Goal: Task Accomplishment & Management: Complete application form

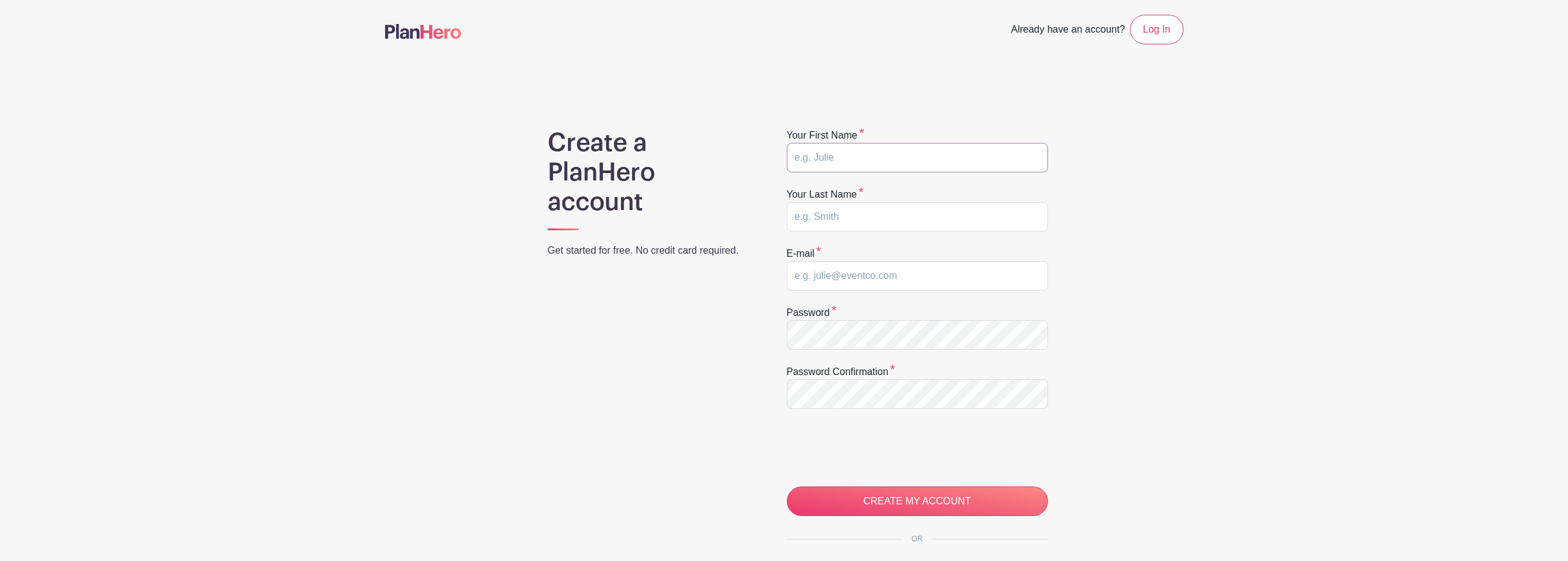
click at [891, 165] on input "text" at bounding box center [917, 158] width 261 height 30
type input "Devon"
type input "Schmidt"
type input "[EMAIL_ADDRESS][DOMAIN_NAME]"
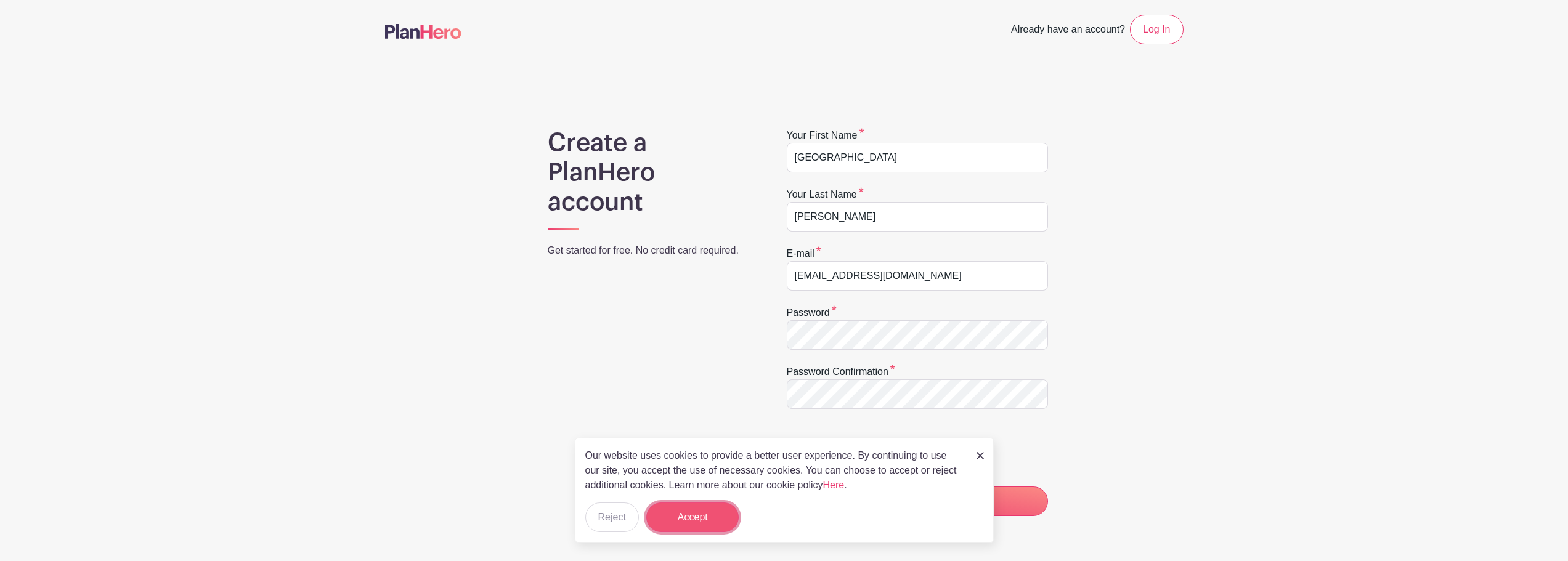
click at [681, 512] on button "Accept" at bounding box center [693, 518] width 93 height 30
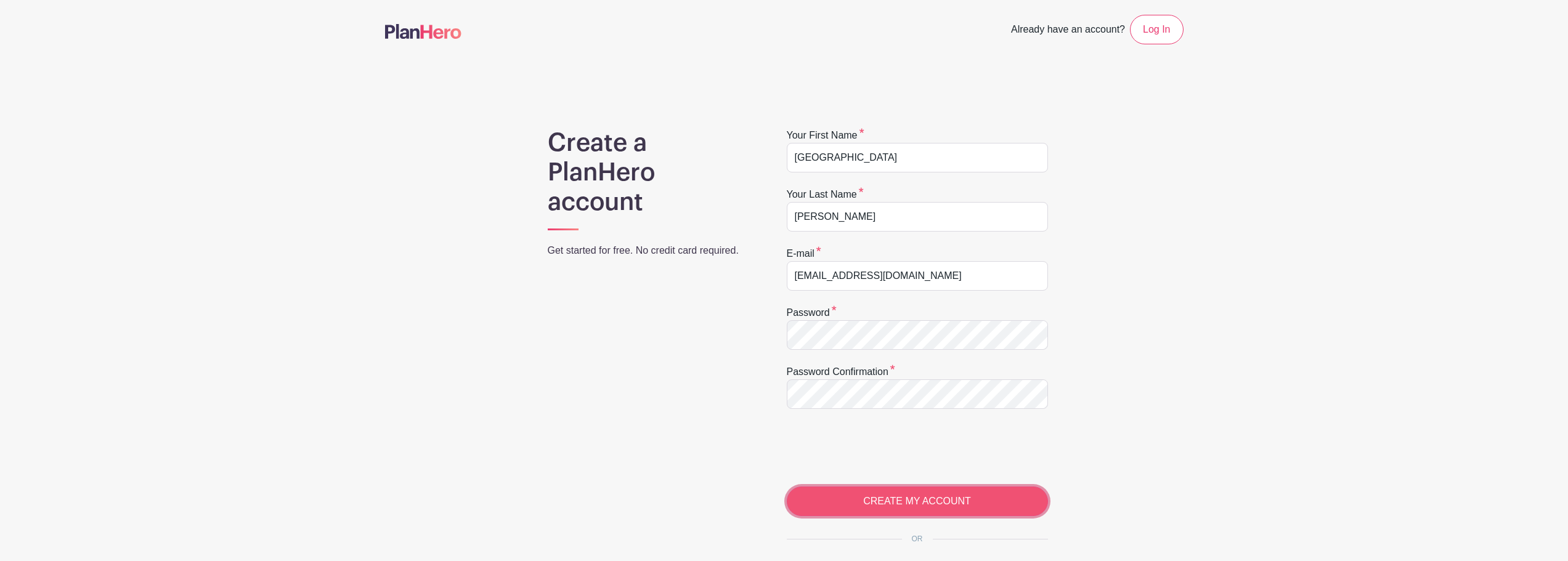
click at [902, 502] on input "CREATE MY ACCOUNT" at bounding box center [917, 502] width 261 height 30
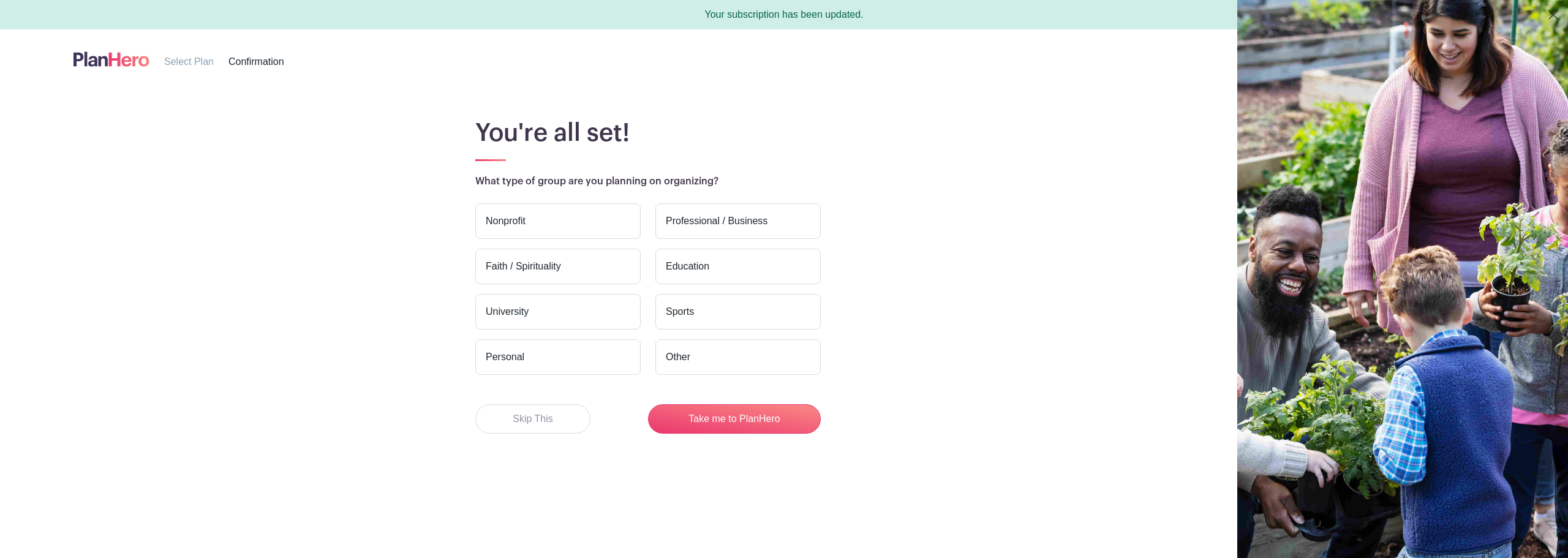
click at [530, 361] on label "Personal" at bounding box center [558, 357] width 165 height 36
click at [0, 0] on input "Personal" at bounding box center [0, 0] width 0 height 0
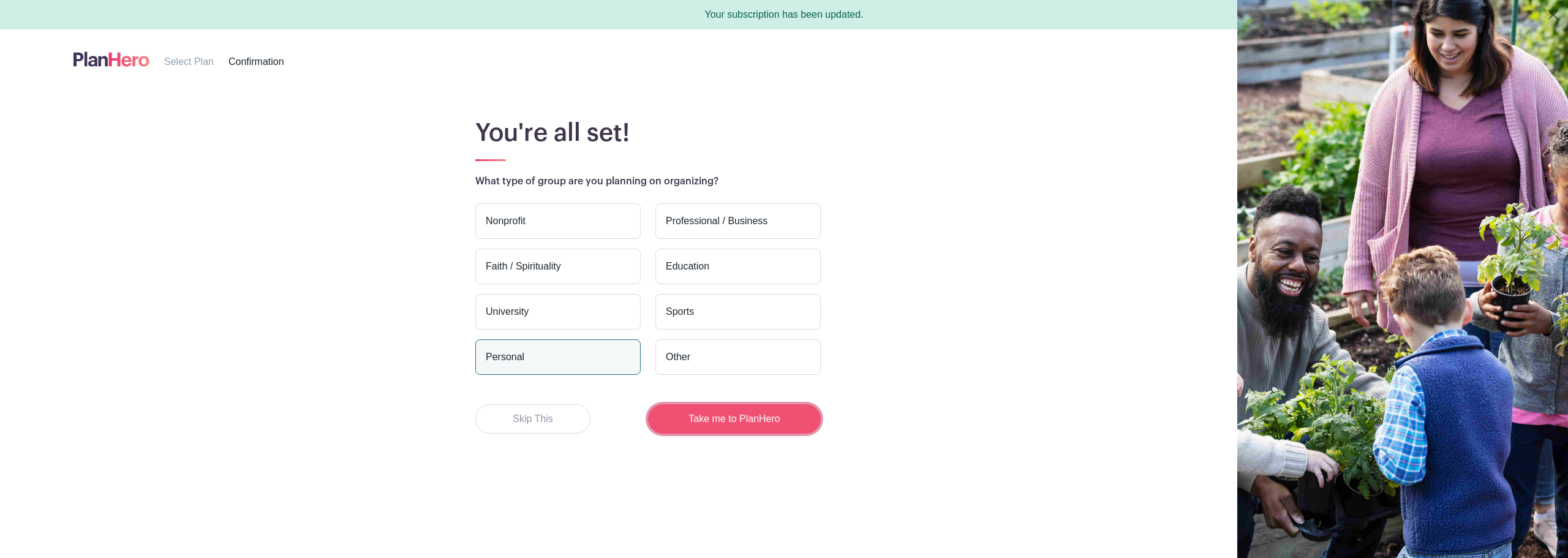
click at [707, 418] on button "Take me to PlanHero" at bounding box center [734, 419] width 173 height 29
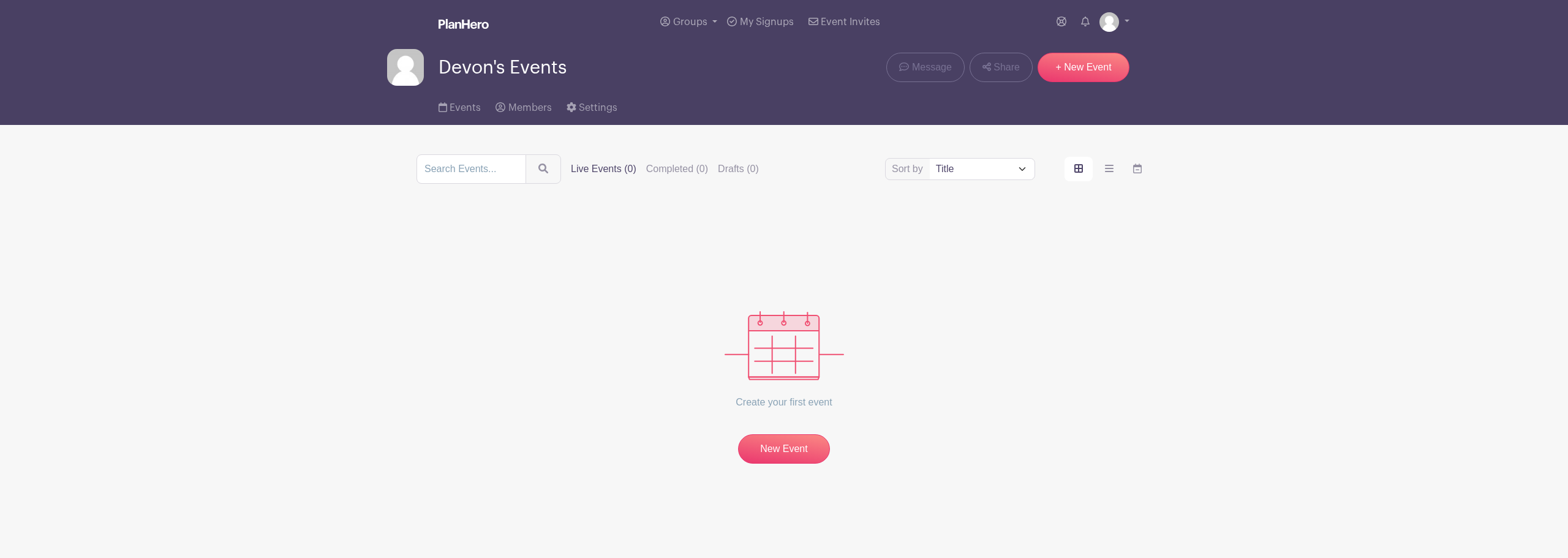
click at [1019, 332] on div "Create your first event New Event" at bounding box center [784, 339] width 735 height 251
click at [798, 451] on link "New Event" at bounding box center [784, 450] width 92 height 32
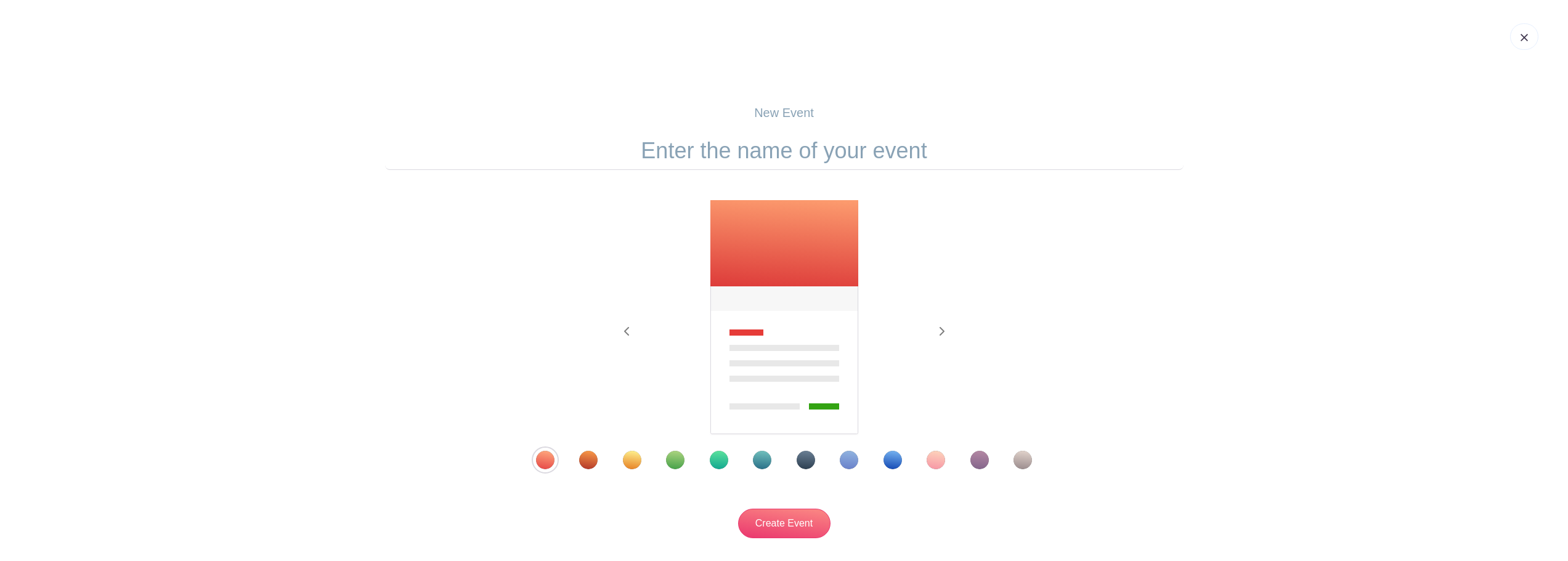
click at [771, 96] on div "New Event Previous Next" at bounding box center [784, 321] width 799 height 494
click at [767, 114] on p "New Event" at bounding box center [784, 112] width 799 height 19
click at [776, 151] on input "text" at bounding box center [784, 151] width 799 height 38
click at [1524, 38] on img at bounding box center [1525, 38] width 7 height 7
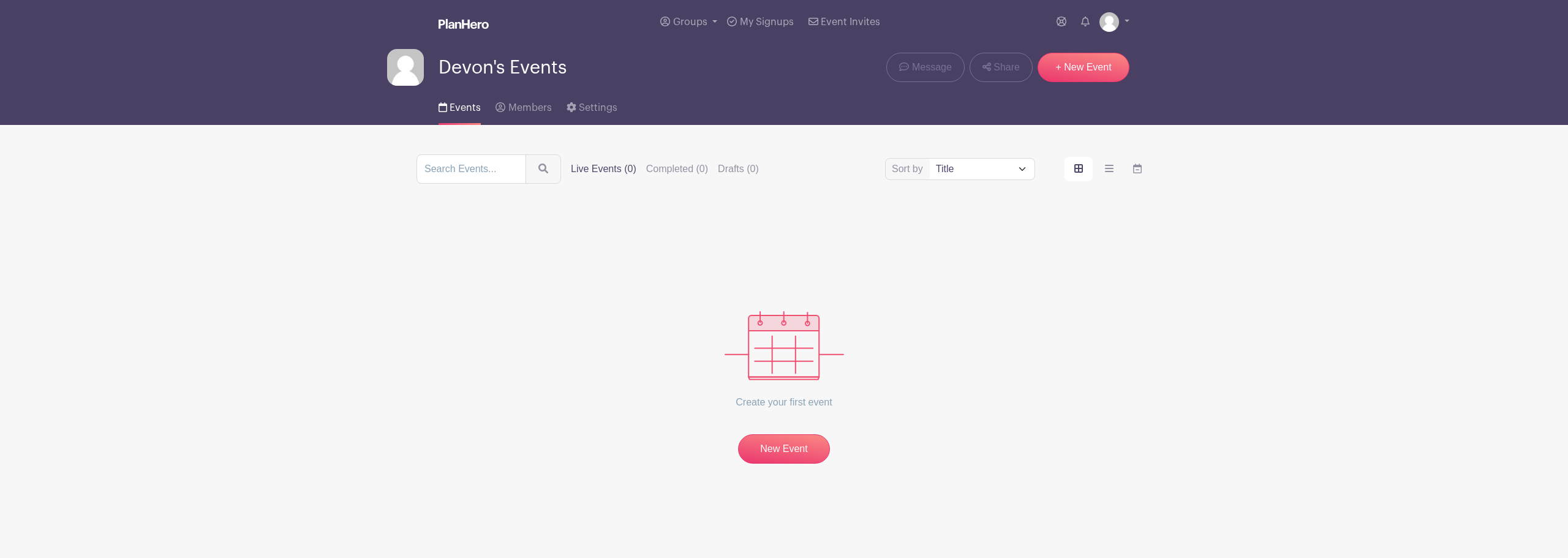
click at [1172, 411] on turbo-frame "Sort by Title Recently modified Newest Upcoming dates Live Events (0) Completed…" at bounding box center [784, 308] width 794 height 309
click at [770, 439] on link "New Event" at bounding box center [784, 450] width 92 height 32
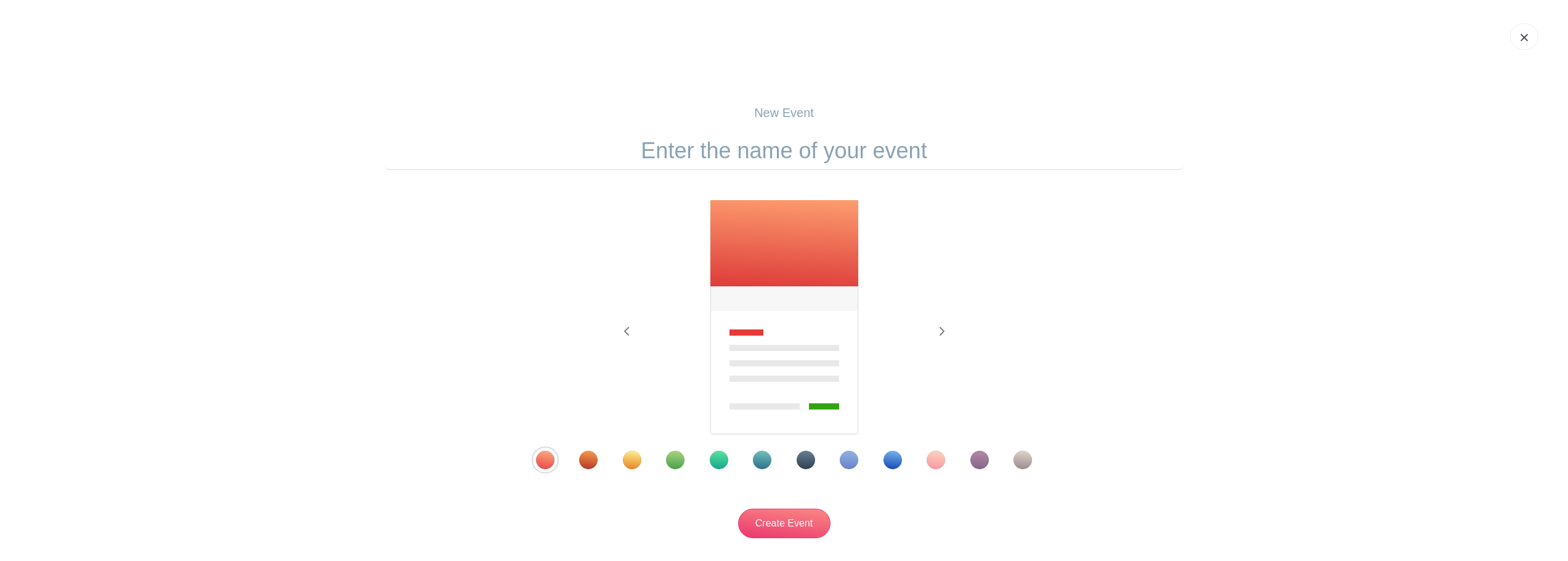
click at [811, 143] on input "text" at bounding box center [784, 151] width 799 height 38
type input "Salt Point State Park"
click at [678, 462] on div "Template 4" at bounding box center [676, 460] width 19 height 19
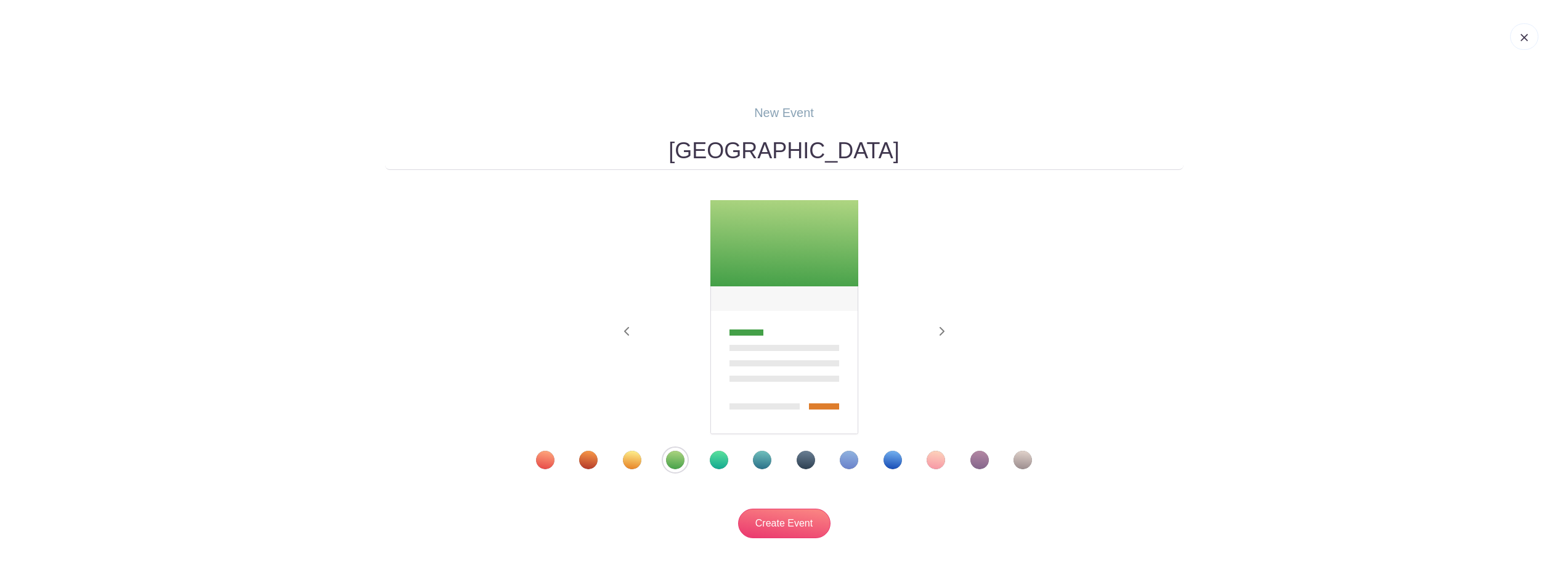
click at [710, 462] on div "Template 5" at bounding box center [719, 460] width 19 height 19
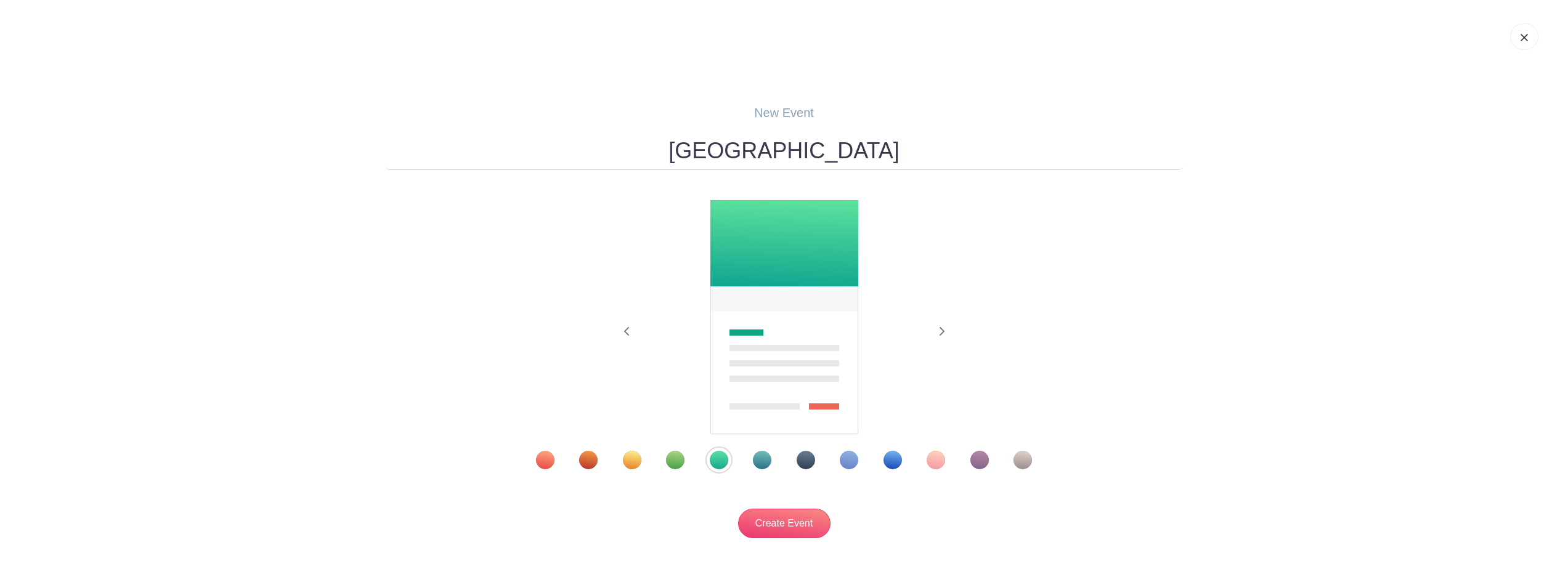
click at [682, 463] on div "Template 4" at bounding box center [676, 460] width 19 height 19
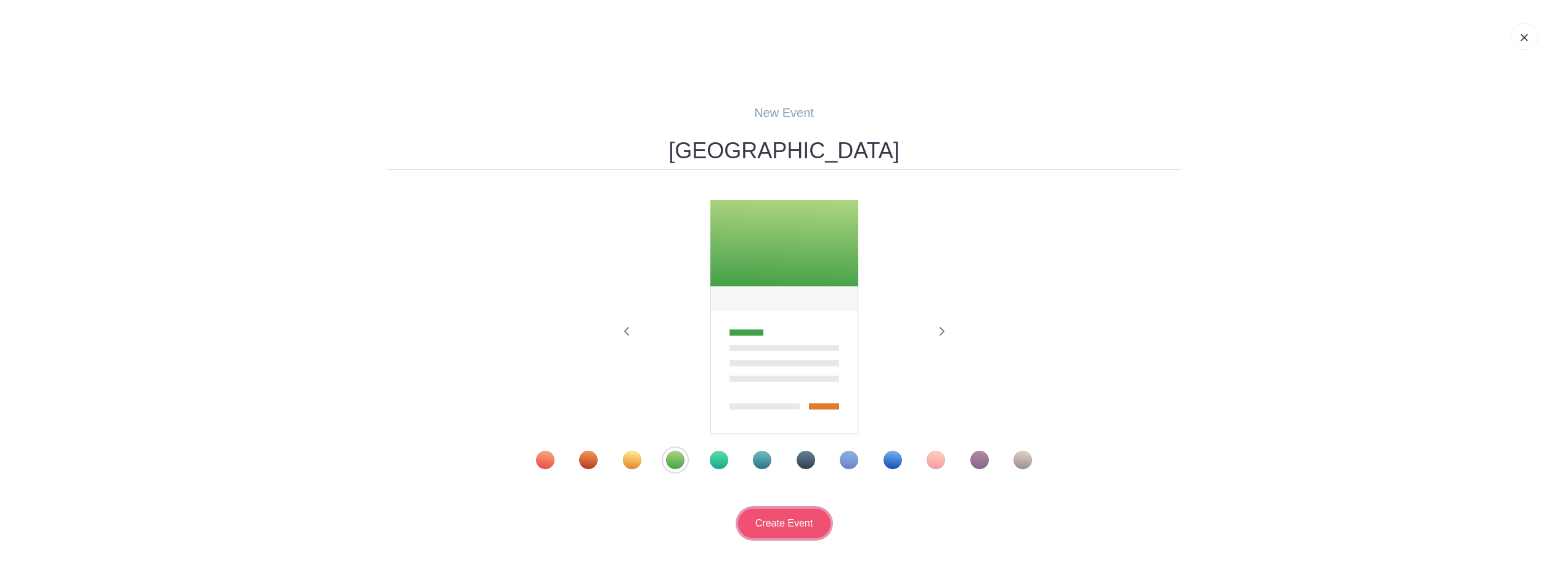
click at [758, 515] on input "Create Event" at bounding box center [784, 524] width 93 height 30
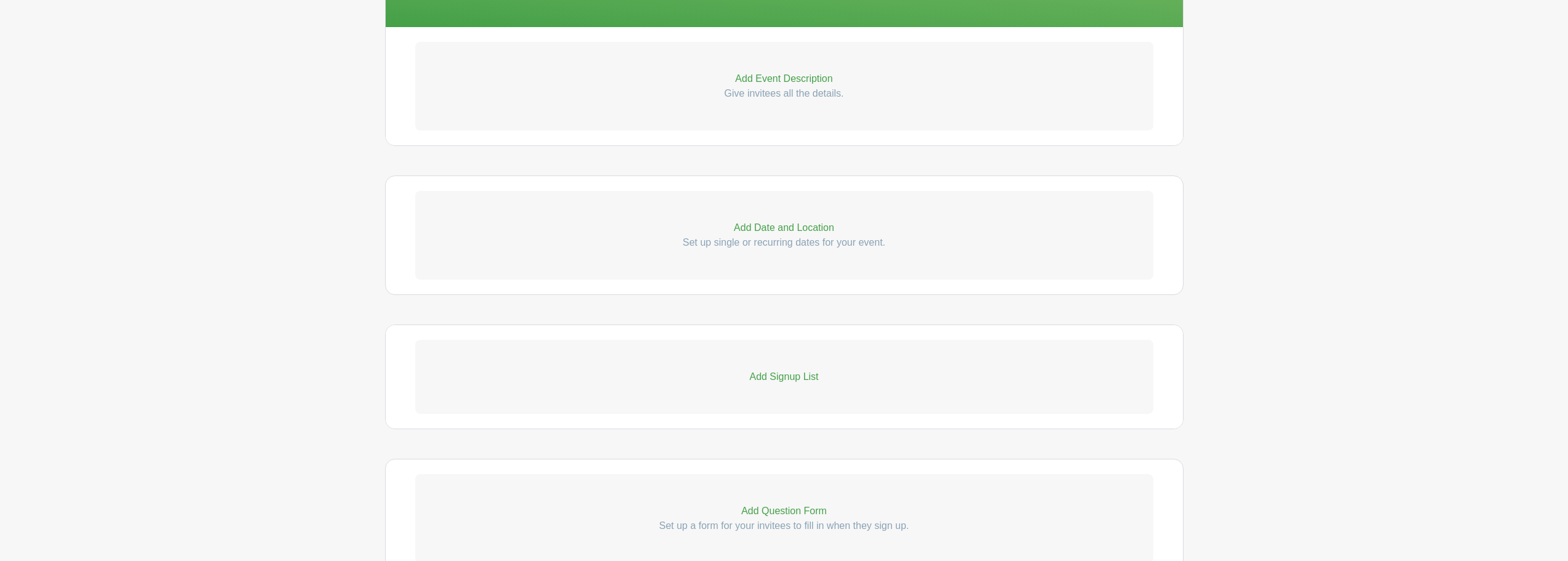
scroll to position [369, 0]
click at [795, 230] on p "Add Date and Location" at bounding box center [784, 227] width 738 height 15
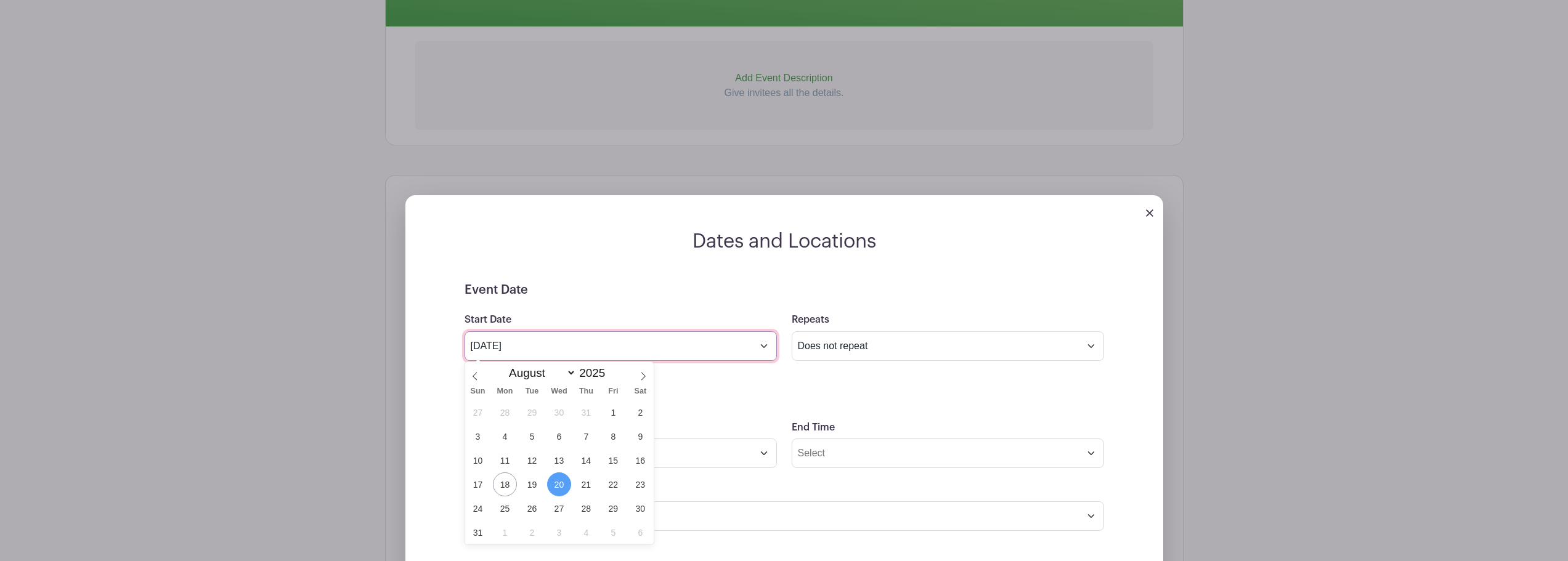
click at [766, 348] on input "Aug 20 2025" at bounding box center [621, 346] width 312 height 30
click at [640, 371] on span at bounding box center [643, 373] width 21 height 21
select select "8"
click at [636, 458] on span "20" at bounding box center [640, 460] width 24 height 24
type input "Sep 20 2025"
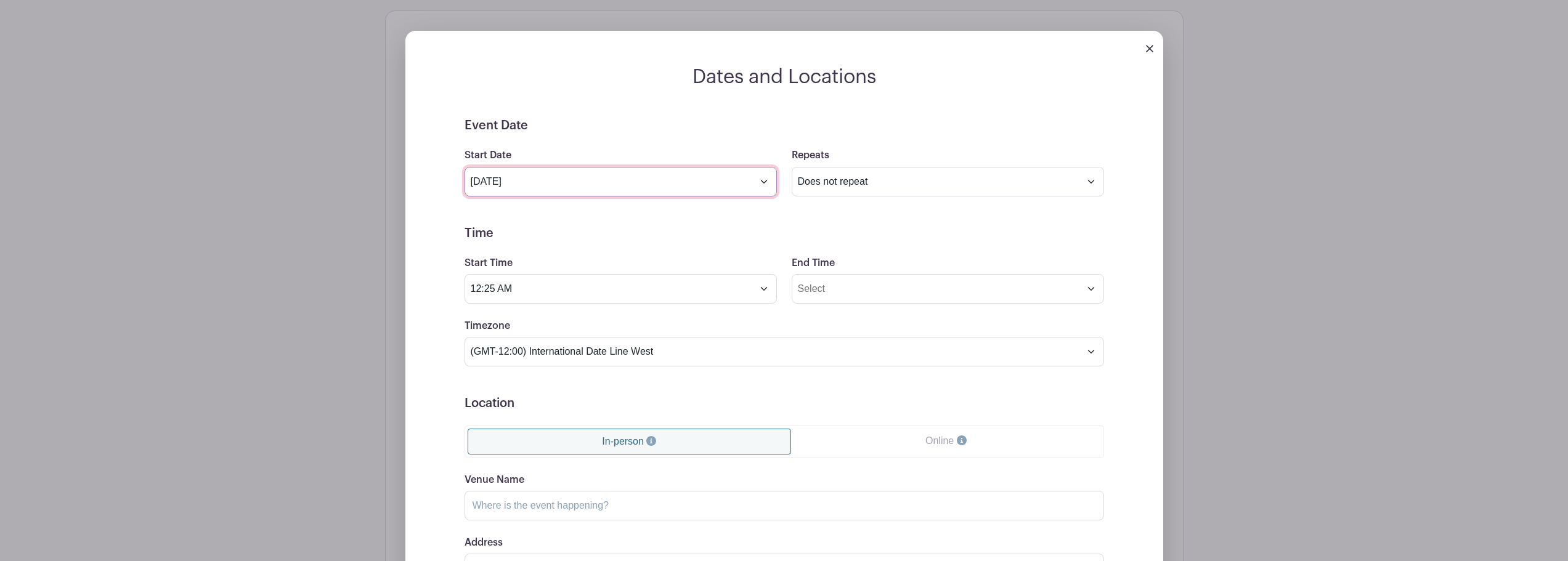
scroll to position [554, 0]
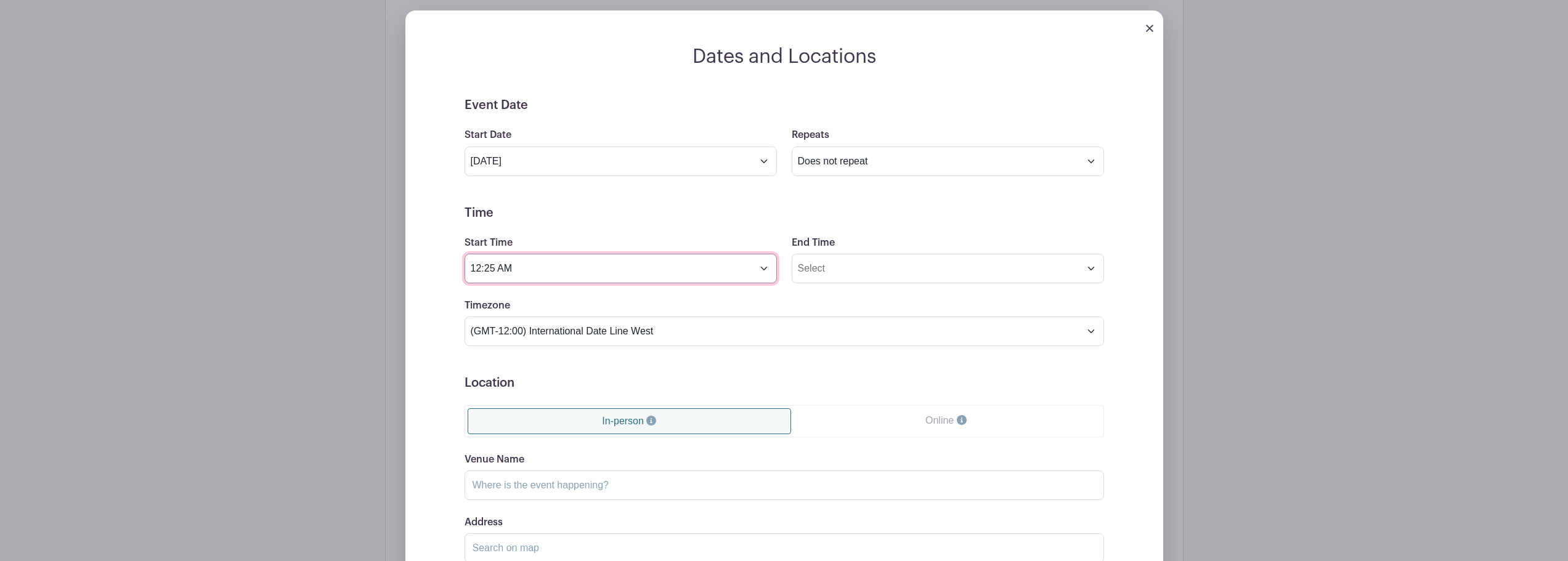
click at [765, 269] on input "12:25 AM" at bounding box center [621, 269] width 312 height 30
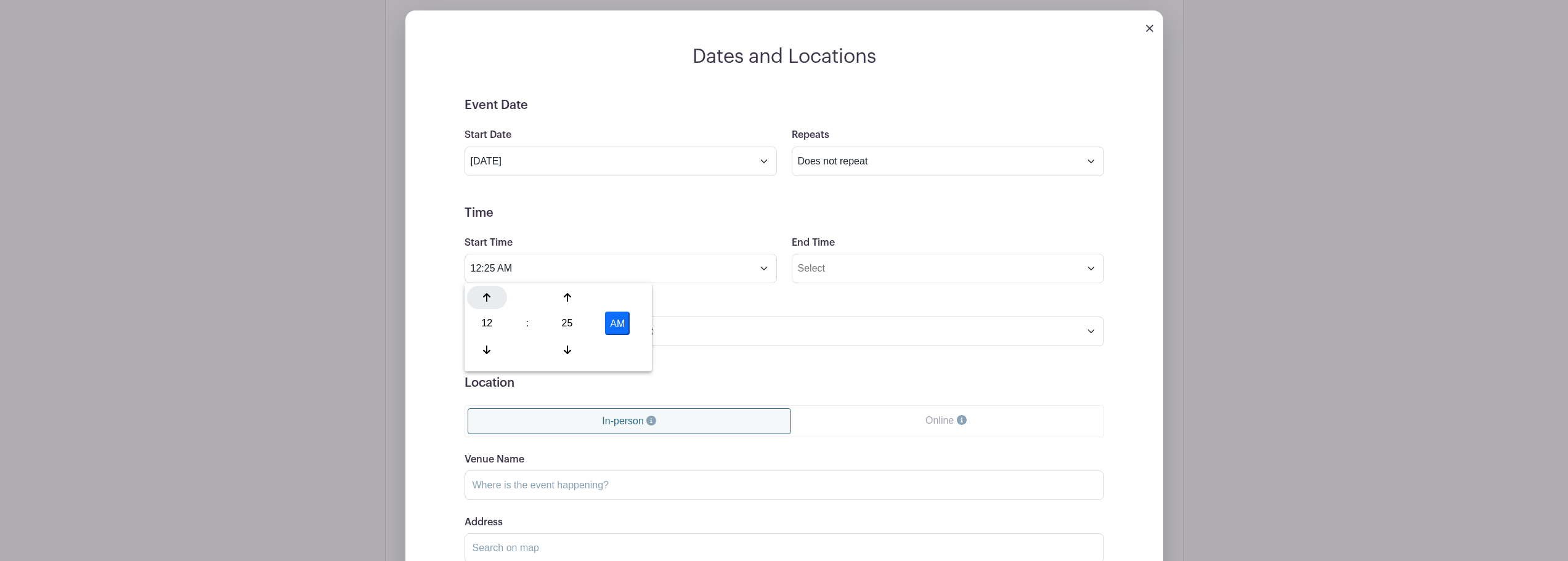
click at [491, 302] on div at bounding box center [487, 298] width 40 height 23
click at [484, 323] on div "02" at bounding box center [487, 323] width 40 height 23
click at [570, 269] on input "2:25 AM" at bounding box center [621, 269] width 312 height 30
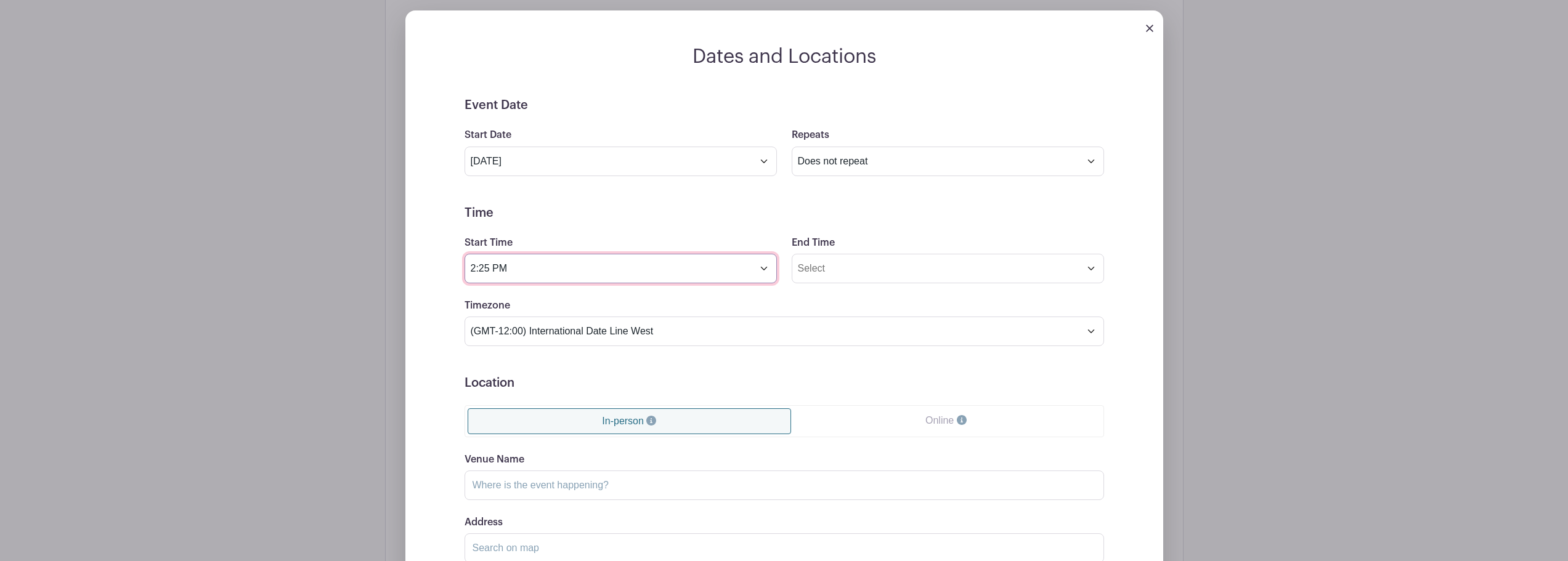
type input "2:25 PM"
click at [913, 268] on input "End Time" at bounding box center [947, 269] width 312 height 30
type input "5:25 PM"
click at [956, 230] on form "Event Date Start Date Sep 20 2025 Repeats Does not repeat Daily Weekly Monthly …" at bounding box center [784, 375] width 640 height 554
click at [1090, 269] on input "5:25 PM" at bounding box center [947, 269] width 312 height 30
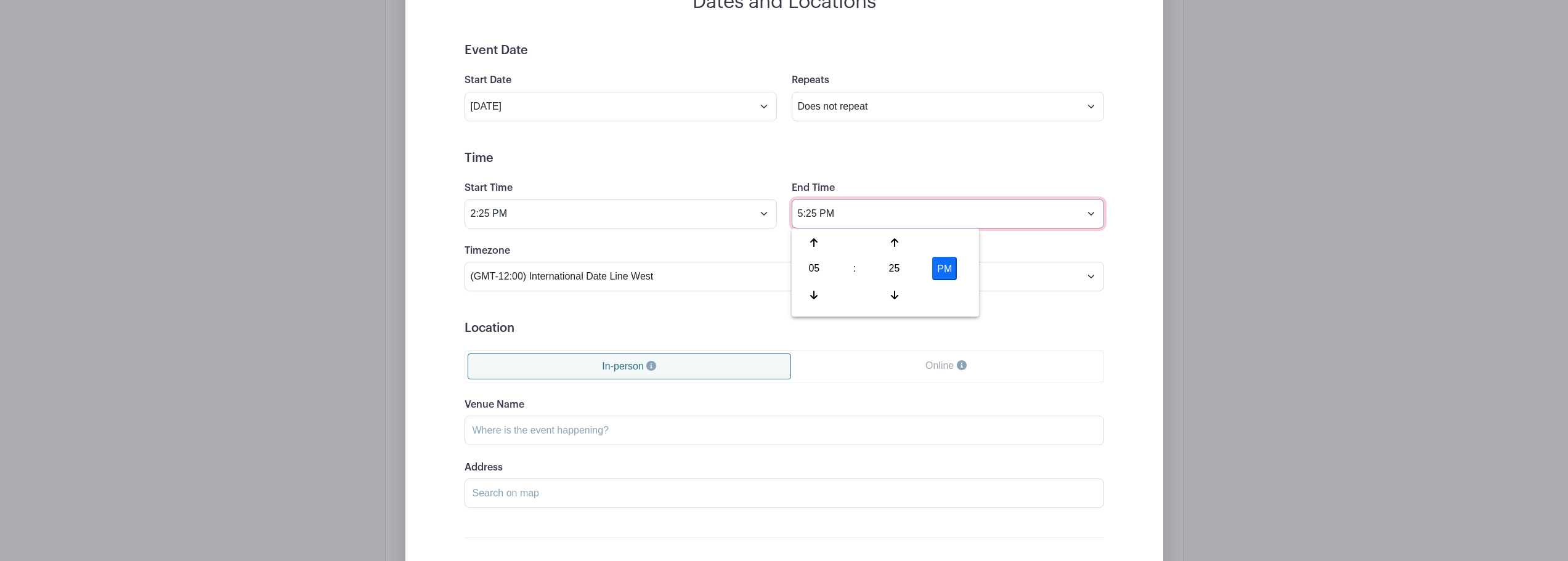
scroll to position [616, 0]
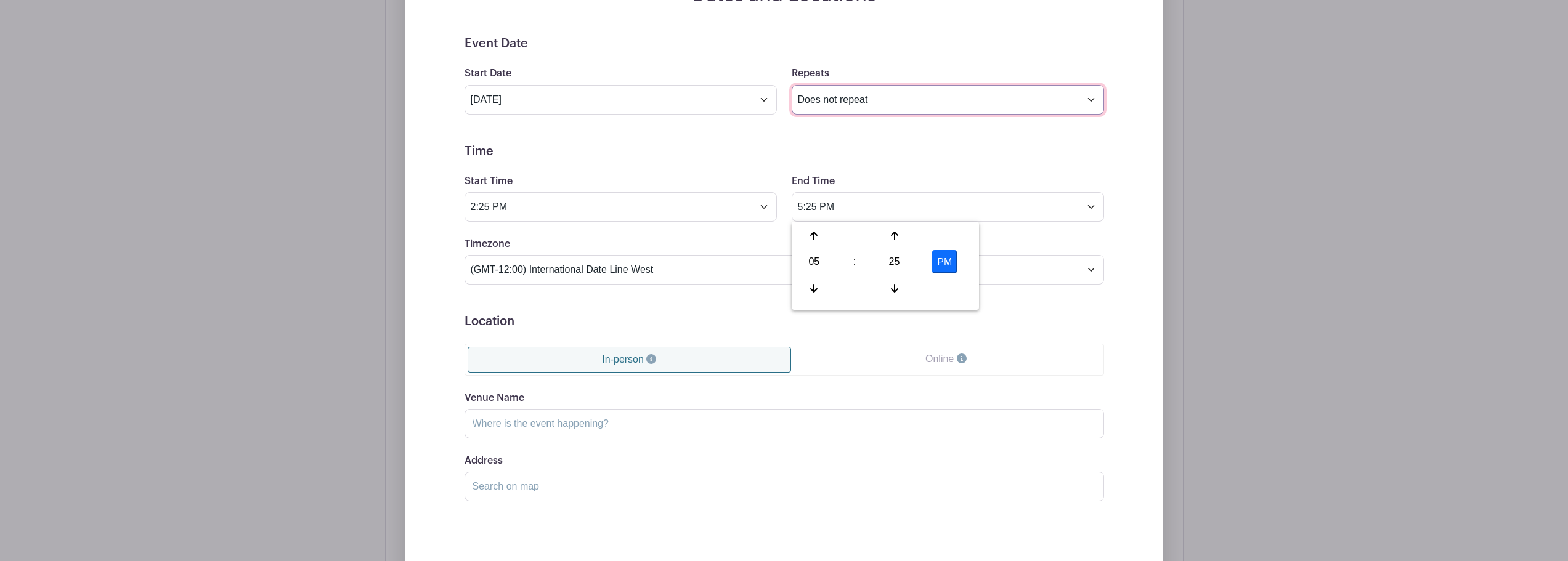
click at [928, 92] on select "Does not repeat Daily Weekly Monthly on day 20 Monthly on the third Saturday Ot…" at bounding box center [947, 100] width 312 height 30
click at [923, 93] on select "Does not repeat Daily Weekly Monthly on day 20 Monthly on the third Saturday Ot…" at bounding box center [947, 100] width 312 height 30
click at [677, 150] on h5 "Time" at bounding box center [784, 151] width 640 height 15
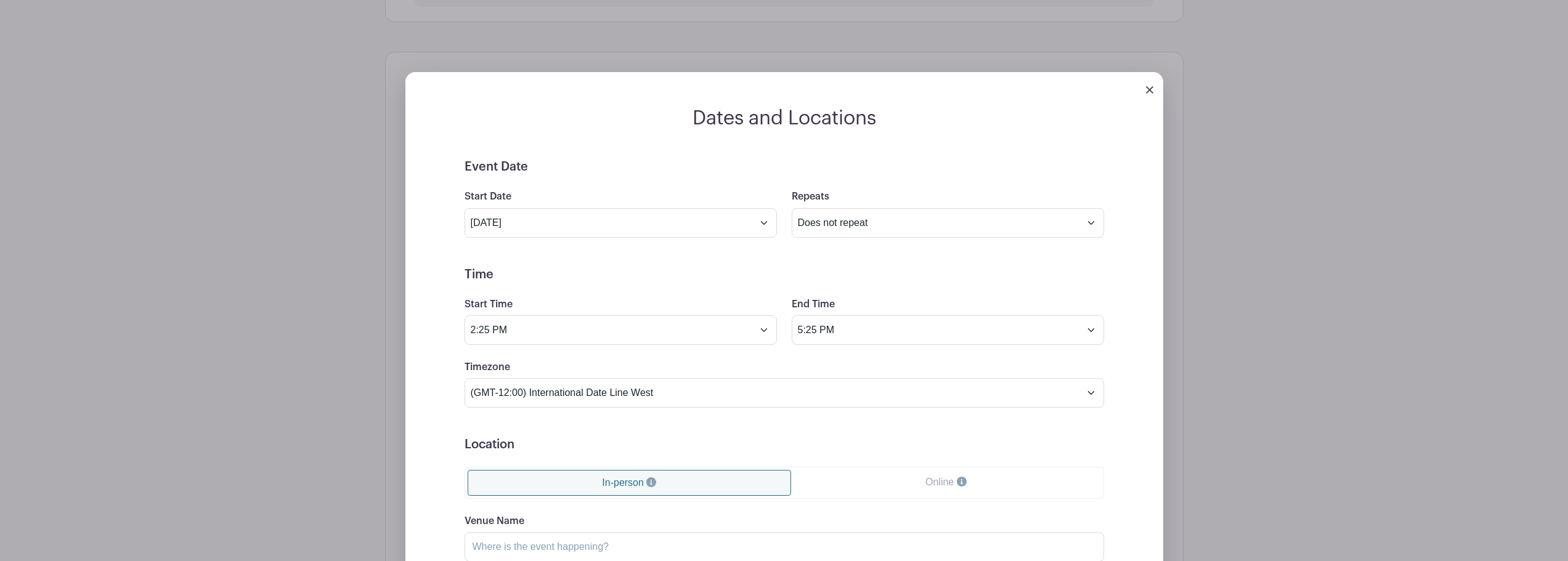
scroll to position [554, 0]
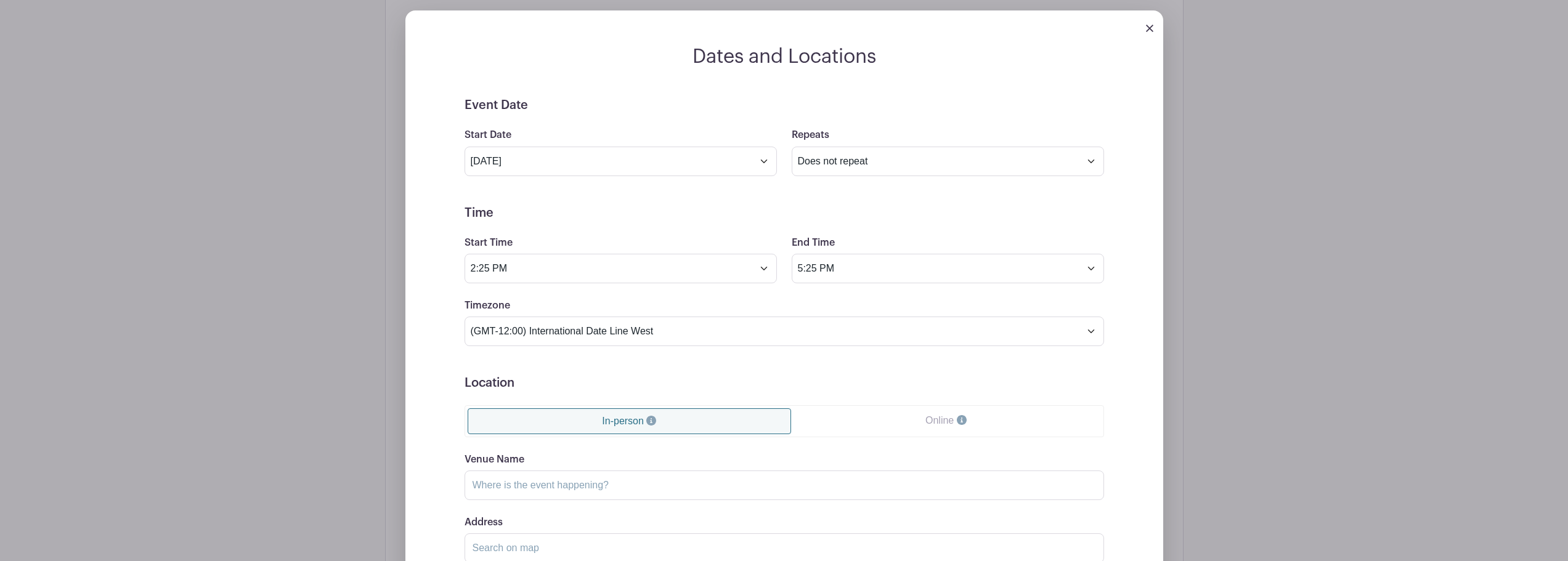
click at [1148, 27] on img at bounding box center [1150, 28] width 7 height 7
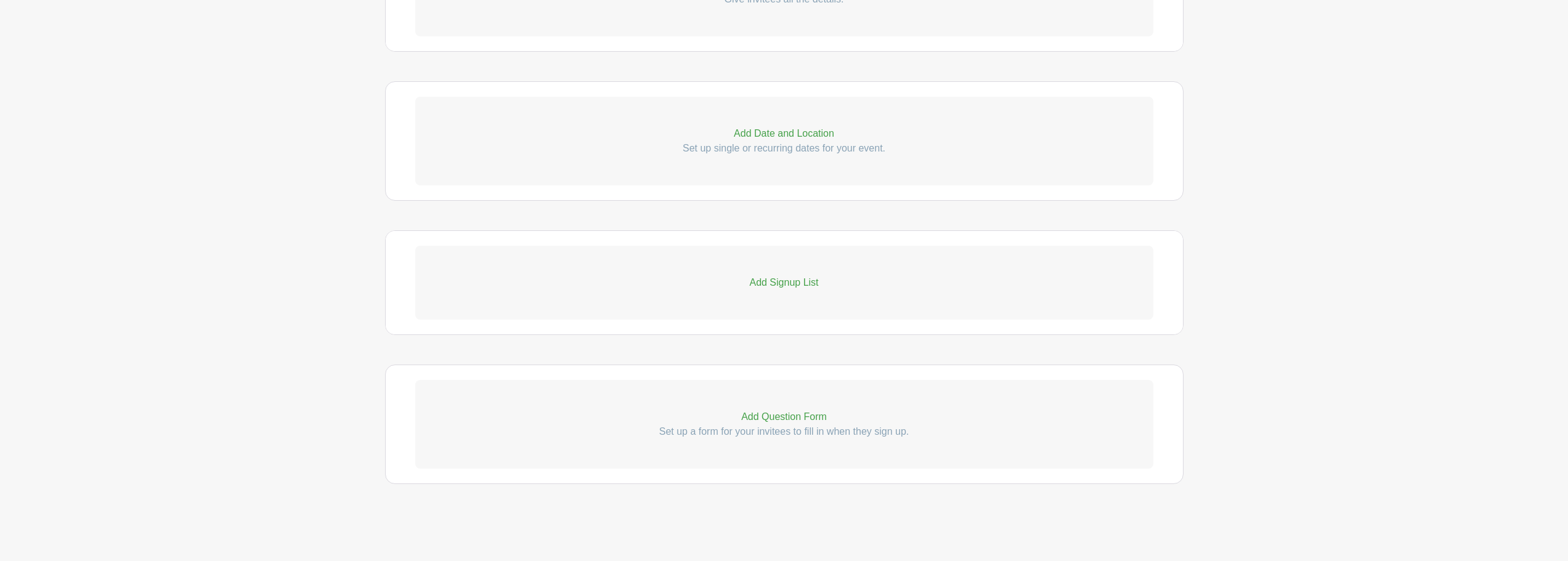
scroll to position [463, 0]
click at [821, 137] on p "Add Date and Location" at bounding box center [784, 133] width 738 height 15
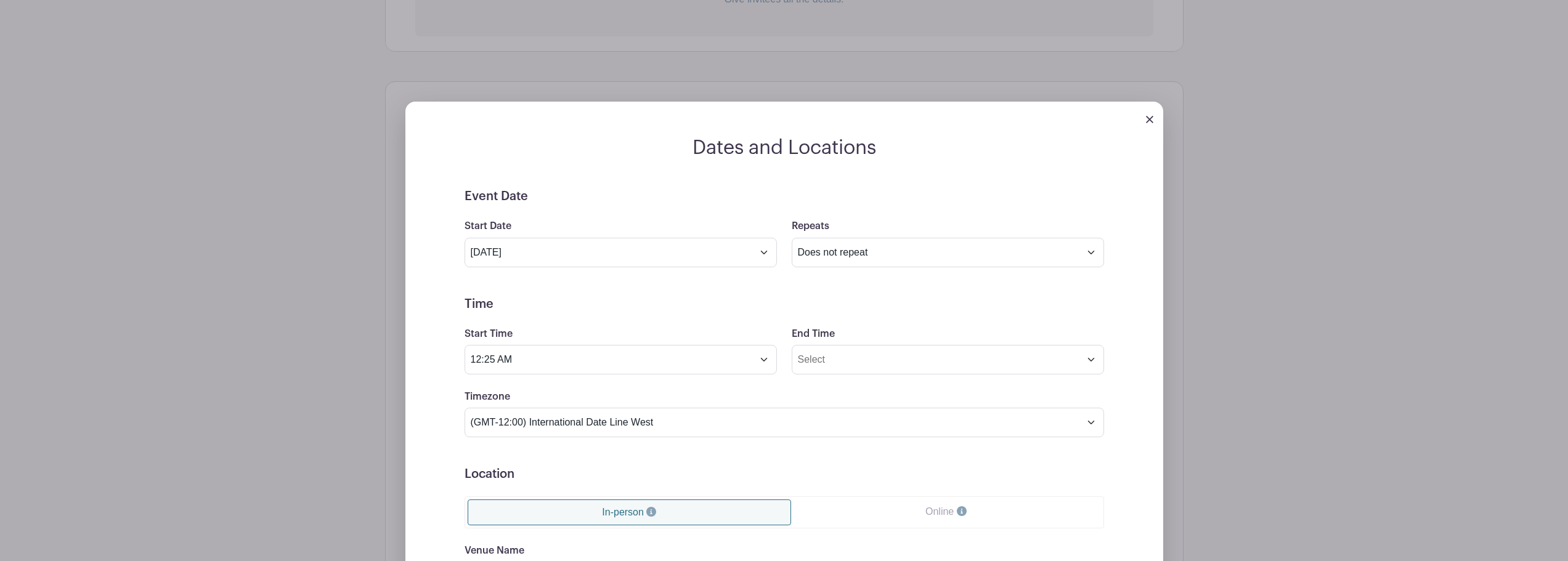
scroll to position [525, 0]
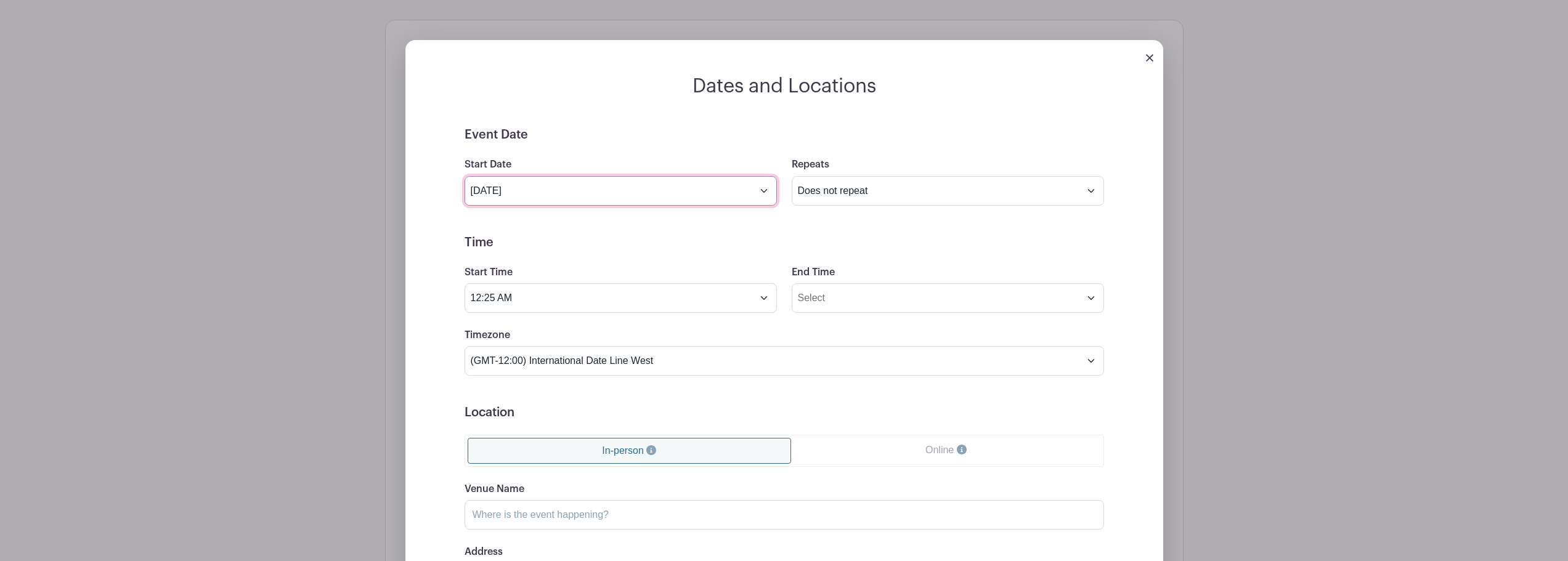
click at [756, 193] on input "Aug 20 2025" at bounding box center [621, 191] width 312 height 30
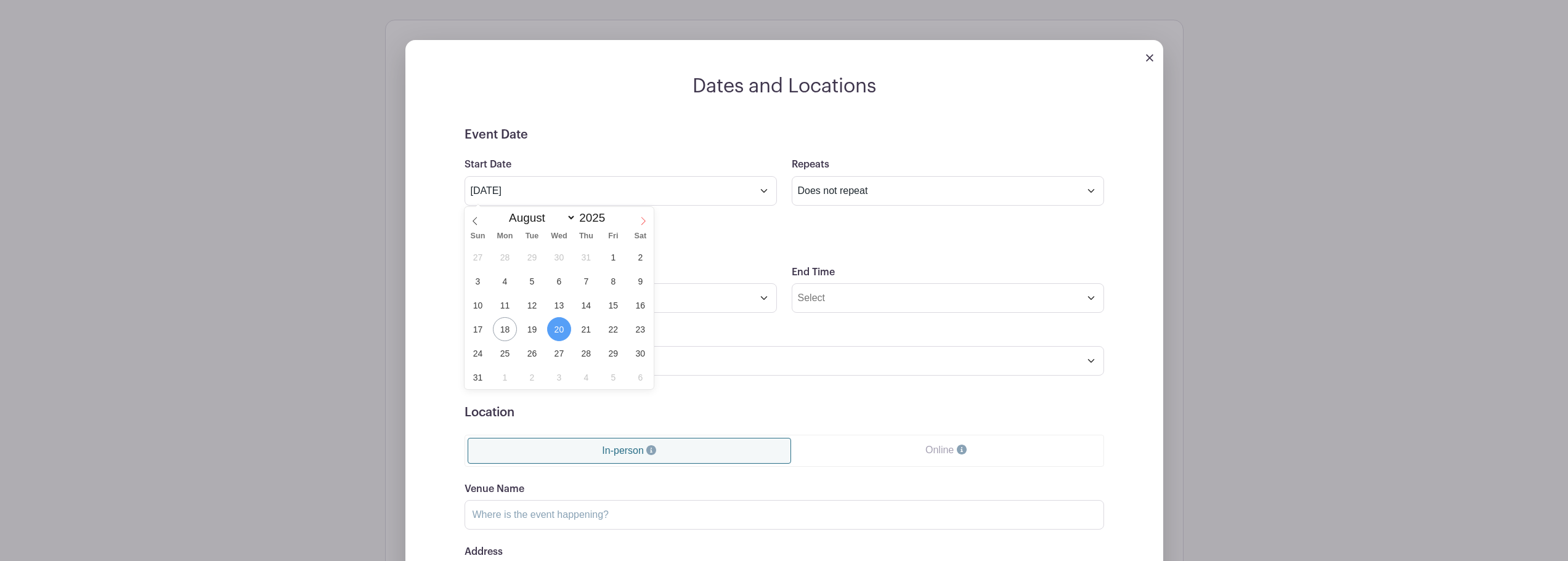
click at [640, 217] on icon at bounding box center [643, 221] width 9 height 9
select select "8"
click at [645, 306] on span "20" at bounding box center [640, 305] width 24 height 24
type input "Sep 20 2025"
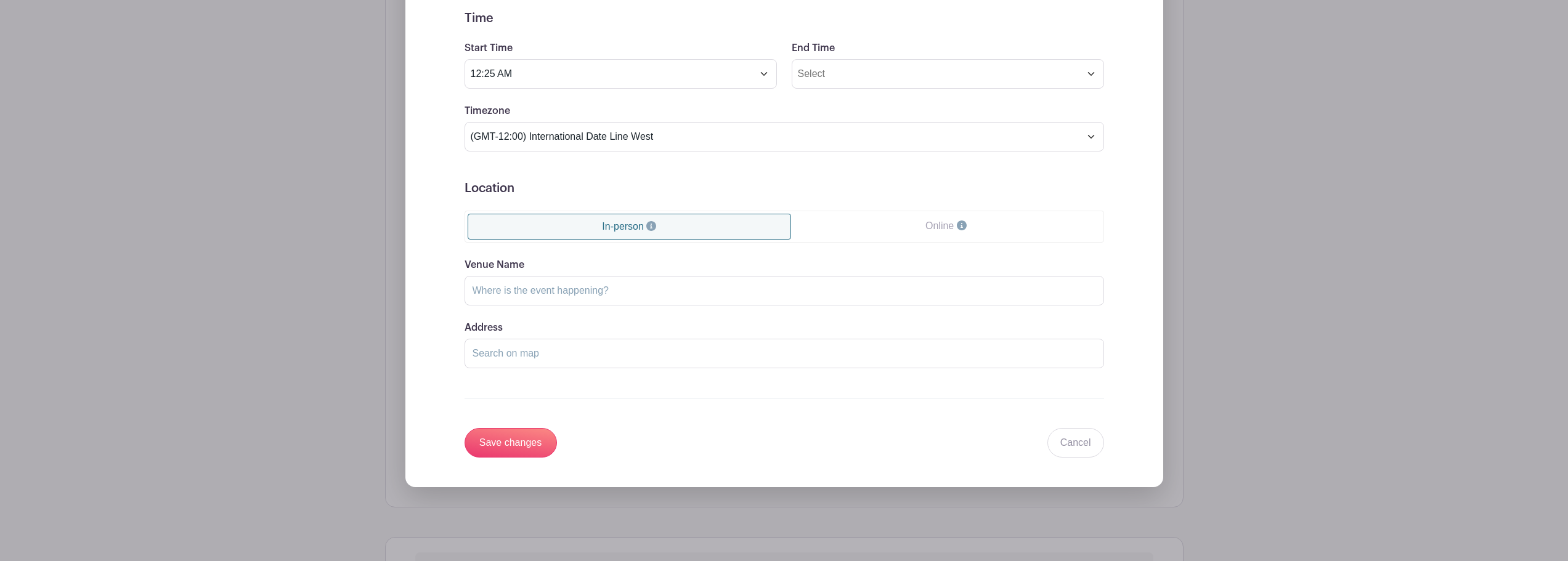
scroll to position [771, 0]
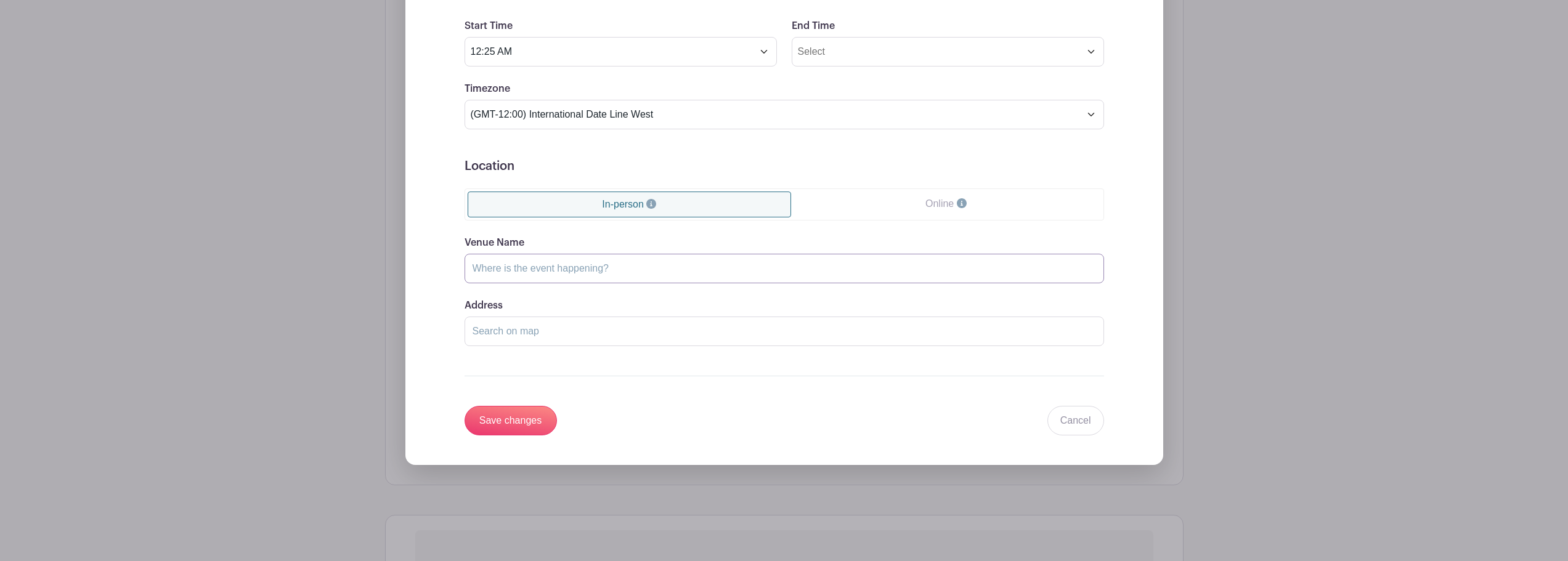
click at [611, 272] on input "Venue Name" at bounding box center [784, 269] width 640 height 30
type input "S"
type input "Woodside Campground"
click at [600, 332] on input "Address" at bounding box center [784, 331] width 640 height 30
paste input "25050 CA-1, Jenner, CA 95450"
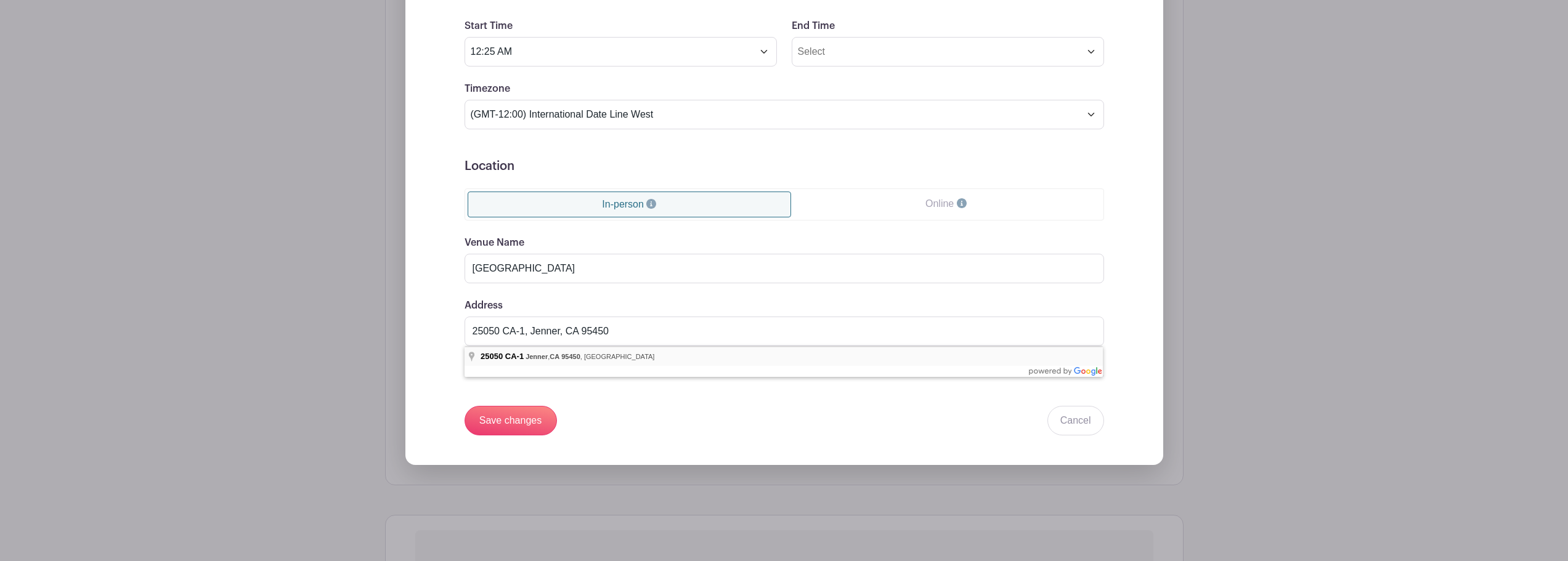
type input "25050 CA-1, Jenner, CA 95450, USA"
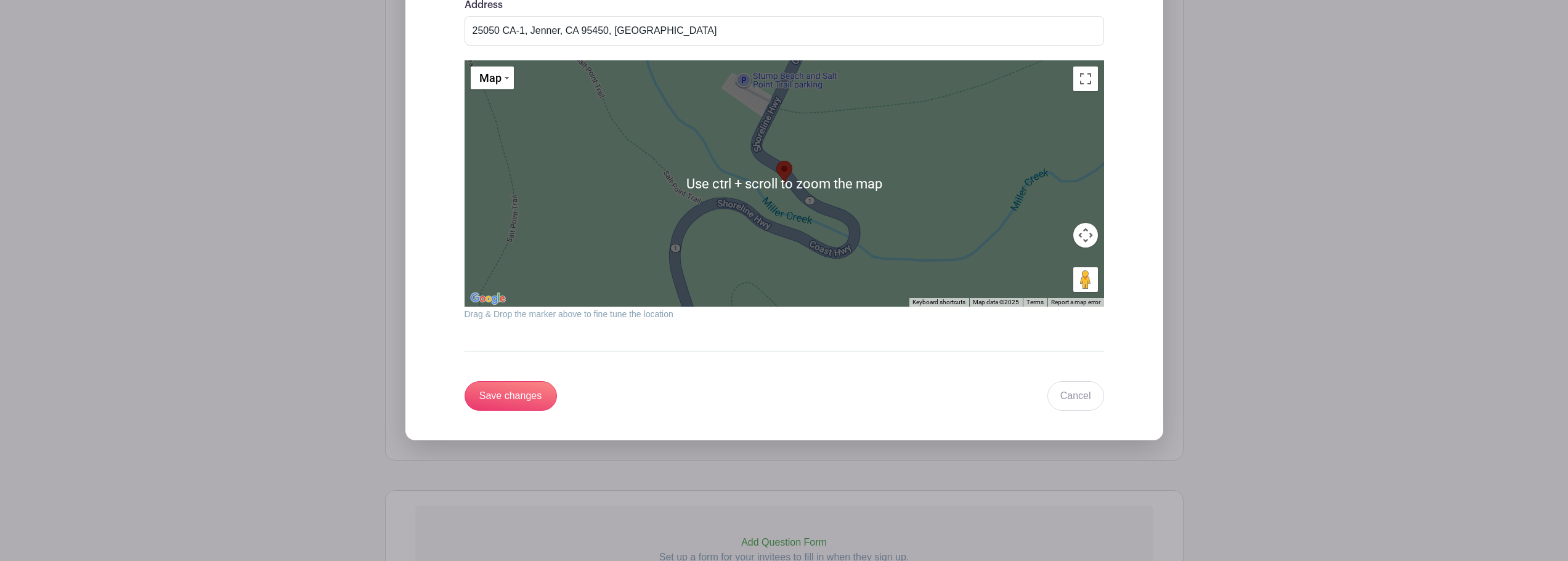
scroll to position [1079, 0]
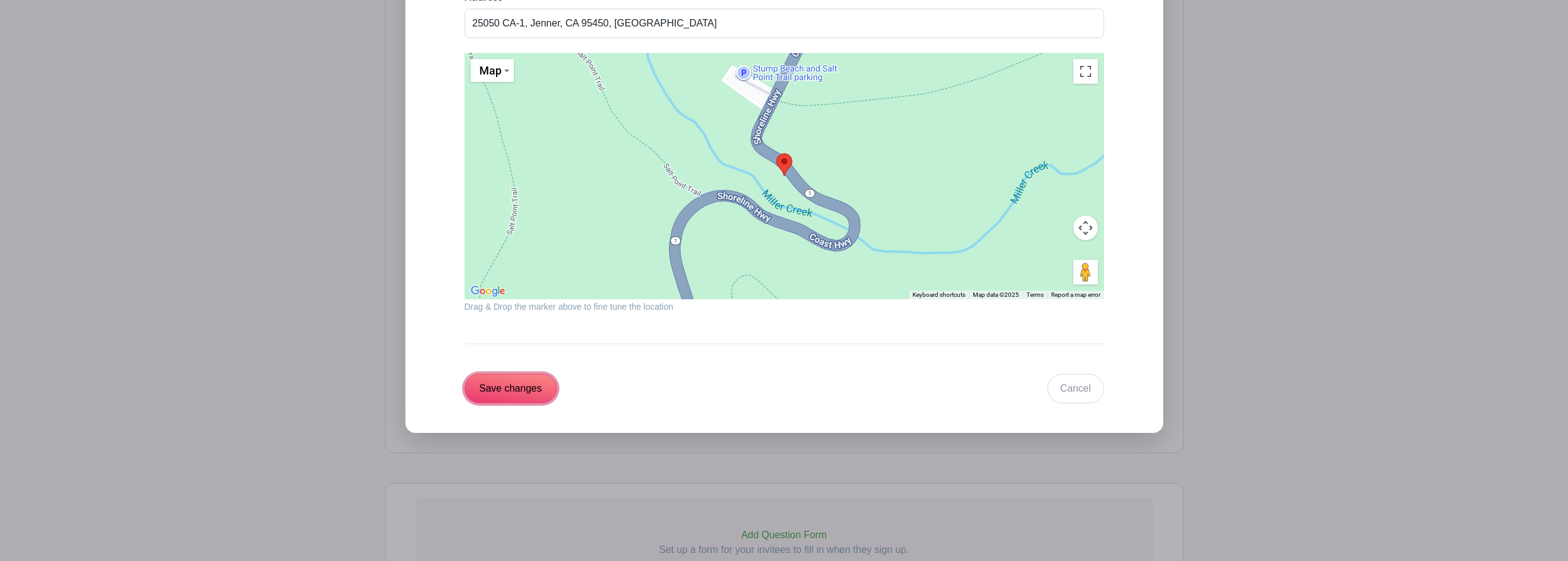
click at [489, 388] on input "Save changes" at bounding box center [511, 389] width 93 height 30
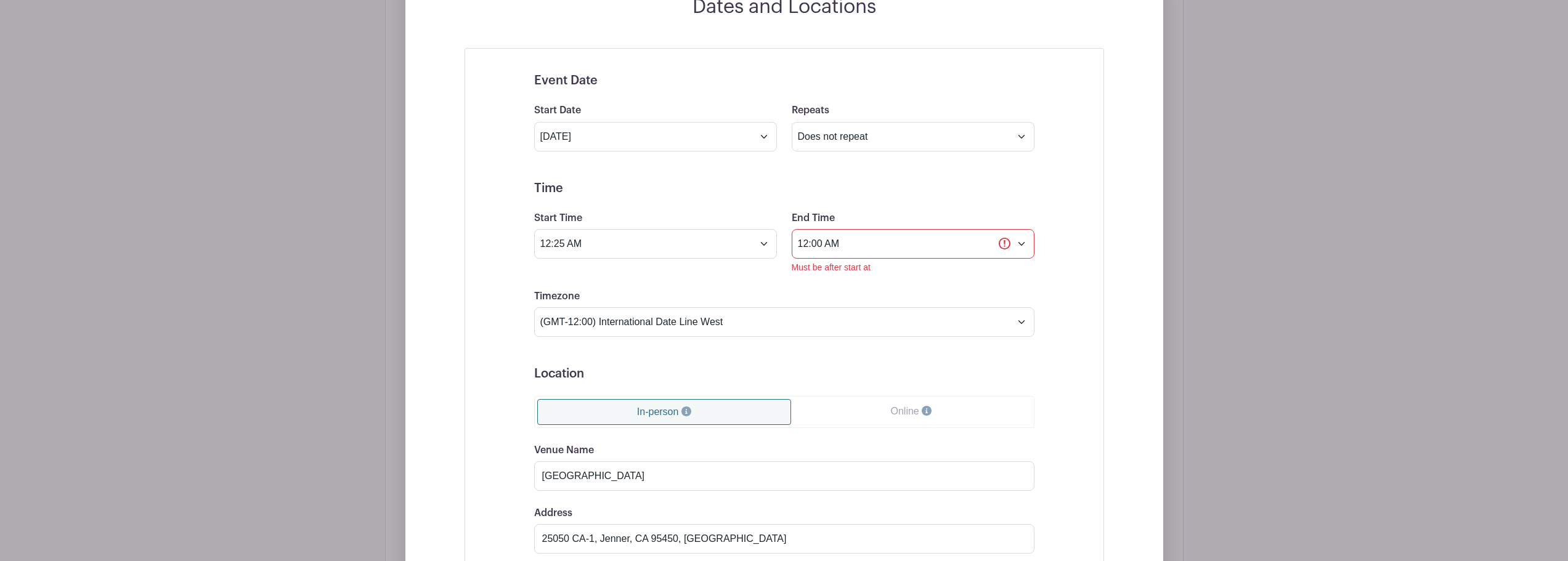
scroll to position [686, 0]
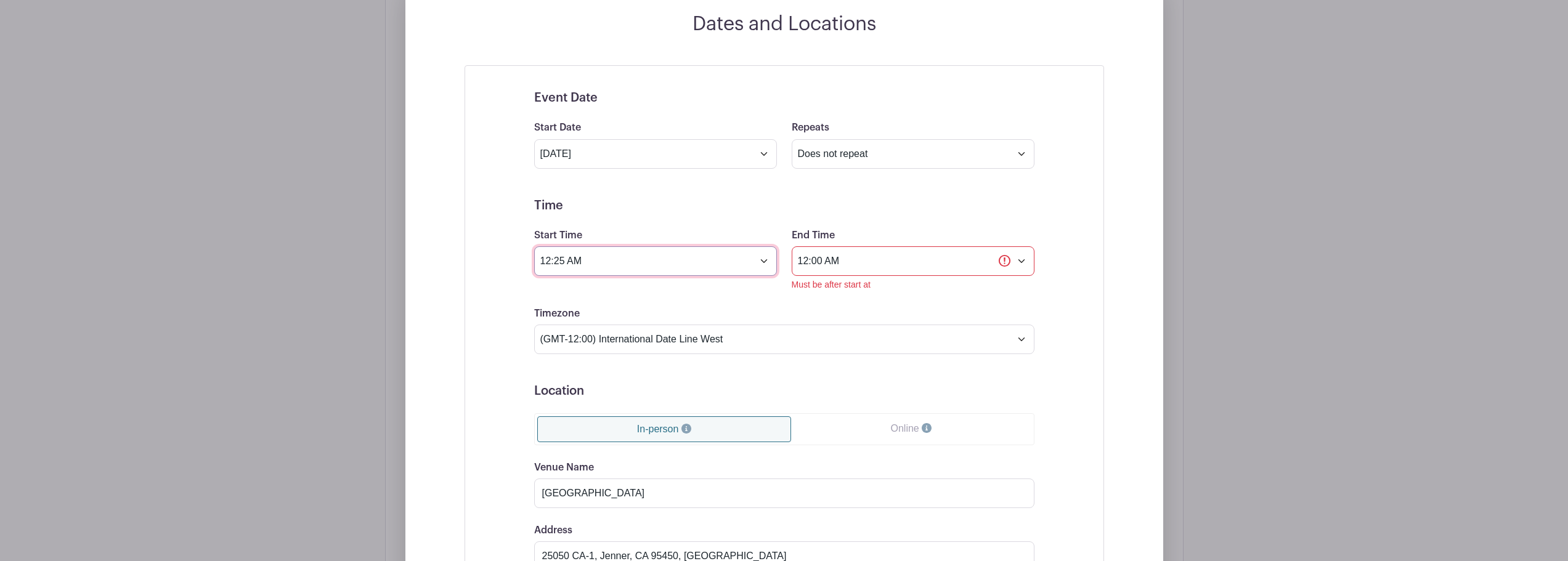
click at [761, 263] on input "12:25 AM" at bounding box center [655, 261] width 243 height 30
click at [554, 294] on icon at bounding box center [556, 290] width 7 height 10
click at [684, 314] on button "AM" at bounding box center [687, 316] width 25 height 23
type input "2:25 PM"
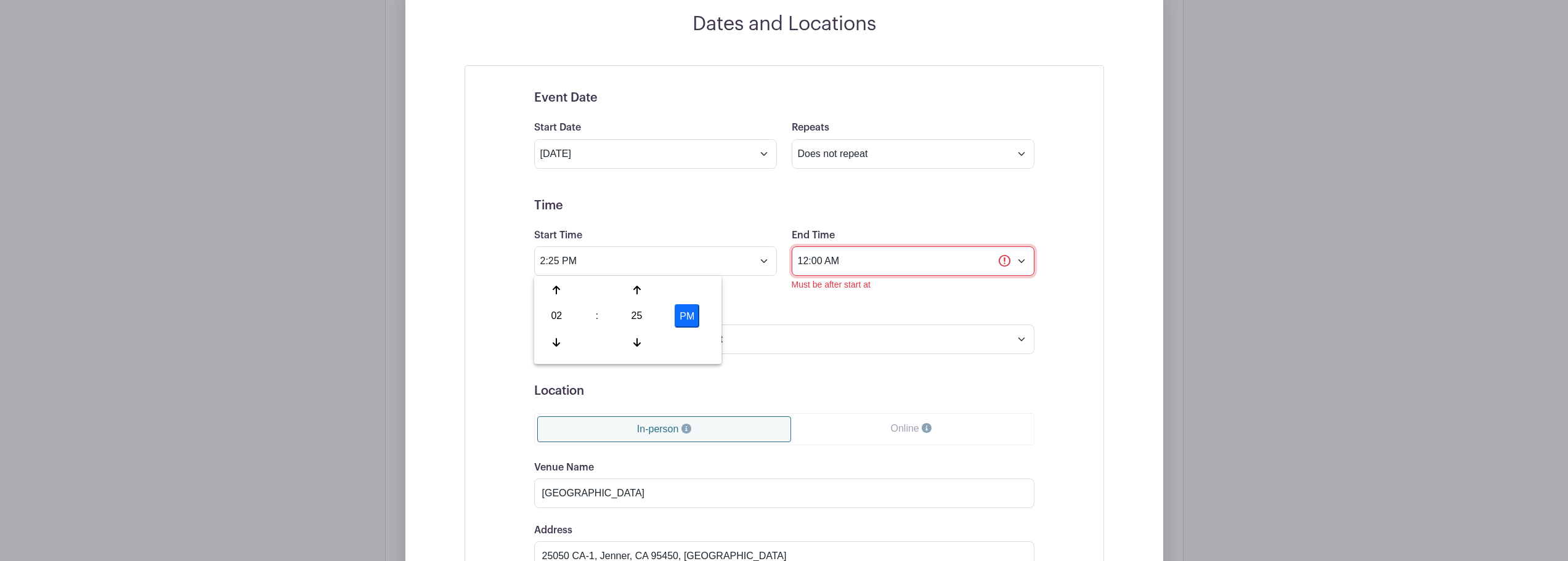
click at [938, 265] on input "12:00 AM" at bounding box center [913, 261] width 243 height 30
click at [813, 290] on icon at bounding box center [814, 290] width 7 height 10
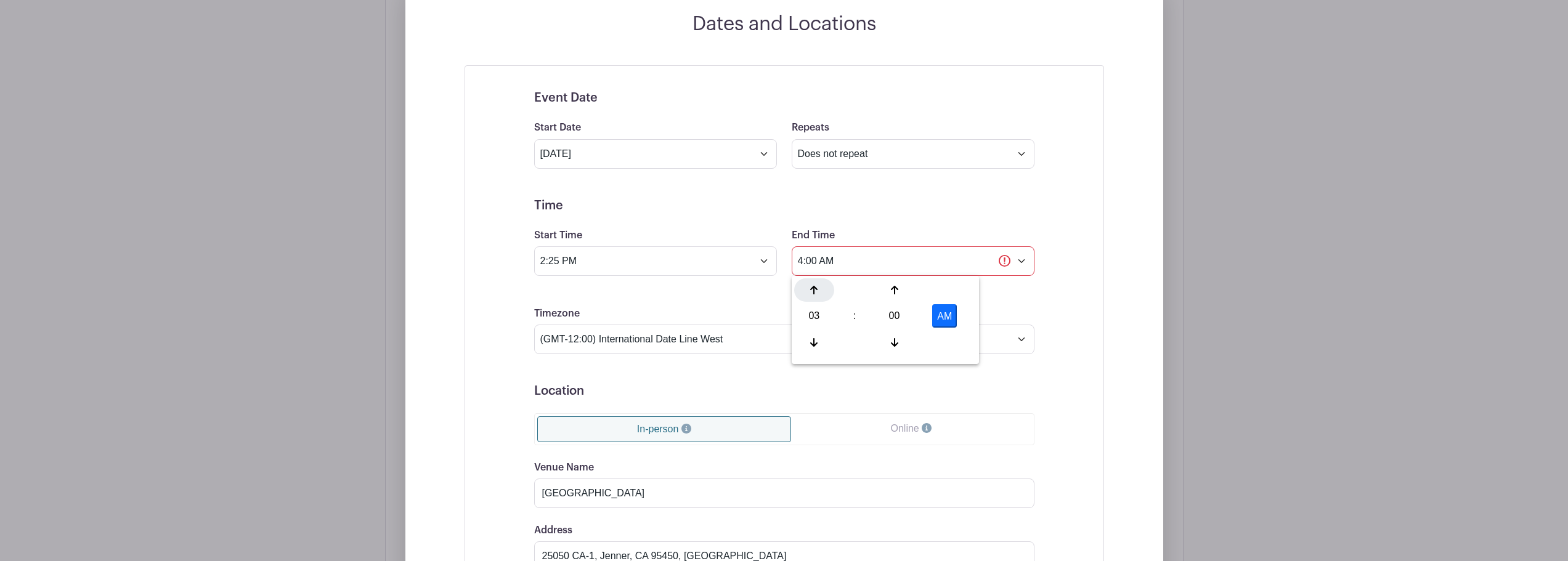
click at [813, 290] on icon at bounding box center [814, 290] width 7 height 10
click at [938, 310] on button "AM" at bounding box center [944, 316] width 25 height 23
type input "5:00 PM"
click at [1011, 305] on form "Event Date Start Date Sep 20 2025 Repeats Does not repeat Daily Weekly Monthly …" at bounding box center [784, 513] width 501 height 846
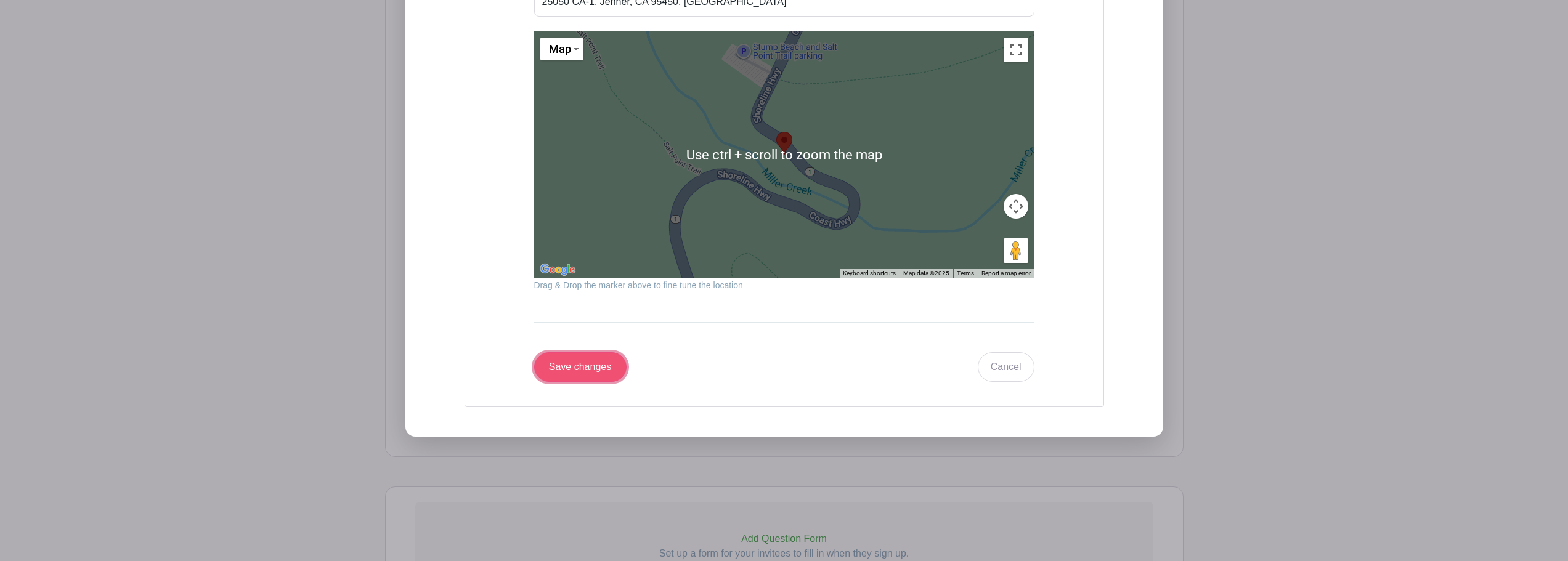
click at [598, 369] on input "Save changes" at bounding box center [580, 367] width 93 height 30
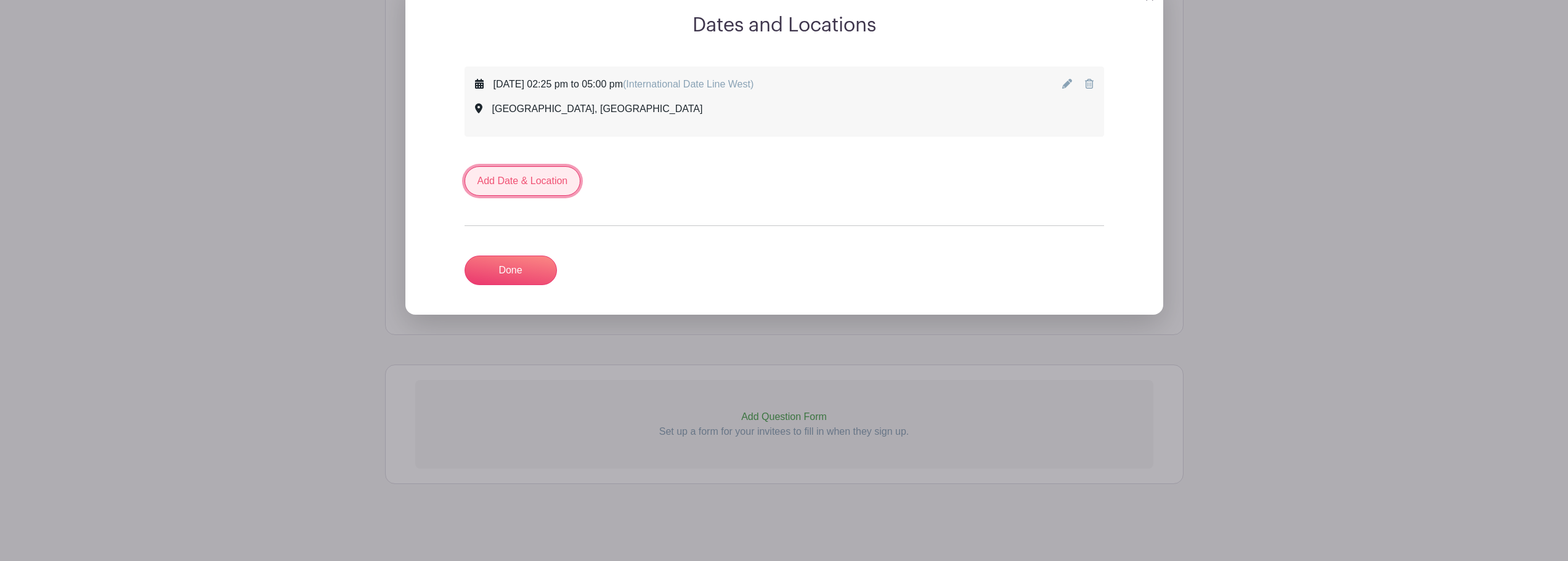
click at [530, 182] on link "Add Date & Location" at bounding box center [523, 181] width 116 height 30
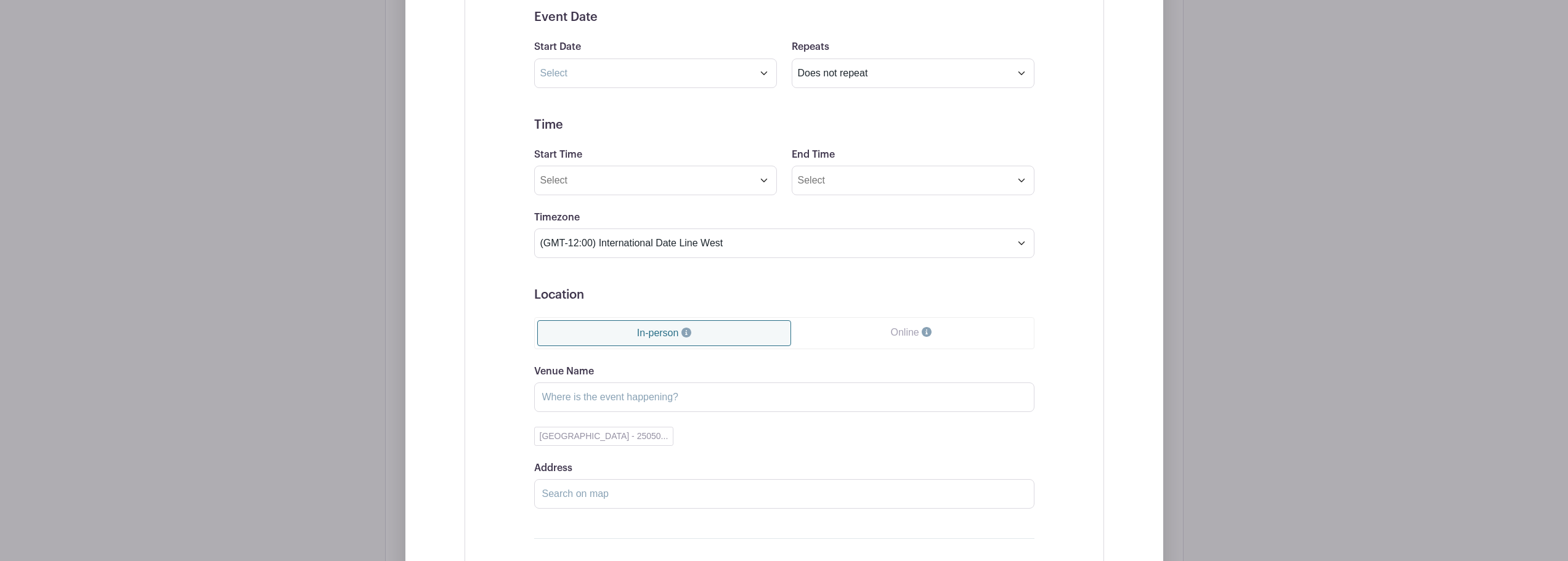
scroll to position [894, 0]
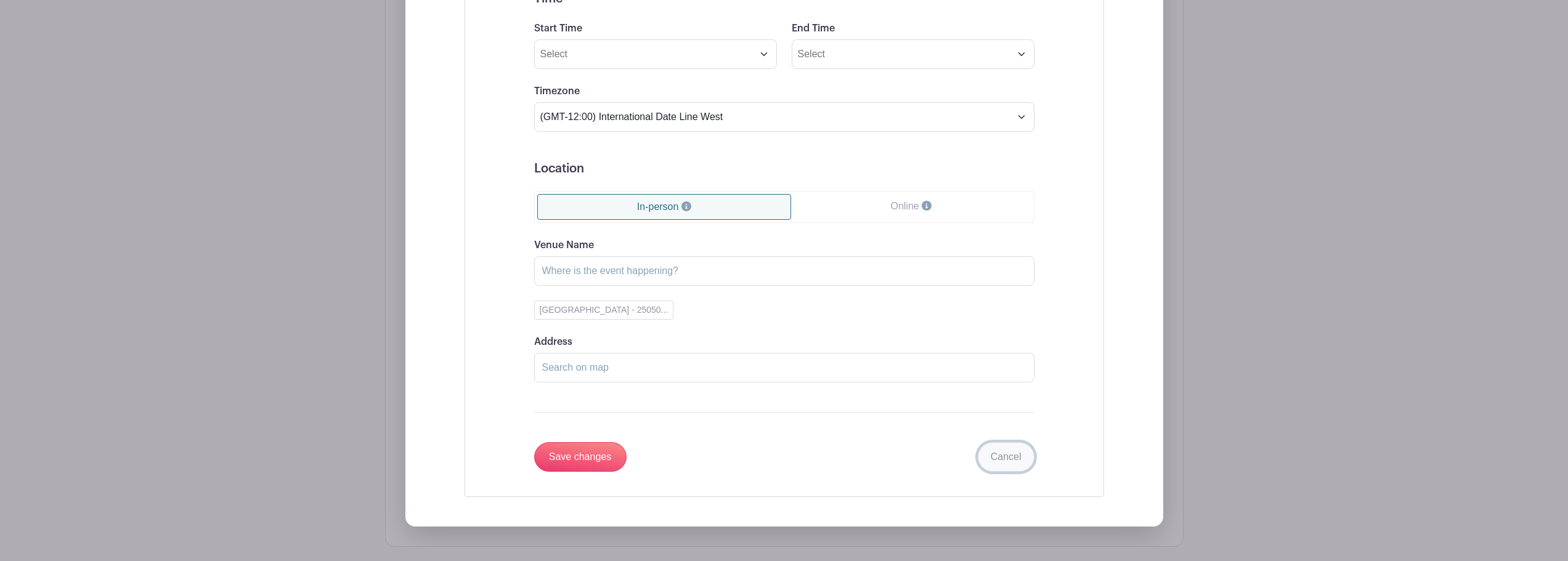
click at [1010, 451] on link "Cancel" at bounding box center [1006, 457] width 57 height 30
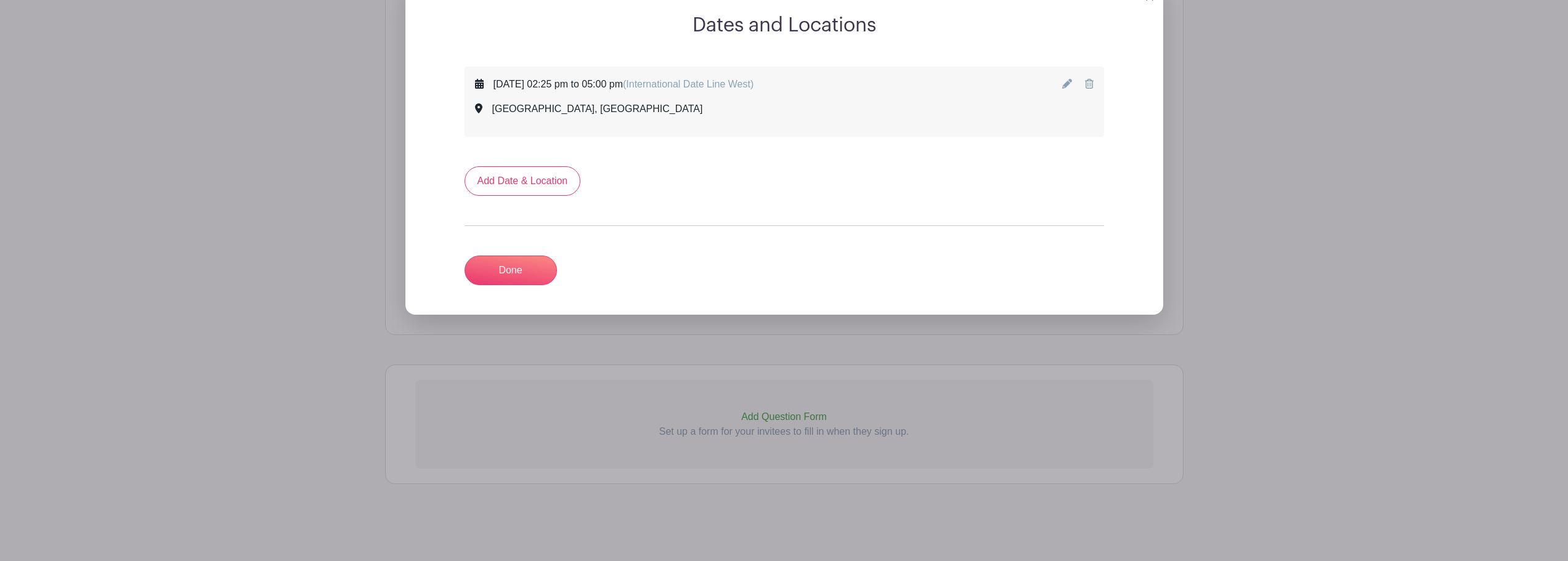
scroll to position [586, 0]
click at [529, 264] on link "Done" at bounding box center [511, 271] width 93 height 30
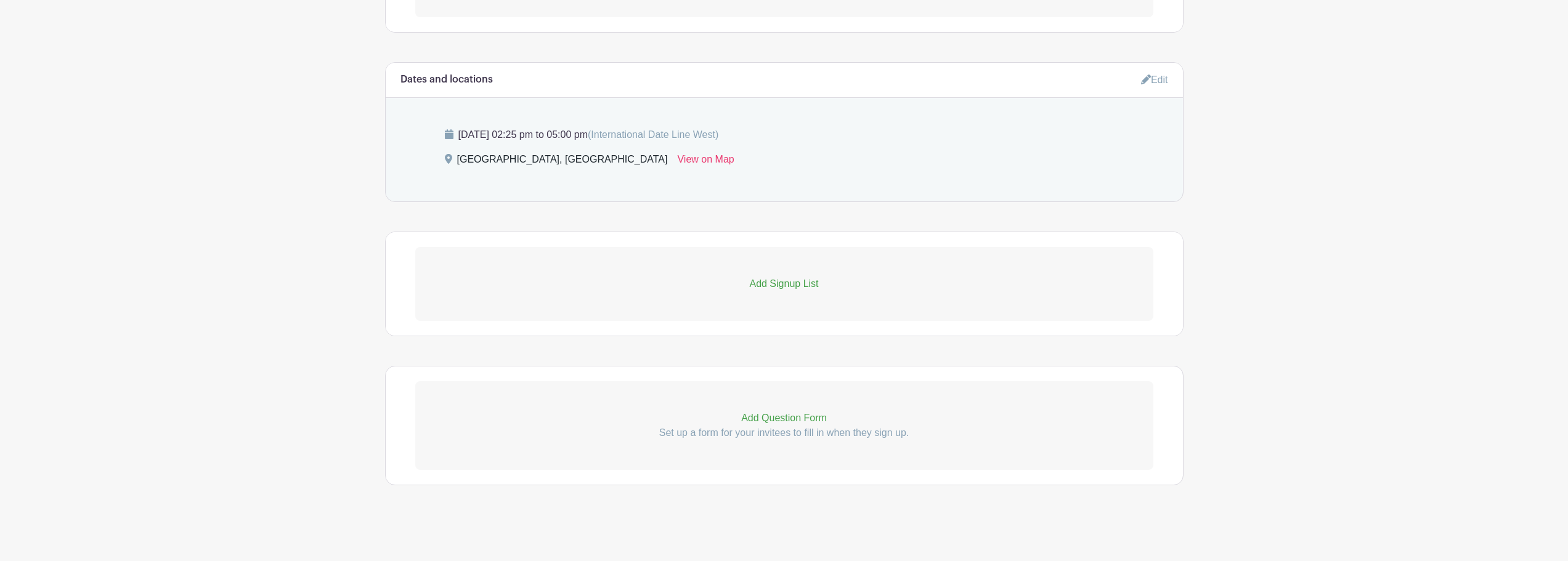
scroll to position [484, 0]
click at [816, 285] on p "Add Signup List" at bounding box center [784, 283] width 738 height 15
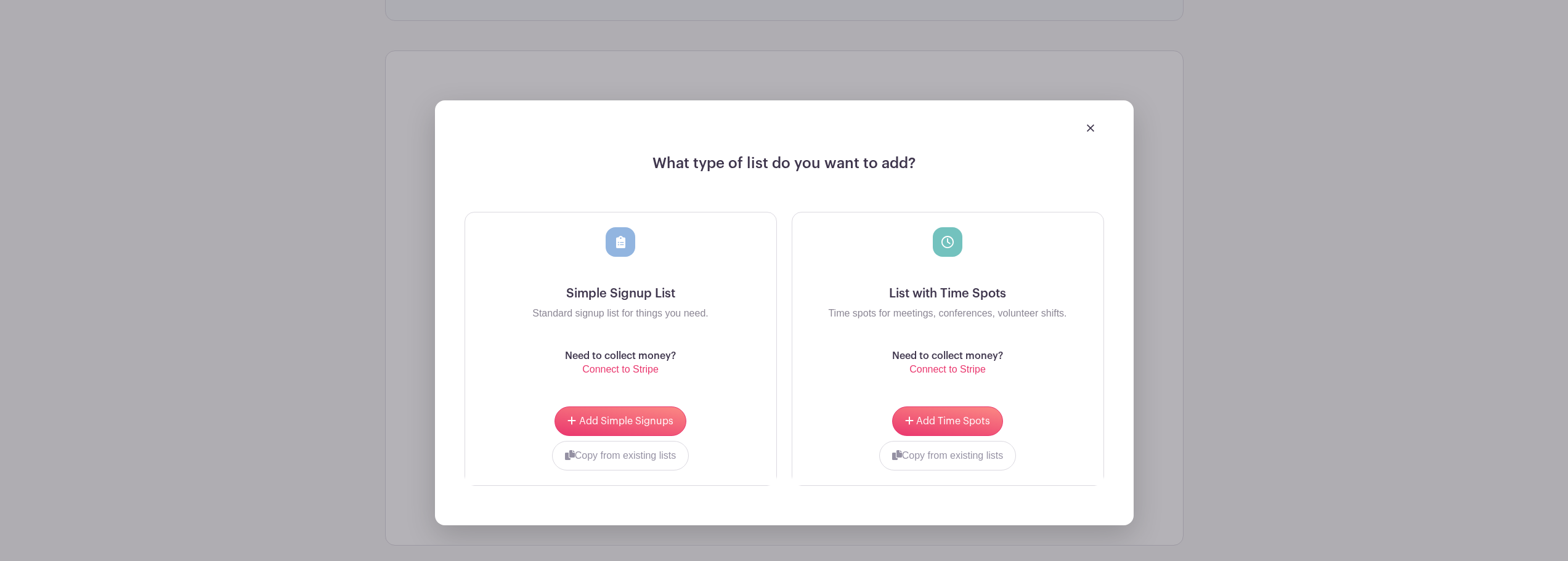
scroll to position [669, 0]
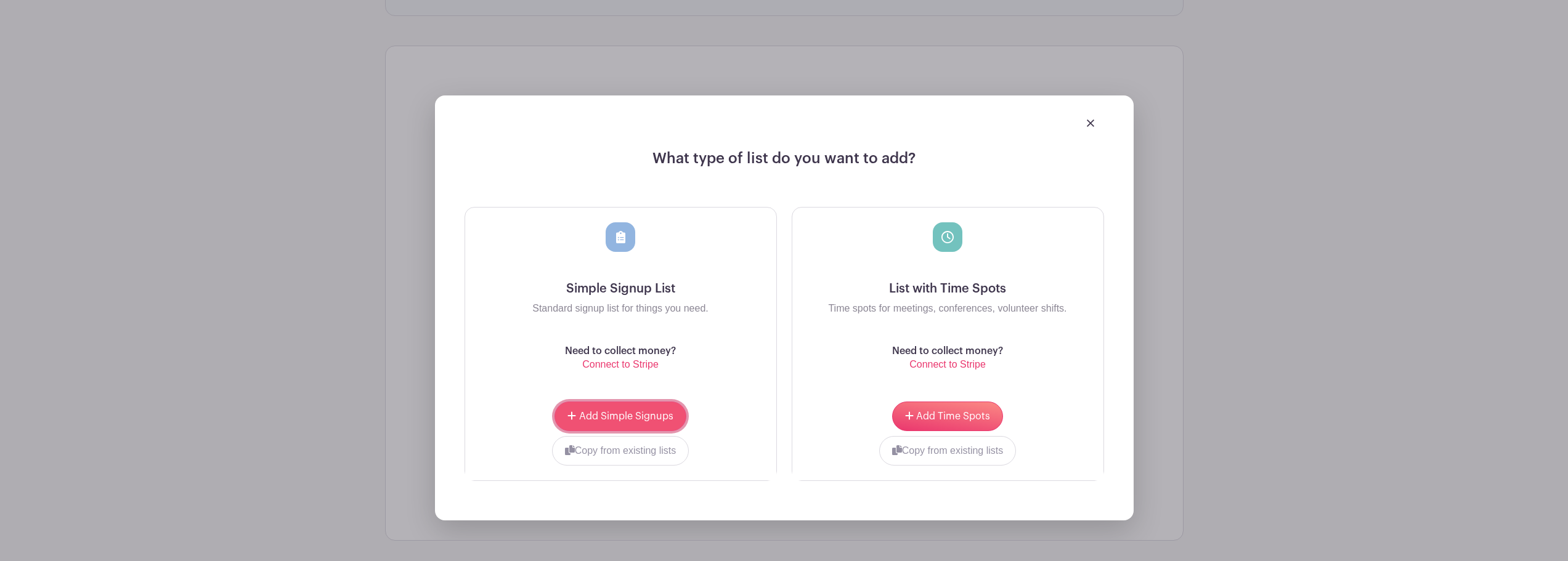
click at [658, 416] on span "Add Simple Signups" at bounding box center [626, 416] width 95 height 10
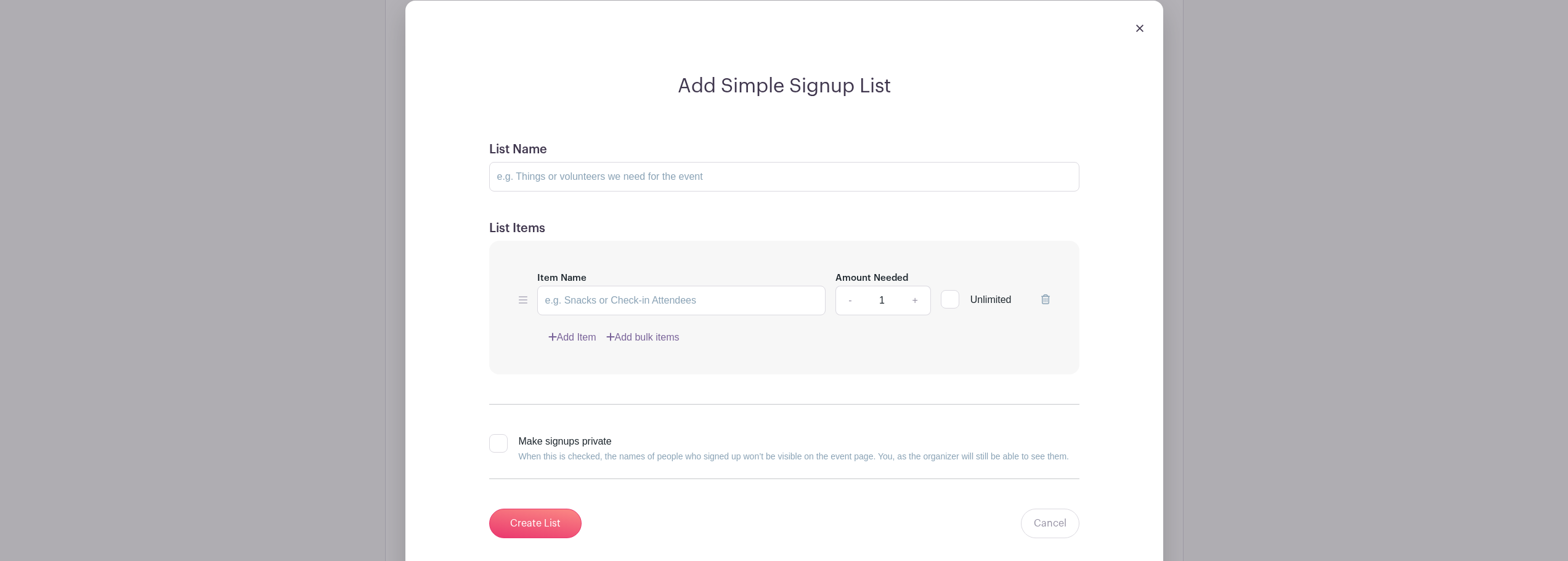
scroll to position [890, 0]
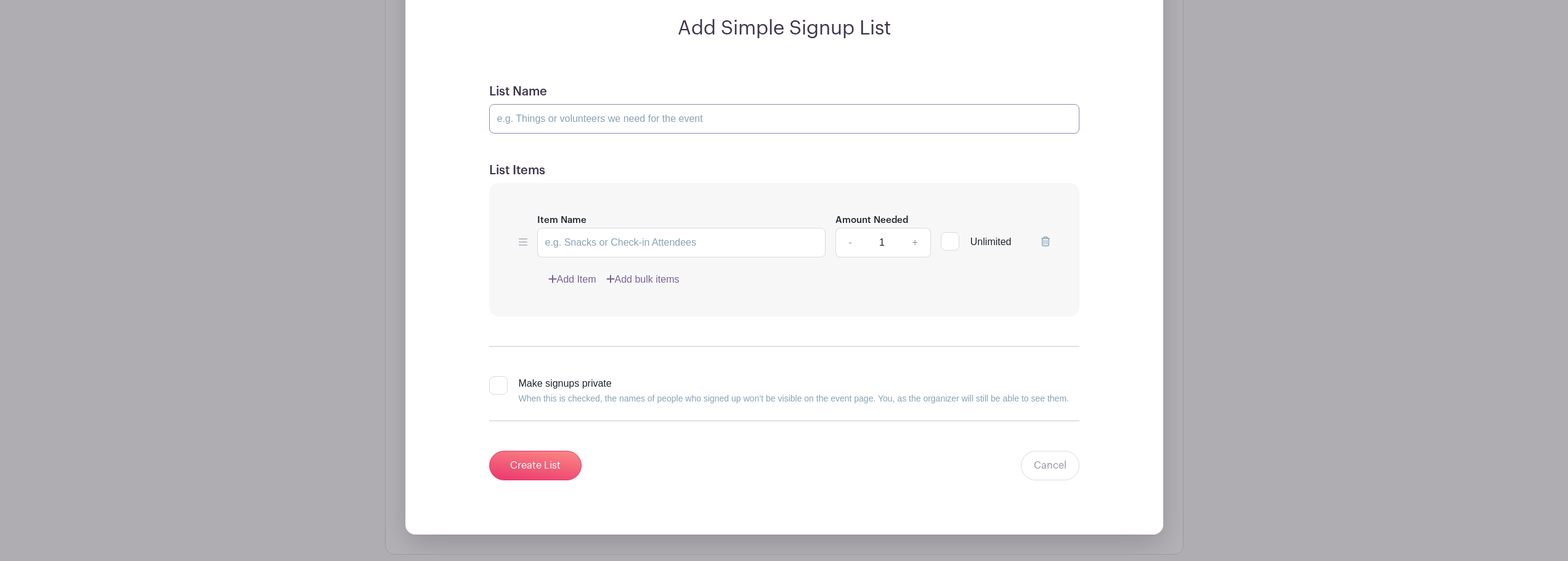
click at [552, 117] on input "List Name" at bounding box center [784, 119] width 590 height 30
type input "Tent & Sleeping Setup"
click at [614, 243] on input "Item Name" at bounding box center [682, 243] width 289 height 30
click at [520, 247] on icon at bounding box center [523, 242] width 9 height 10
click at [577, 279] on link "Add Item" at bounding box center [572, 280] width 48 height 15
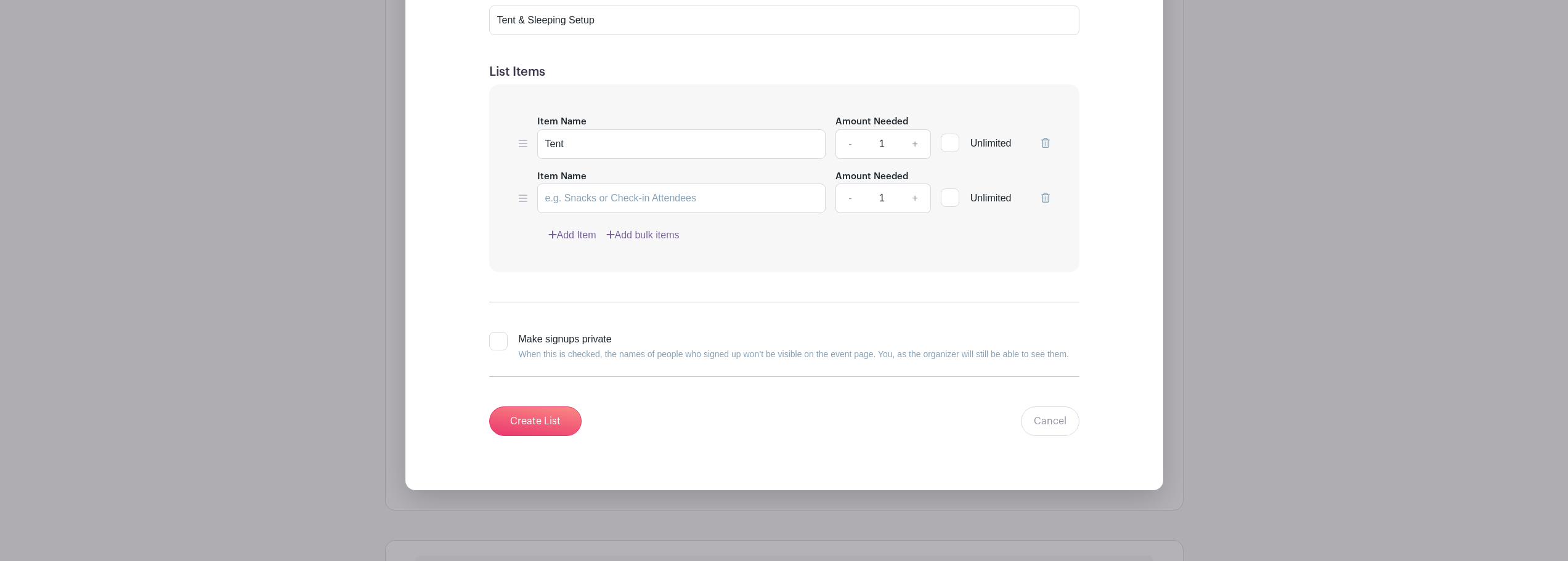
scroll to position [791, 0]
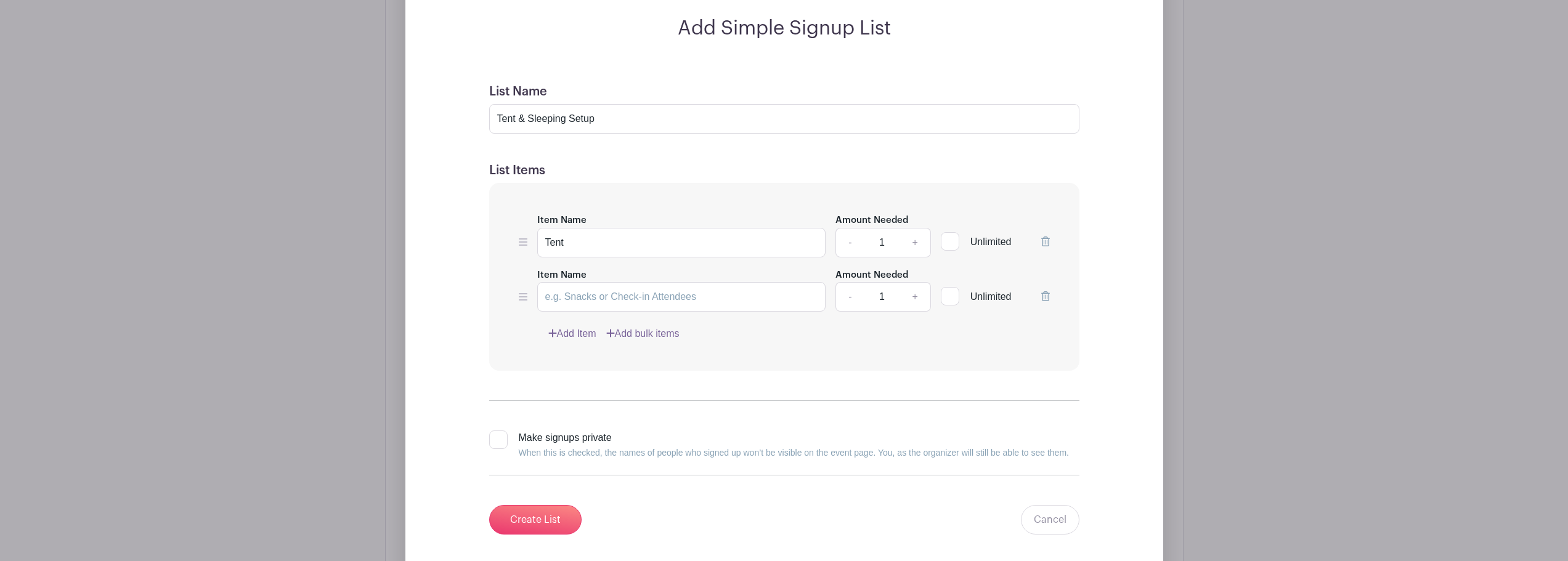
click at [580, 335] on link "Add Item" at bounding box center [572, 334] width 48 height 15
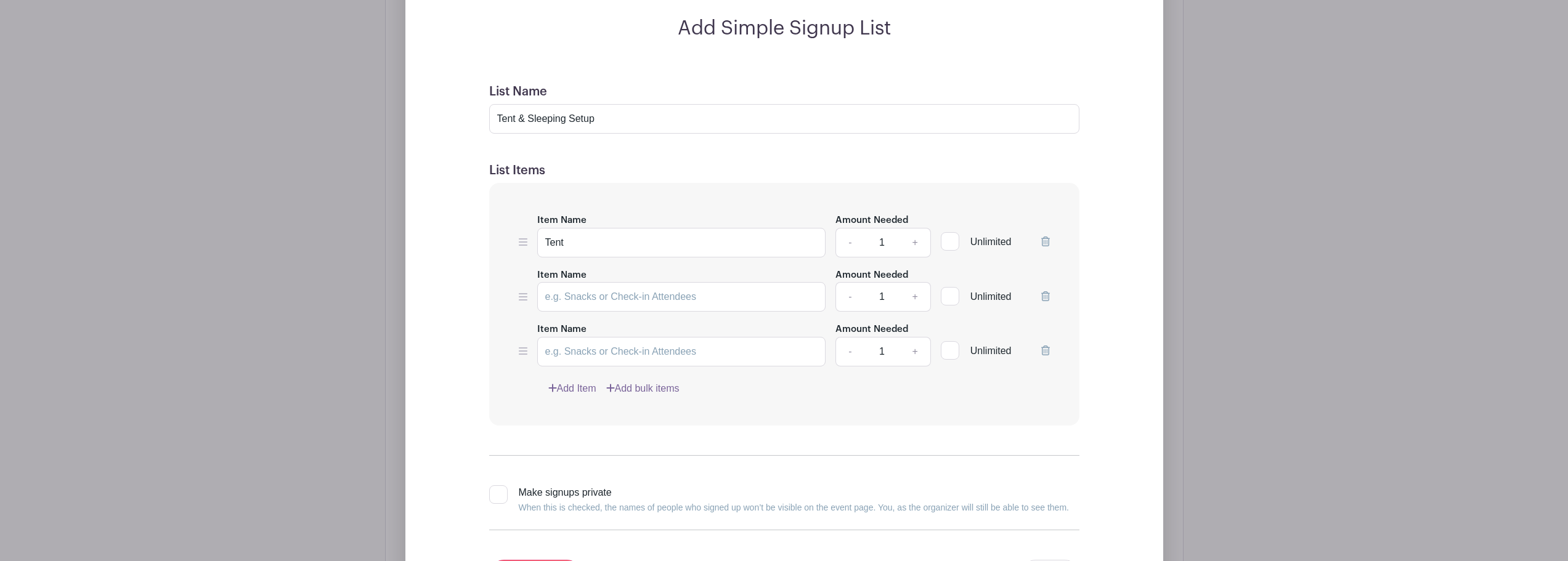
click at [580, 386] on link "Add Item" at bounding box center [572, 389] width 48 height 15
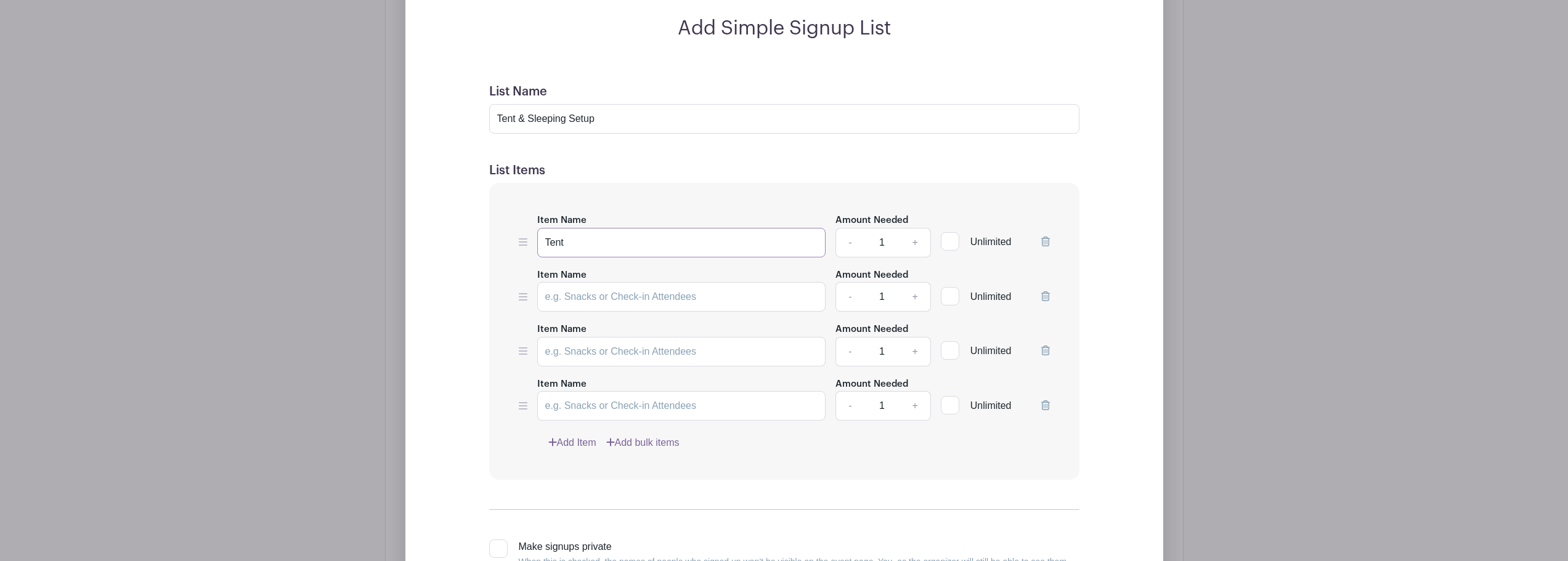
drag, startPoint x: 591, startPoint y: 245, endPoint x: 532, endPoint y: 244, distance: 59.0
click at [532, 244] on div "Item Name Tent Amount Needed - 1 + Unlimited" at bounding box center [784, 235] width 531 height 45
type input "Extra Sleep Bag"
click at [915, 241] on link "+" at bounding box center [915, 243] width 31 height 30
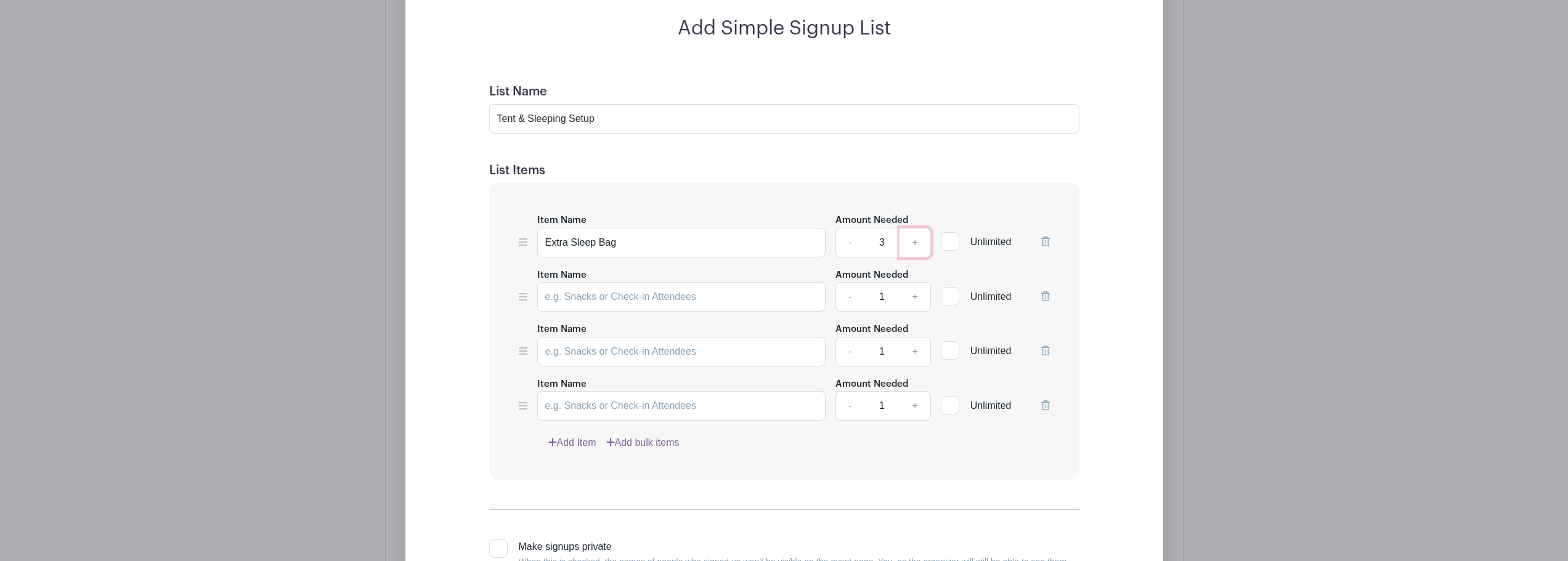
click at [910, 243] on link "+" at bounding box center [915, 243] width 31 height 30
type input "4"
click at [973, 155] on form "List Name Tent & Sleeping Setup List Items Item Name Extra Sleep Bag Amount Nee…" at bounding box center [784, 364] width 620 height 589
drag, startPoint x: 604, startPoint y: 120, endPoint x: 453, endPoint y: 120, distance: 151.0
click at [453, 120] on div "Add Simple Signup List List Name Tent & Sleeping Setup List Items Item Name Ext…" at bounding box center [784, 337] width 679 height 642
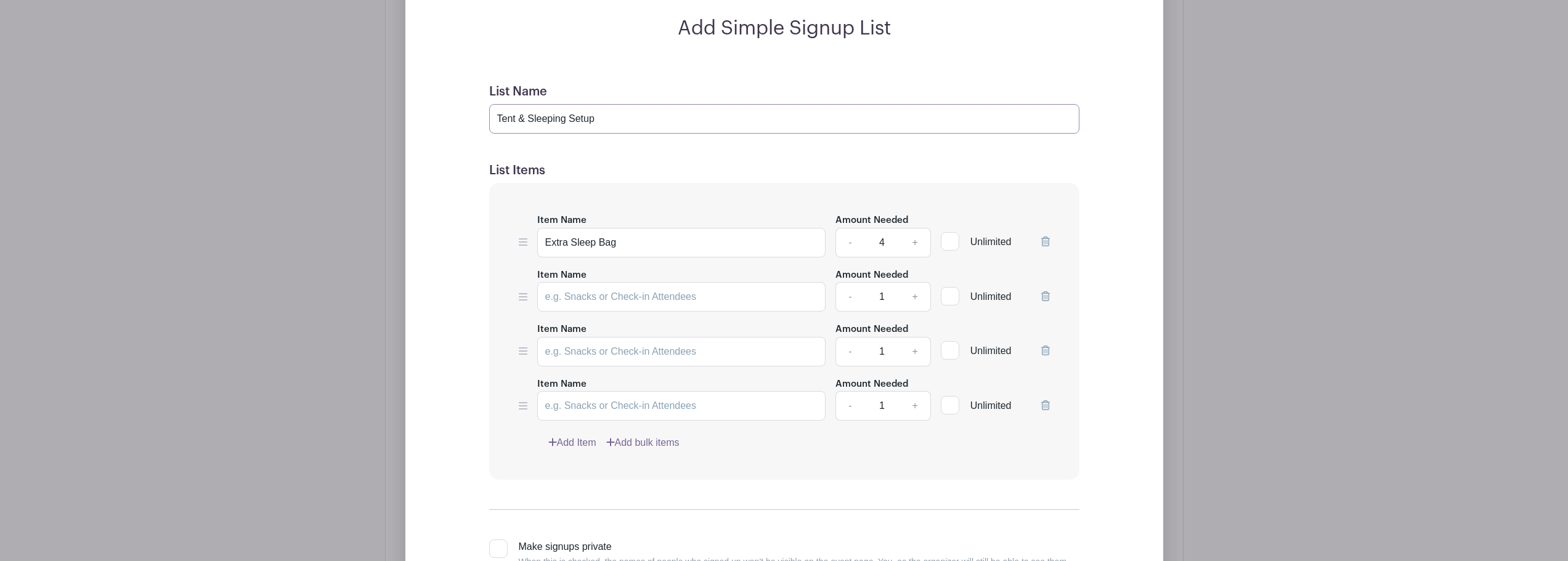
paste input "Cooking & Camp Gear"
type input "Cooking & Camp Gear"
drag, startPoint x: 624, startPoint y: 241, endPoint x: 543, endPoint y: 238, distance: 81.1
click at [543, 238] on input "Extra Sleep Bag" at bounding box center [682, 243] width 289 height 30
paste input "Camp stove / propane grill"
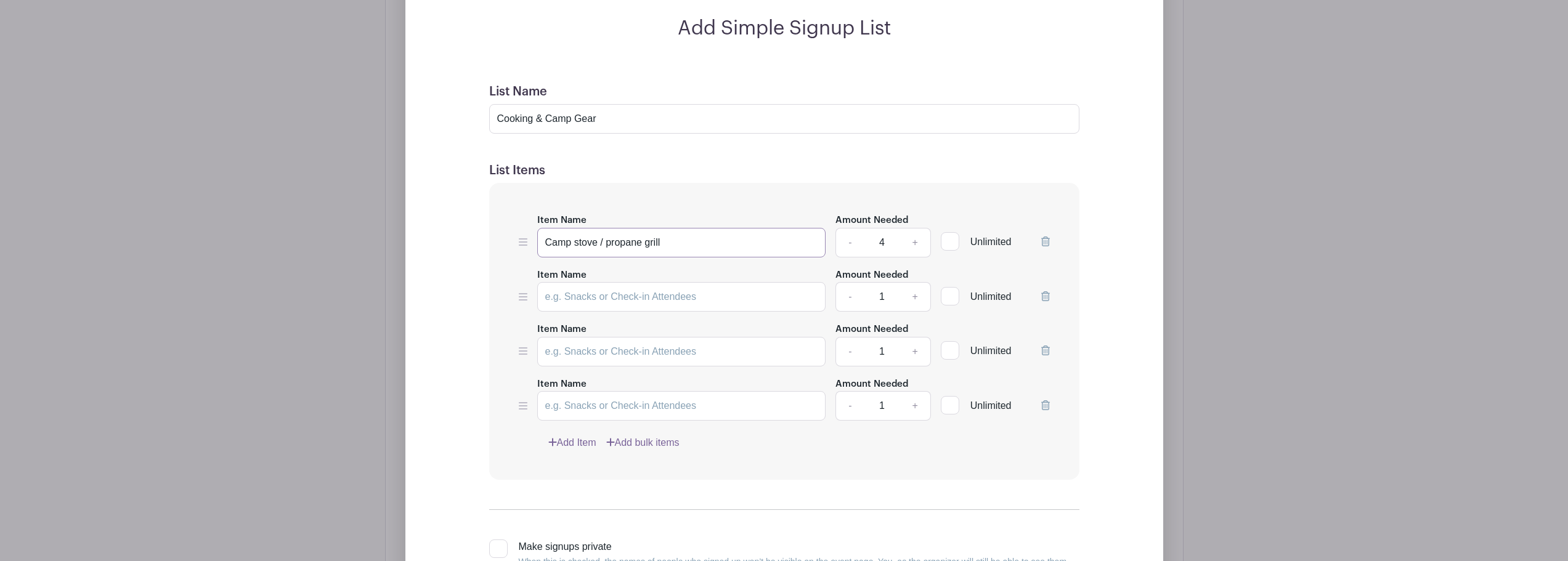
type input "Camp stove / propane grill"
click at [850, 240] on link "-" at bounding box center [850, 243] width 28 height 30
type input "2"
click at [658, 294] on input "Item Name" at bounding box center [682, 297] width 289 height 30
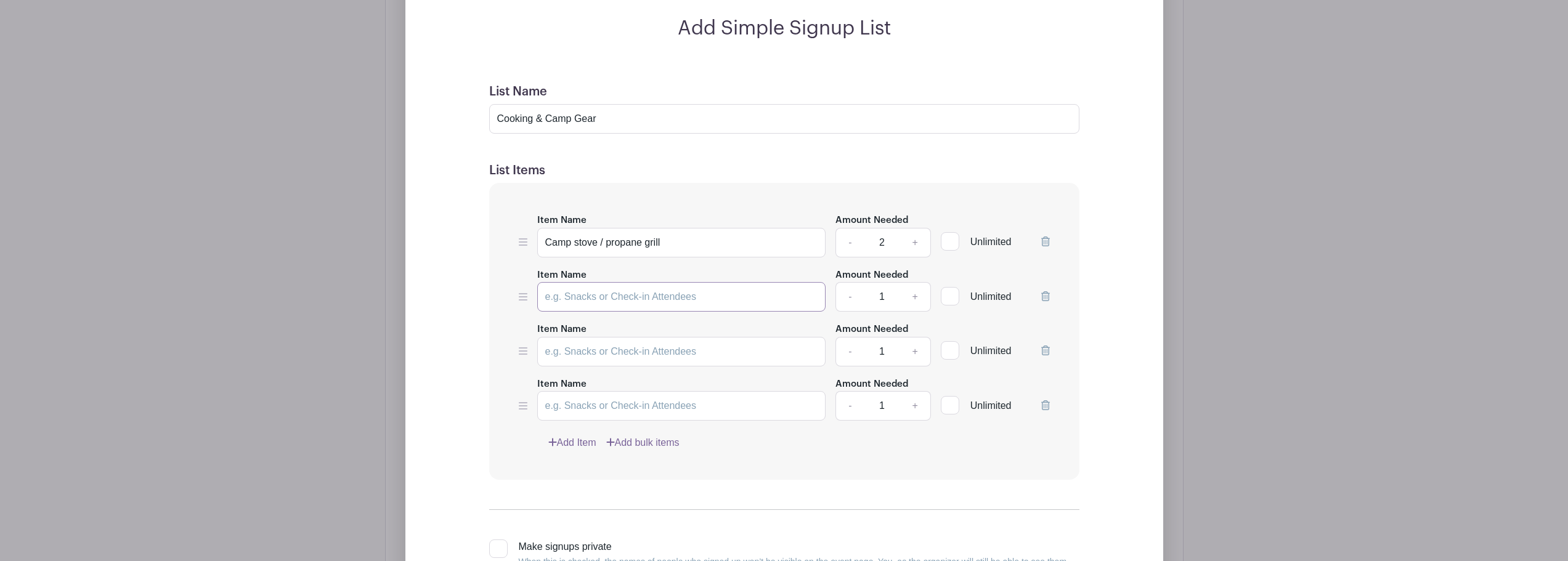
paste input "Full propane tank"
type input "Full propane tank"
click at [912, 298] on link "+" at bounding box center [915, 297] width 31 height 30
click at [913, 297] on link "+" at bounding box center [915, 297] width 31 height 30
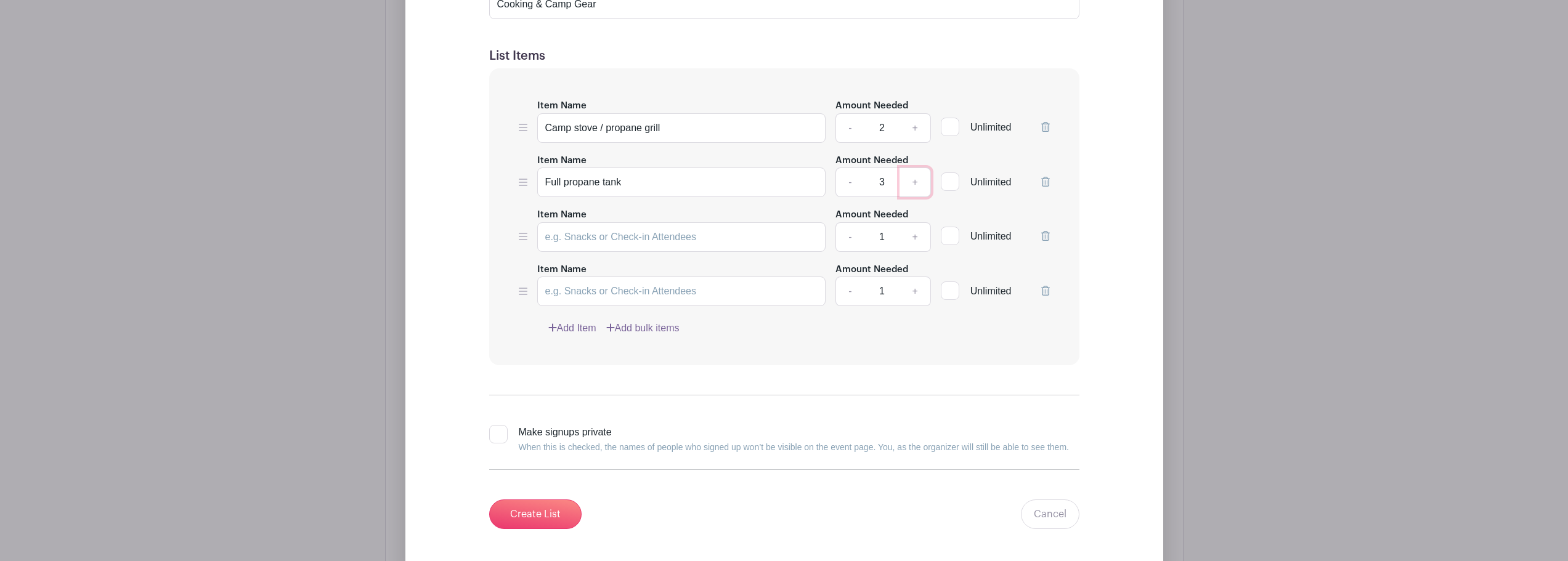
scroll to position [915, 0]
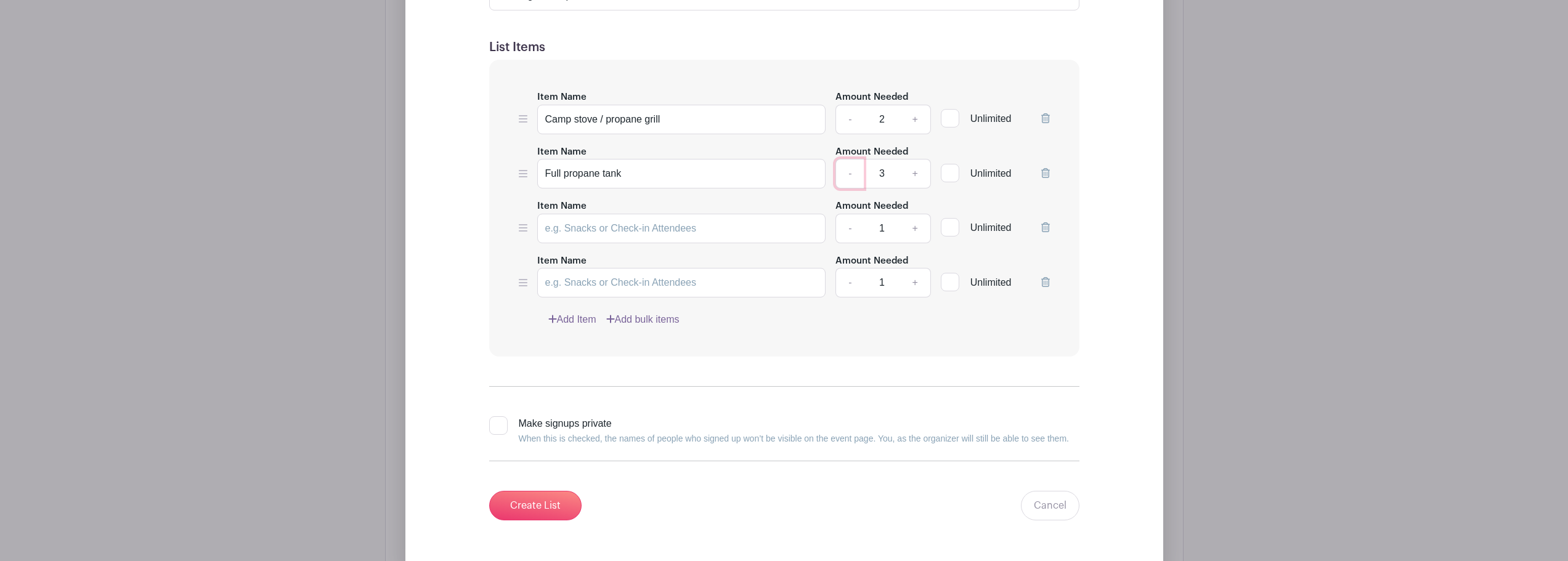
click at [850, 174] on link "-" at bounding box center [850, 174] width 28 height 30
type input "2"
click at [607, 230] on input "Item Name" at bounding box center [682, 229] width 289 height 30
paste input "Cooking utensils (tongs, spatula, big spoon)"
type input "Cooking utensils (tongs, spatula, big spoon)"
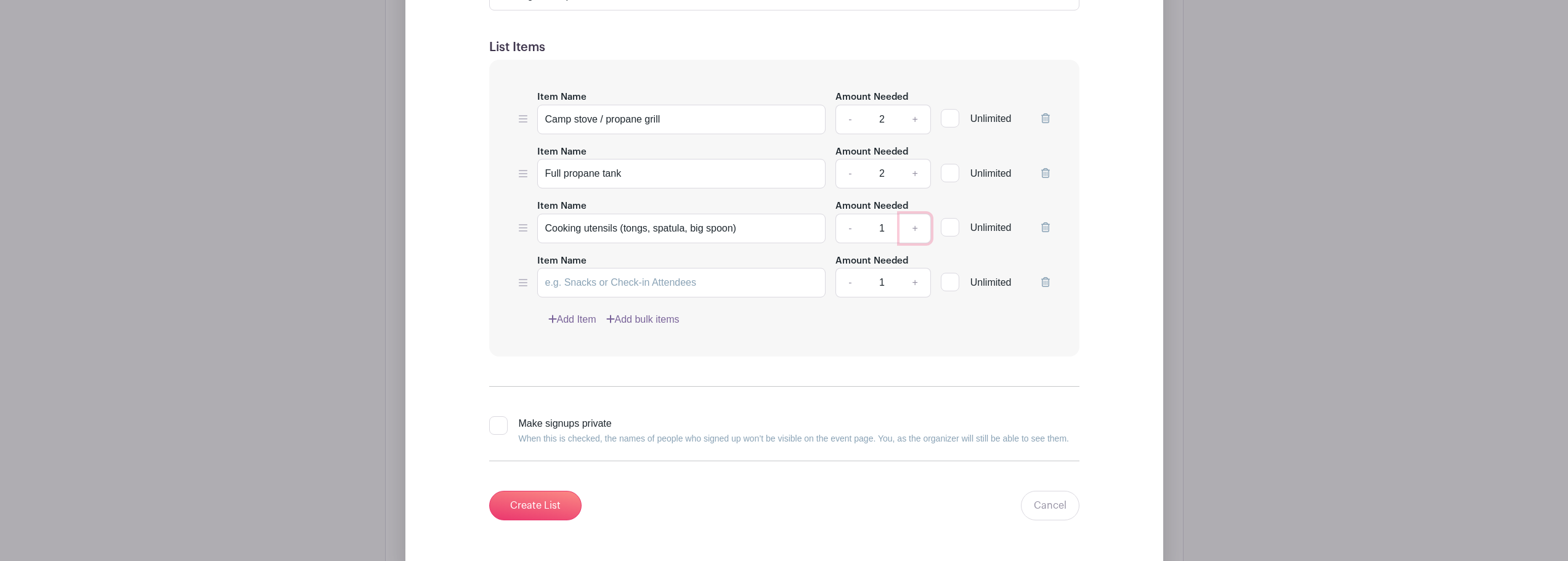
click at [912, 230] on link "+" at bounding box center [915, 229] width 31 height 30
type input "2"
click at [574, 281] on input "Item Name" at bounding box center [682, 283] width 289 height 30
paste input "Pots & pans"
type input "Pots & pans"
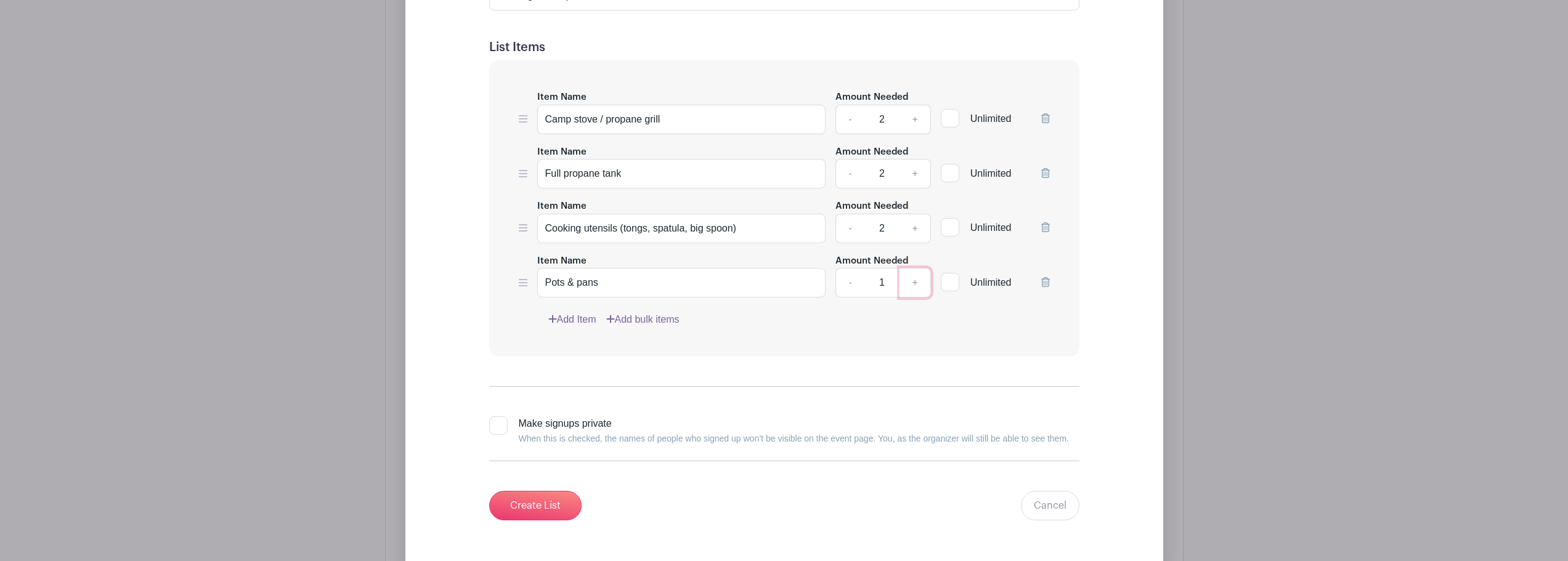
click at [921, 285] on link "+" at bounding box center [915, 283] width 31 height 30
type input "2"
click at [732, 226] on input "Cooking utensils (tongs, spatula, big spoon)" at bounding box center [682, 229] width 289 height 30
click at [578, 318] on link "Add Item" at bounding box center [572, 319] width 48 height 15
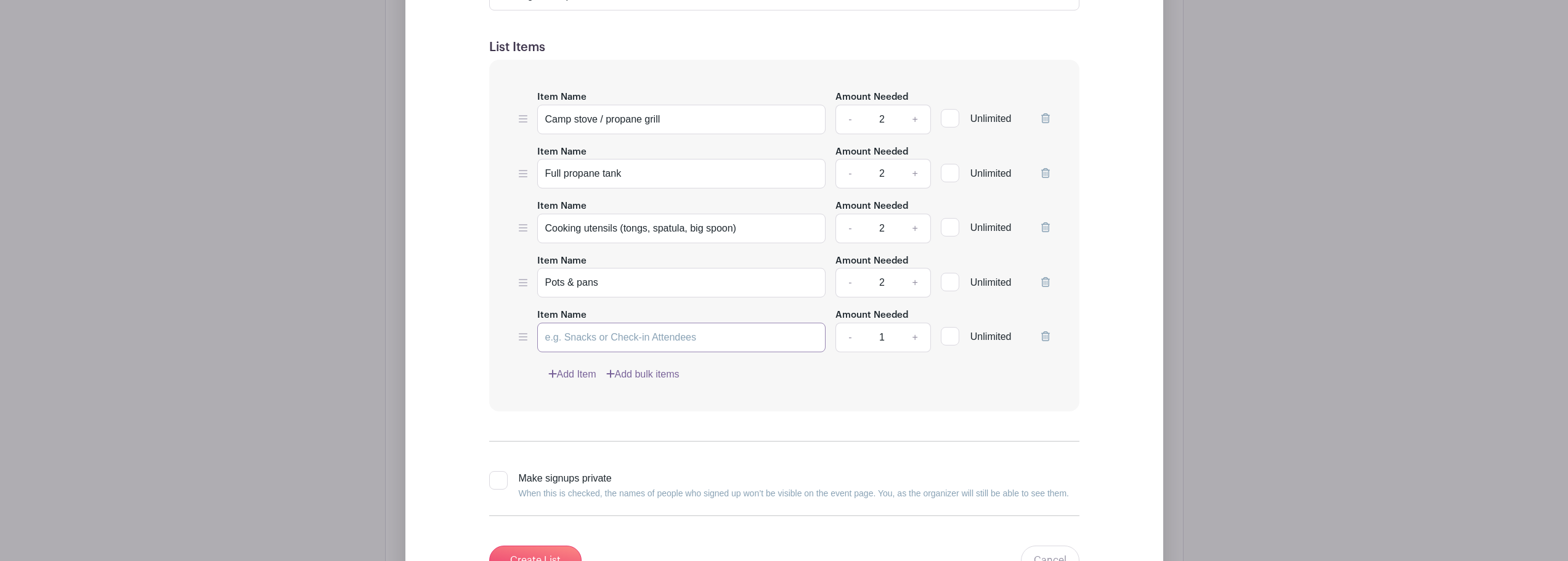
click at [600, 335] on input "Item Name" at bounding box center [682, 337] width 289 height 30
paste input "Cutting board + knife"
type input "Cutting board + knife"
click at [579, 376] on link "Add Item" at bounding box center [572, 374] width 48 height 15
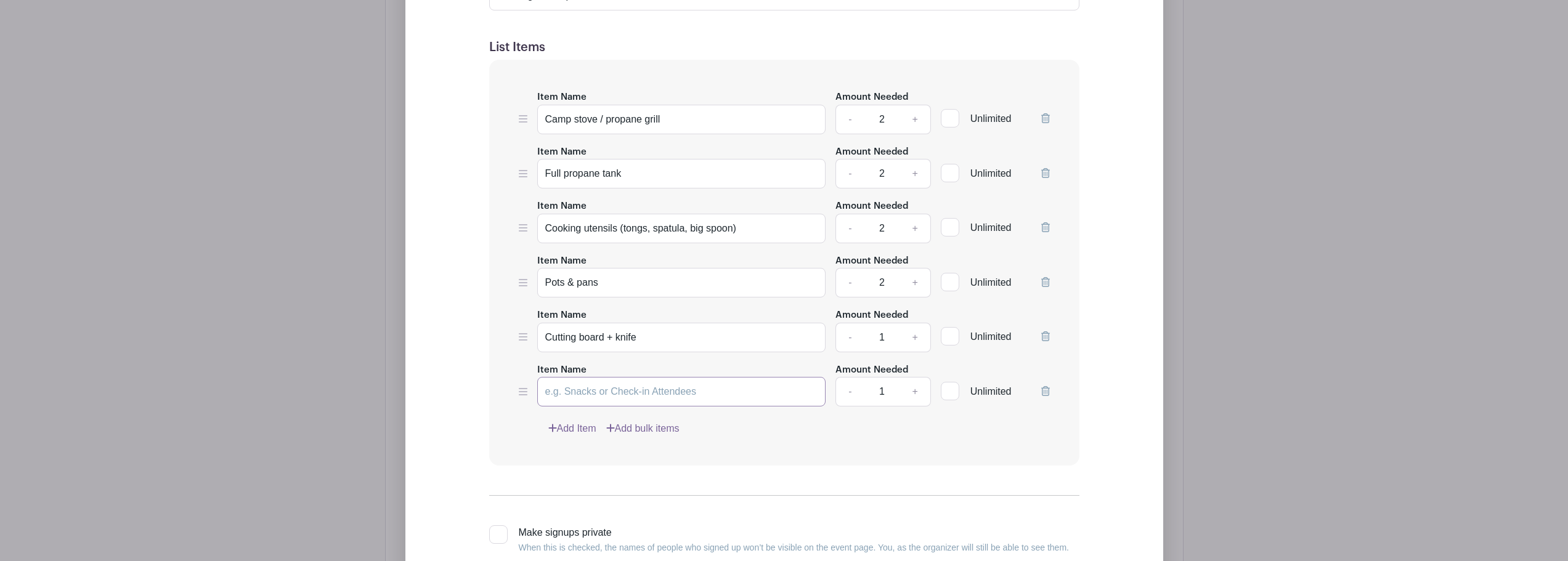
click at [583, 388] on input "Item Name" at bounding box center [682, 392] width 289 height 30
paste input "Cooler for shared drinks/snacks"
type input "Cooler for shared drinks/snacks"
click at [570, 423] on link "Add Item" at bounding box center [572, 429] width 48 height 15
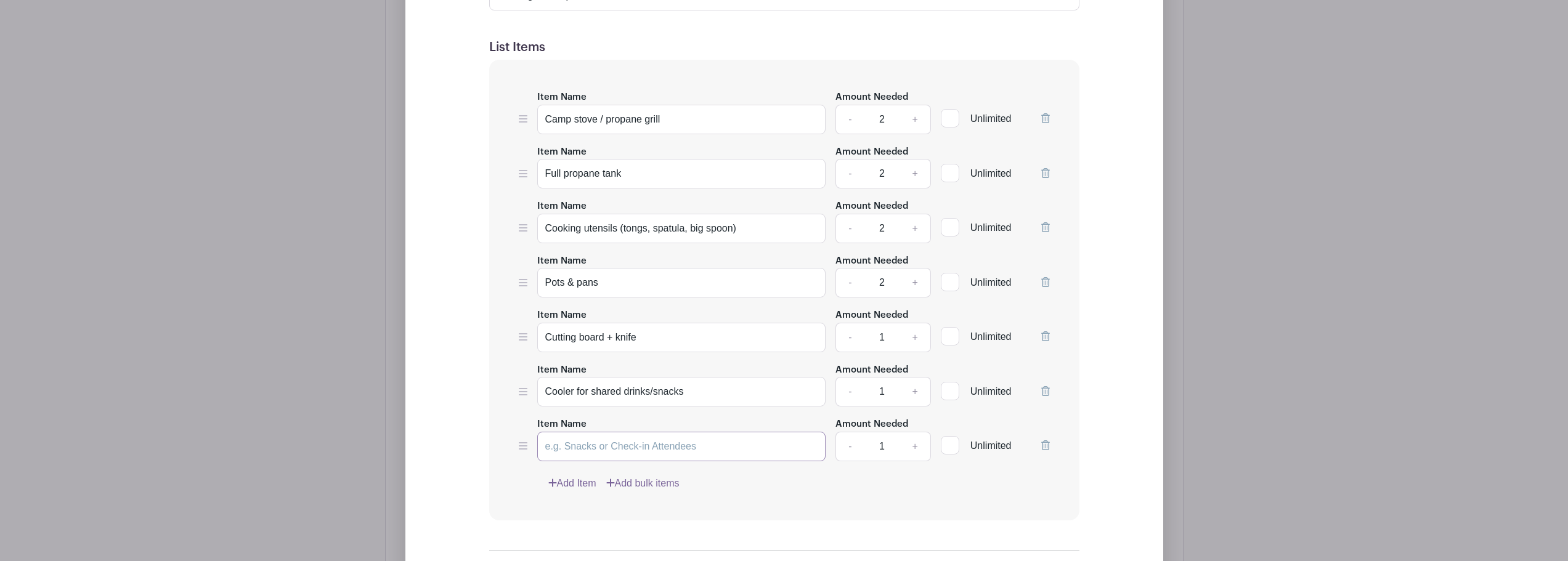
click at [587, 449] on input "Item Name" at bounding box center [682, 447] width 289 height 30
paste input "Trash bags"
click at [546, 442] on input "Trash bags" at bounding box center [682, 447] width 289 height 30
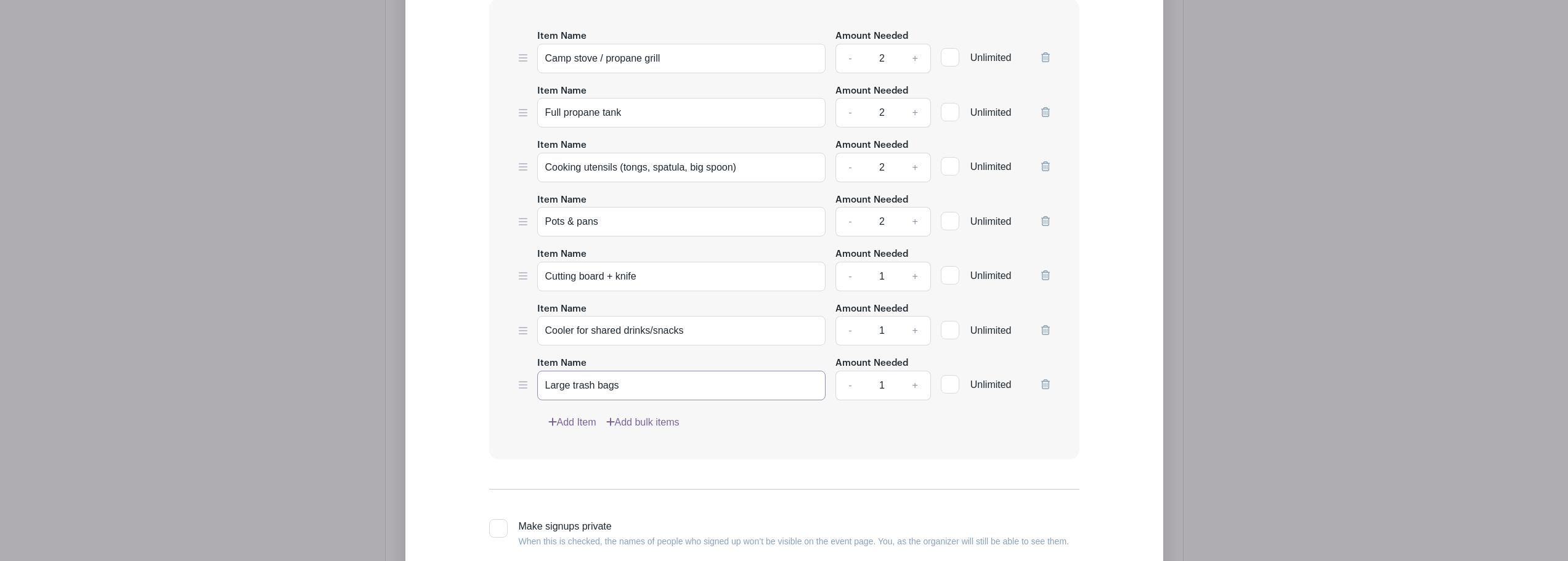
scroll to position [976, 0]
click at [679, 384] on input "Large trash bags" at bounding box center [682, 385] width 289 height 30
type input "Large trash bags"
click at [573, 416] on link "Add Item" at bounding box center [572, 422] width 48 height 15
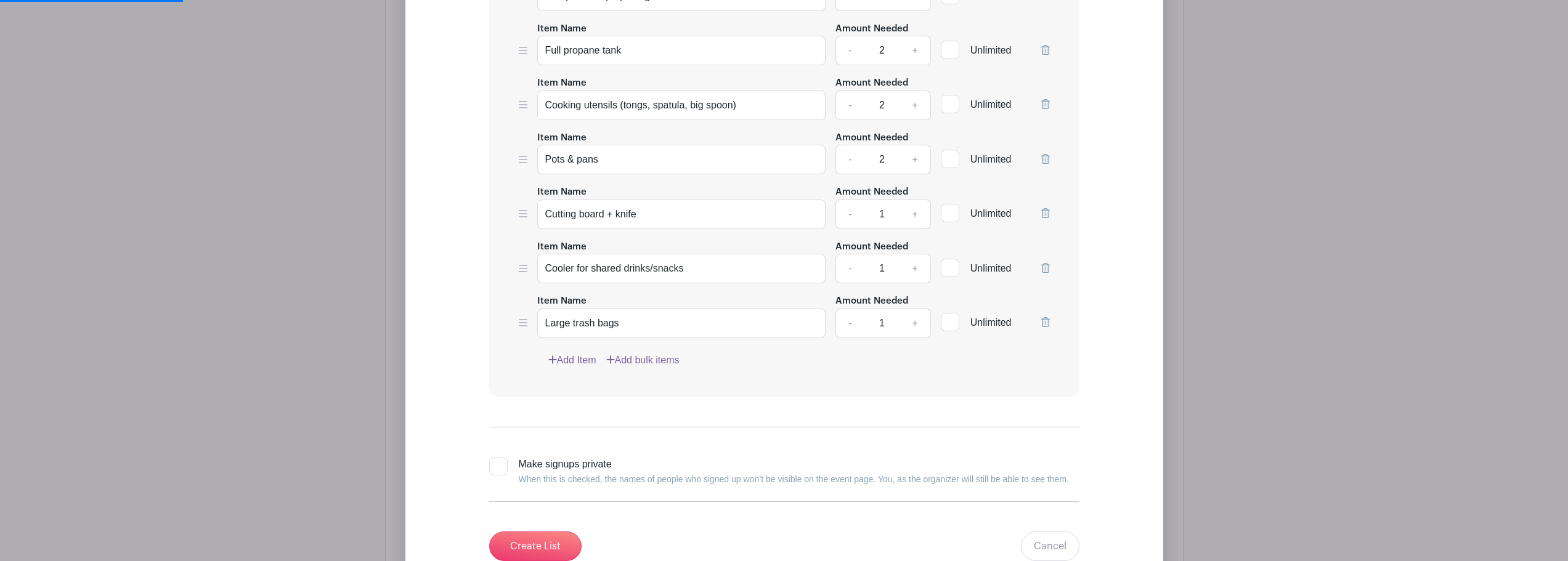
scroll to position [1038, 0]
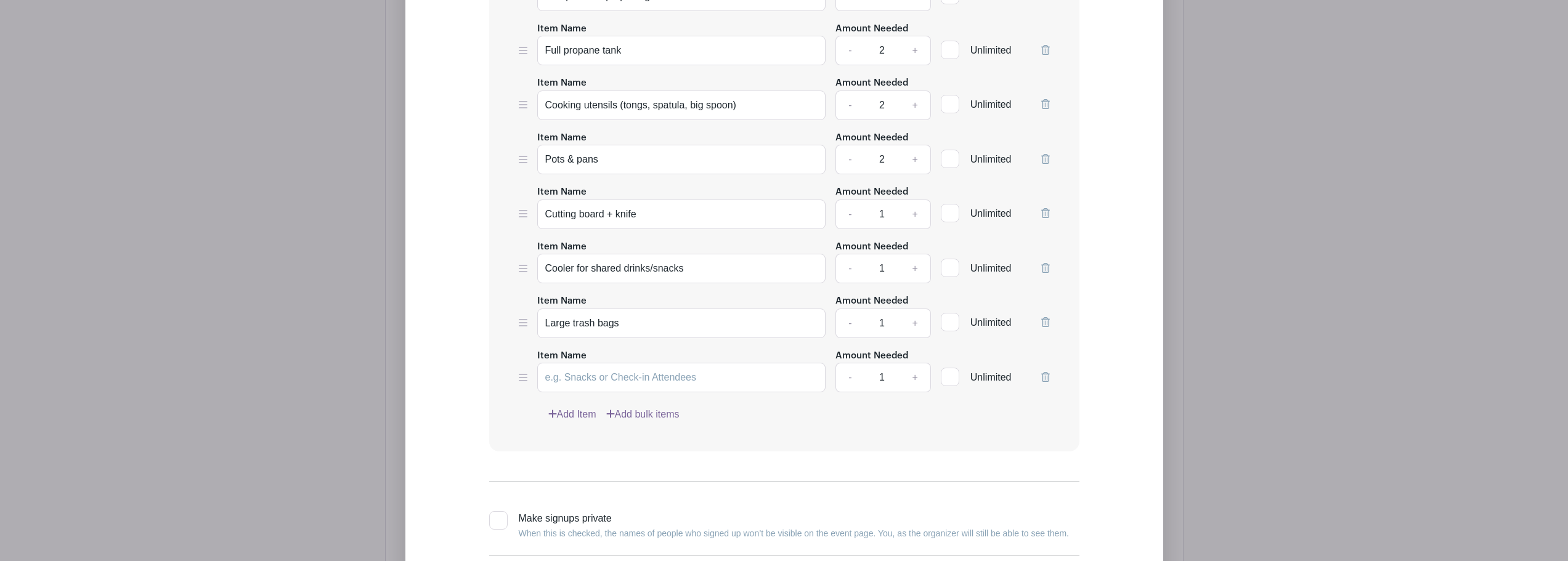
click at [569, 358] on label "Item Name" at bounding box center [562, 356] width 49 height 14
click at [569, 363] on input "Item Name" at bounding box center [682, 378] width 289 height 30
click at [588, 381] on input "Item Name" at bounding box center [682, 378] width 289 height 30
paste input "Dish soap + sponge"
type input "Dish soap + sponge"
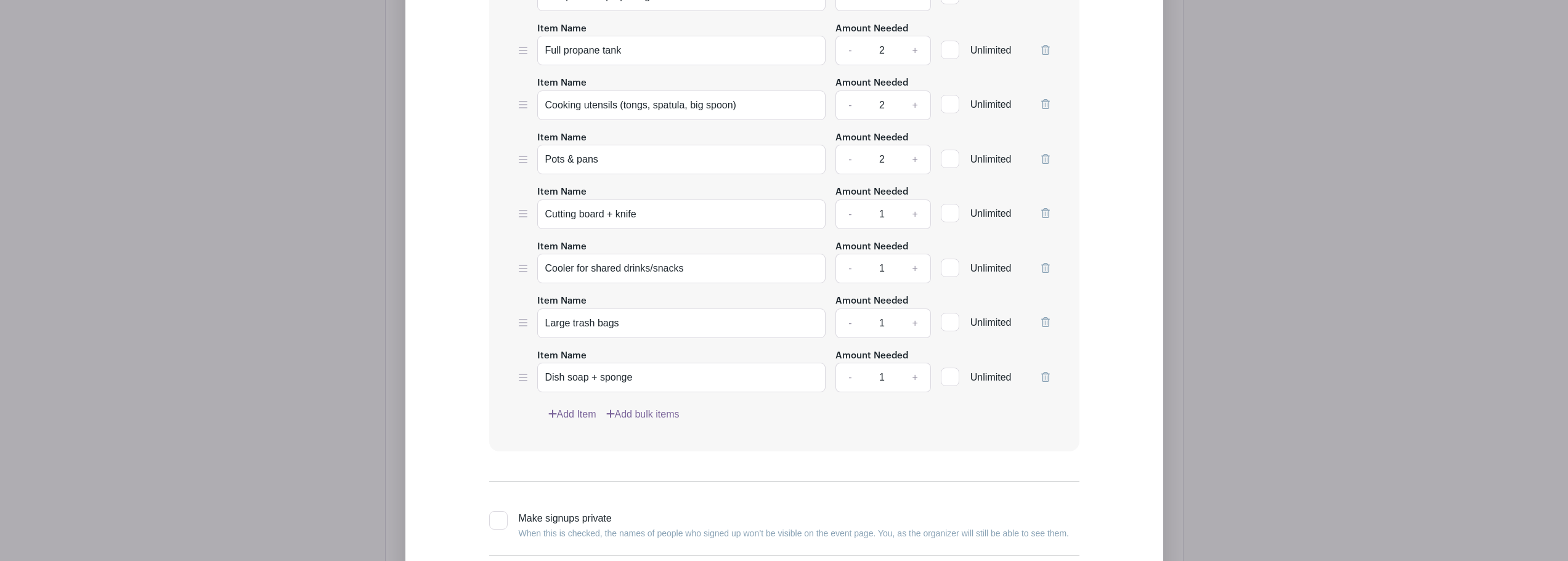
click at [574, 413] on link "Add Item" at bounding box center [572, 415] width 48 height 15
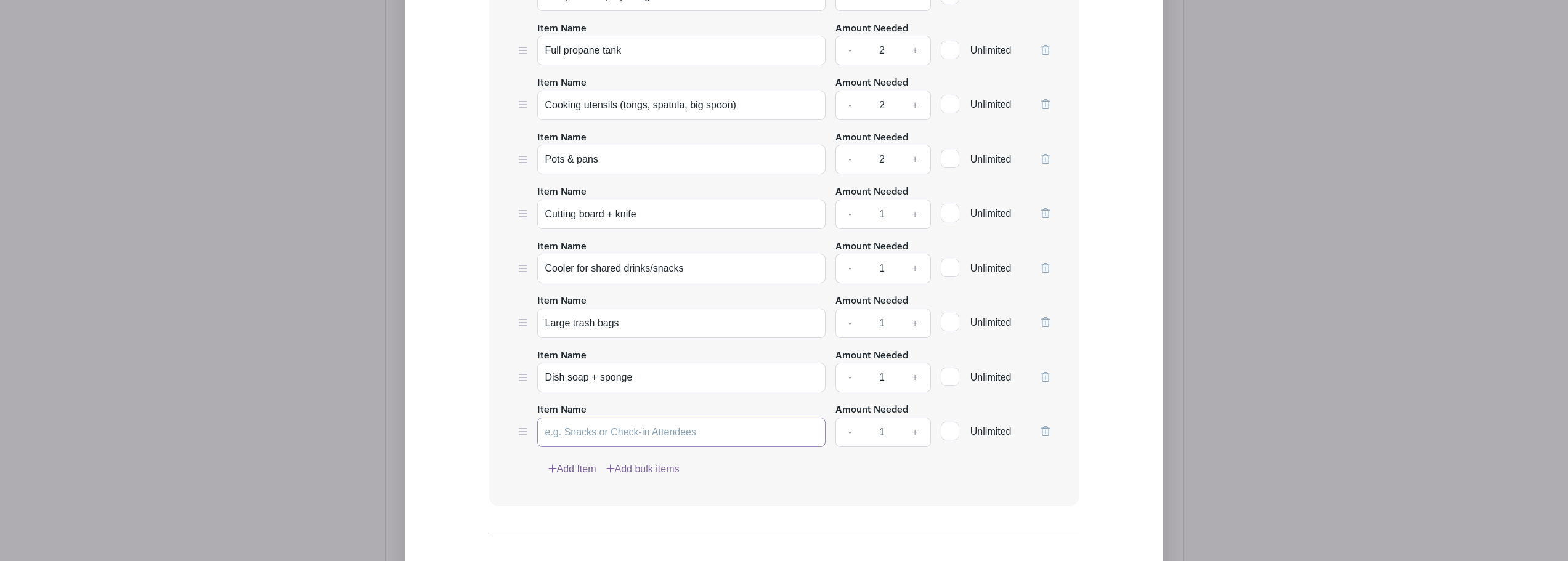
click at [591, 433] on input "Item Name" at bounding box center [682, 432] width 289 height 30
paste input "Paper towels"
type input "Paper towels"
click at [910, 434] on link "+" at bounding box center [915, 432] width 31 height 30
type input "2"
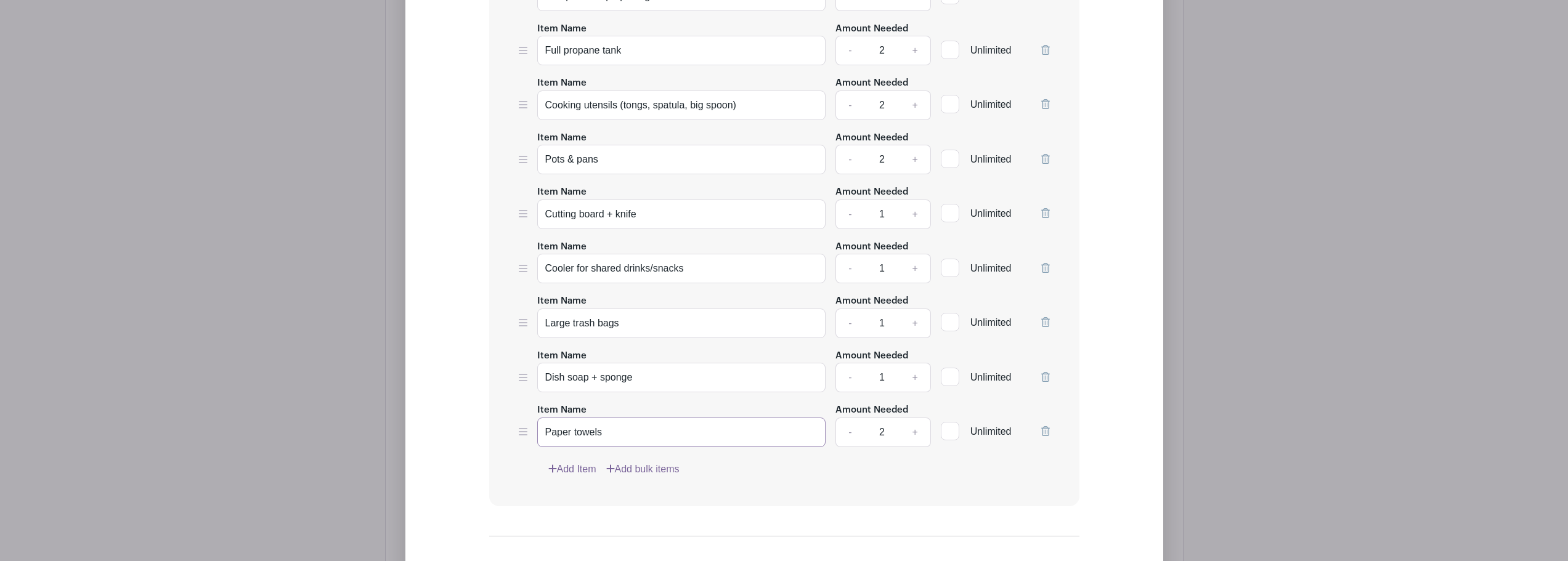
click at [619, 436] on input "Paper towels" at bounding box center [682, 432] width 289 height 30
type input "Paper towel roll"
click at [912, 434] on link "+" at bounding box center [915, 432] width 31 height 30
type input "3"
click at [577, 475] on link "Add Item" at bounding box center [572, 470] width 48 height 15
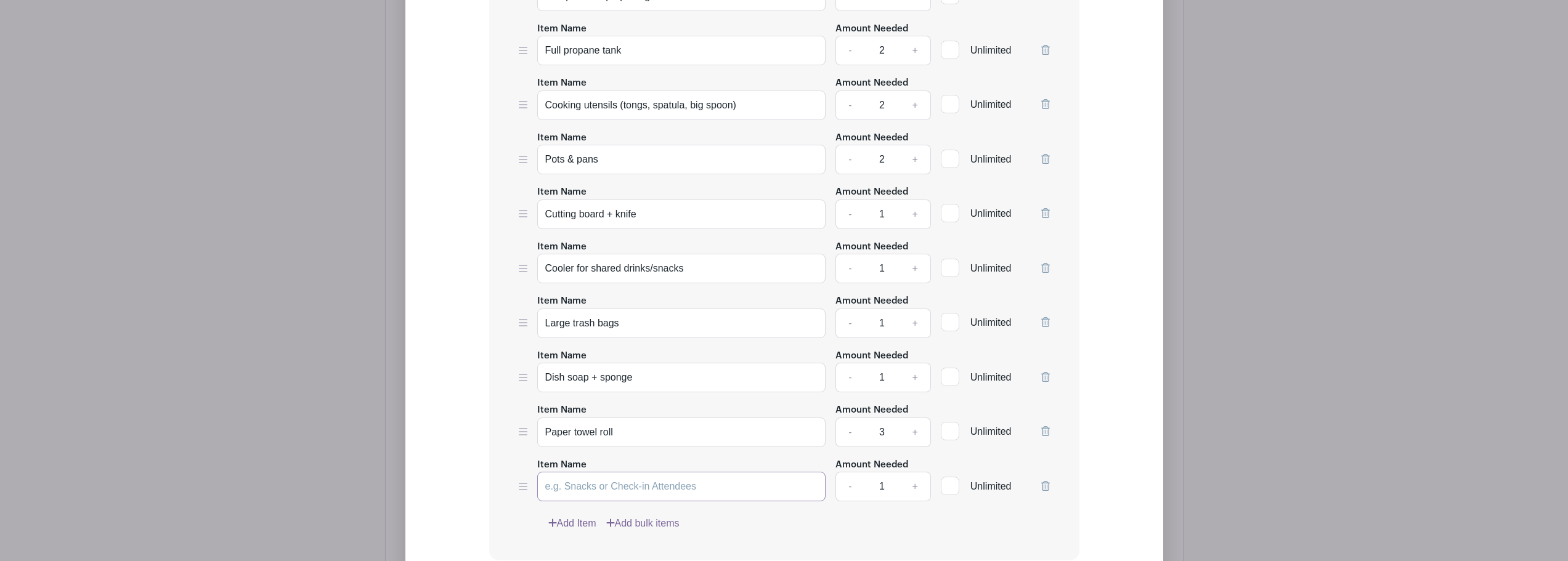
click at [614, 484] on input "Item Name" at bounding box center [682, 487] width 289 height 30
paste input "Lantern or camp lighting"
type input "Lantern or camp lighting"
click at [910, 490] on link "+" at bounding box center [915, 487] width 31 height 30
type input "2"
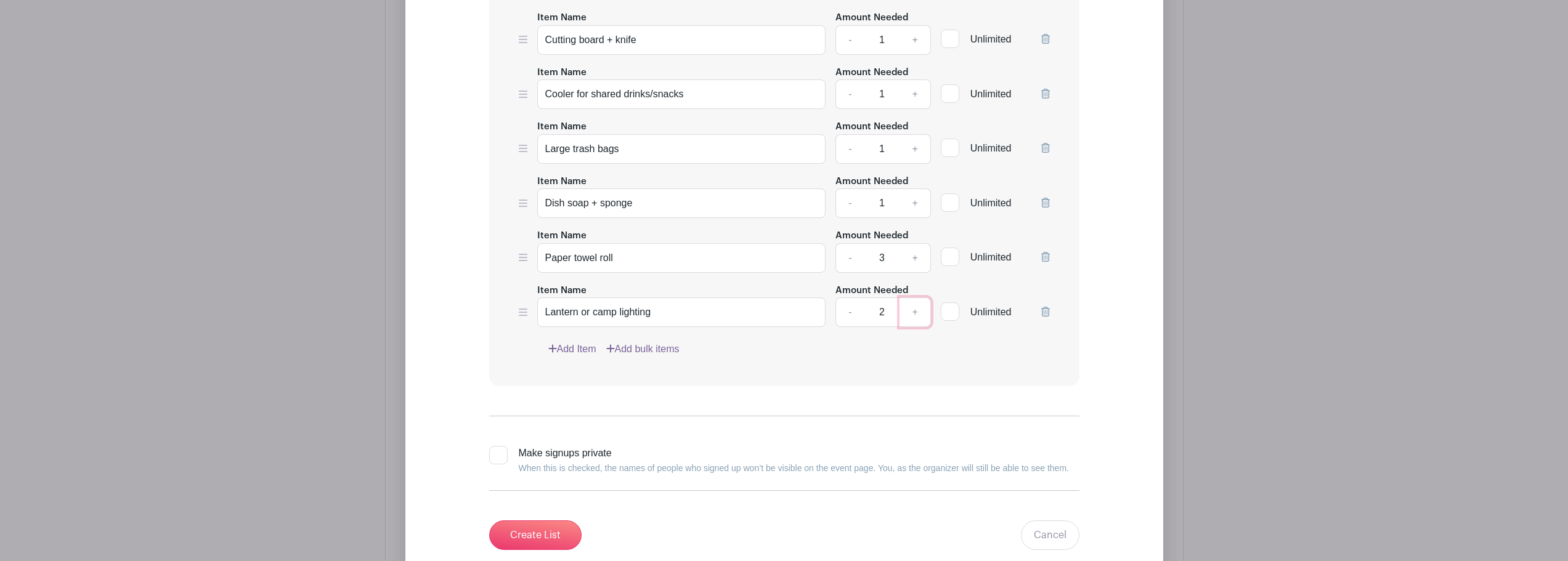
scroll to position [1223, 0]
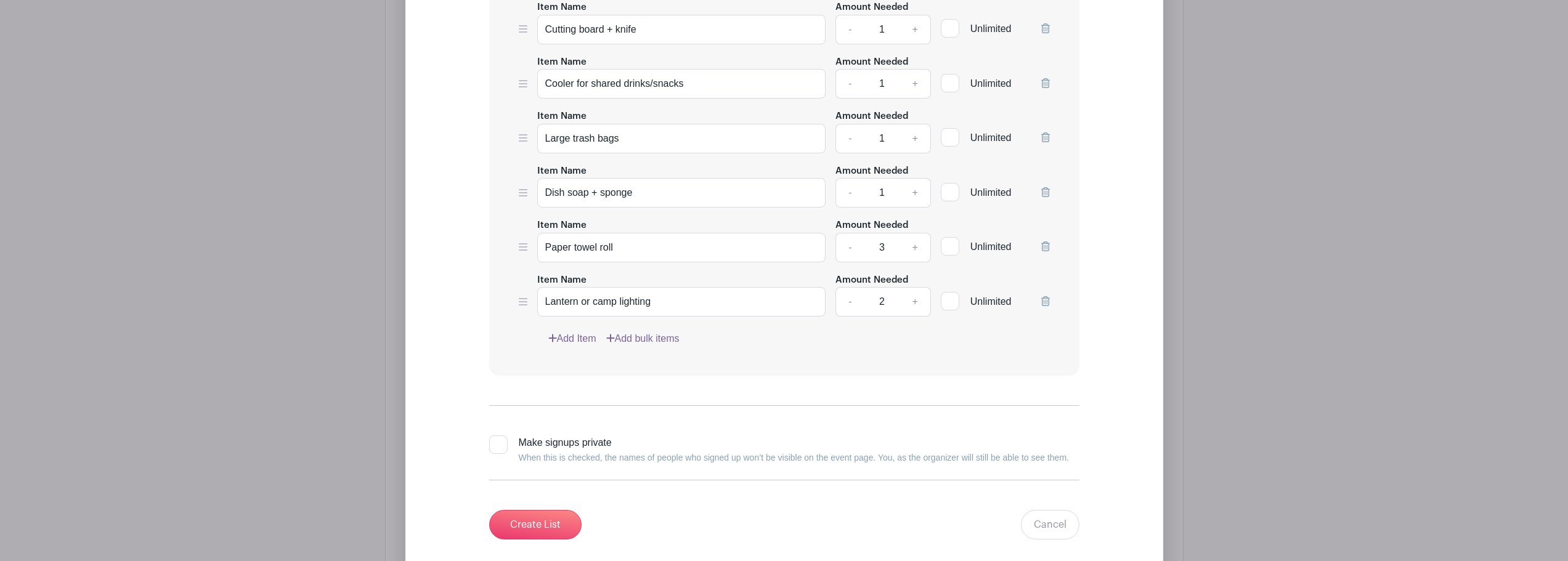
click at [502, 449] on div at bounding box center [499, 445] width 19 height 19
click at [498, 444] on input "Make signups private When this is checked, the names of people who signed up wo…" at bounding box center [493, 439] width 8 height 8
checkbox input "true"
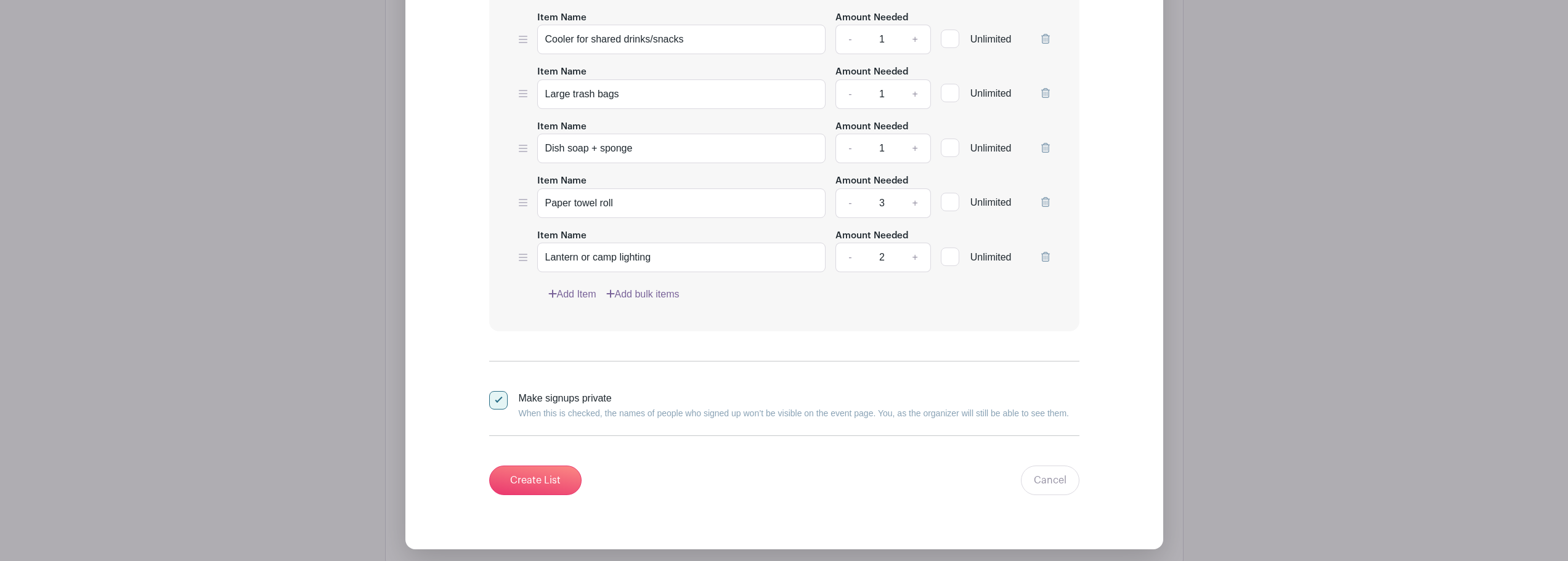
scroll to position [1284, 0]
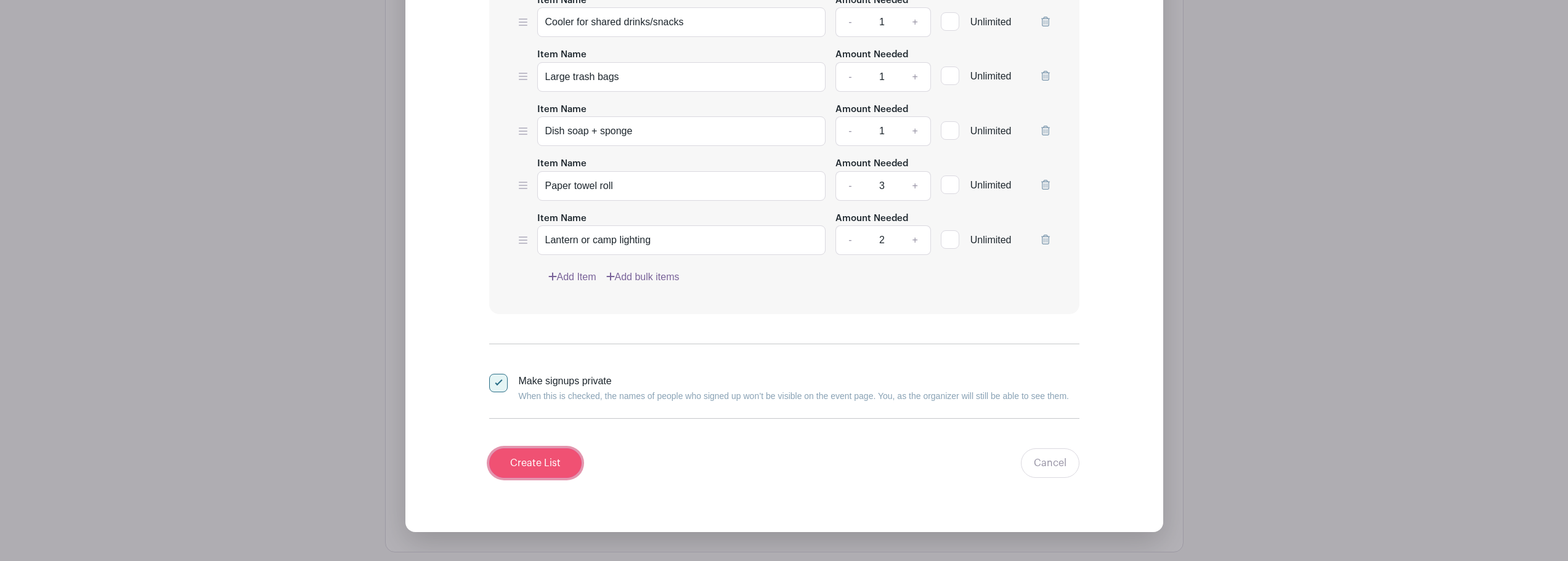
click at [553, 471] on input "Create List" at bounding box center [536, 463] width 93 height 30
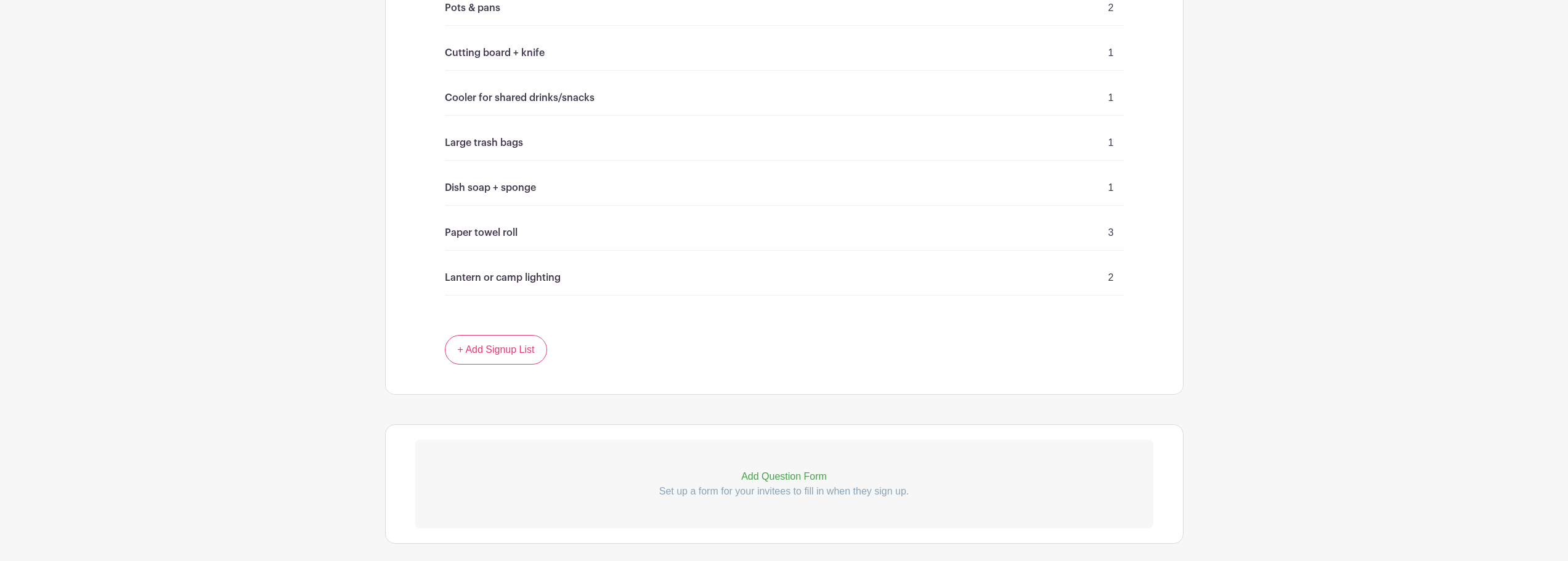
scroll to position [1000, 0]
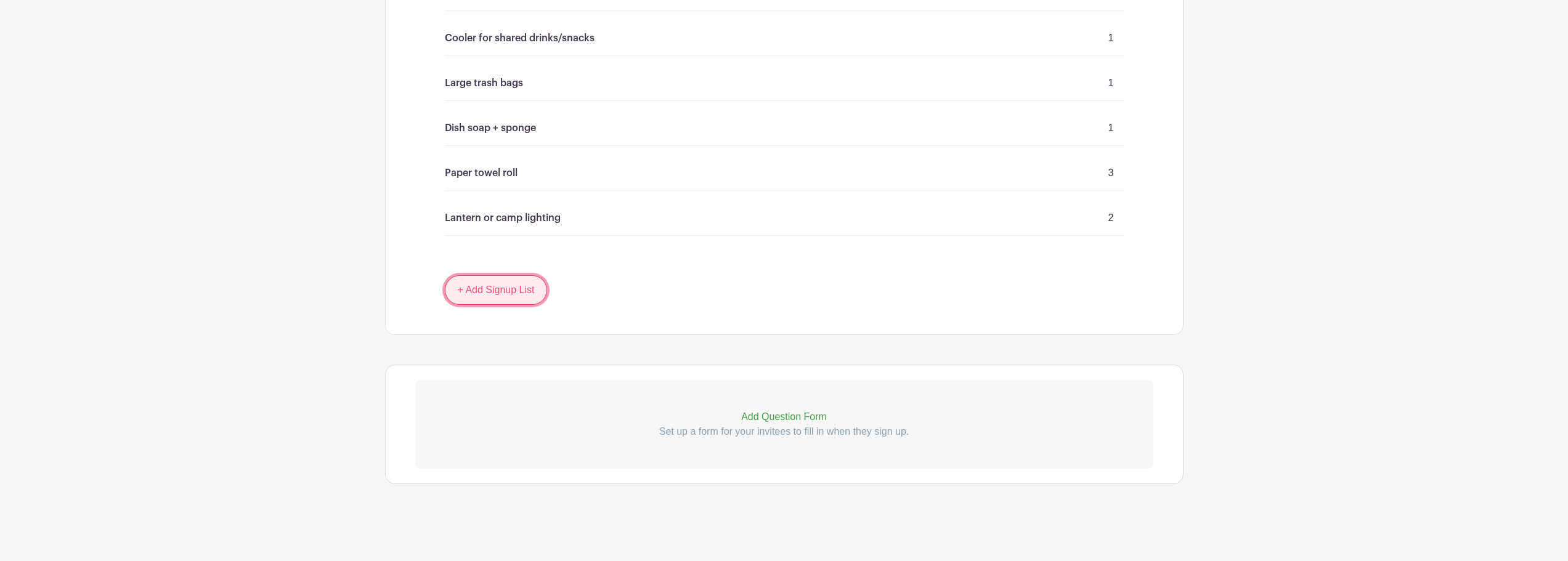
click at [515, 295] on link "+ Add Signup List" at bounding box center [496, 290] width 103 height 30
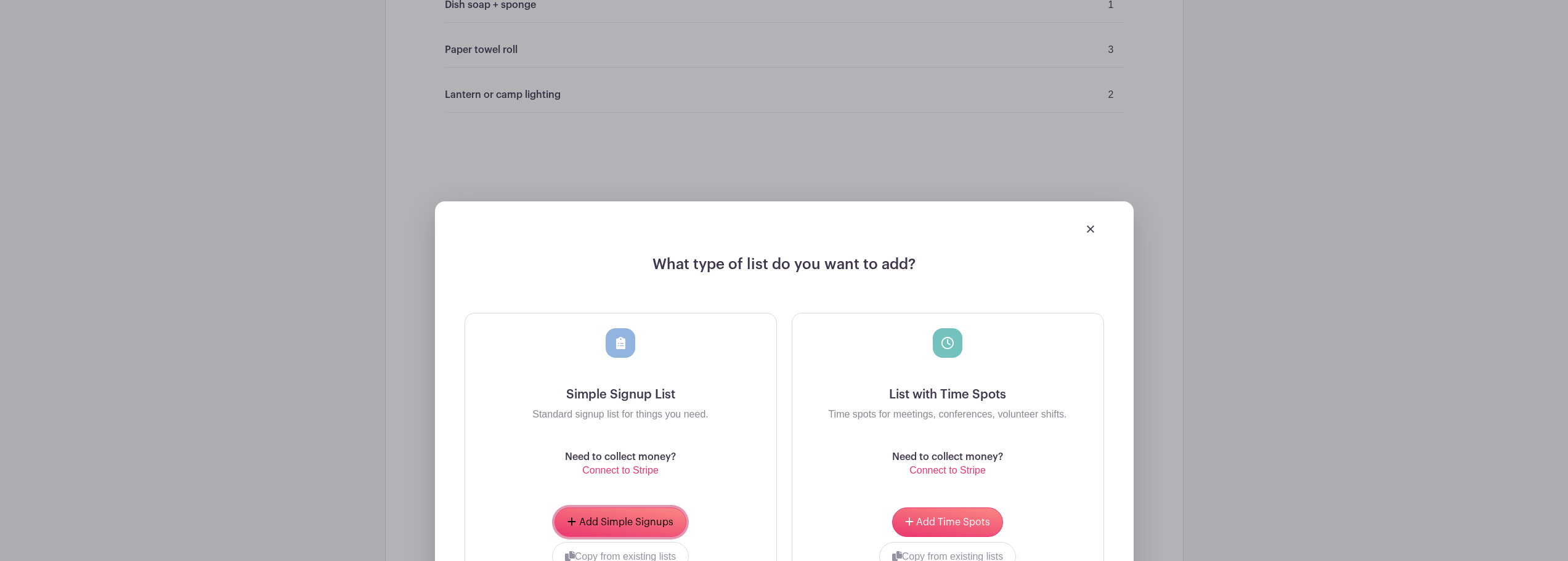
click at [634, 516] on button "Add Simple Signups" at bounding box center [620, 523] width 131 height 30
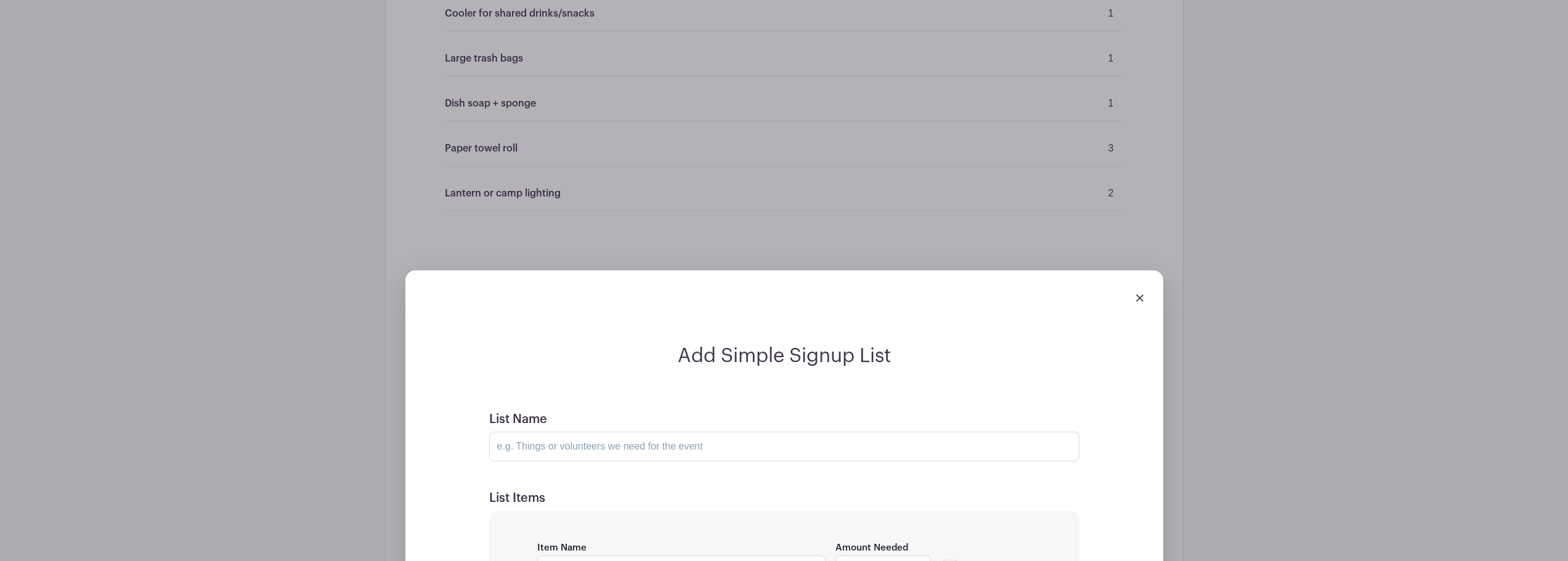
scroll to position [1222, 0]
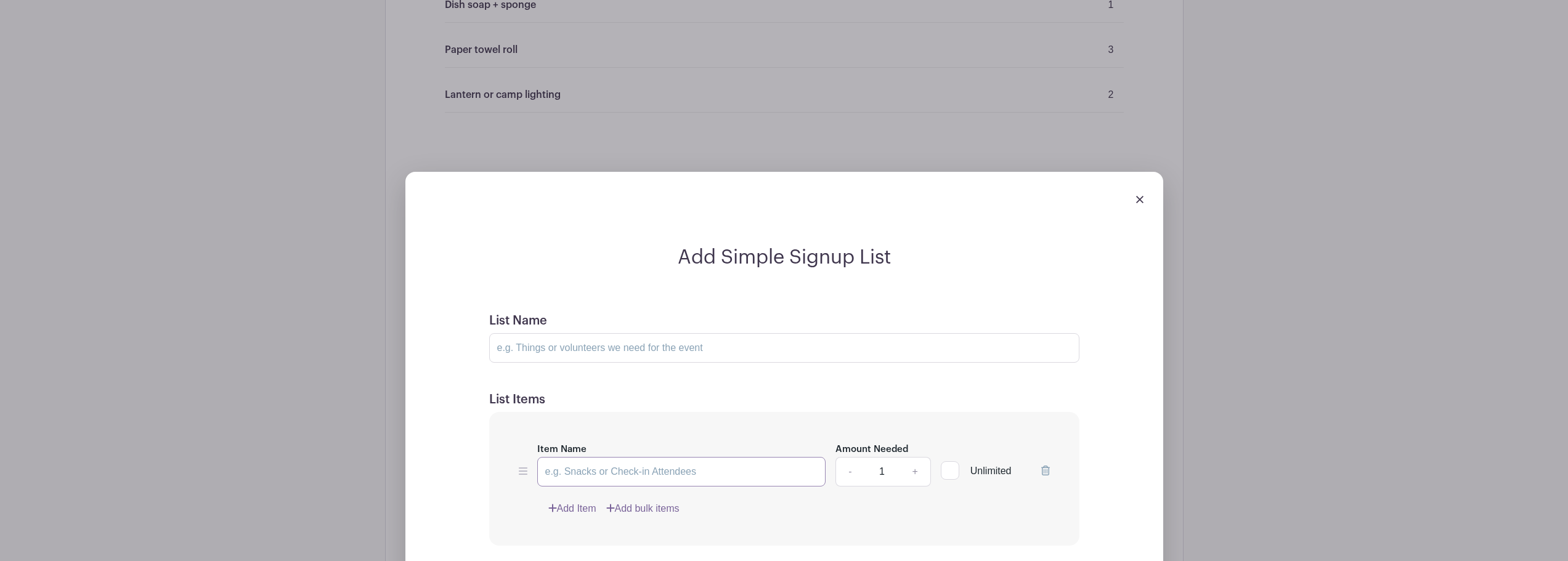
click at [614, 475] on input "Item Name" at bounding box center [682, 472] width 289 height 30
click at [601, 344] on input "List Name" at bounding box center [784, 348] width 590 height 30
paste input "Shared Extras"
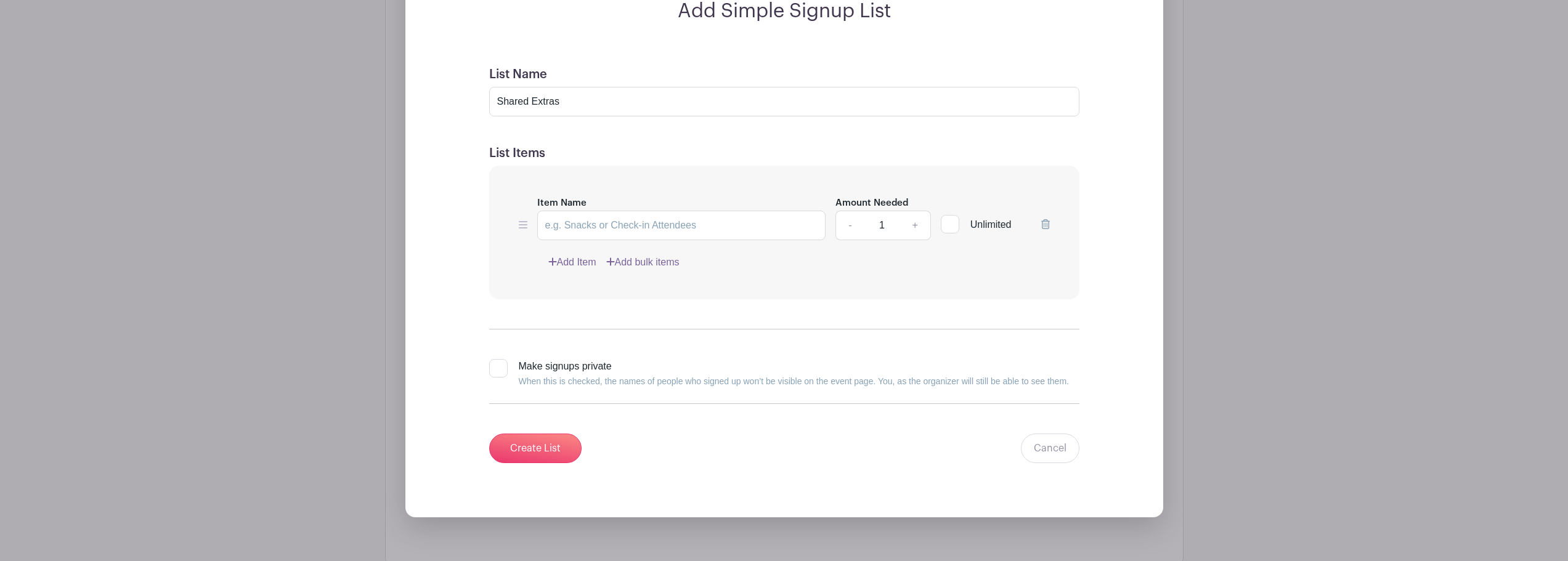
click at [580, 266] on link "Add Item" at bounding box center [572, 263] width 48 height 15
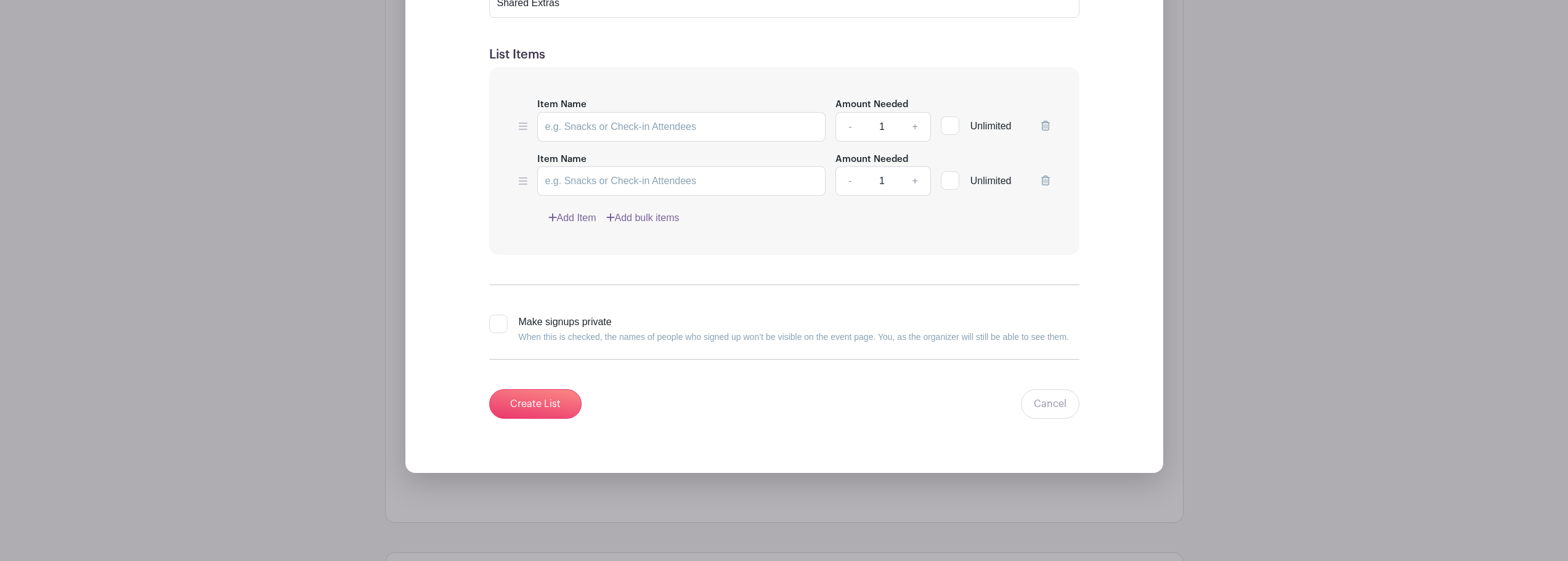
scroll to position [1370, 0]
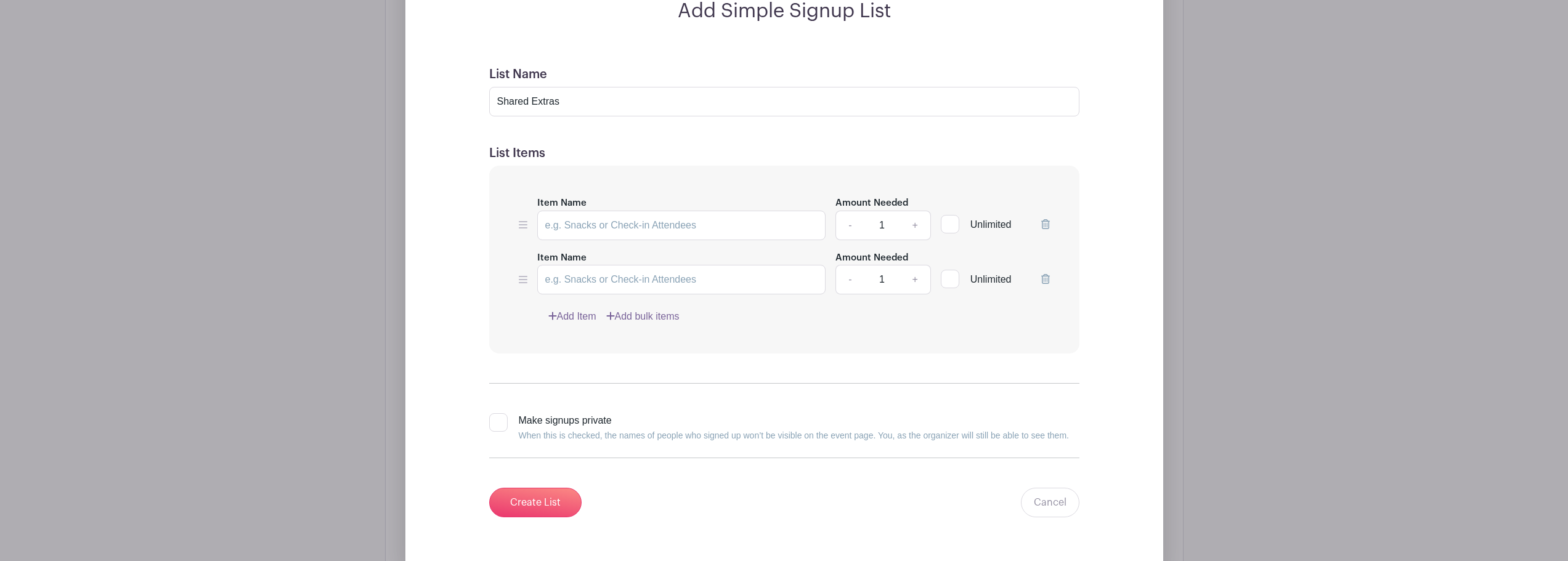
click at [585, 314] on link "Add Item" at bounding box center [572, 316] width 48 height 15
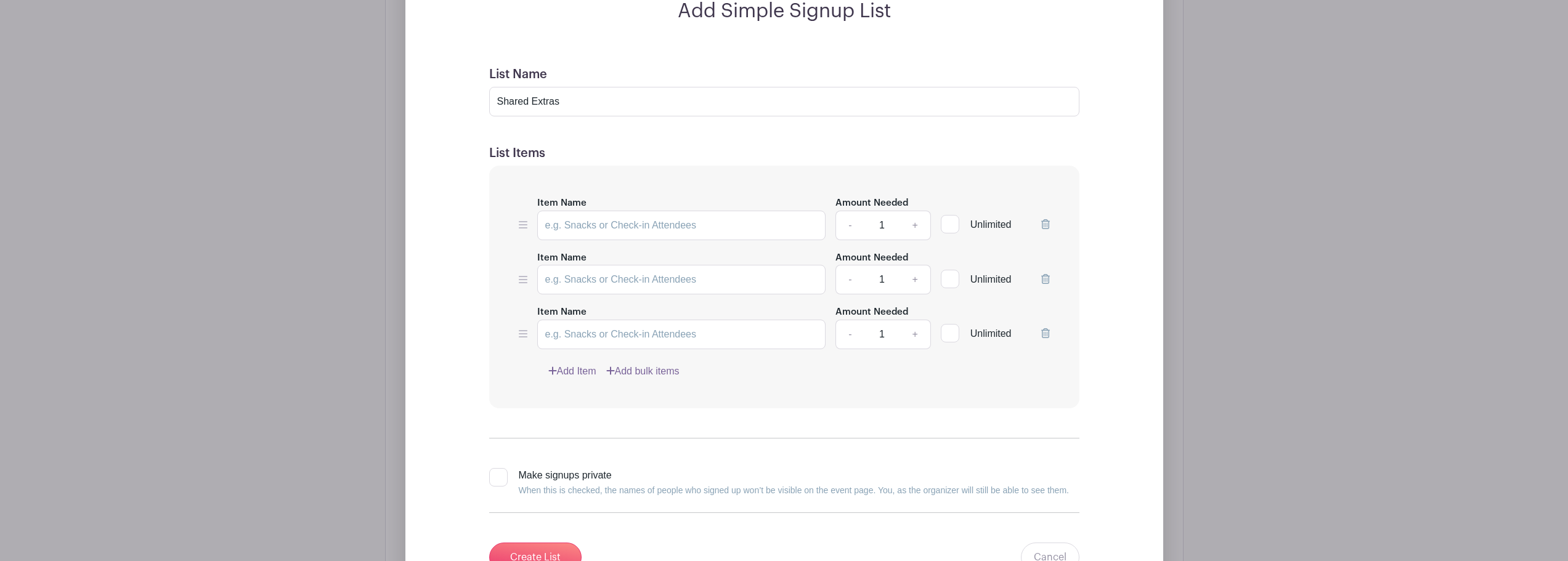
click at [574, 365] on link "Add Item" at bounding box center [572, 371] width 48 height 15
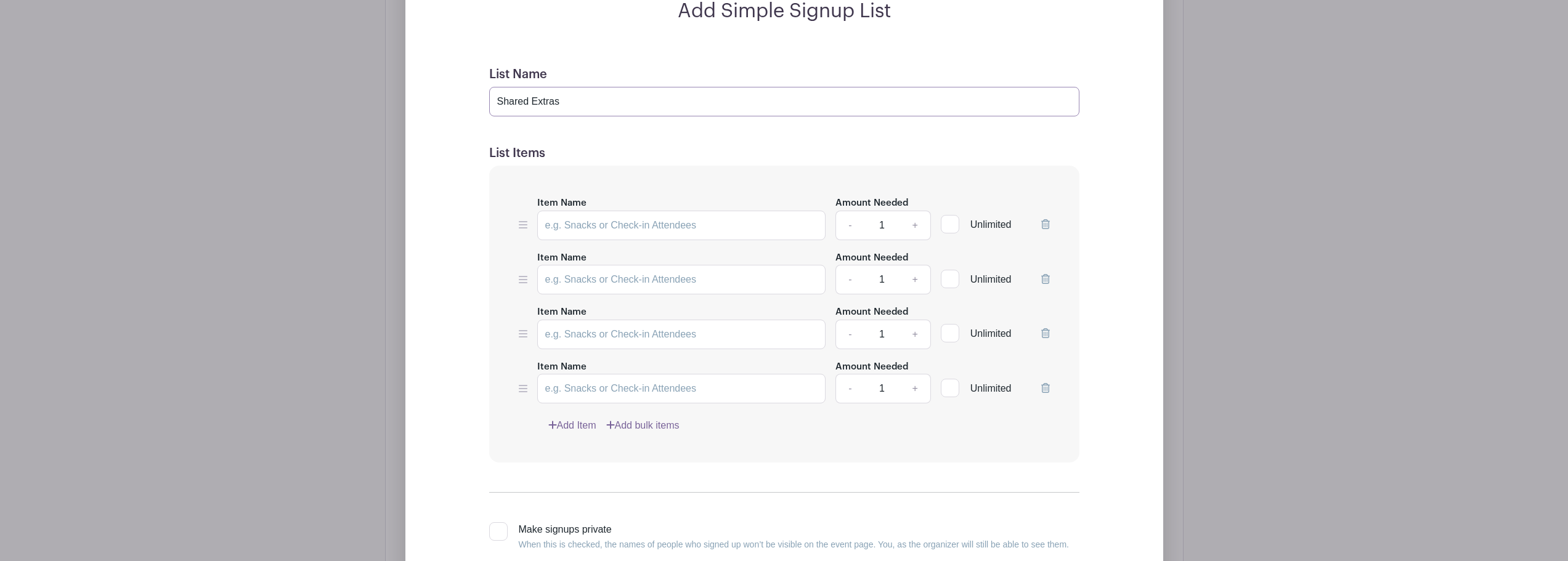
drag, startPoint x: 531, startPoint y: 99, endPoint x: 483, endPoint y: 96, distance: 48.1
click at [483, 96] on form "List Name Shared Extras List Items Item Name Amount Needed - 1 + Unlimited Item…" at bounding box center [784, 347] width 620 height 589
type input "Extras"
click at [604, 228] on input "Item Name" at bounding box center [682, 226] width 289 height 30
paste input "Speaker"
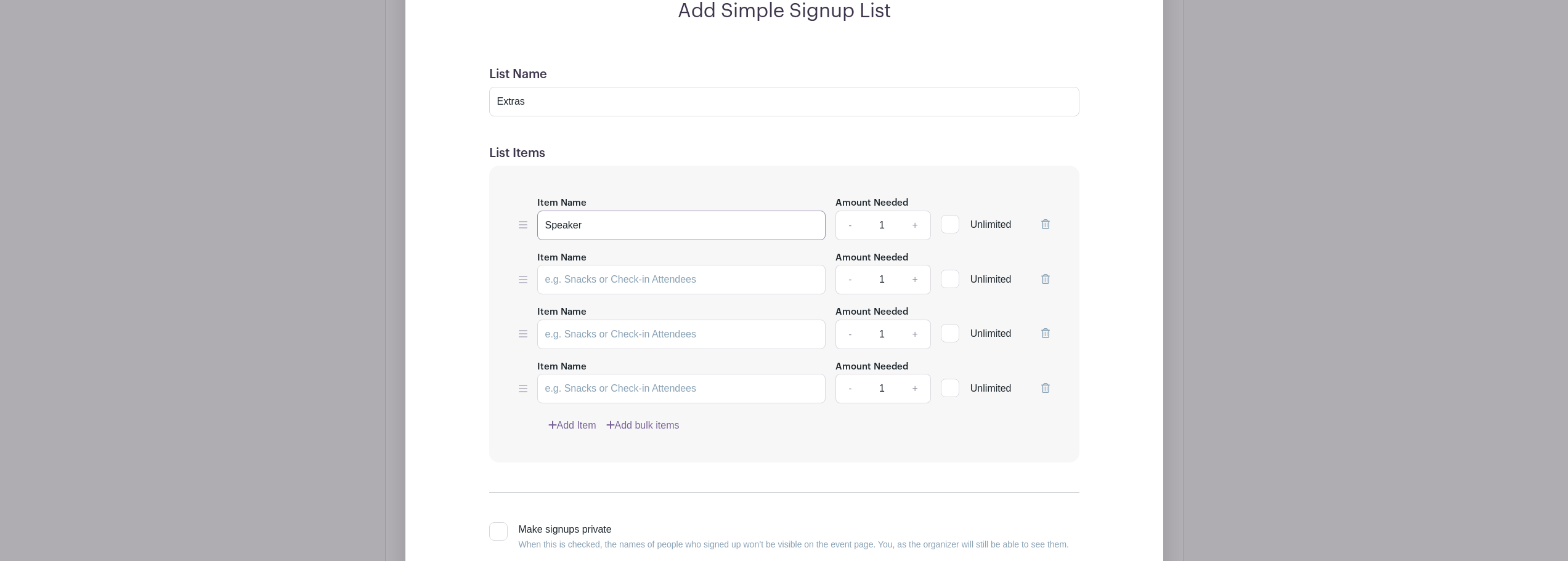
type input "Speaker"
click at [912, 228] on link "+" at bounding box center [915, 226] width 31 height 30
type input "2"
click at [620, 289] on input "Item Name" at bounding box center [682, 280] width 289 height 30
paste input "Cards/games"
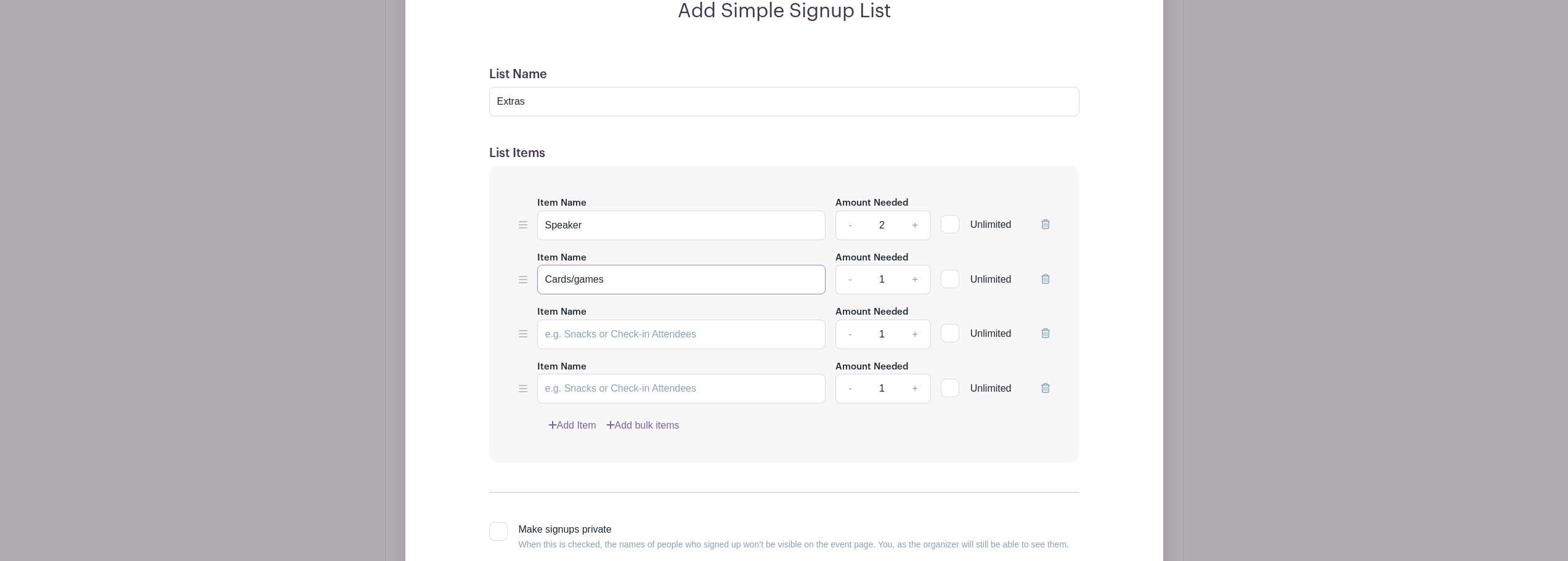
type input "Cards/games"
click at [915, 277] on link "+" at bounding box center [915, 280] width 31 height 30
type input "3"
click at [572, 279] on input "Cards/games" at bounding box center [682, 280] width 289 height 30
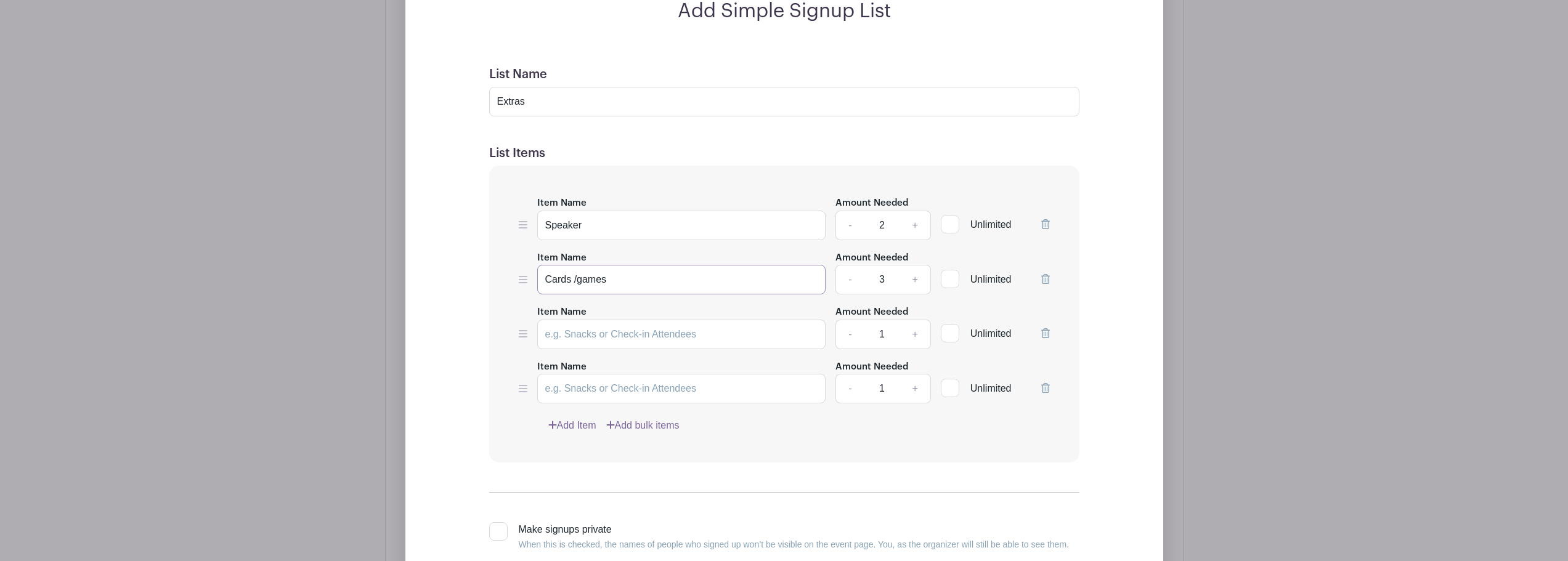
click at [574, 276] on input "Cards /games" at bounding box center [682, 280] width 289 height 30
click at [577, 277] on input "Cards /games" at bounding box center [682, 280] width 289 height 30
click at [675, 275] on input "Cards / board games" at bounding box center [682, 280] width 289 height 30
type input "Cards / board games"
click at [629, 340] on input "Item Name" at bounding box center [682, 334] width 289 height 30
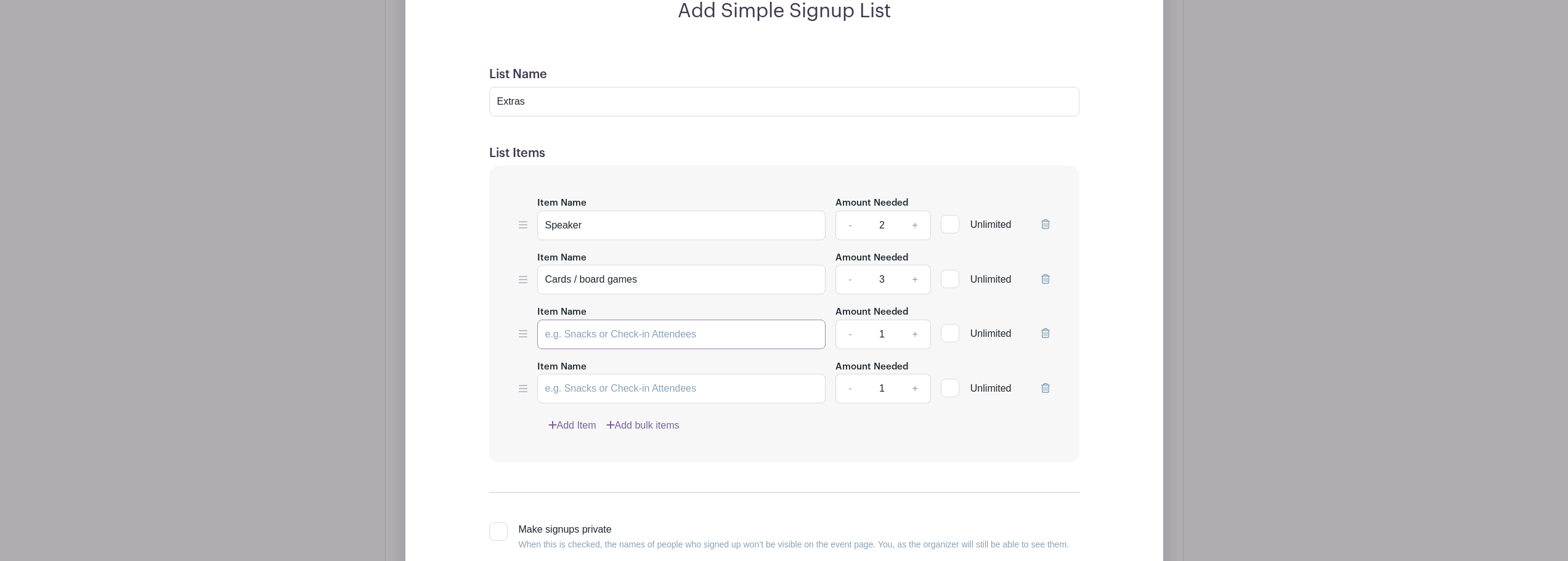
paste input "Hammock"
type input "Hammock"
click at [919, 334] on link "+" at bounding box center [915, 334] width 31 height 30
type input "2"
click at [588, 384] on input "Item Name" at bounding box center [682, 389] width 289 height 30
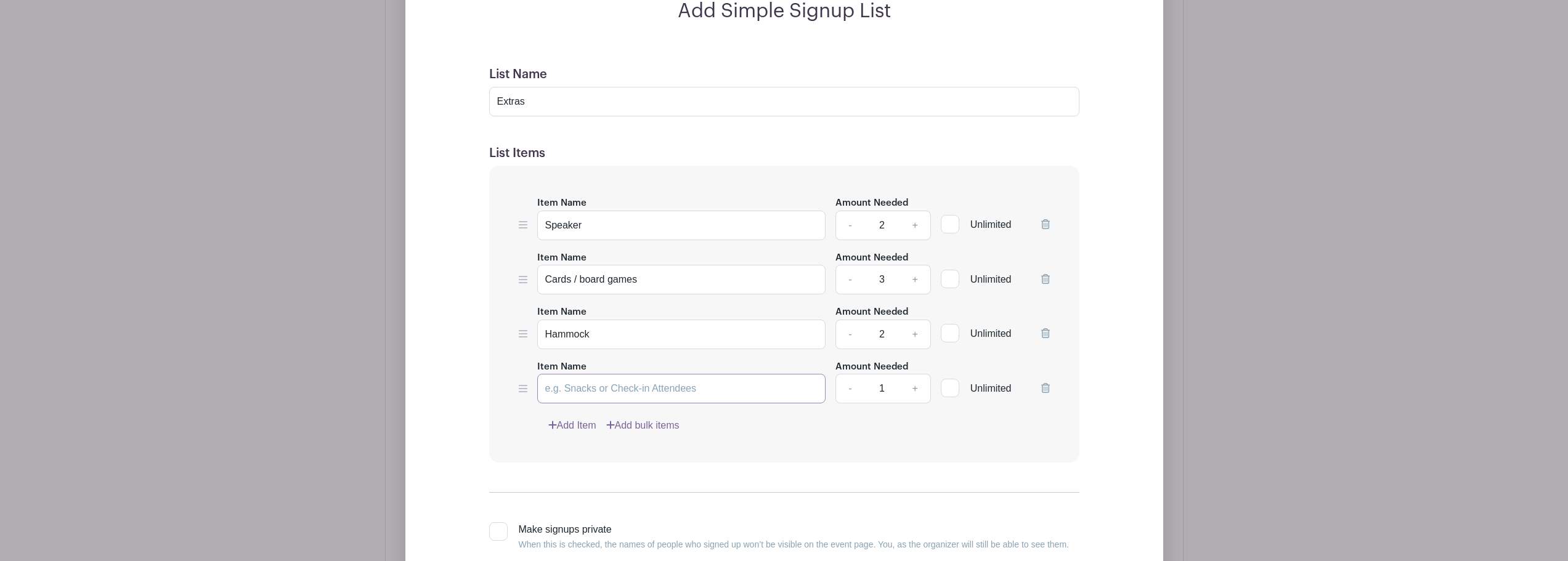
paste input "S’mores kit"
drag, startPoint x: 680, startPoint y: 386, endPoint x: 636, endPoint y: 386, distance: 44.0
click at [636, 386] on input "S’mores (enough for 12 people)" at bounding box center [682, 389] width 289 height 30
type input "S’mores (enough for each of the 13 people to have 1)"
click at [915, 388] on link "+" at bounding box center [915, 389] width 31 height 30
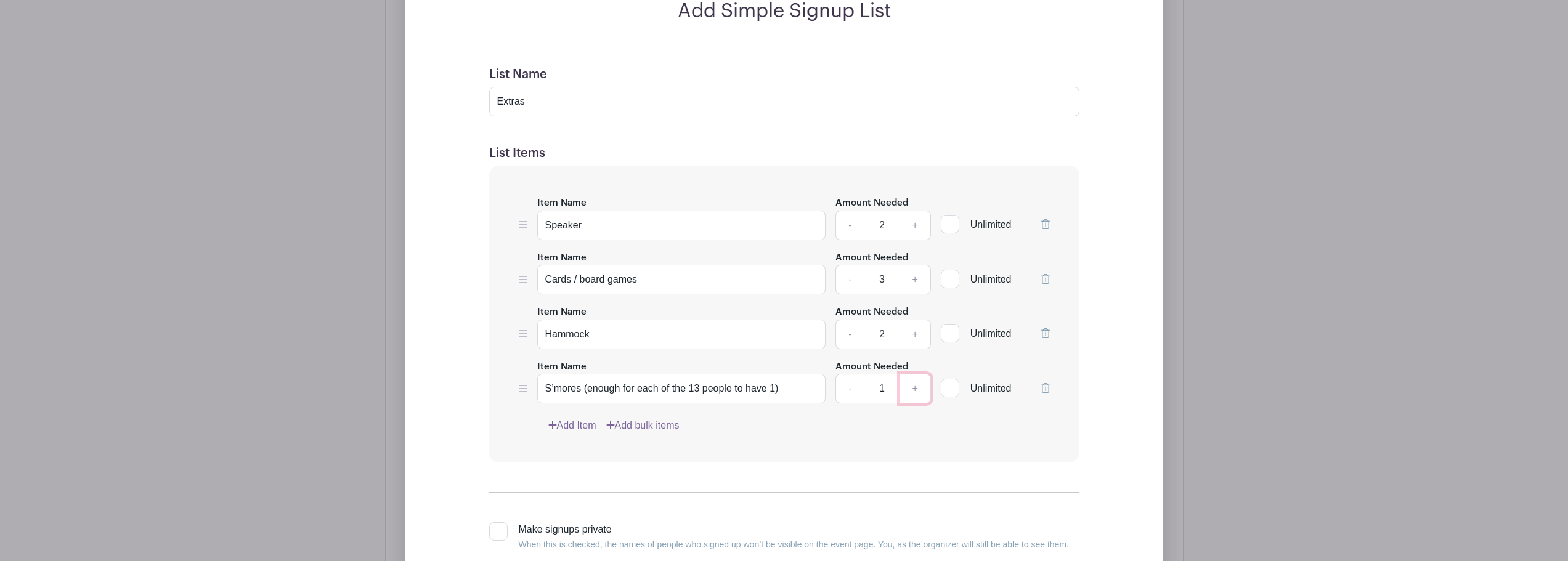
type input "2"
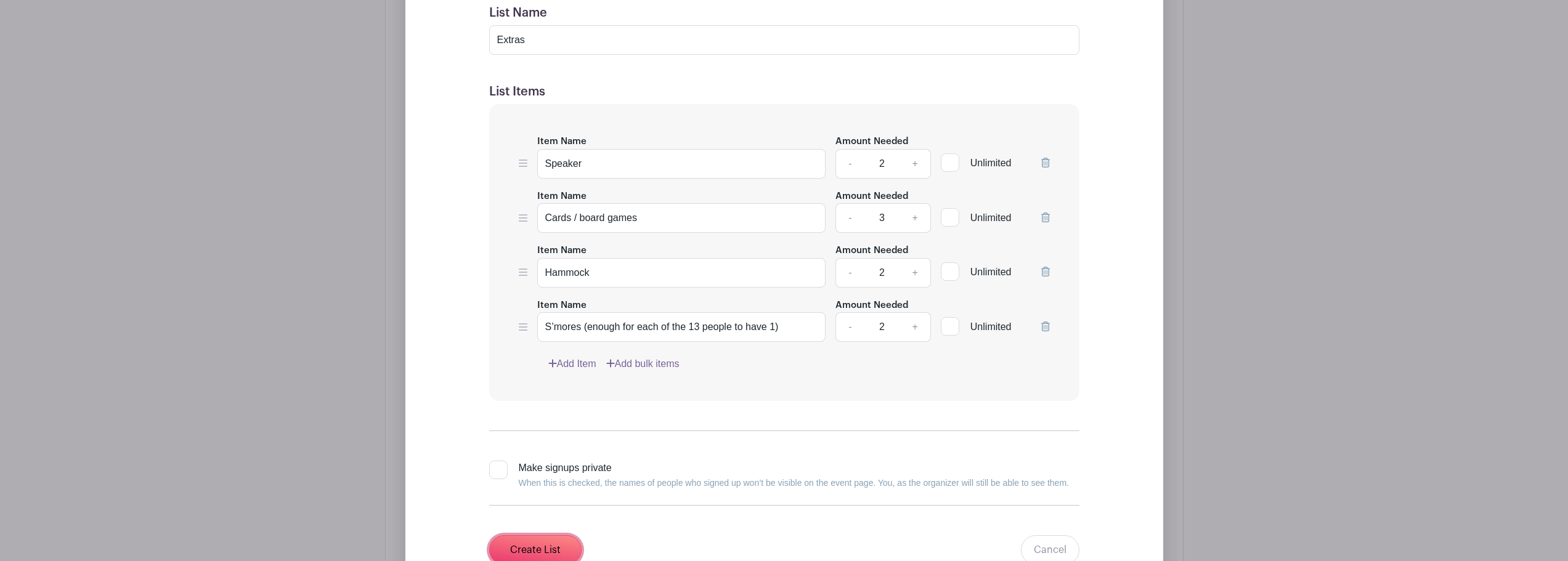
click at [566, 543] on input "Create List" at bounding box center [536, 550] width 93 height 30
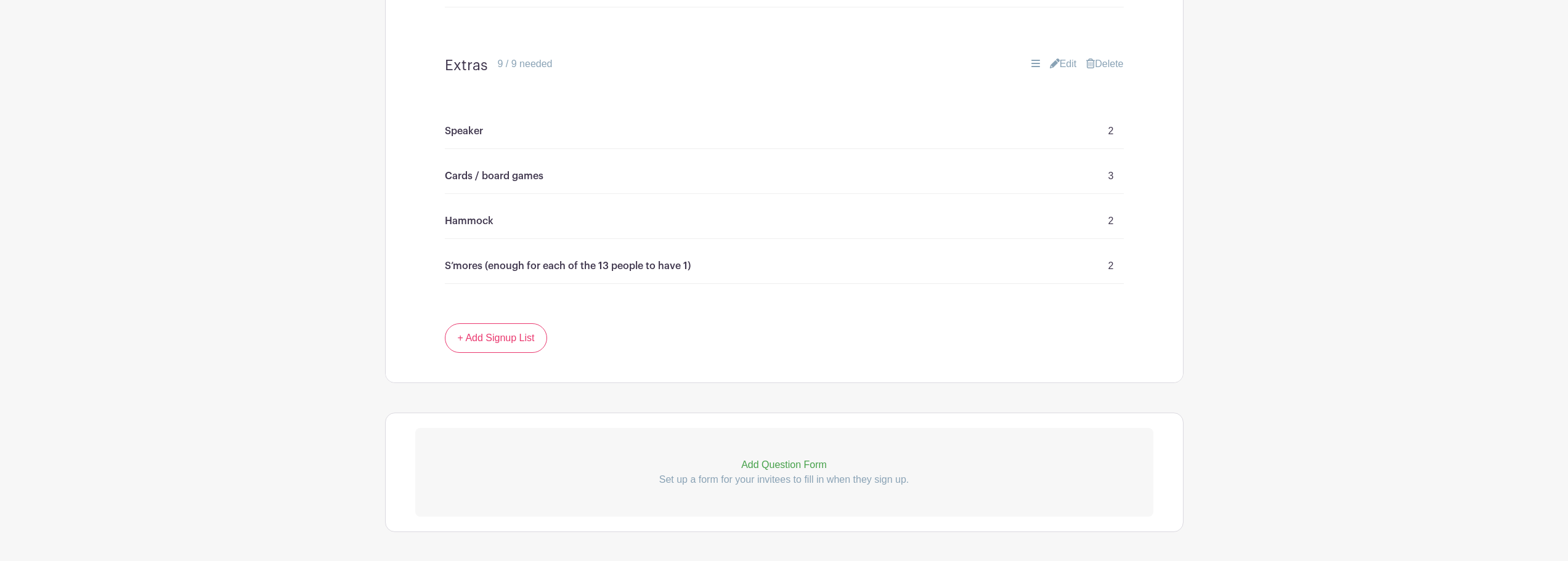
scroll to position [1154, 0]
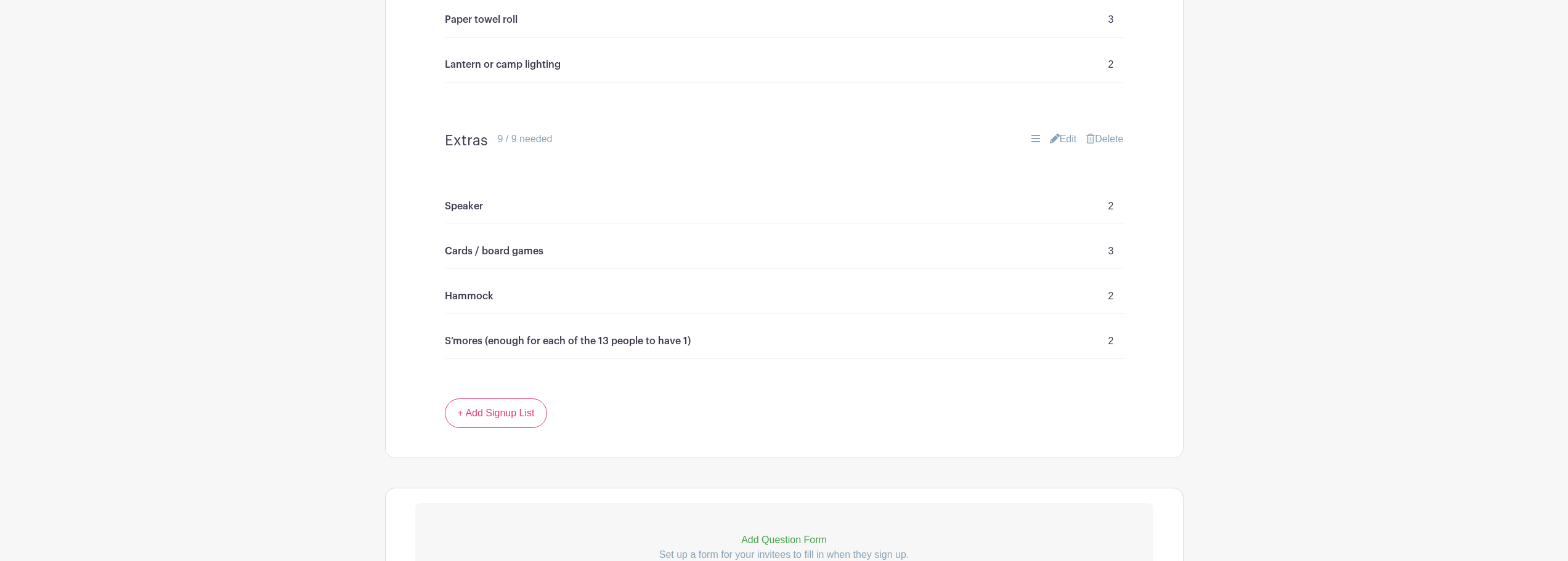
click at [1061, 137] on link "Edit" at bounding box center [1064, 139] width 27 height 15
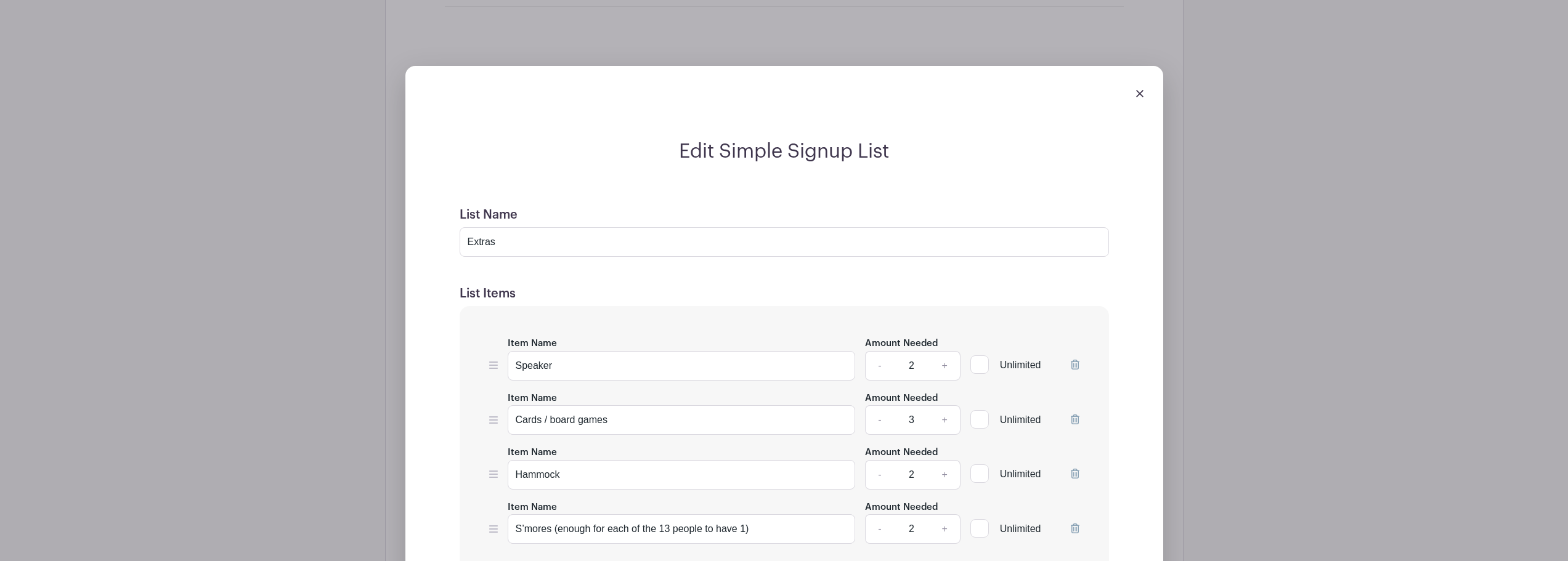
scroll to position [1400, 0]
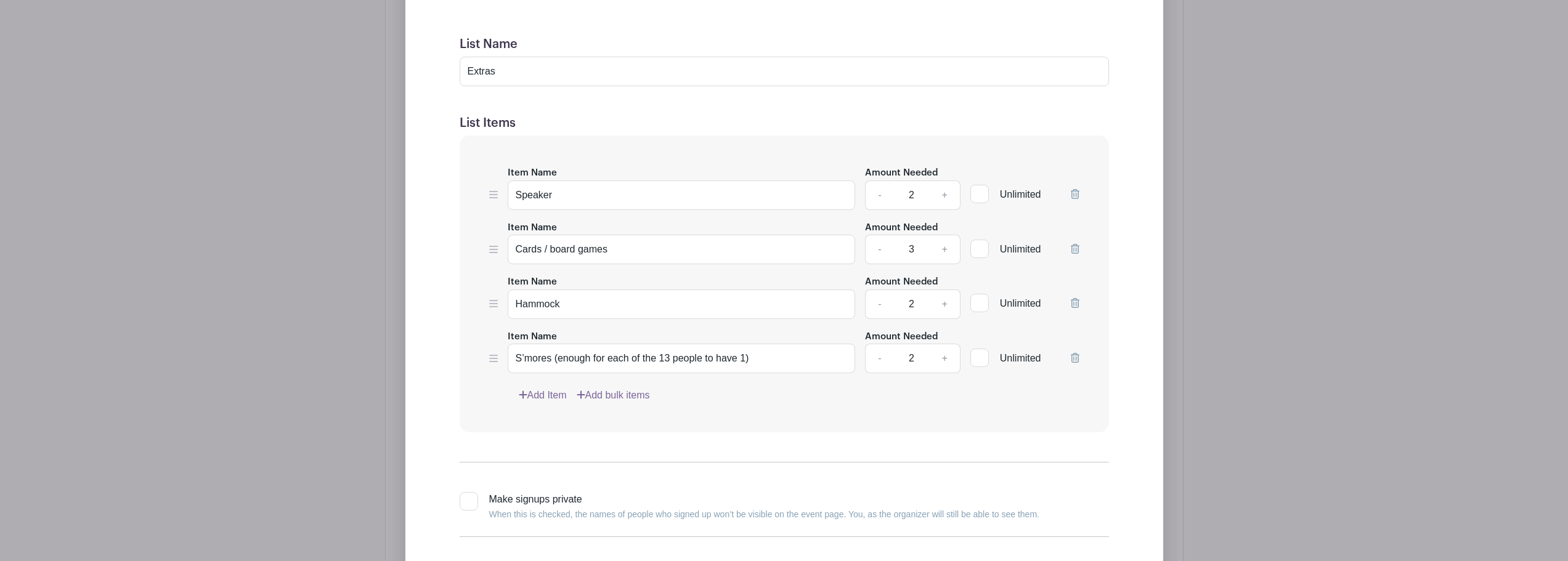
click at [470, 498] on div at bounding box center [469, 502] width 19 height 19
click at [468, 498] on input "Make signups private When this is checked, the names of people who signed up wo…" at bounding box center [464, 496] width 8 height 8
checkbox input "true"
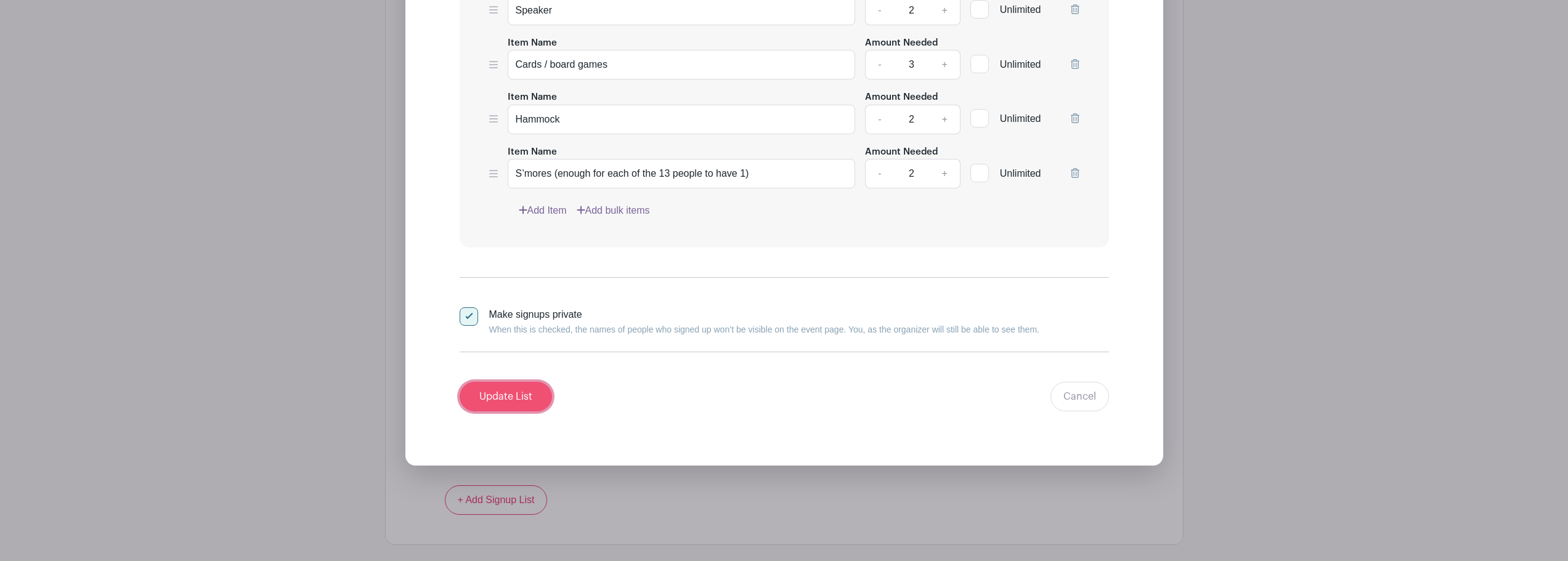
click at [514, 397] on input "Update List" at bounding box center [506, 397] width 93 height 30
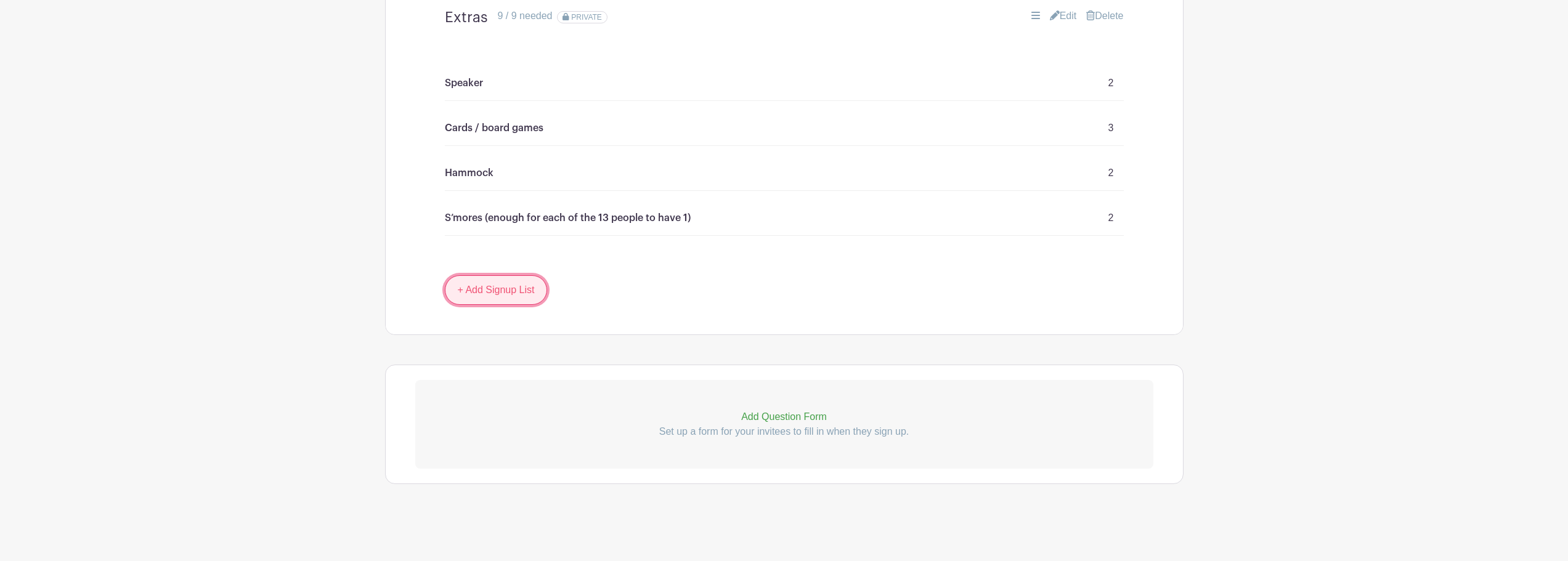
click at [523, 300] on link "+ Add Signup List" at bounding box center [496, 290] width 103 height 30
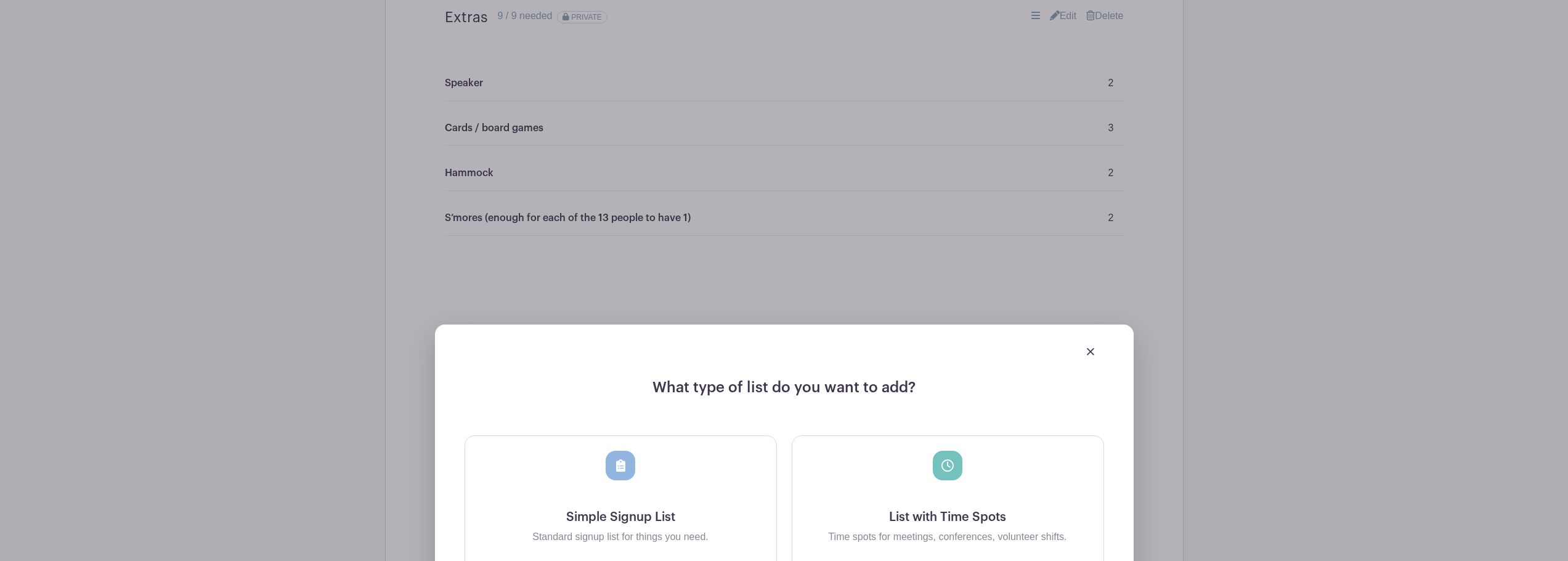
click at [1083, 347] on div at bounding box center [784, 352] width 640 height 35
click at [1089, 354] on img at bounding box center [1091, 352] width 7 height 7
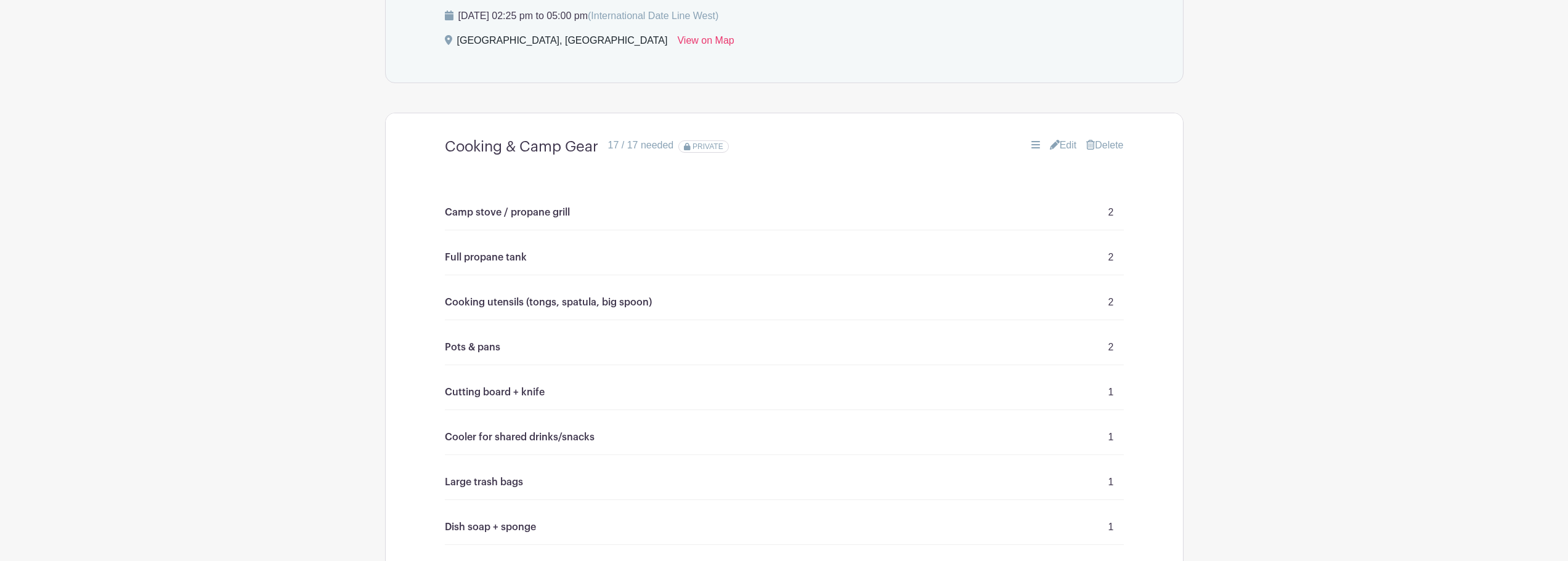
scroll to position [599, 0]
click at [1069, 148] on link "Edit" at bounding box center [1064, 147] width 27 height 15
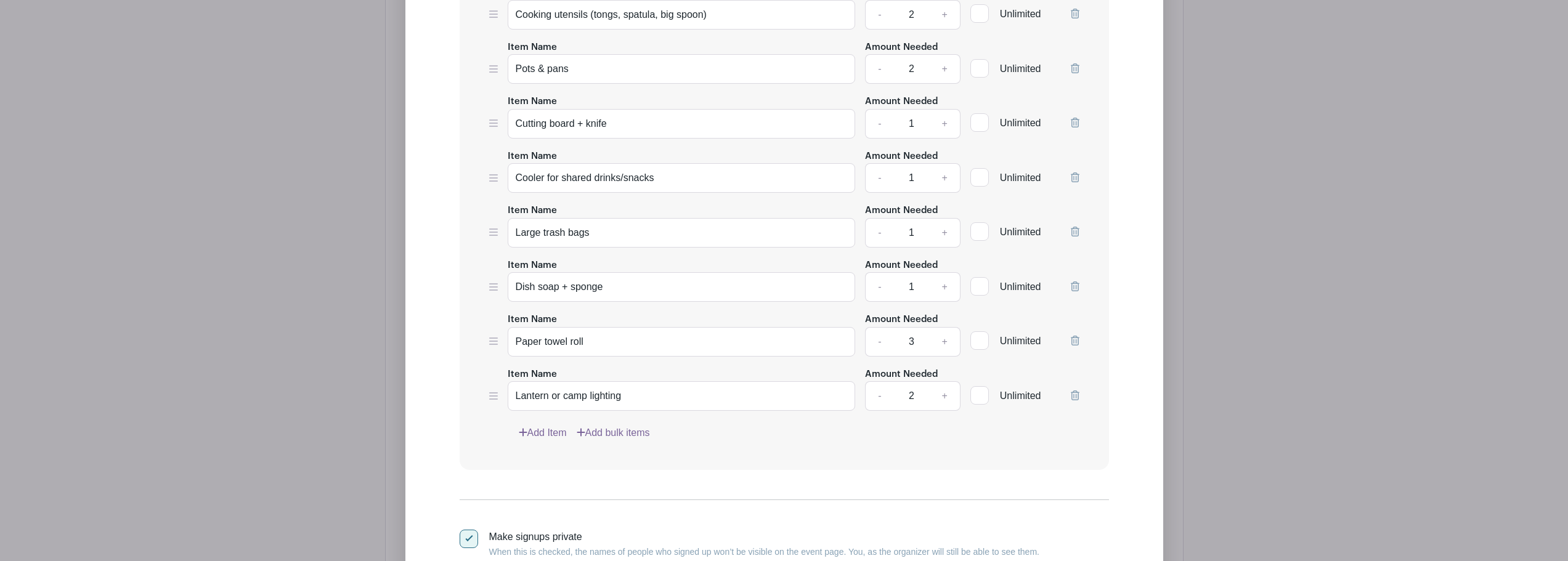
scroll to position [1154, 0]
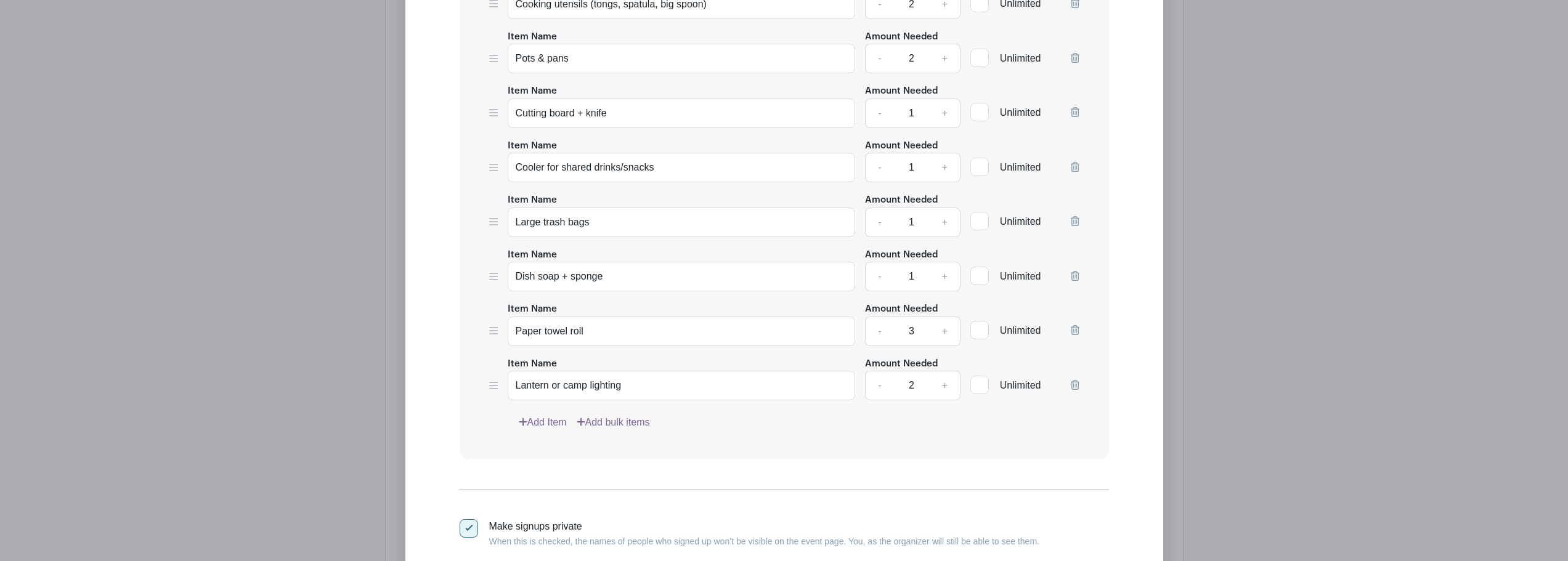
click at [545, 424] on link "Add Item" at bounding box center [543, 423] width 48 height 15
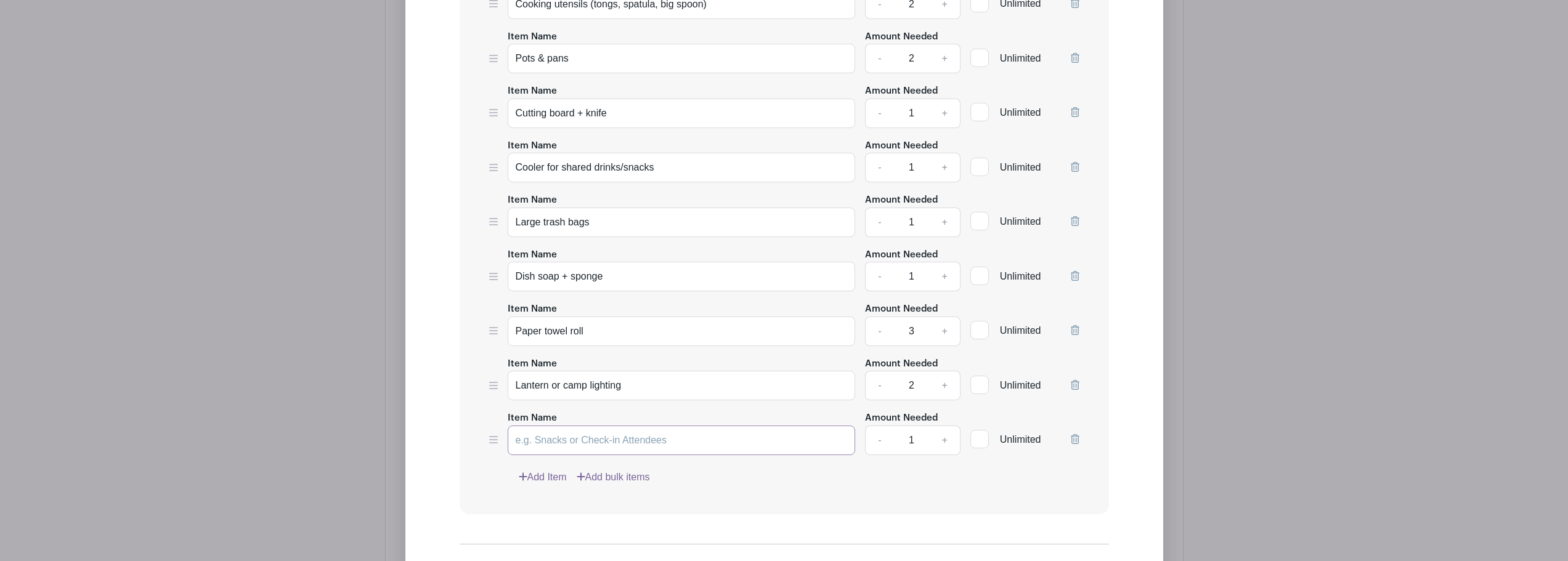
click at [598, 442] on input "Item Name" at bounding box center [682, 441] width 348 height 30
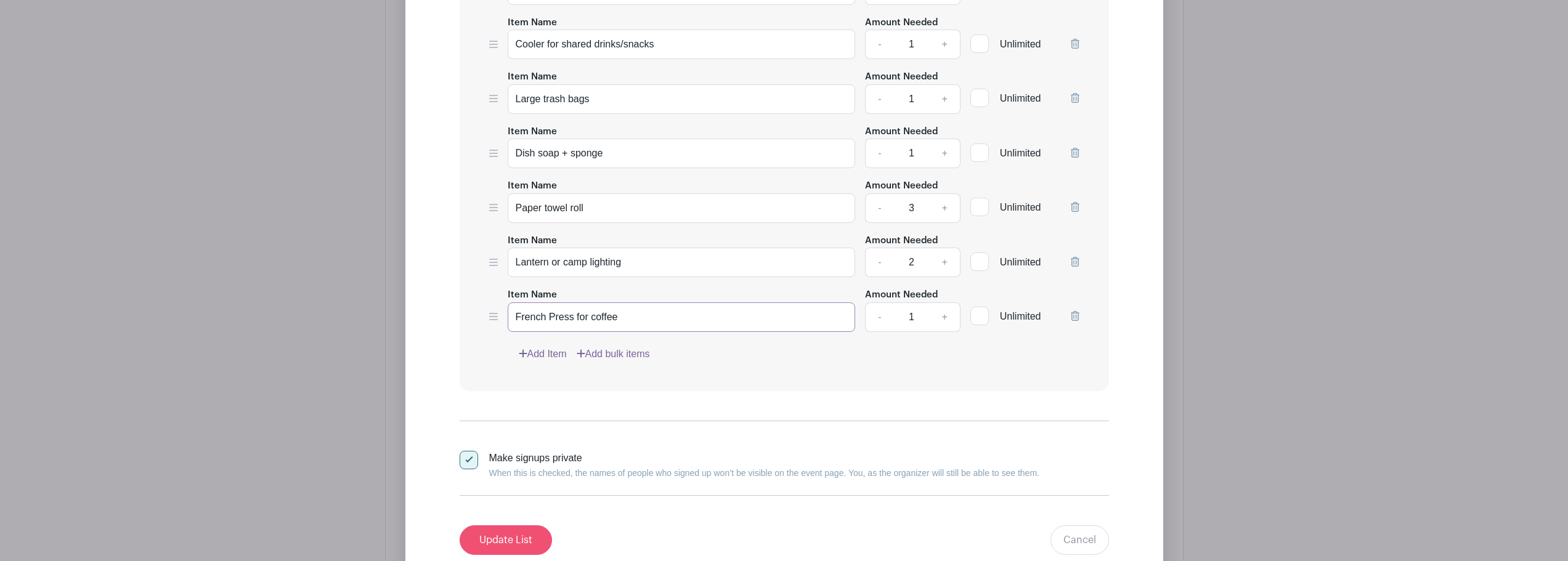
type input "French Press for coffee"
click at [523, 531] on input "Update List" at bounding box center [506, 540] width 93 height 30
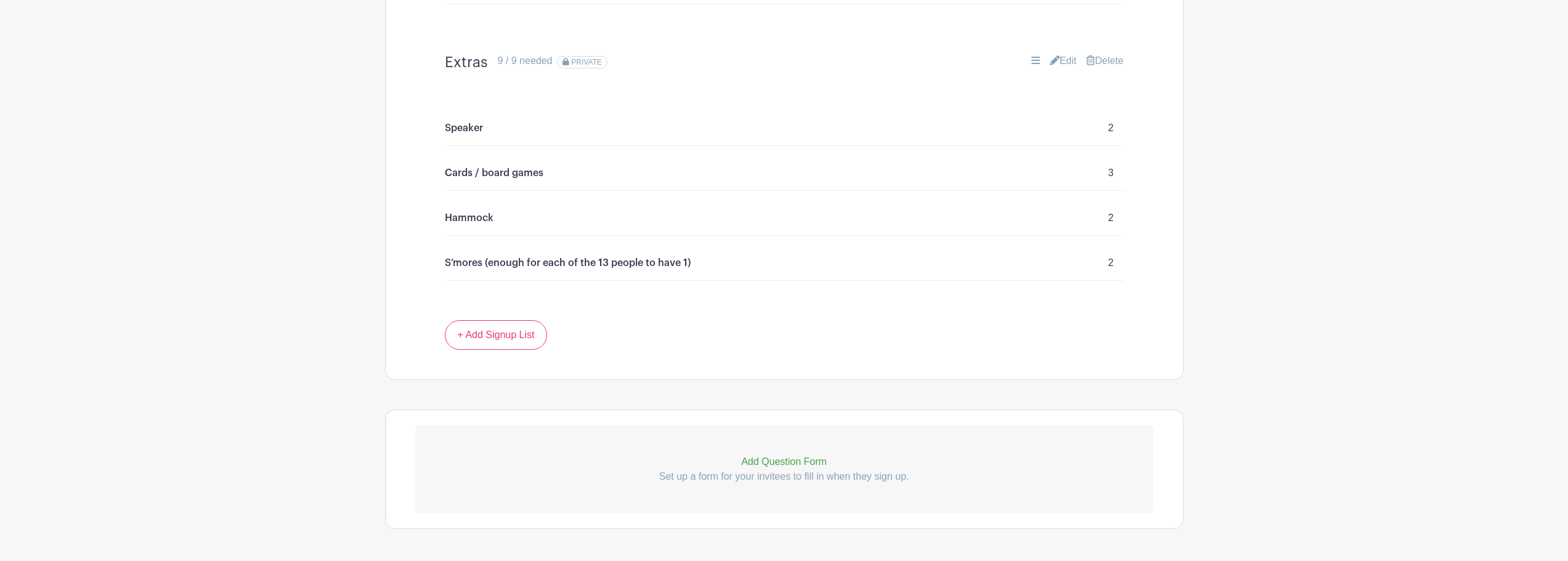
click at [1053, 64] on icon at bounding box center [1055, 61] width 10 height 10
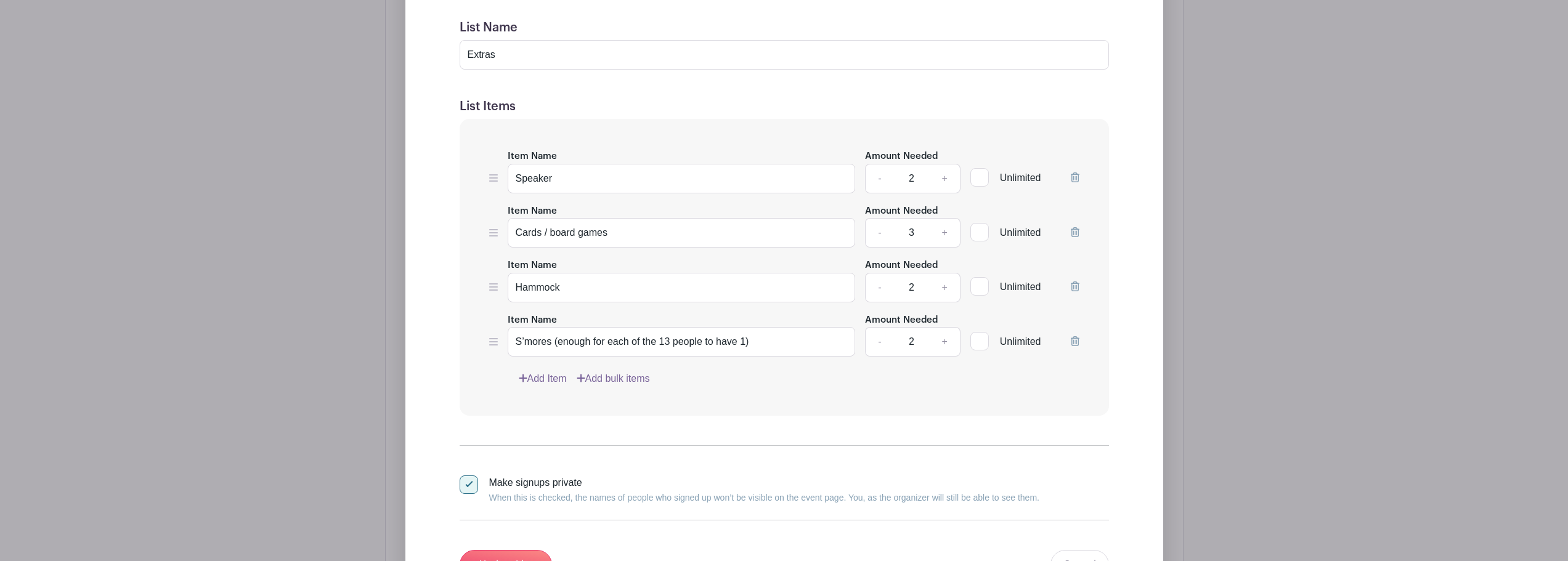
click at [549, 378] on link "Add Item" at bounding box center [543, 379] width 48 height 15
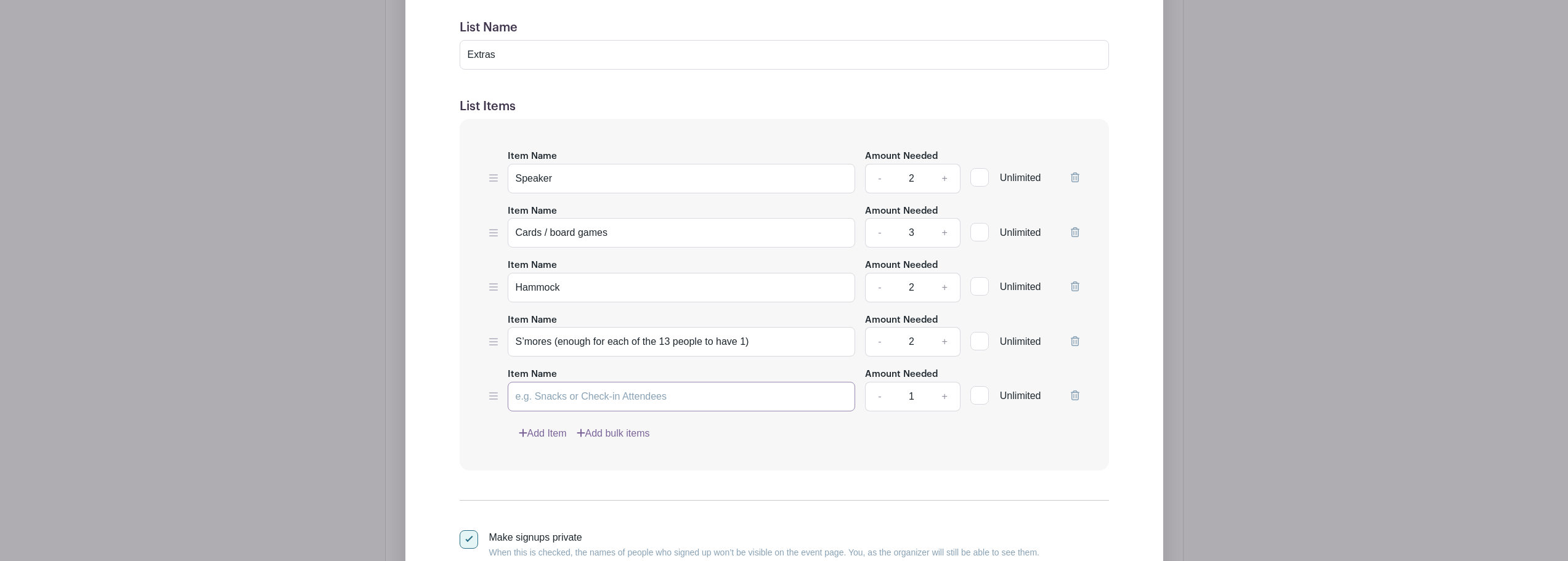
click at [606, 397] on input "Item Name" at bounding box center [682, 397] width 348 height 30
click at [579, 396] on input "Ground coffee + sugar + creamer" at bounding box center [682, 397] width 348 height 30
click at [515, 397] on input "Ground coffee + sugar + creamer" at bounding box center [682, 397] width 348 height 30
click at [731, 393] on input "Bag of ground coffee + sugar + creamer" at bounding box center [682, 397] width 348 height 30
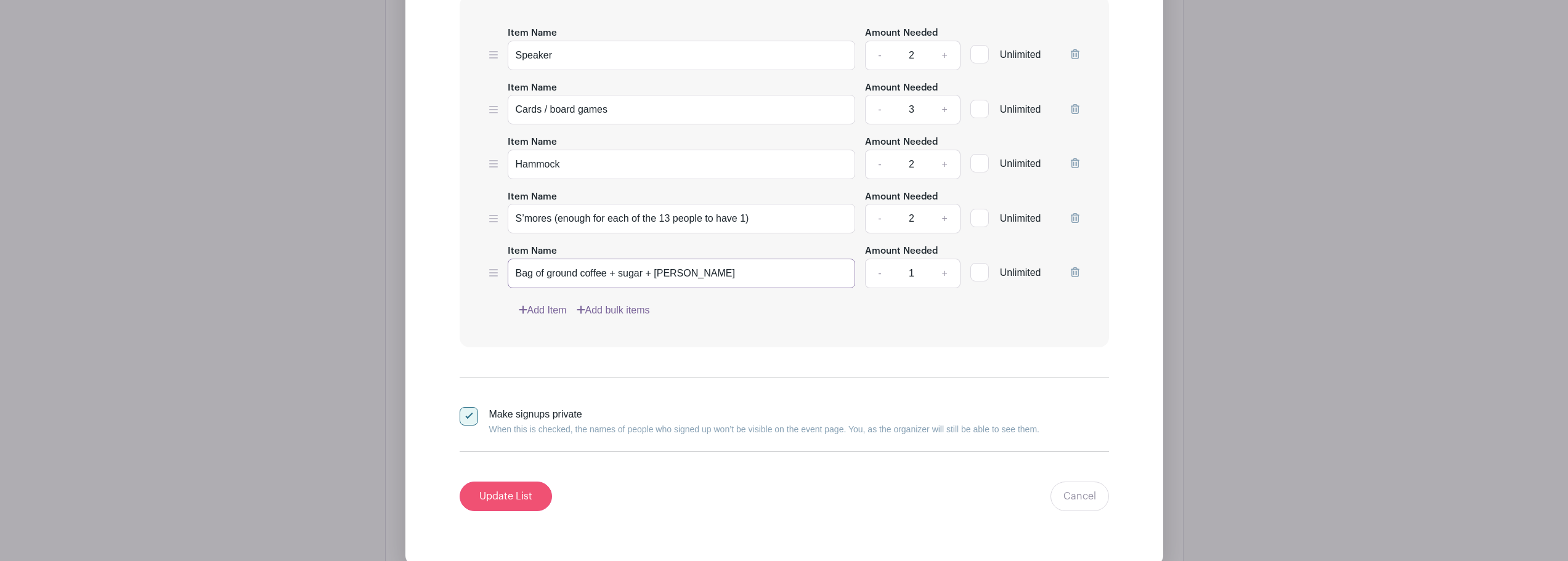
type input "Bag of ground coffee + sugar + creamer"
click at [491, 490] on input "Update List" at bounding box center [506, 497] width 93 height 30
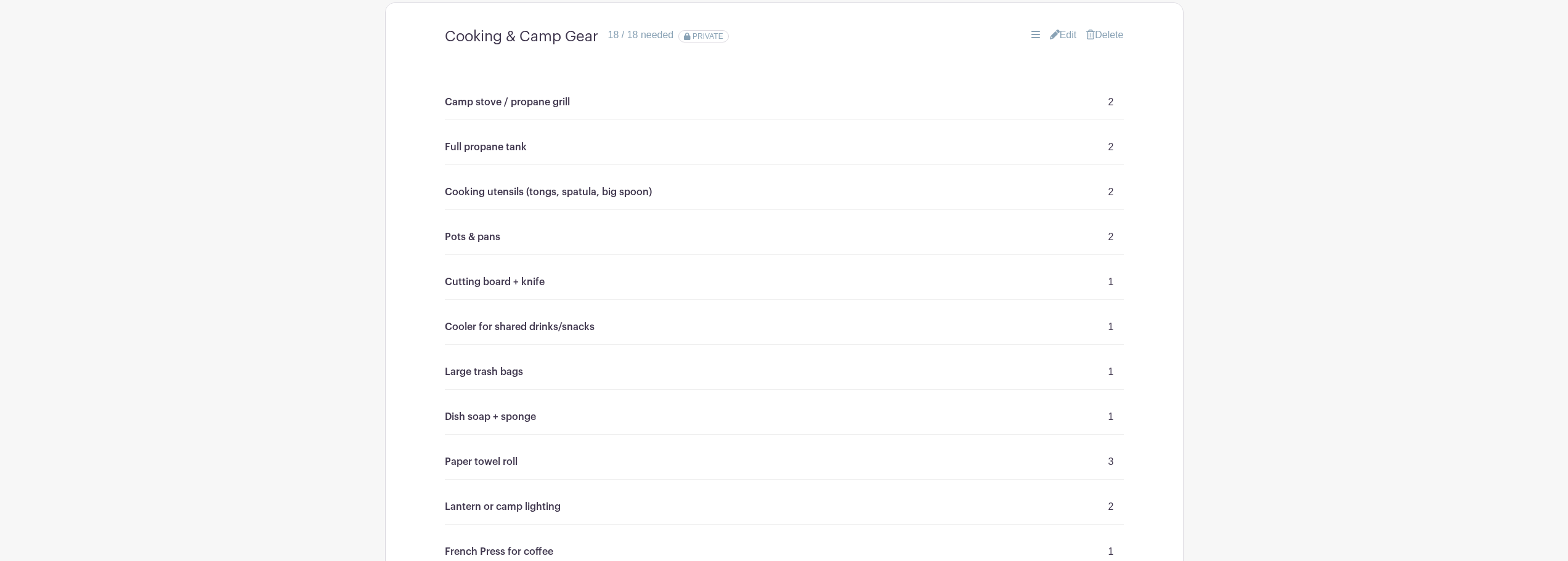
scroll to position [690, 0]
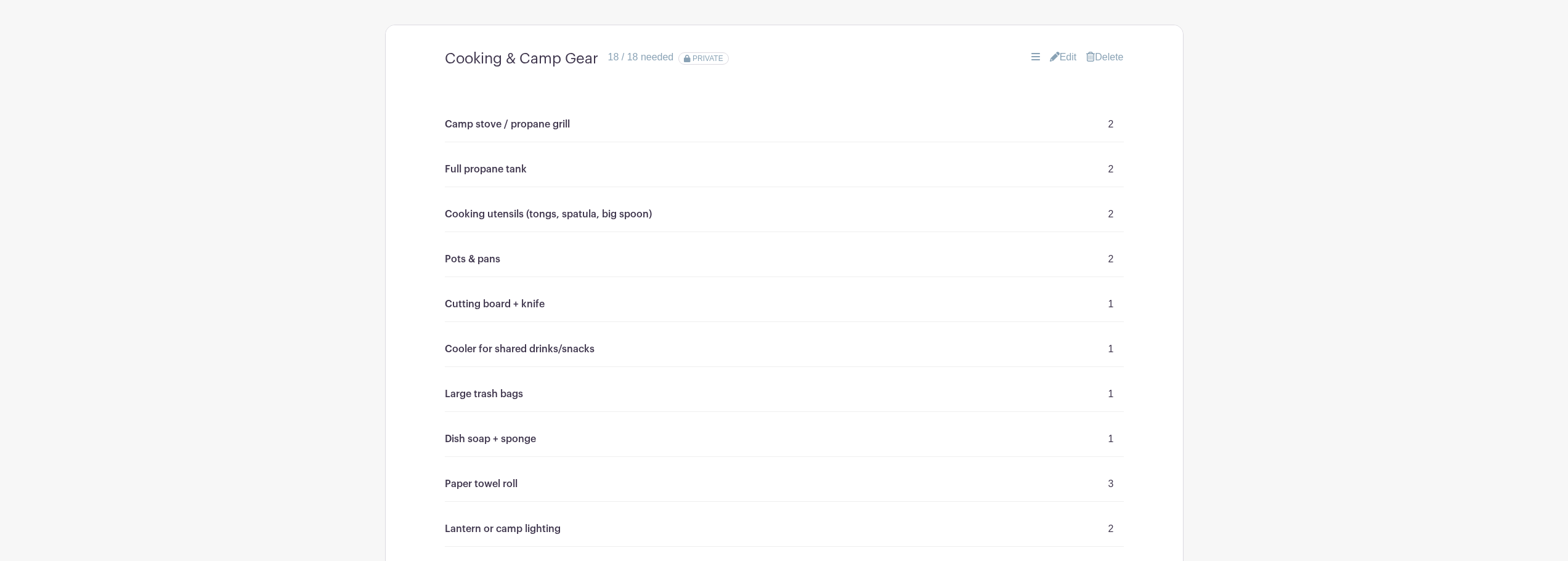
click at [1074, 61] on link "Edit" at bounding box center [1064, 57] width 27 height 15
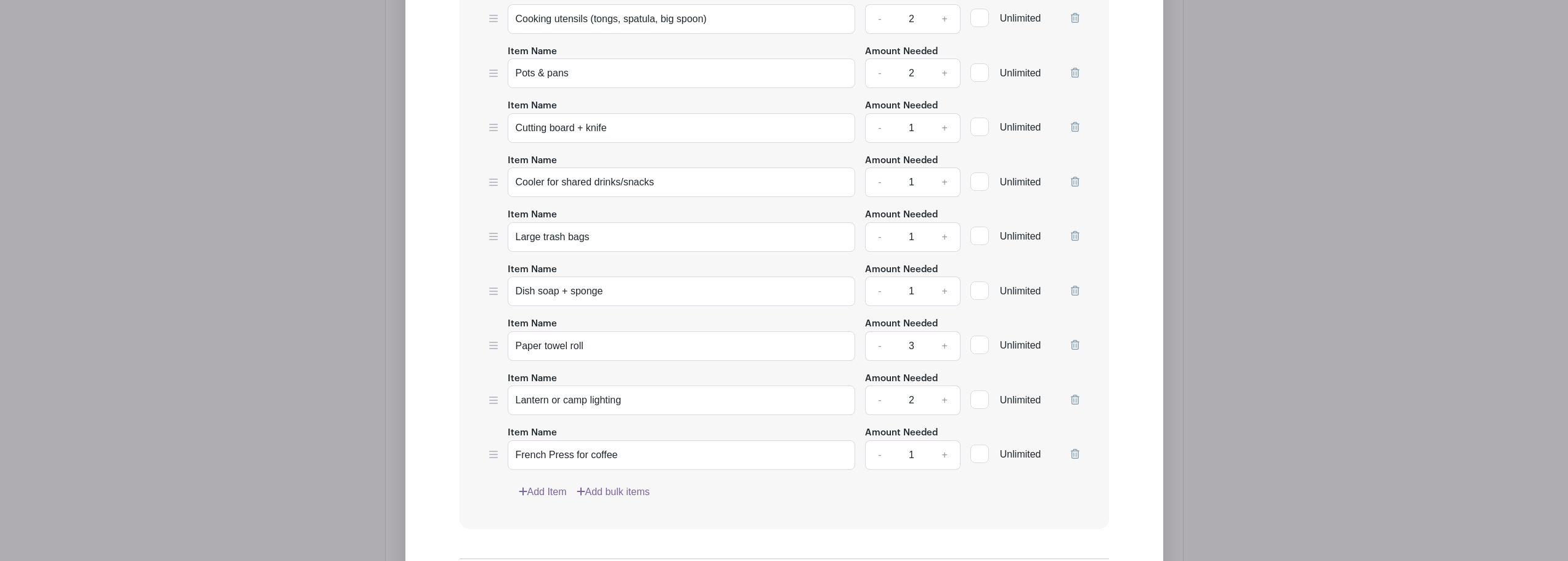
scroll to position [1244, 0]
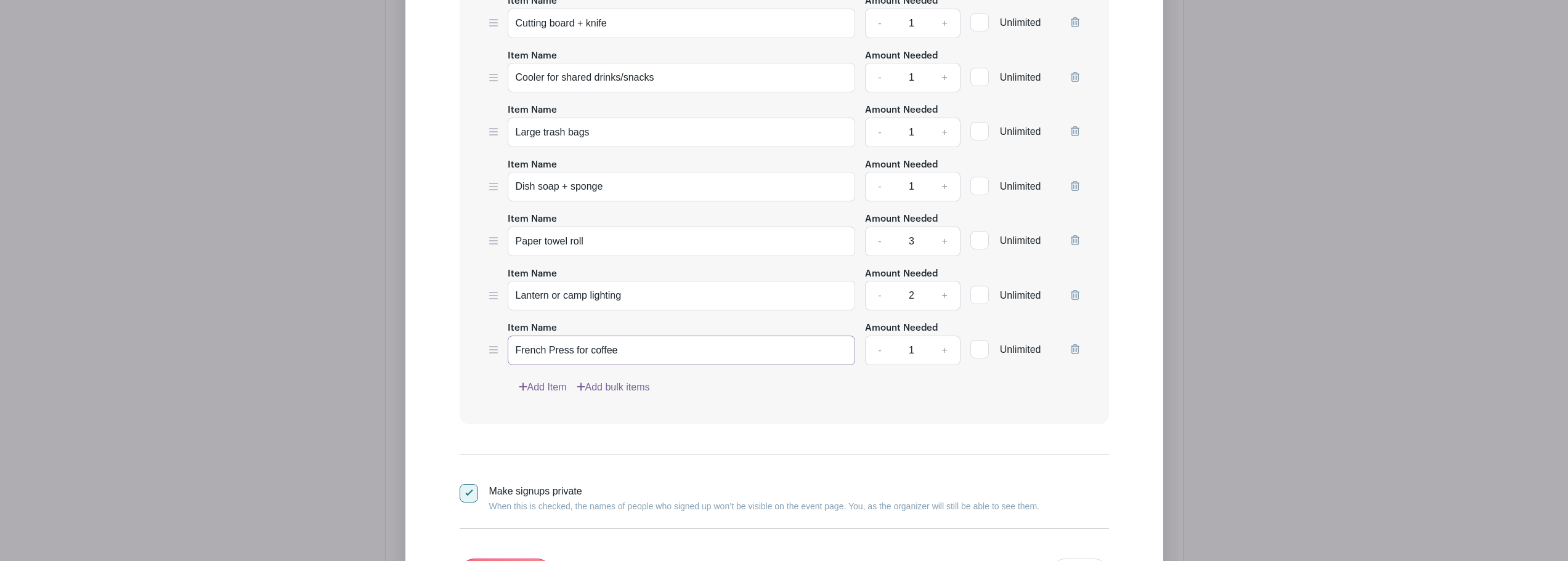
click at [633, 350] on input "French Press for coffee" at bounding box center [682, 350] width 348 height 30
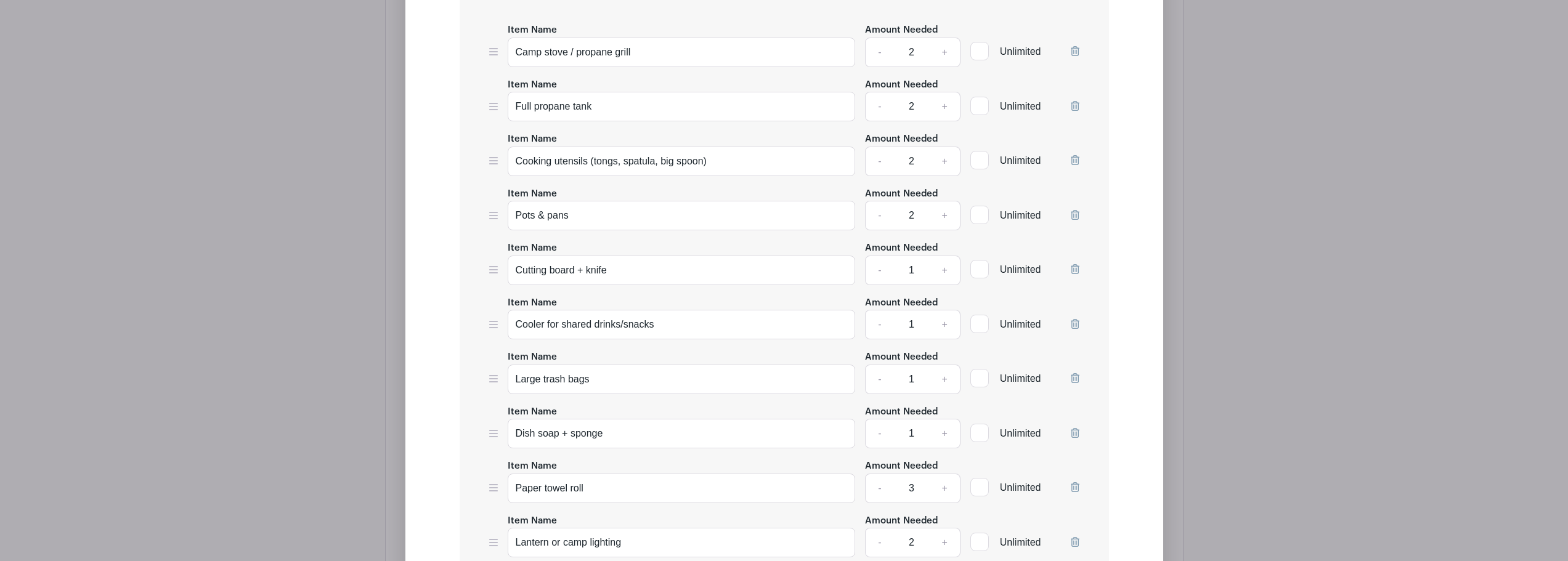
scroll to position [997, 0]
type input "French Press for coffee + filters"
click at [760, 394] on div "Item Name Camp stove / propane grill Amount Needed - 2 + Unlimited Item Name Fu…" at bounding box center [784, 331] width 650 height 679
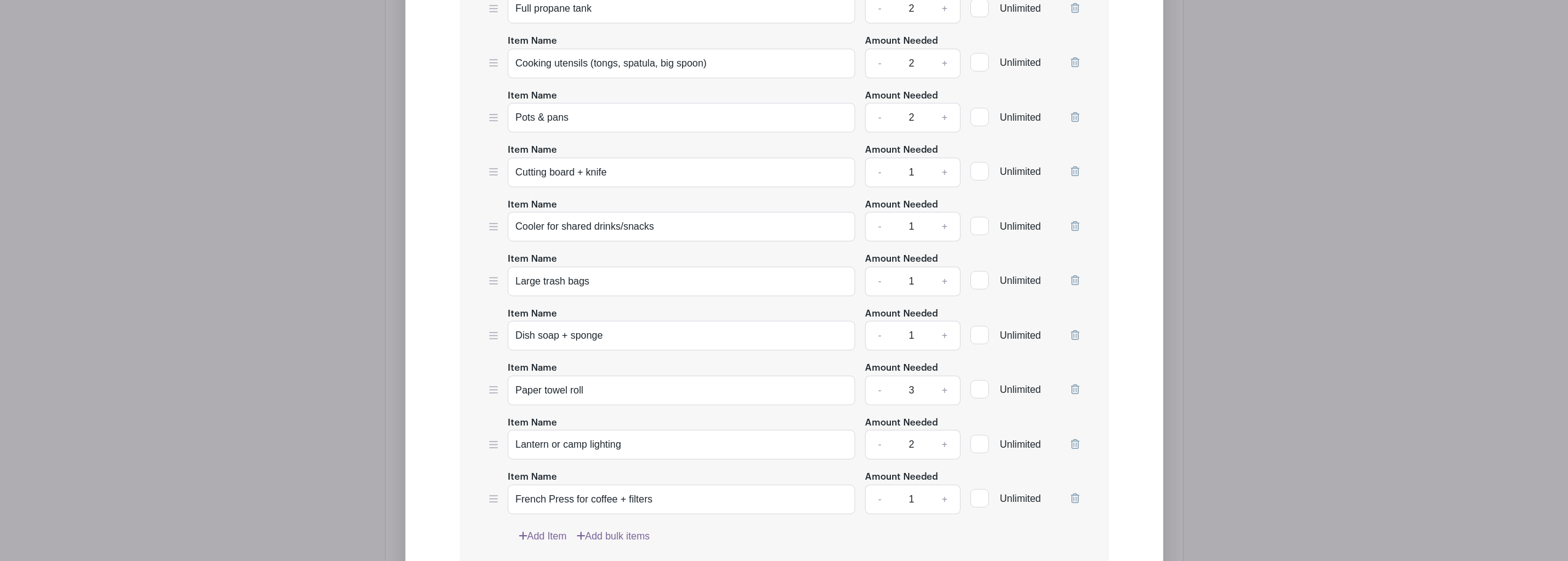
scroll to position [1244, 0]
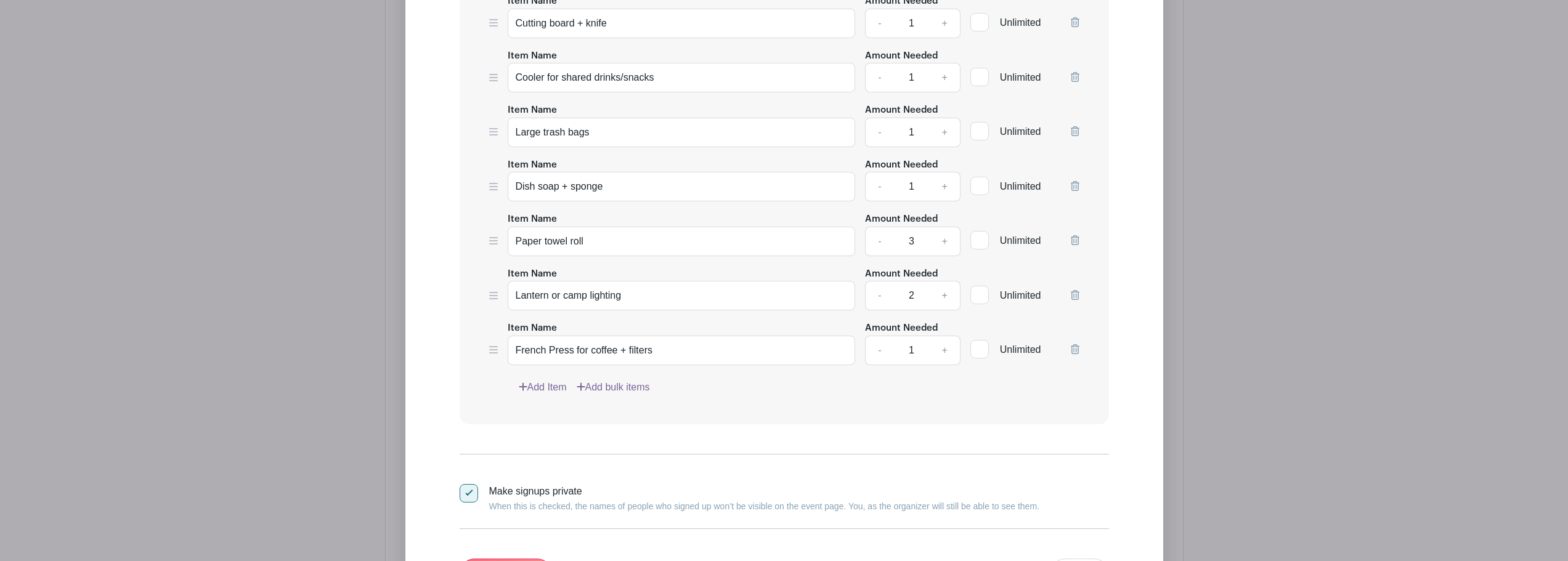
click at [551, 386] on link "Add Item" at bounding box center [543, 387] width 48 height 15
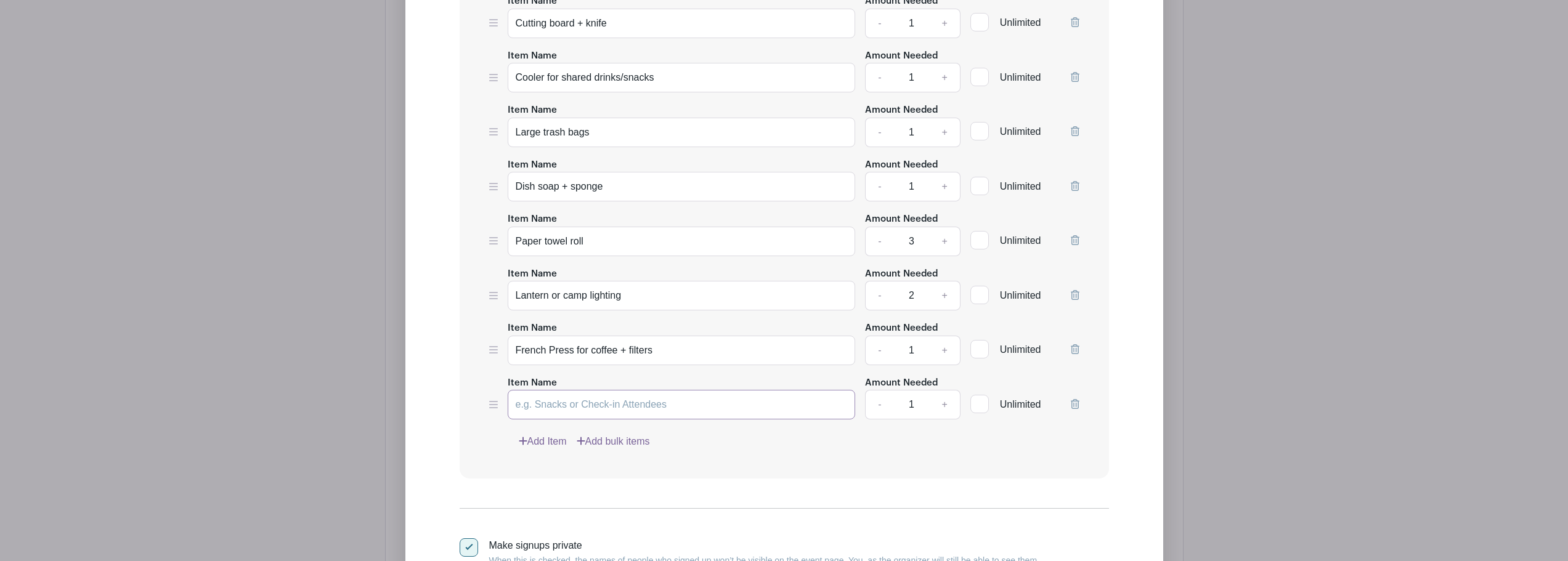
click at [593, 405] on input "Item Name" at bounding box center [682, 405] width 348 height 30
drag, startPoint x: 539, startPoint y: 403, endPoint x: 509, endPoint y: 403, distance: 30.0
click at [509, 403] on input "camp chairs" at bounding box center [682, 405] width 348 height 30
type input "Foldout chairs"
click at [941, 405] on link "+" at bounding box center [944, 405] width 31 height 30
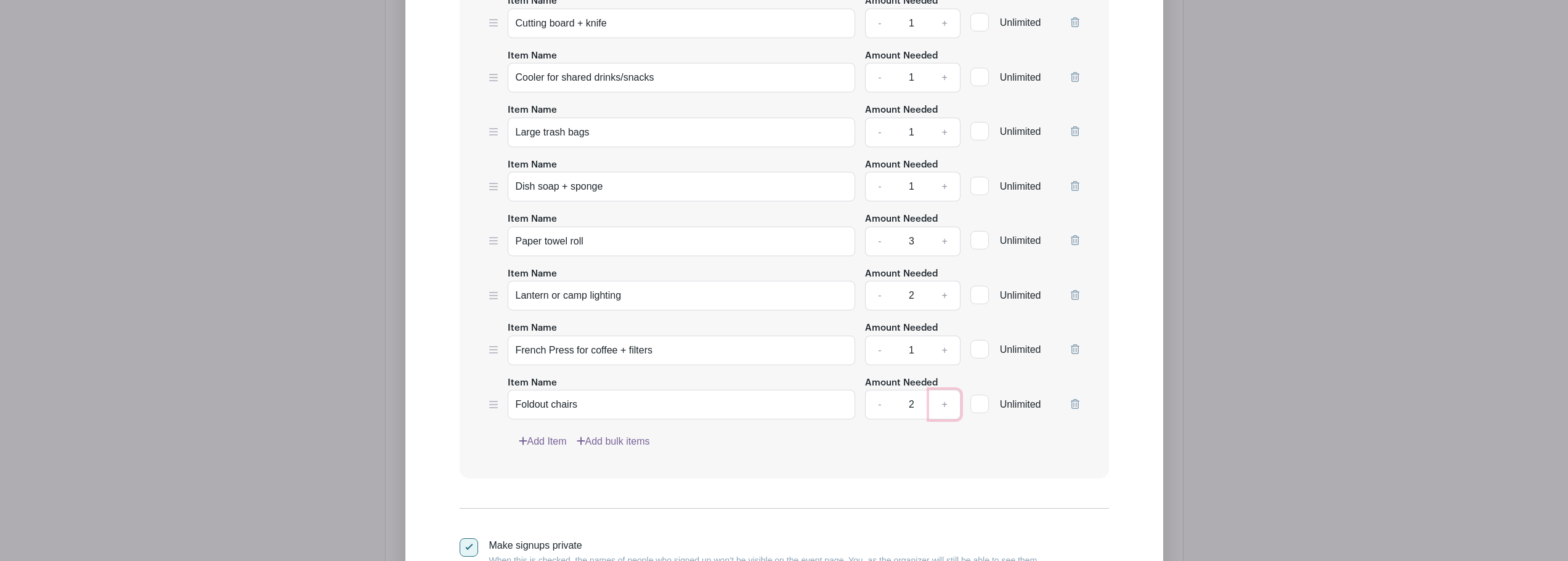
click at [941, 405] on link "+" at bounding box center [944, 405] width 31 height 30
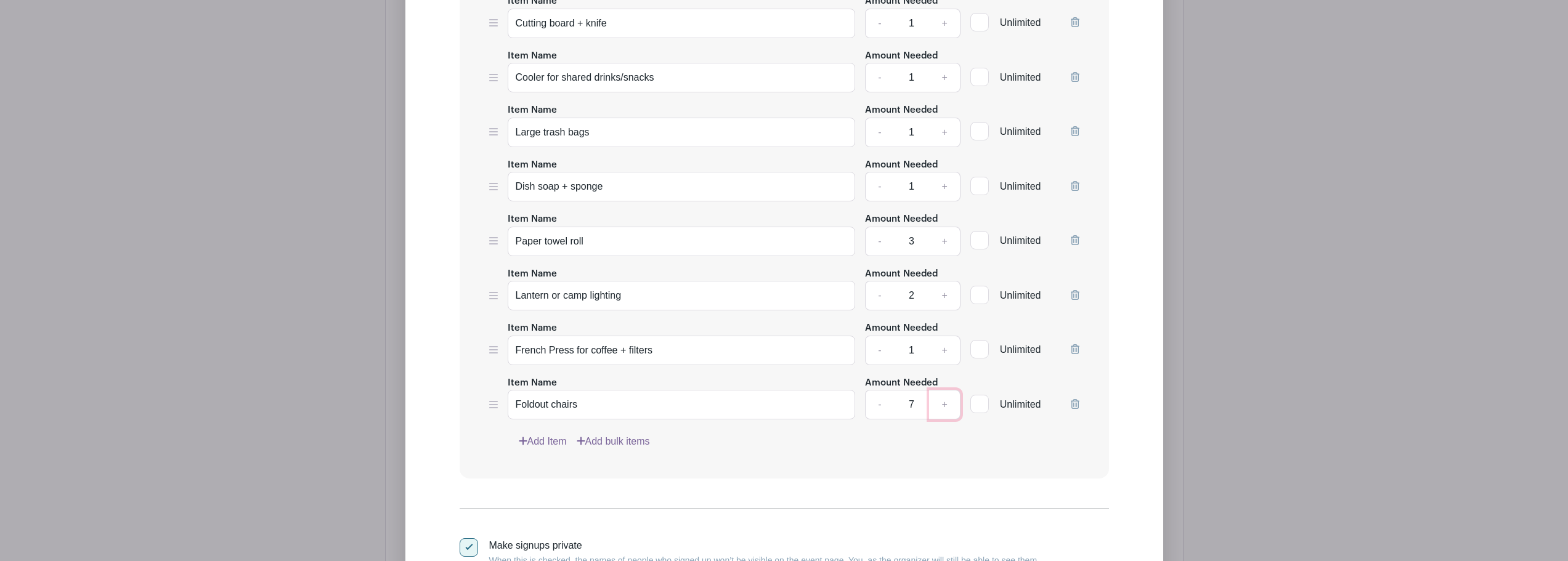
click at [941, 405] on link "+" at bounding box center [944, 405] width 31 height 30
click at [945, 408] on link "+" at bounding box center [944, 405] width 31 height 30
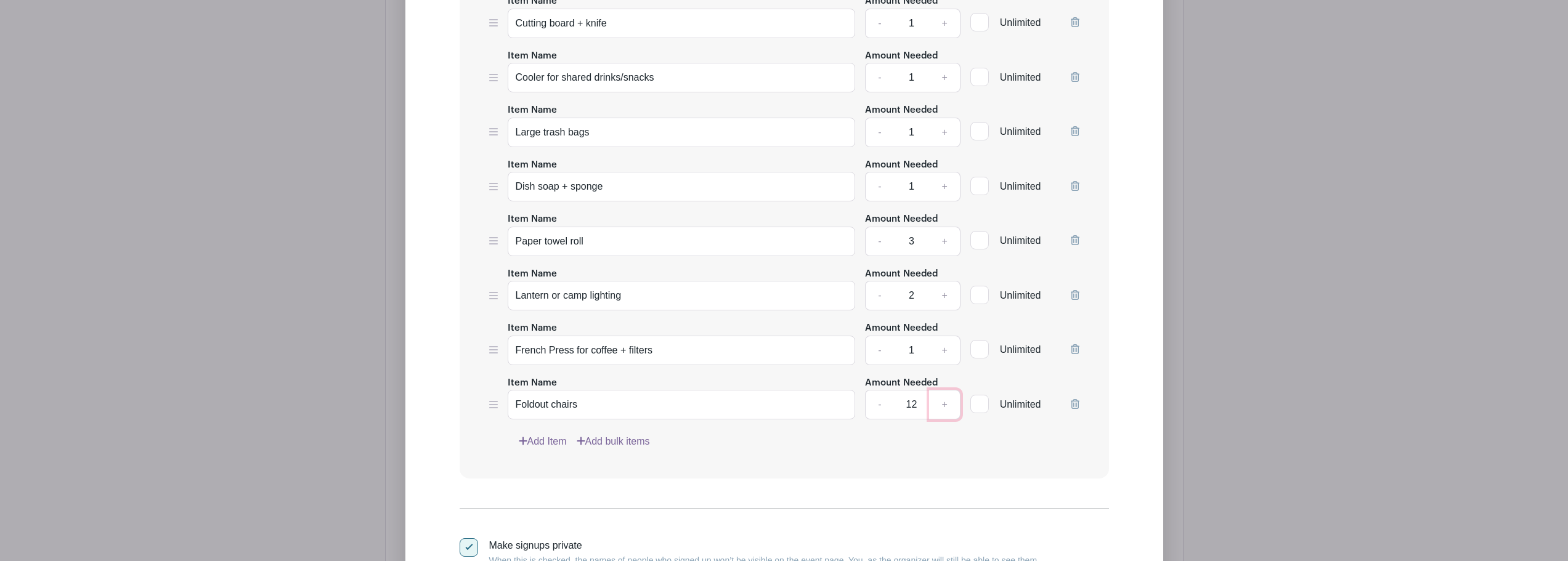
click at [945, 408] on link "+" at bounding box center [944, 405] width 31 height 30
type input "13"
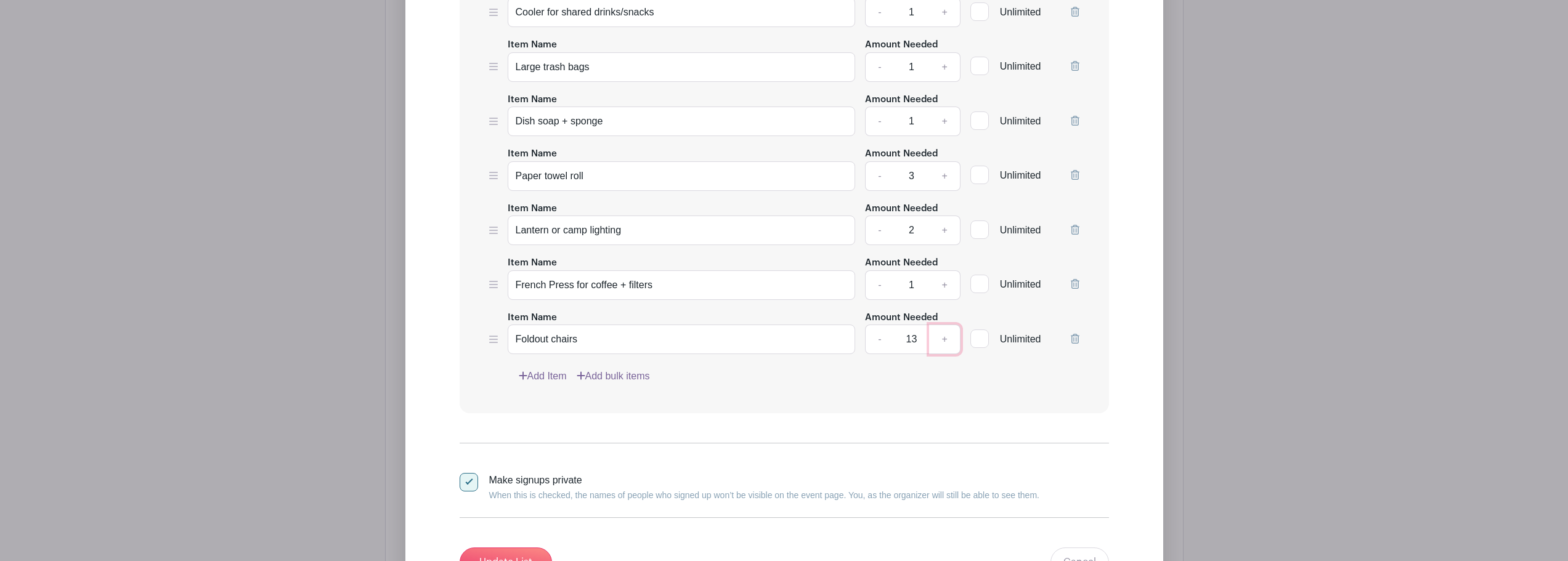
scroll to position [1367, 0]
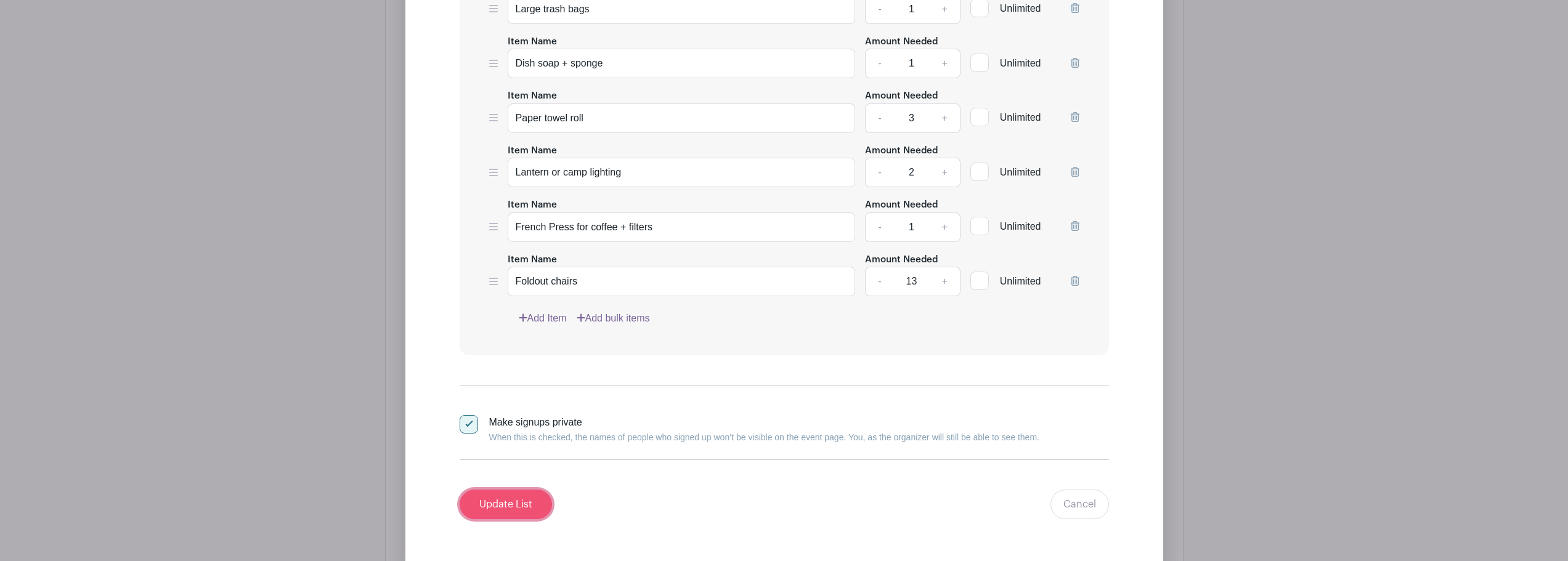
click at [522, 504] on input "Update List" at bounding box center [506, 505] width 93 height 30
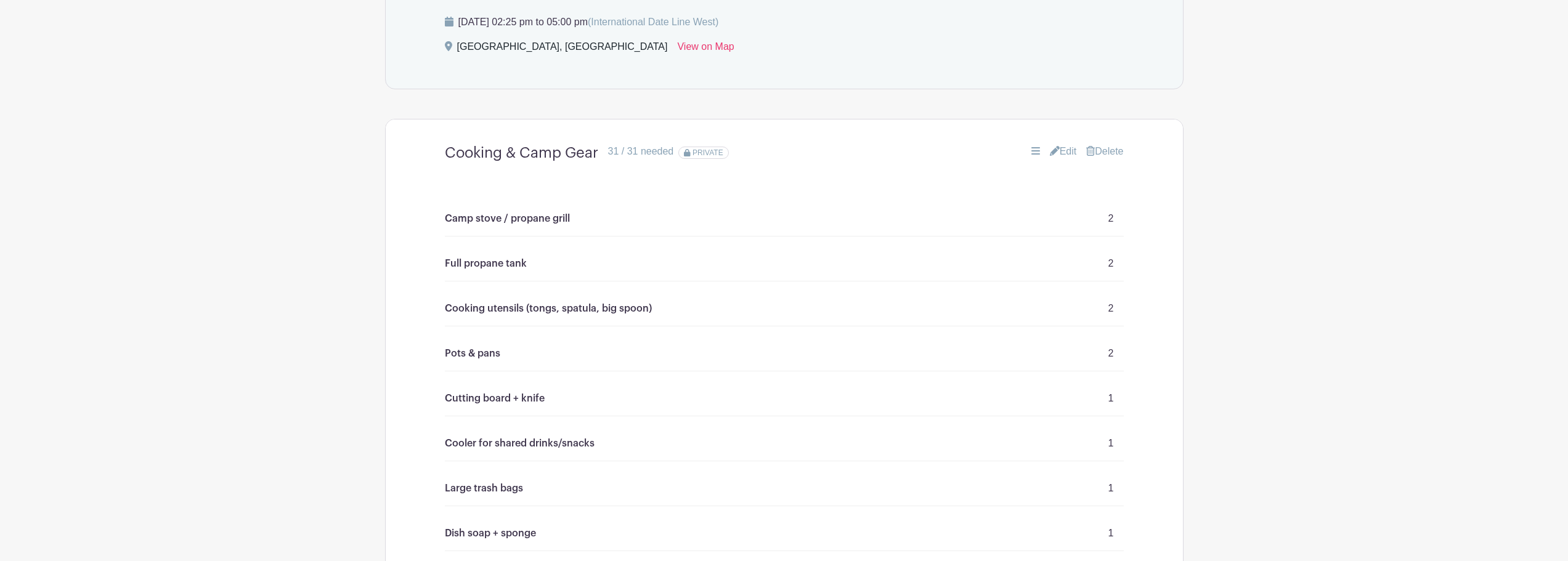
scroll to position [505, 0]
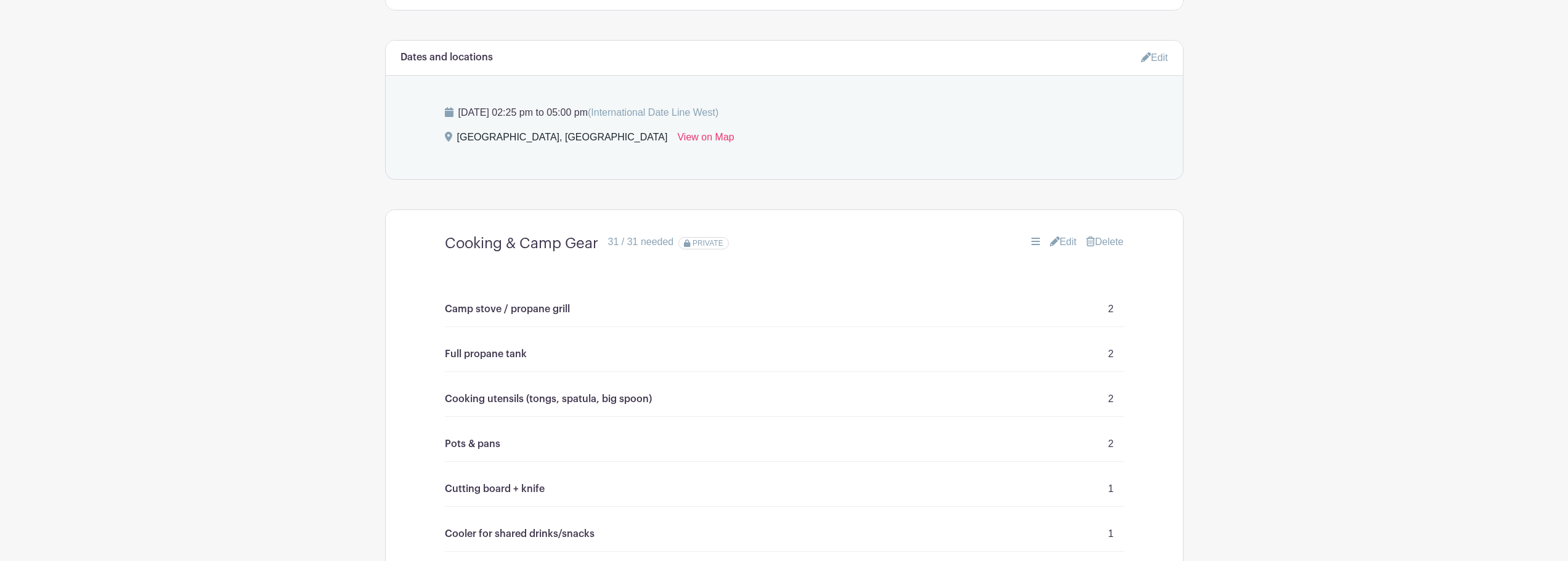
click at [1065, 243] on link "Edit" at bounding box center [1064, 242] width 27 height 15
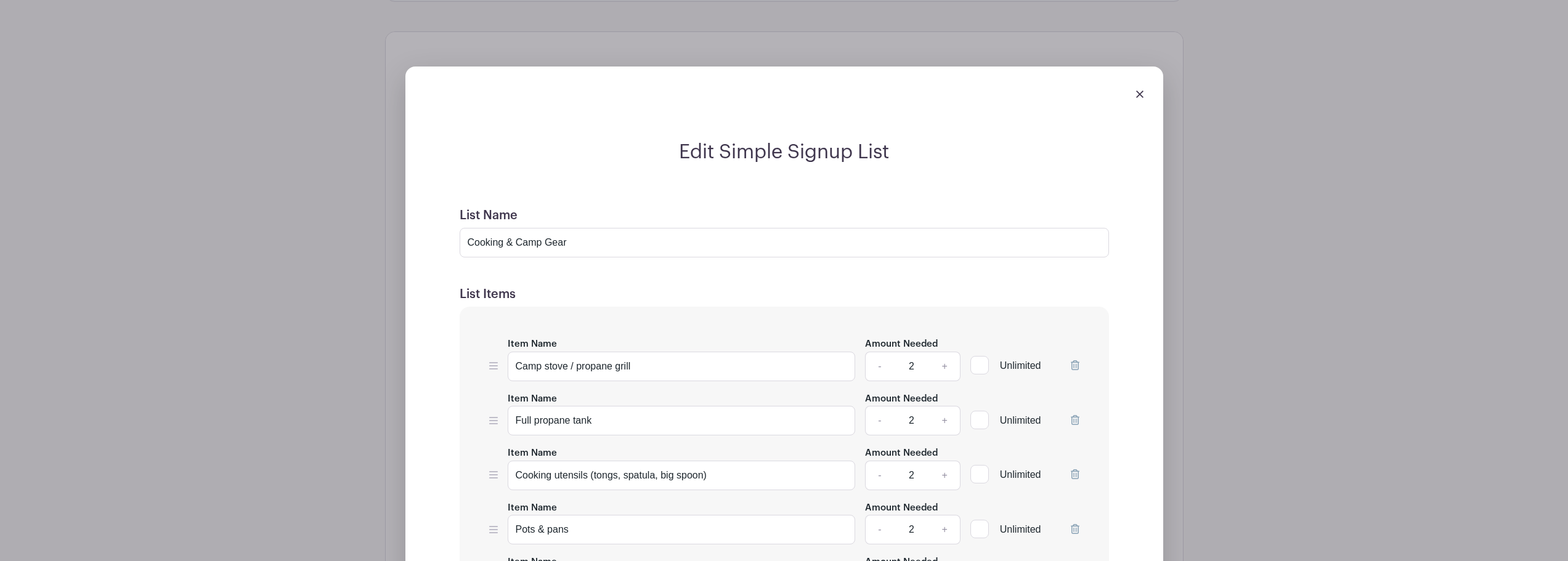
scroll to position [690, 0]
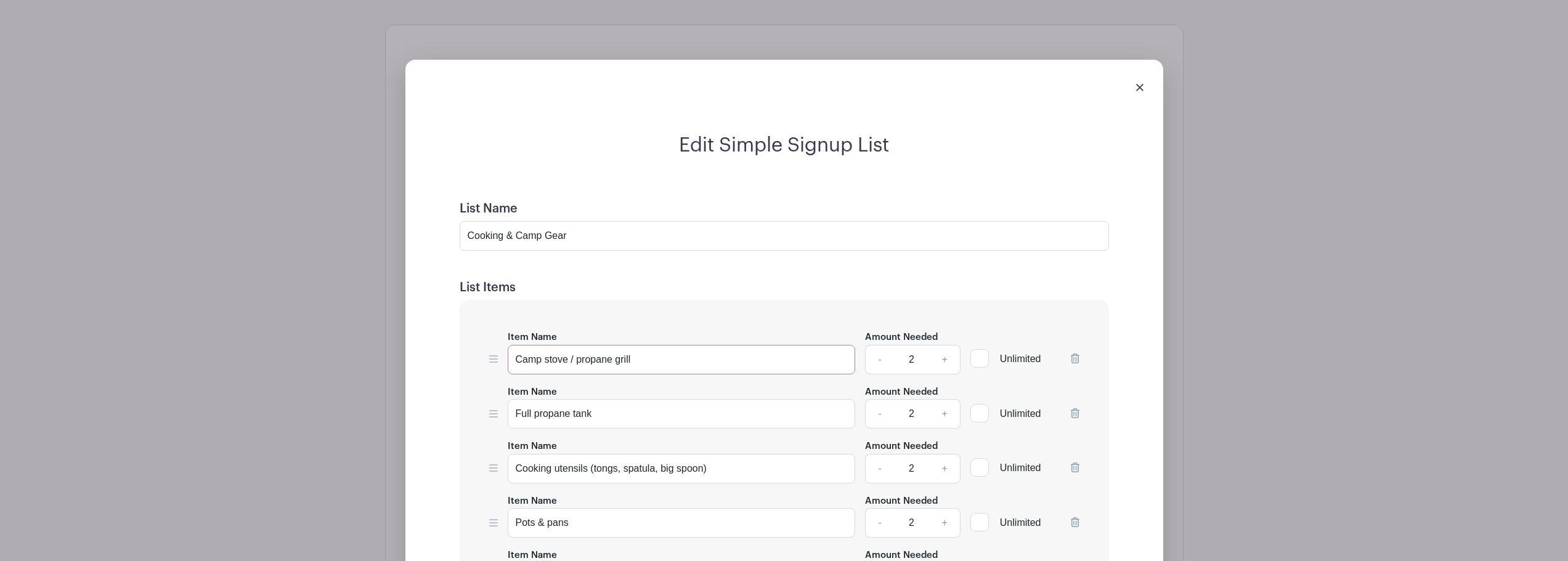
click at [515, 358] on input "Camp stove / propane grill" at bounding box center [682, 360] width 348 height 30
click at [675, 358] on input "2-burner Camp stove / propane grill" at bounding box center [682, 360] width 348 height 30
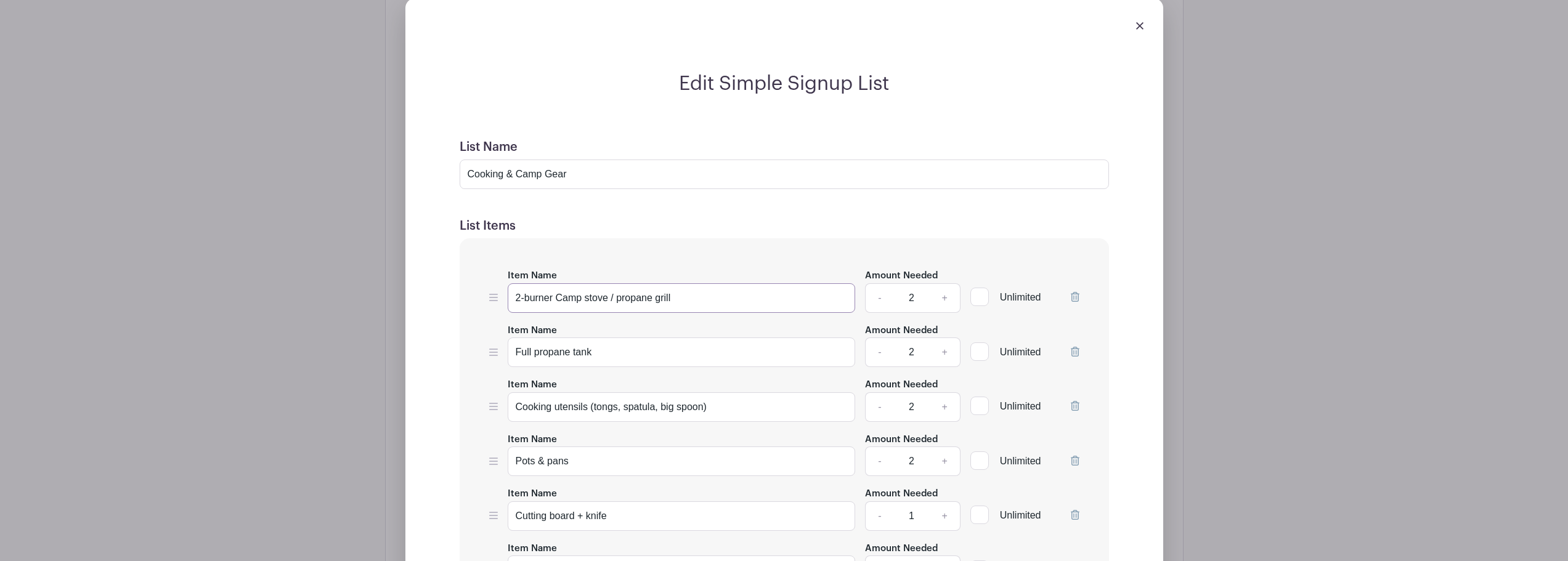
click at [613, 298] on input "2-burner Camp stove / propane grill" at bounding box center [682, 298] width 348 height 30
type input "2-burner Camp stove or propane grill"
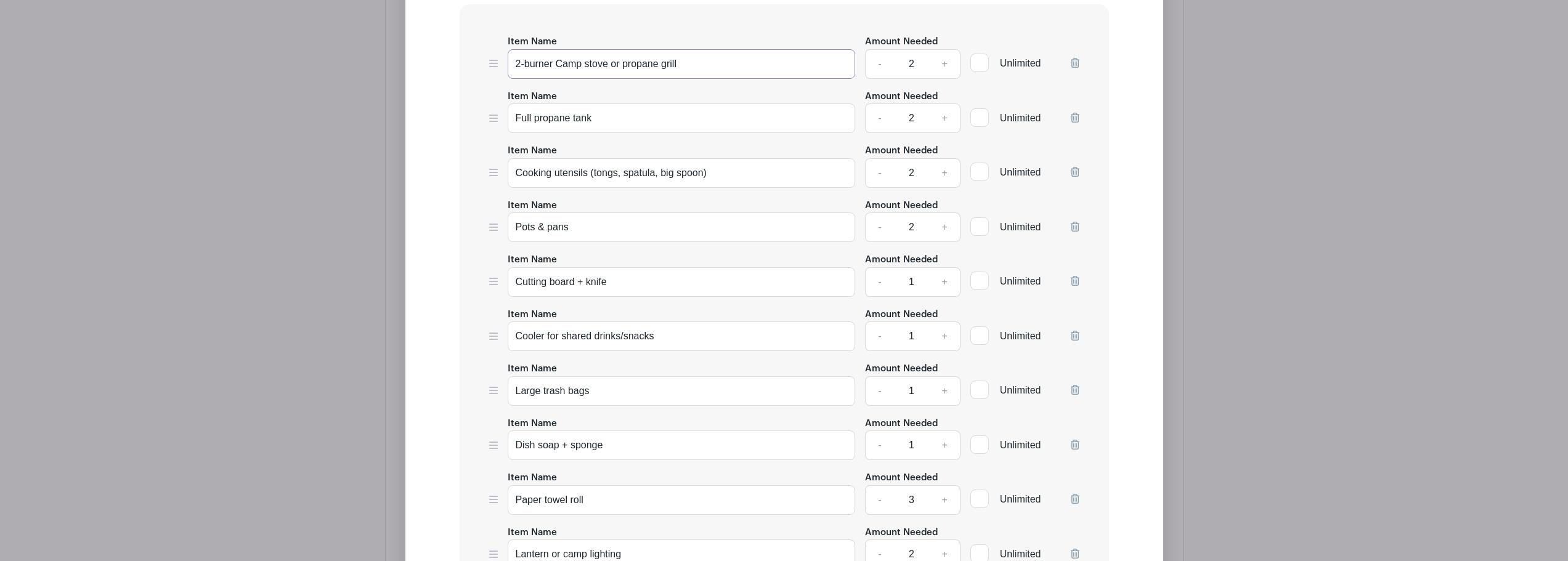
scroll to position [997, 0]
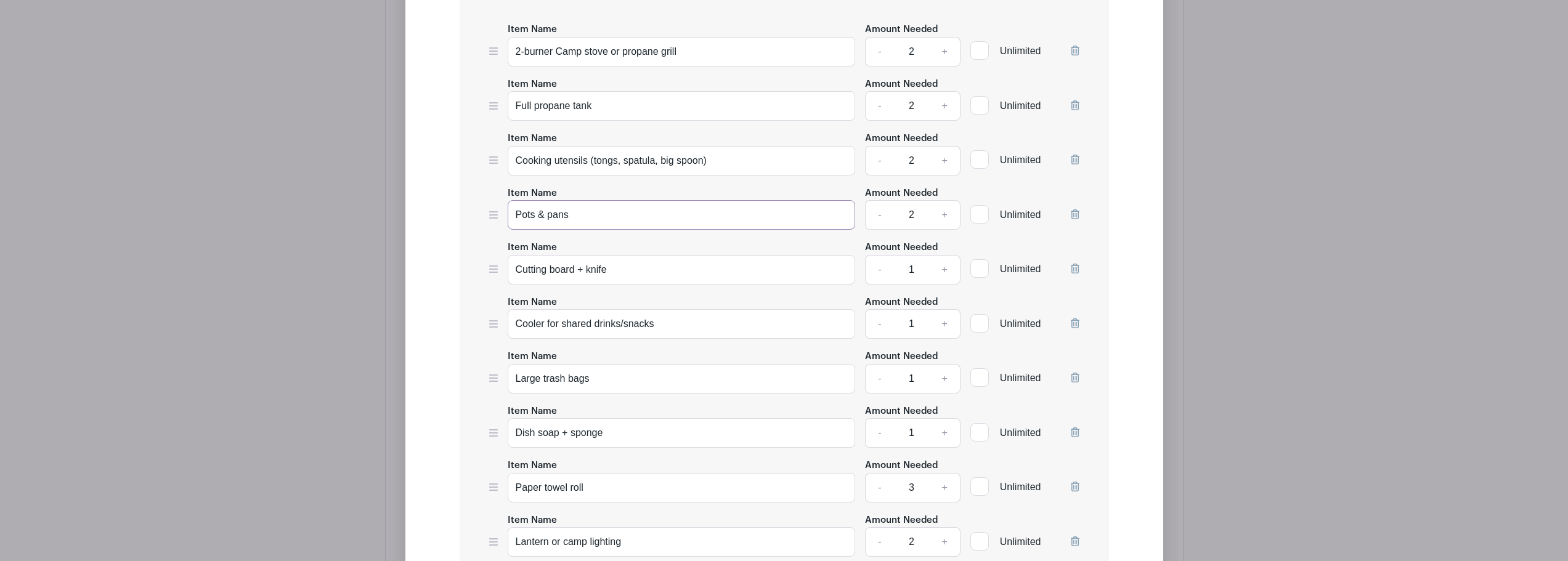
click at [602, 216] on input "Pots & pans" at bounding box center [682, 215] width 348 height 30
type input "Pots & pans assortment"
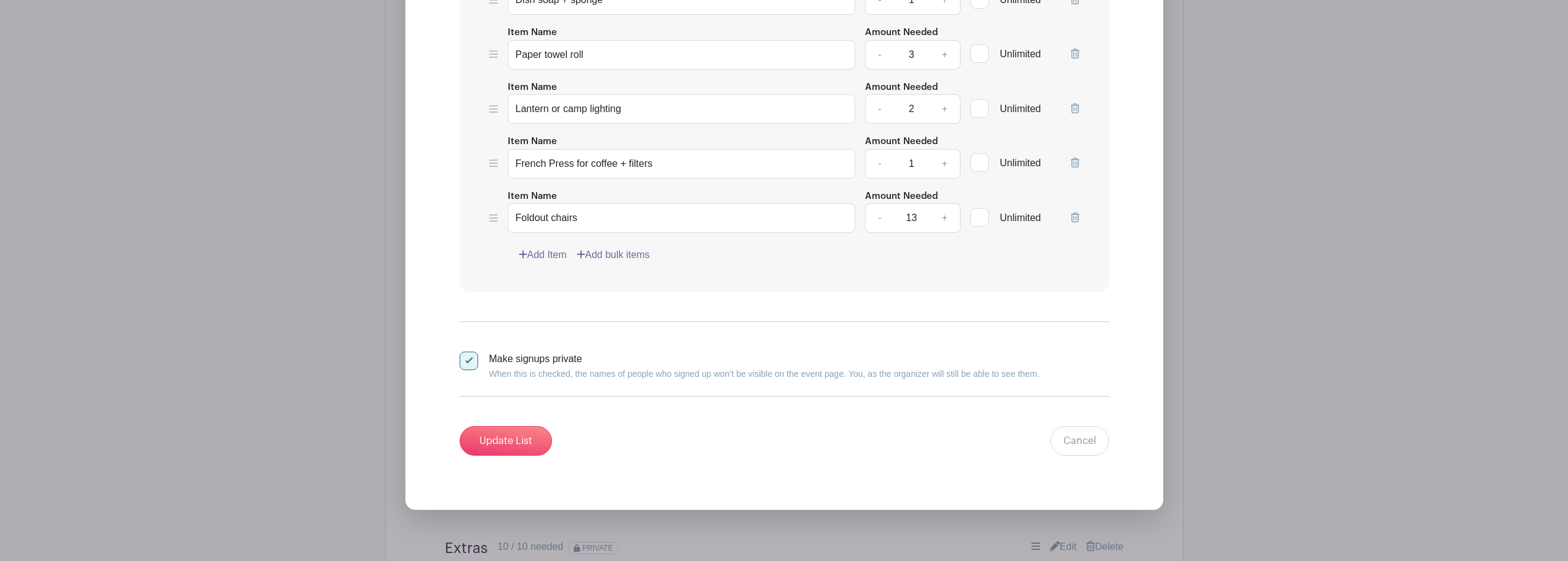
scroll to position [1490, 0]
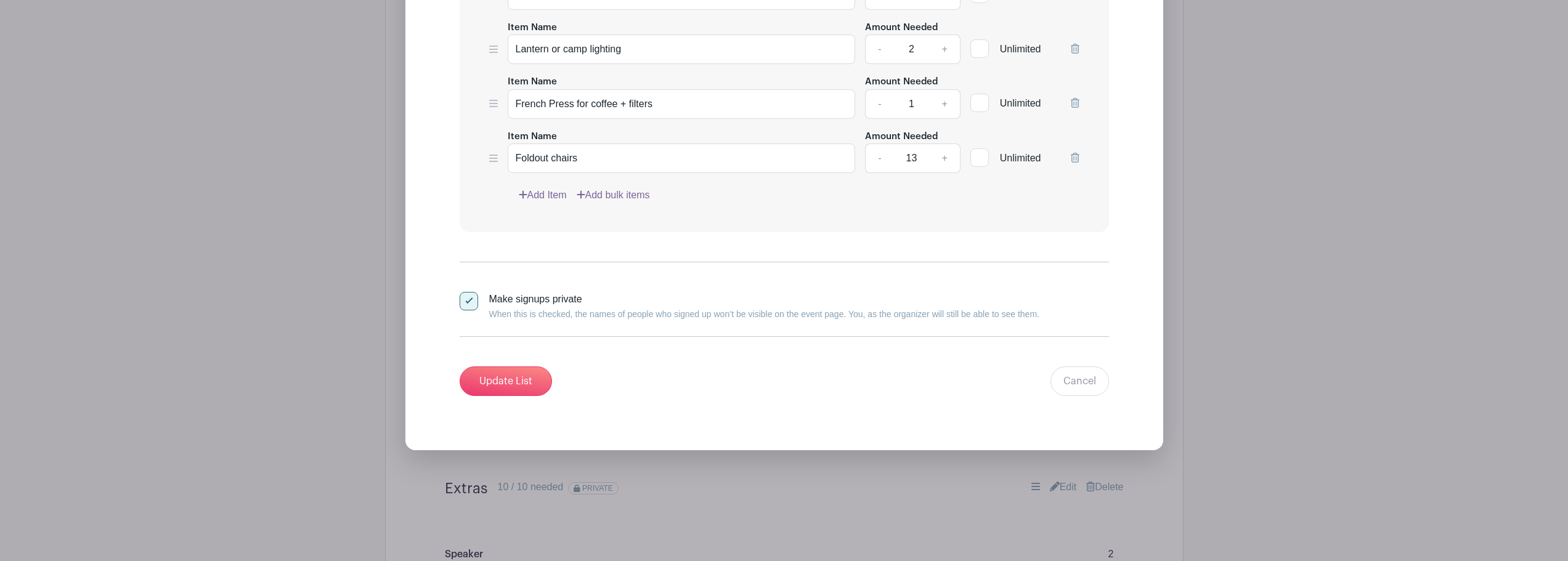
click at [549, 193] on link "Add Item" at bounding box center [543, 195] width 48 height 15
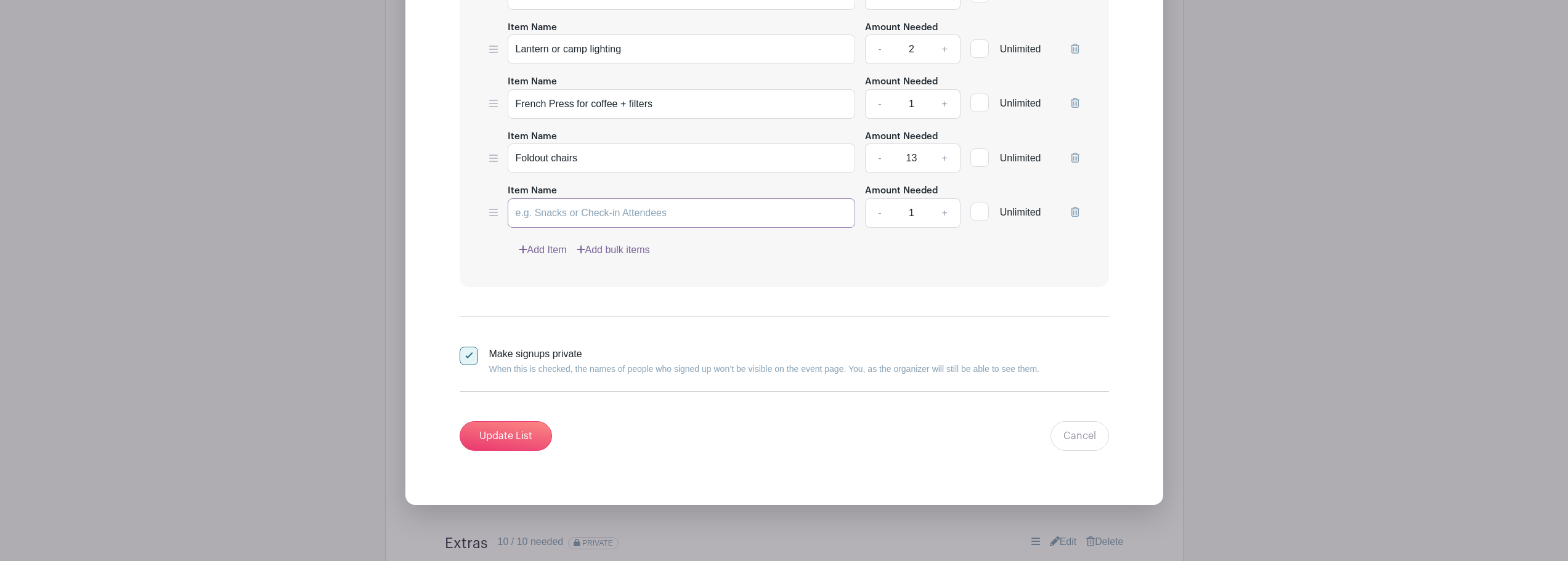
click at [602, 216] on input "Item Name" at bounding box center [682, 213] width 348 height 30
paste input "Mixing bowl(s)"
type input "Mixing bowl(s)"
click at [560, 250] on link "Add Item" at bounding box center [543, 250] width 48 height 15
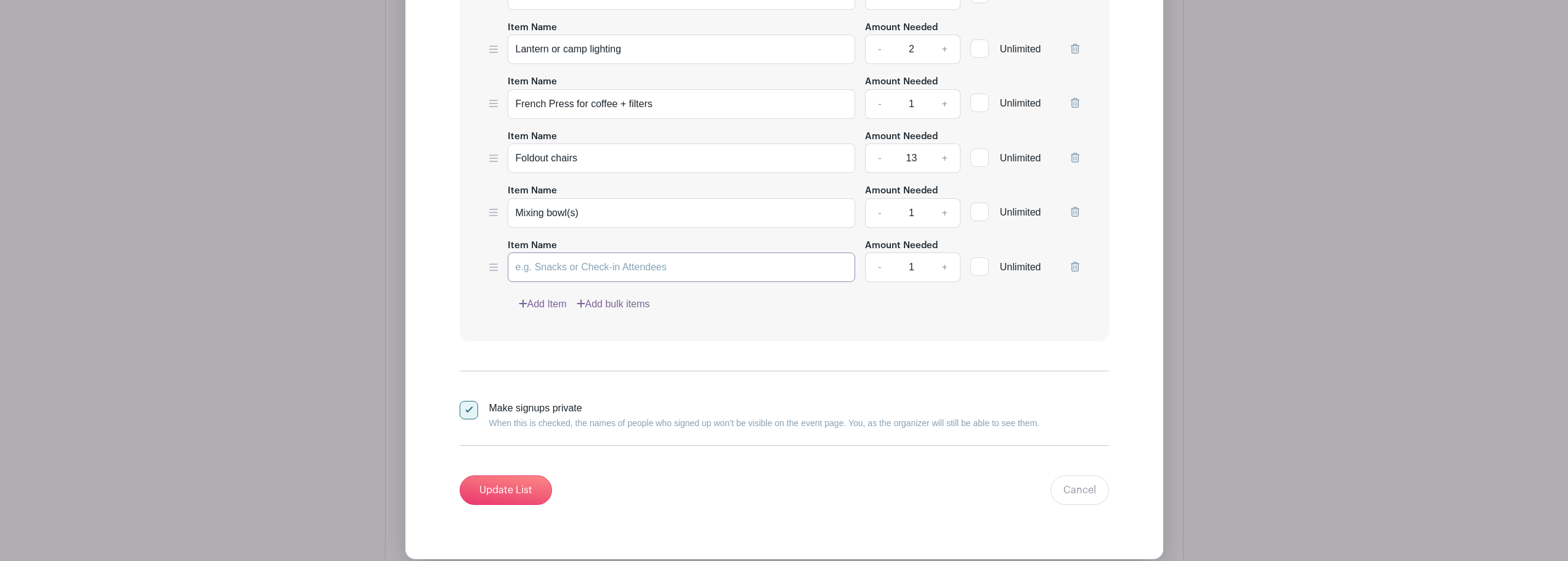
click at [575, 266] on input "Item Name" at bounding box center [682, 268] width 348 height 30
paste input "Can/bottle opener"
type input "Can/bottle opener"
click at [551, 306] on link "Add Item" at bounding box center [543, 305] width 48 height 15
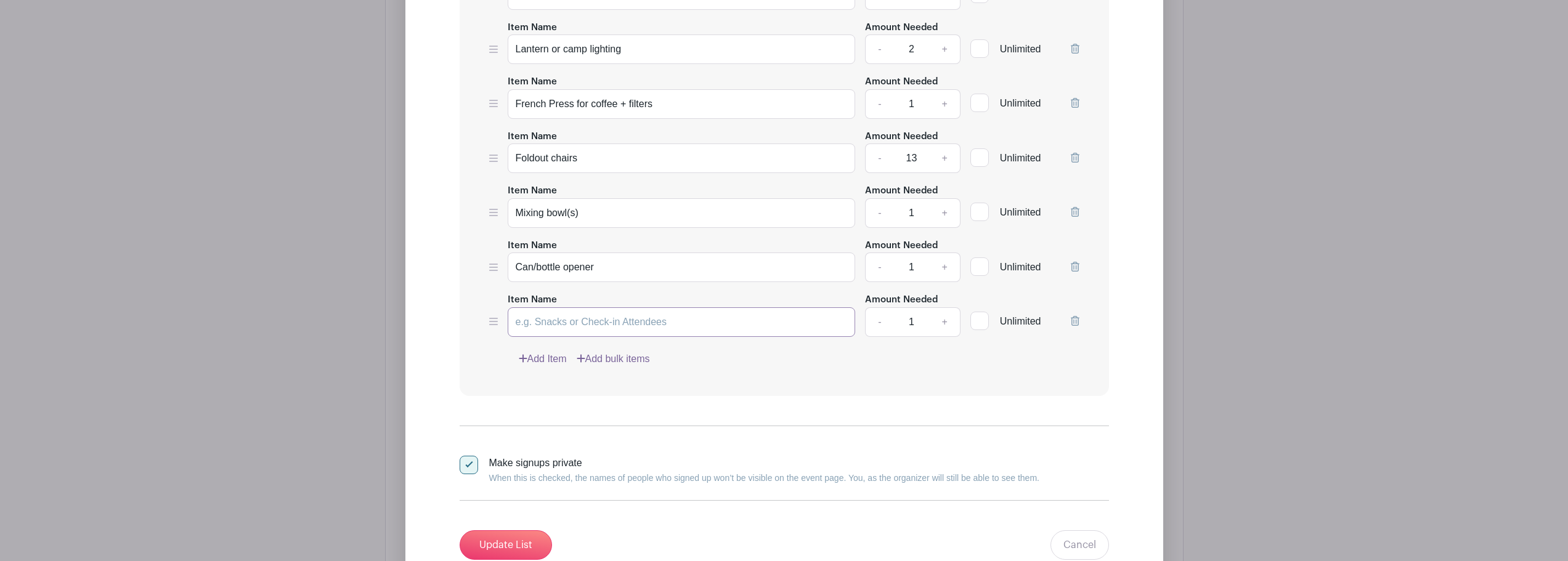
click at [611, 325] on input "Item Name" at bounding box center [682, 322] width 348 height 30
paste input "Kettle for hot water"
type input "Kettle for hot water"
click at [541, 360] on link "Add Item" at bounding box center [543, 359] width 48 height 15
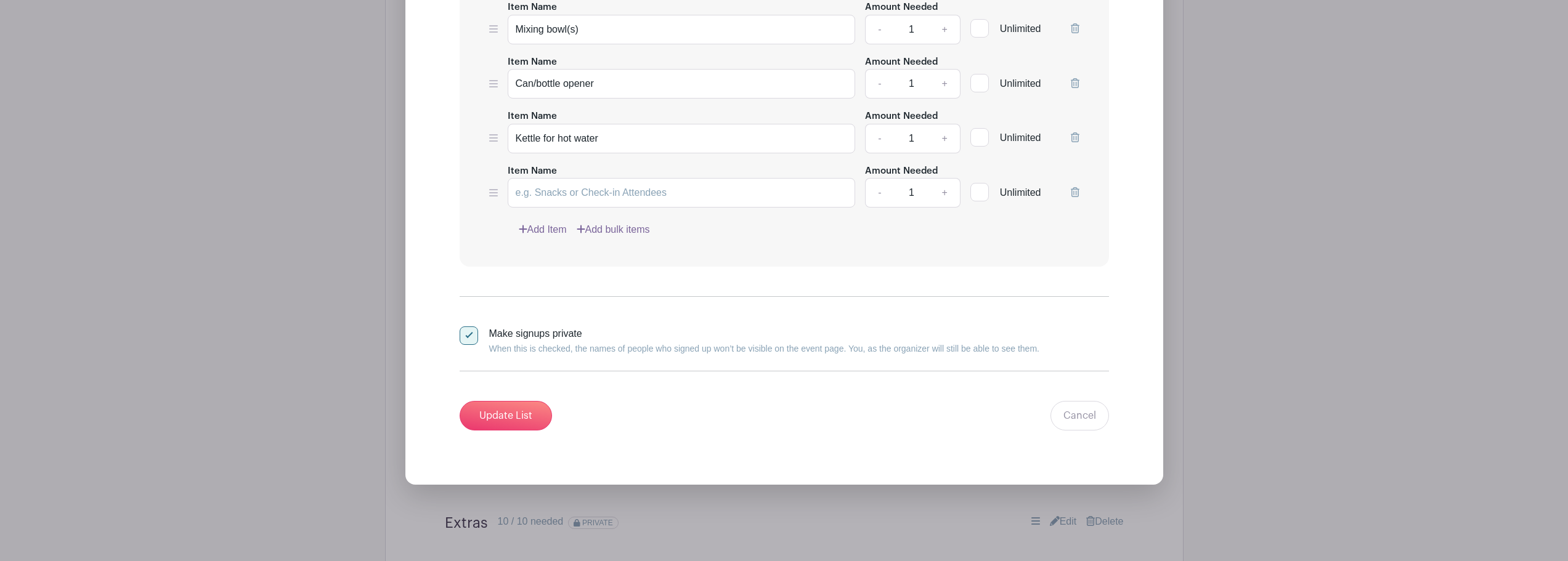
scroll to position [1675, 0]
click at [517, 408] on input "Update List" at bounding box center [506, 415] width 93 height 30
click at [1076, 192] on icon at bounding box center [1075, 191] width 9 height 10
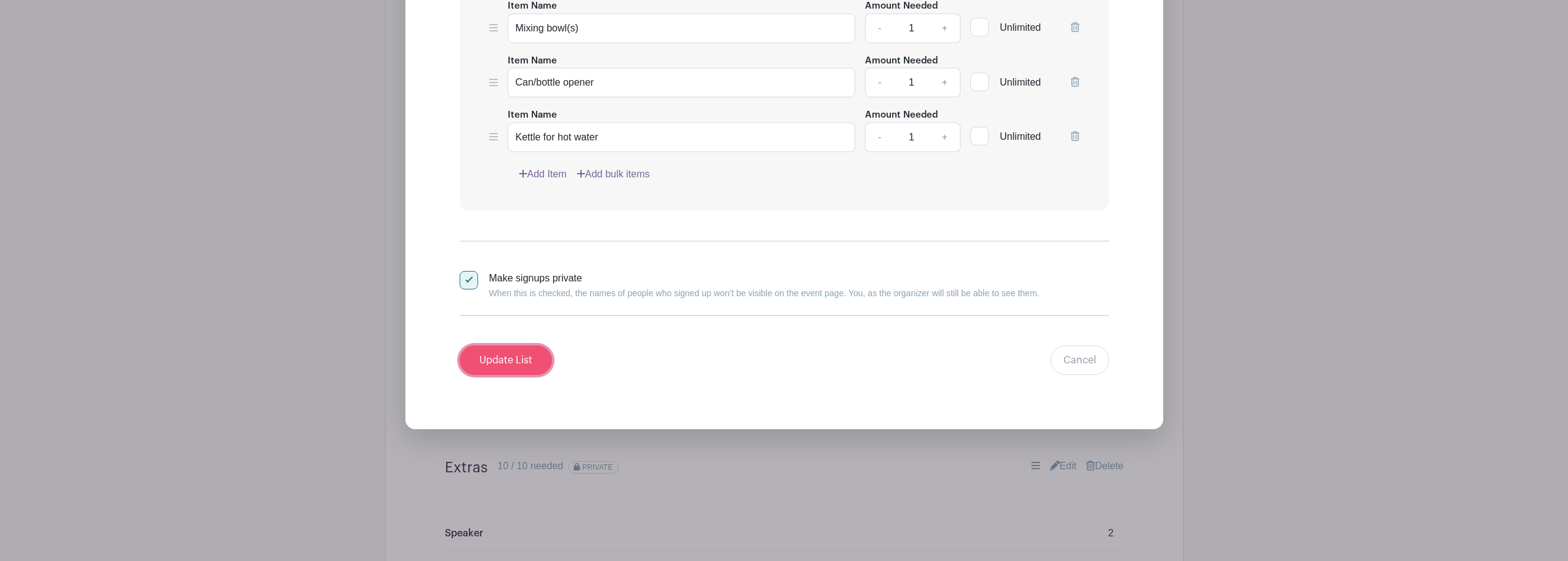
click at [514, 362] on input "Update List" at bounding box center [506, 360] width 93 height 30
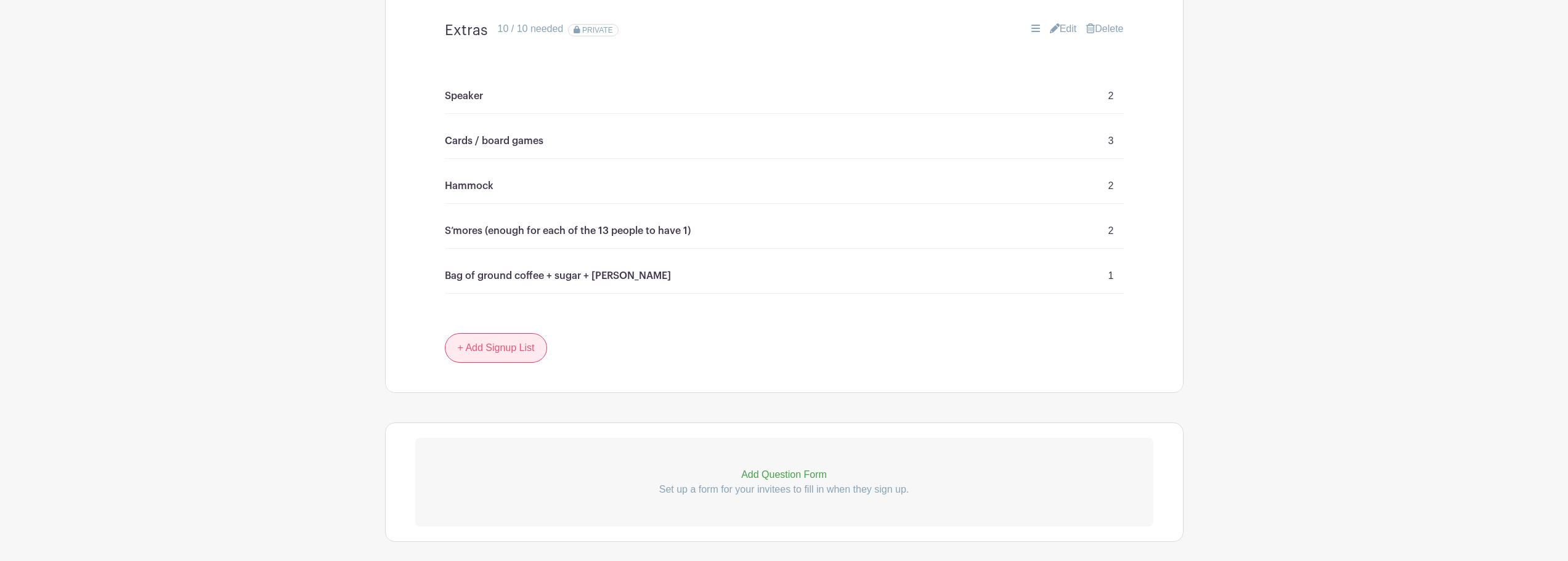
scroll to position [1485, 0]
click at [506, 360] on link "+ Add Signup List" at bounding box center [496, 352] width 103 height 30
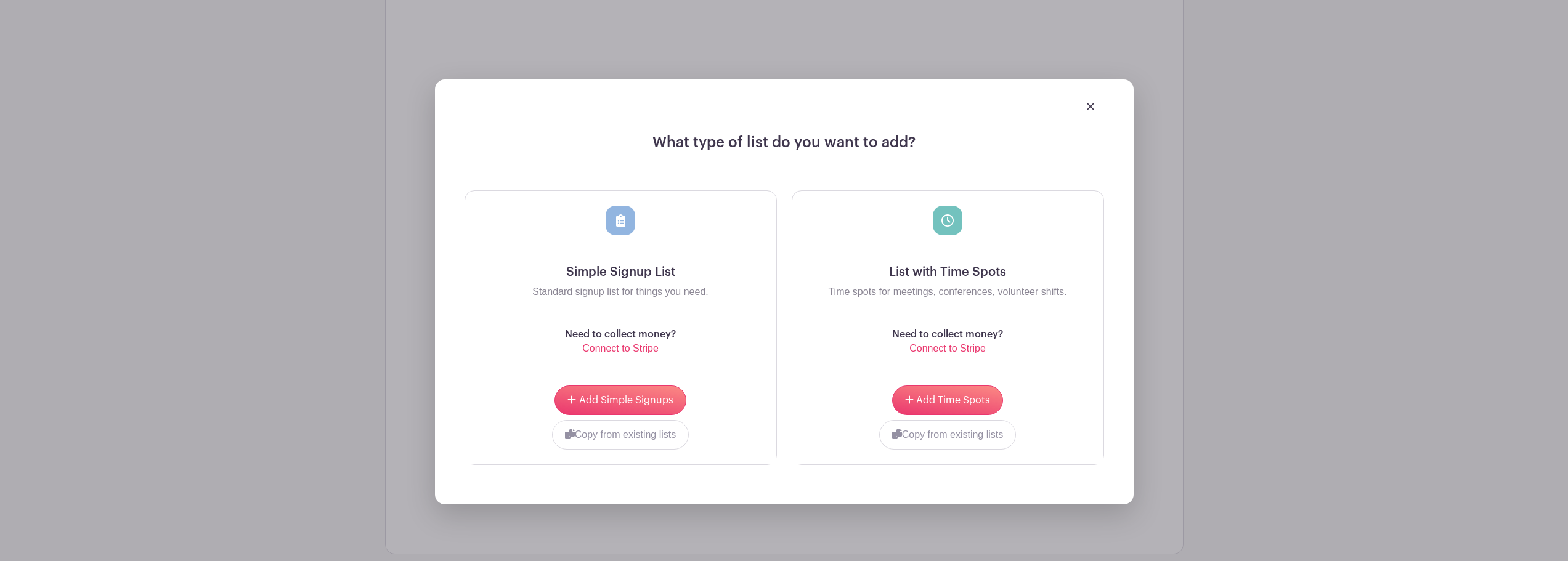
scroll to position [1793, 0]
click at [600, 433] on button "Copy from existing lists" at bounding box center [621, 434] width 137 height 30
click at [657, 431] on div at bounding box center [574, 431] width 189 height 5
click at [721, 429] on input "choose" at bounding box center [721, 434] width 93 height 30
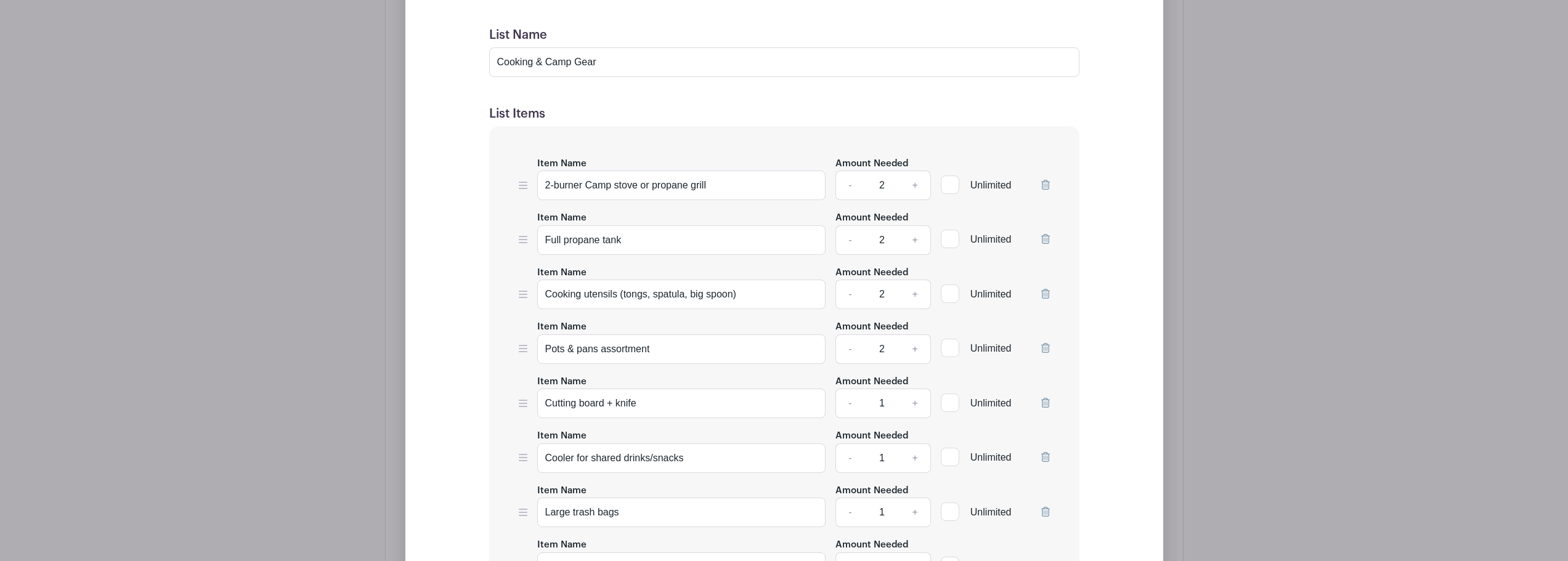
scroll to position [2077, 0]
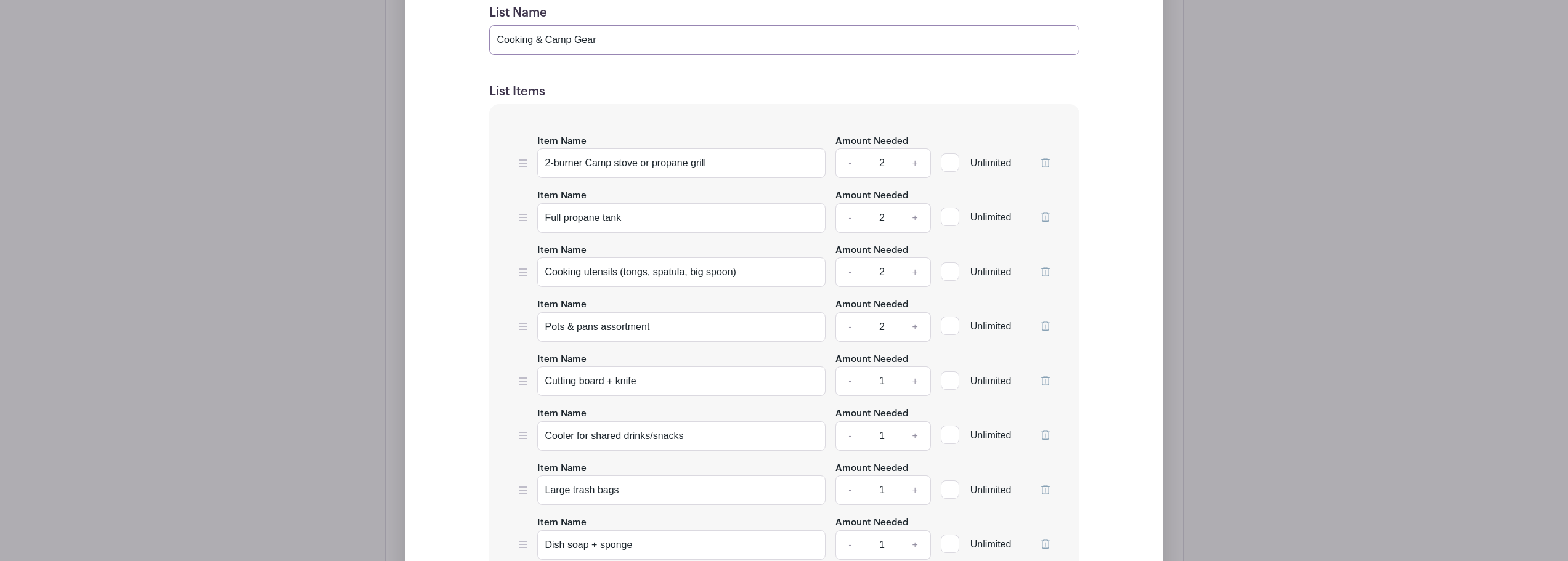
drag, startPoint x: 631, startPoint y: 46, endPoint x: 537, endPoint y: 40, distance: 94.2
click at [537, 40] on input "Cooking & Camp Gear" at bounding box center [784, 40] width 590 height 30
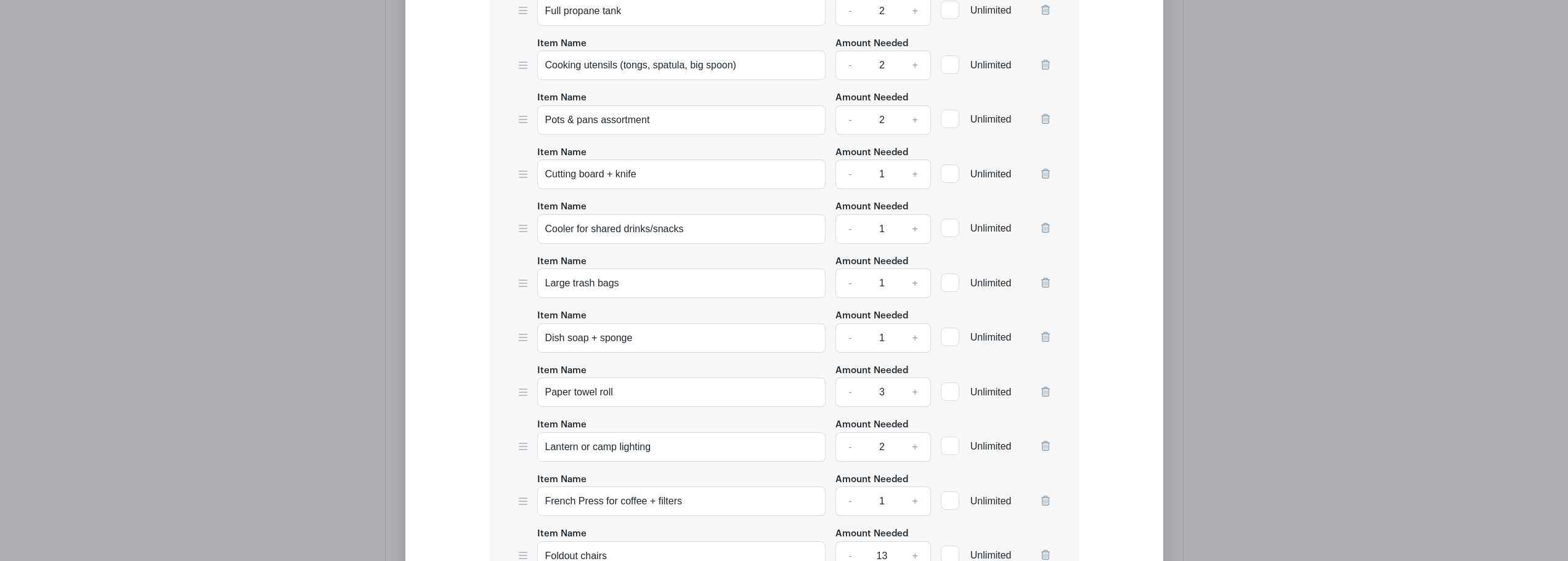
scroll to position [2323, 0]
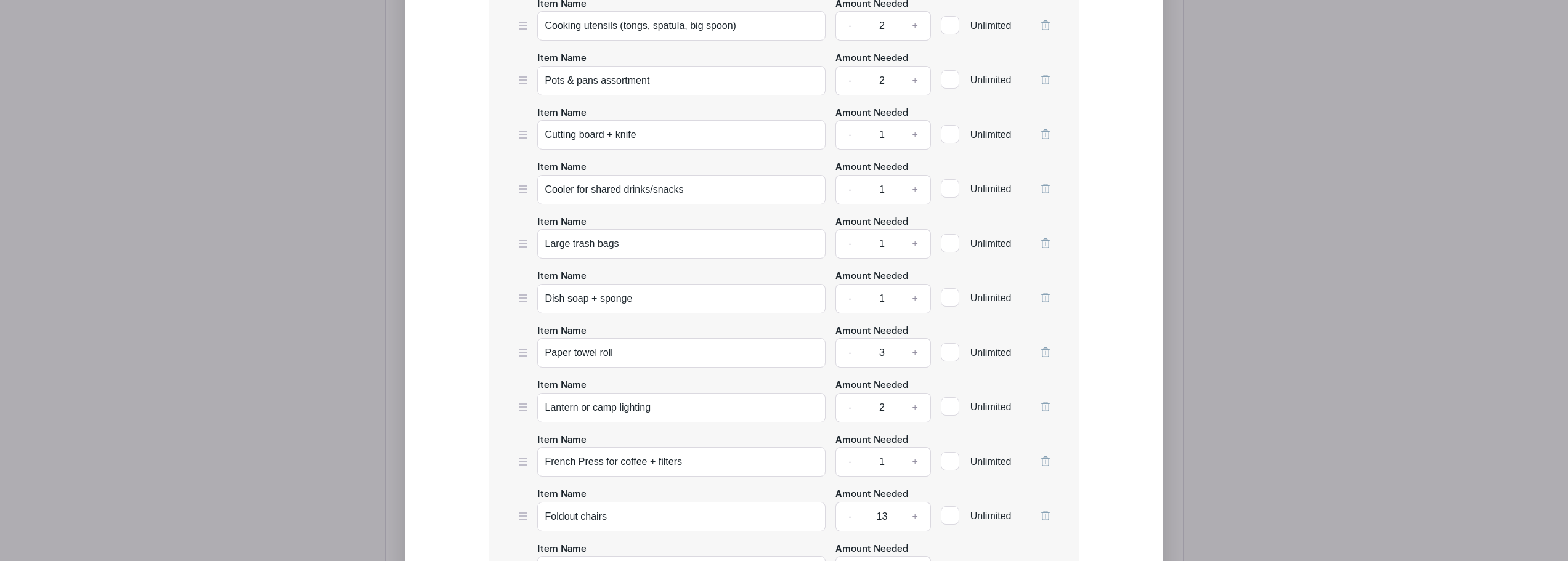
type input "Cooking Gear"
click at [1048, 245] on icon at bounding box center [1046, 243] width 9 height 10
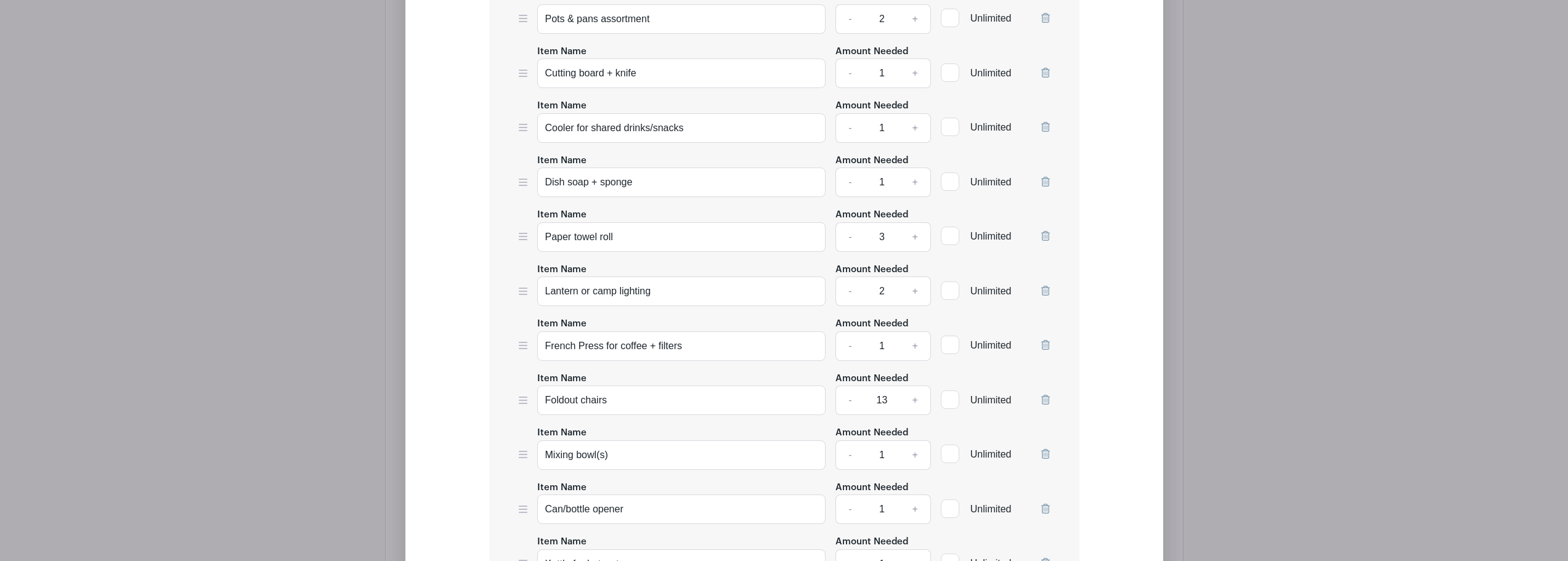
click at [1045, 237] on icon at bounding box center [1046, 236] width 9 height 10
click at [1048, 230] on div at bounding box center [1046, 232] width 9 height 40
click at [1044, 235] on icon at bounding box center [1046, 236] width 9 height 10
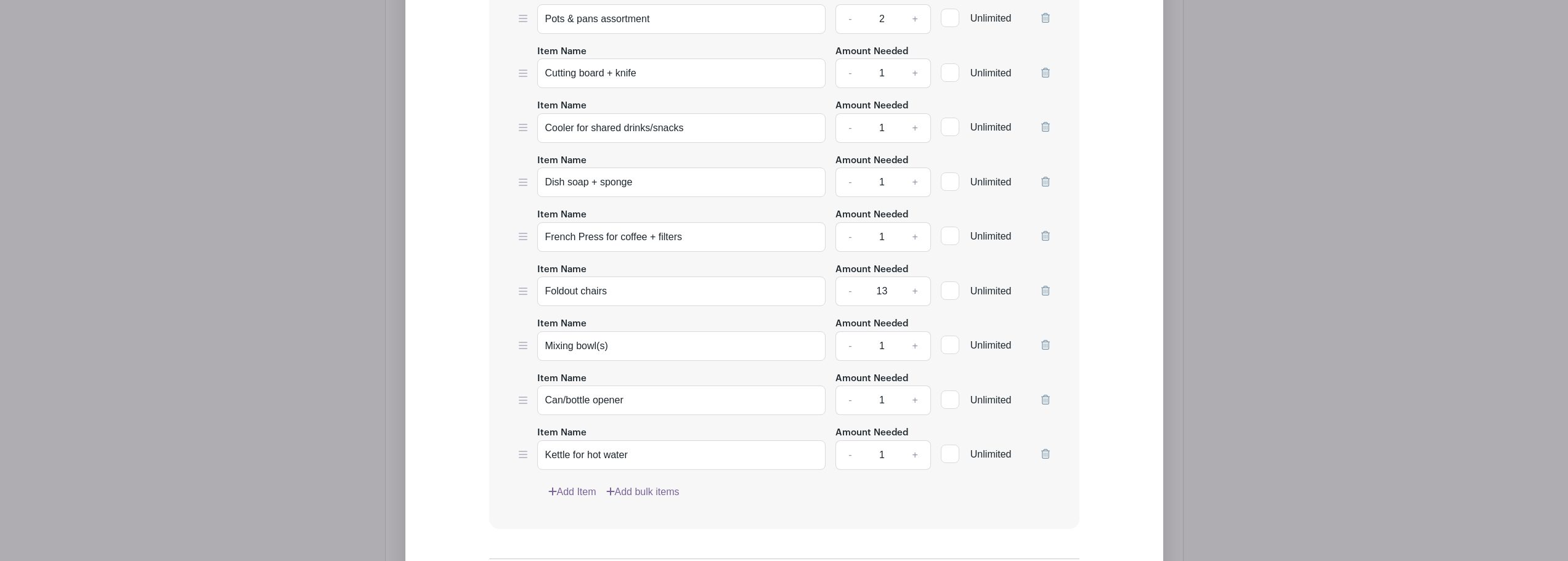
click at [1041, 290] on icon at bounding box center [1046, 291] width 9 height 10
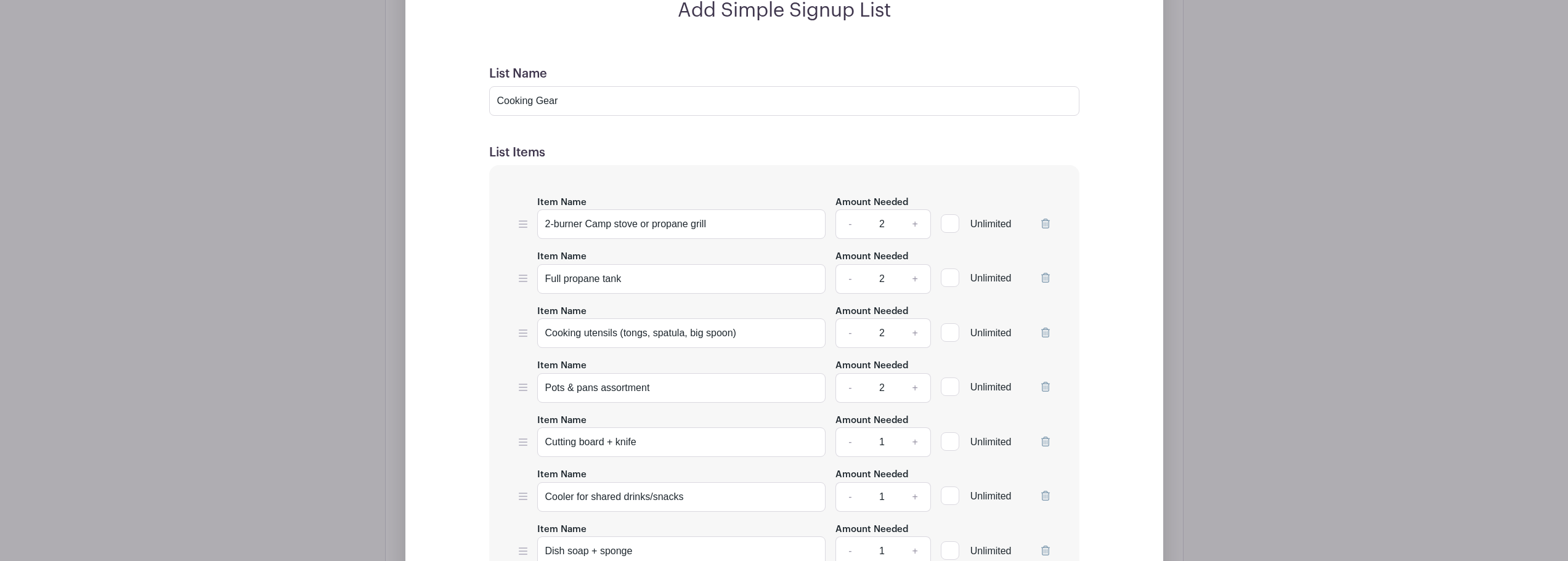
scroll to position [2015, 0]
click at [536, 101] on input "Cooking Gear" at bounding box center [784, 102] width 590 height 30
click at [580, 104] on input "Cooking Gear" at bounding box center [784, 102] width 590 height 30
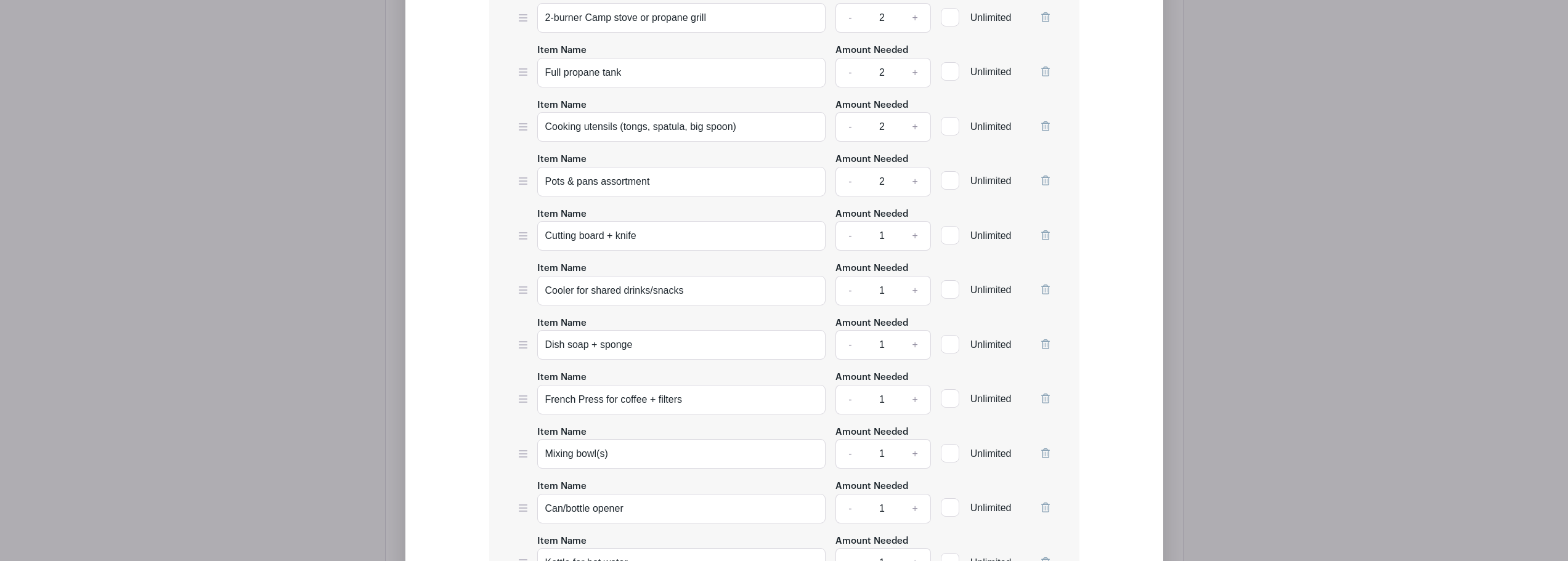
scroll to position [2261, 0]
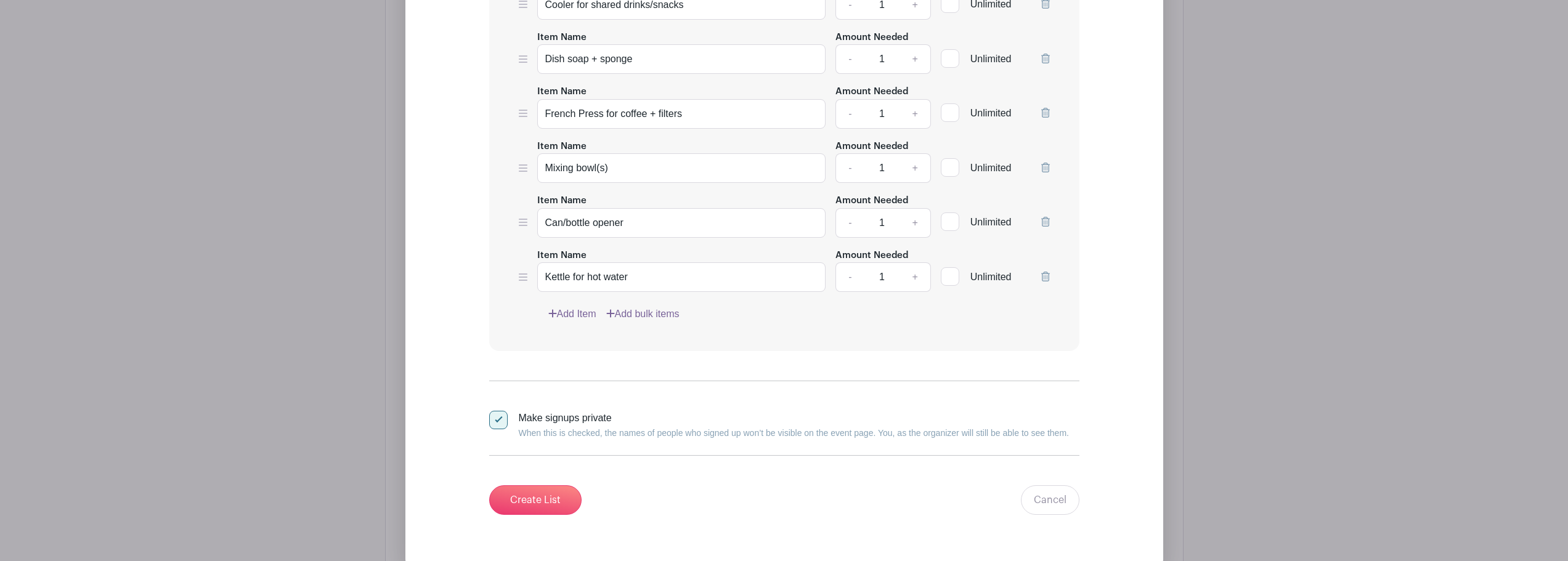
click at [564, 311] on link "Add Item" at bounding box center [572, 314] width 48 height 15
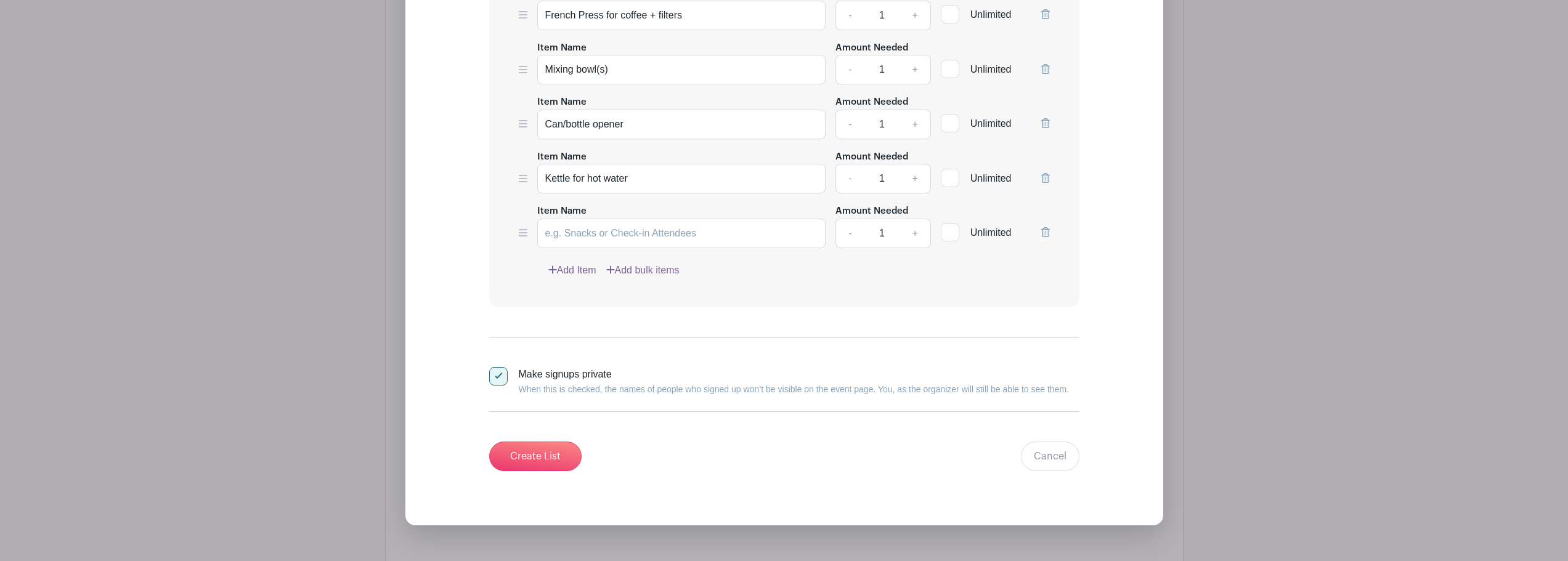
scroll to position [2409, 0]
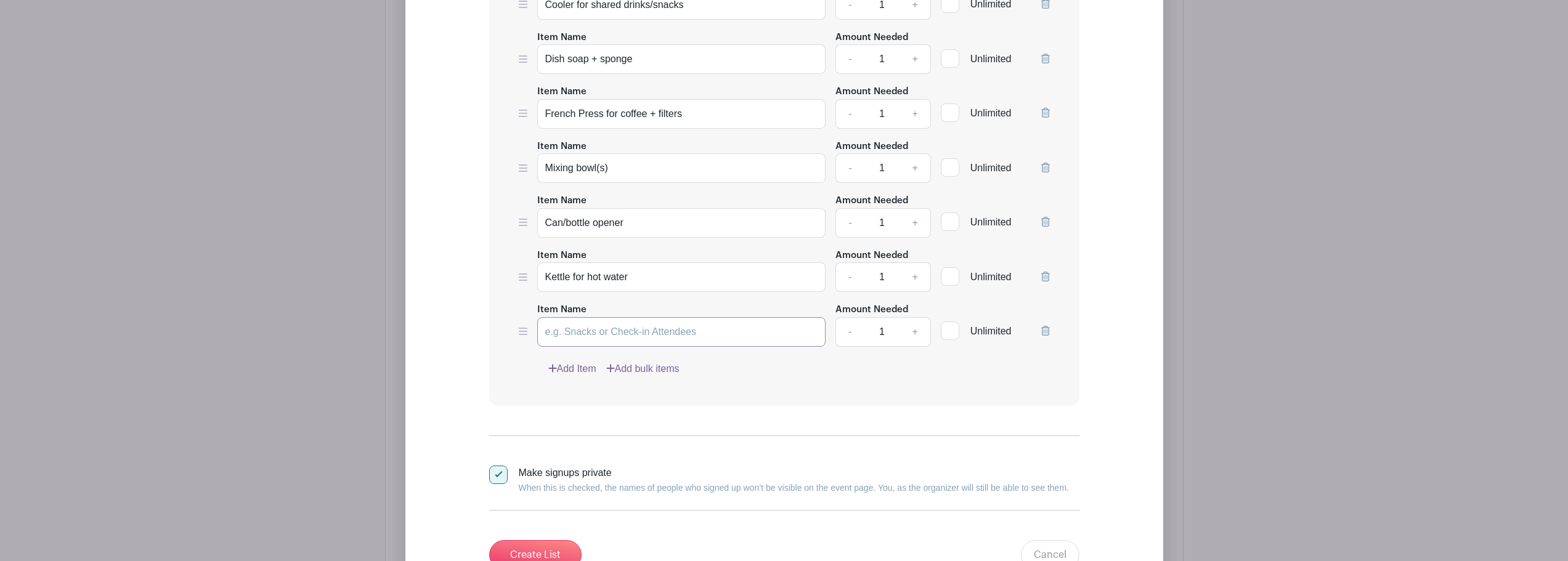
click at [618, 328] on input "Item Name" at bounding box center [682, 332] width 289 height 30
type input "foil and plastic wrap"
click at [557, 542] on input "Create List" at bounding box center [536, 555] width 93 height 30
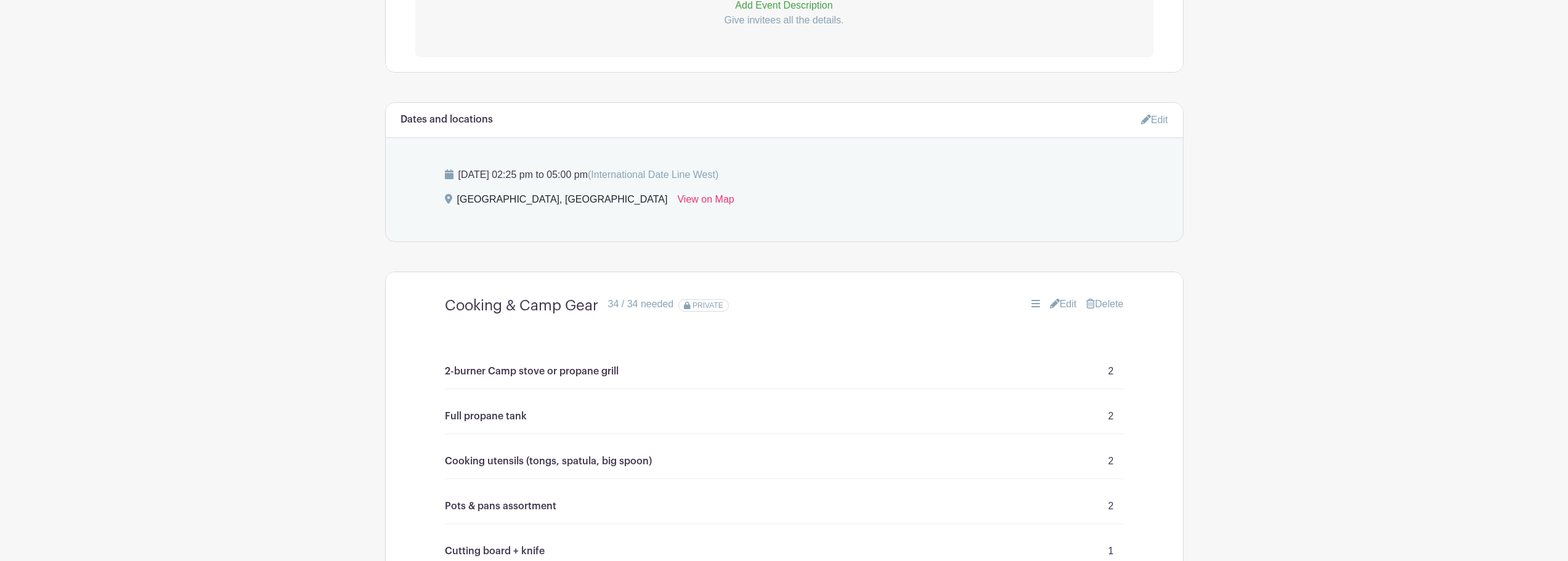
scroll to position [581, 0]
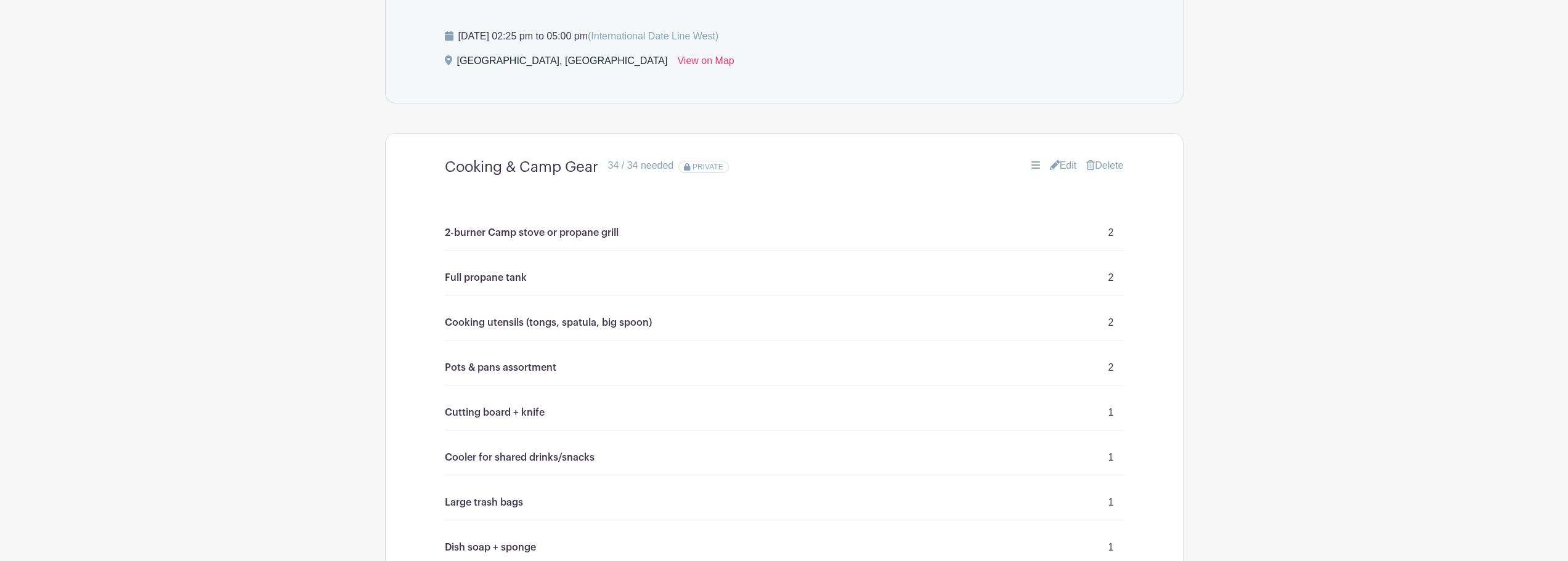
click at [1063, 166] on link "Edit" at bounding box center [1064, 166] width 27 height 15
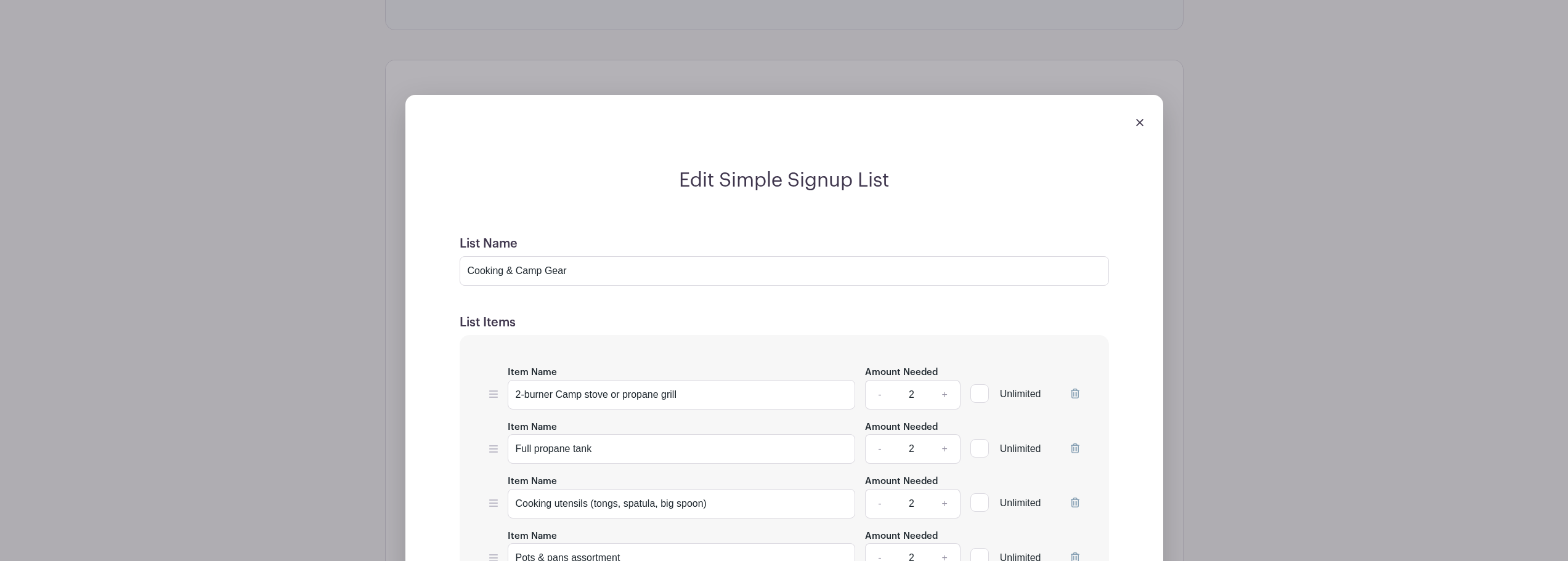
scroll to position [889, 0]
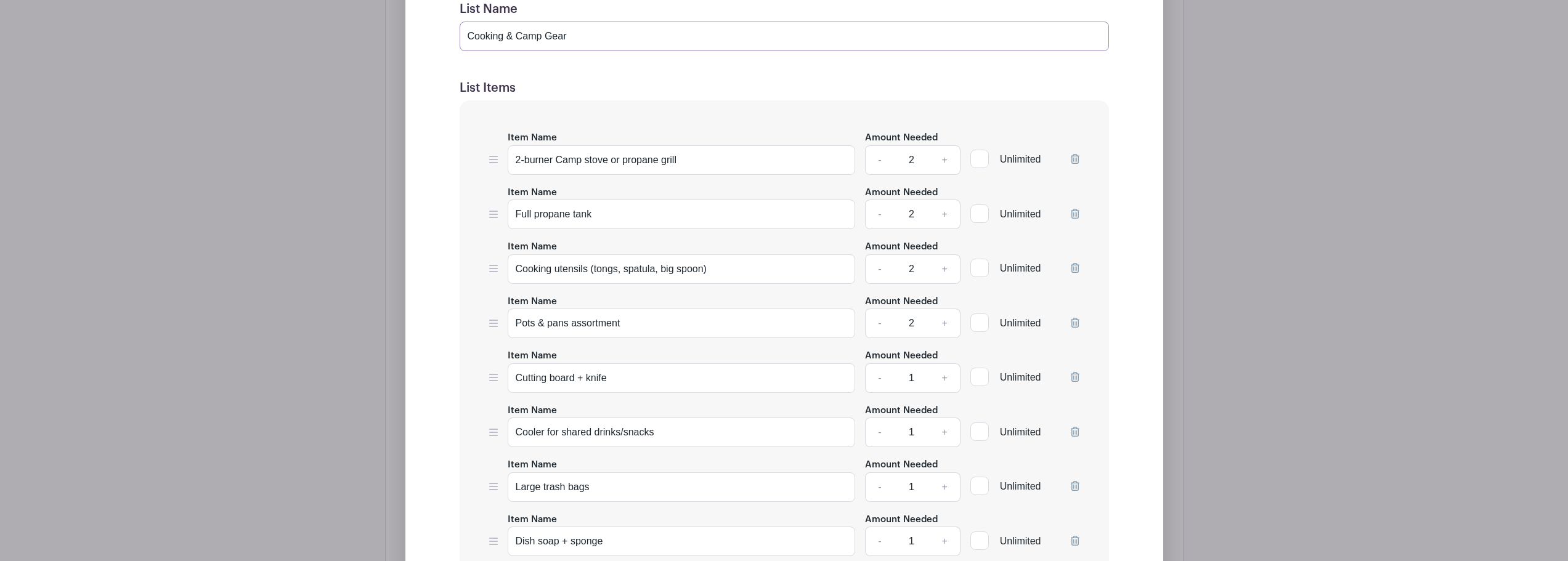
drag, startPoint x: 515, startPoint y: 37, endPoint x: 469, endPoint y: 35, distance: 46.0
click at [469, 35] on input "Cooking & Camp Gear" at bounding box center [784, 36] width 650 height 30
type input "General Camp Gear"
click at [1072, 161] on icon at bounding box center [1075, 159] width 9 height 10
click at [1073, 156] on icon at bounding box center [1075, 159] width 9 height 10
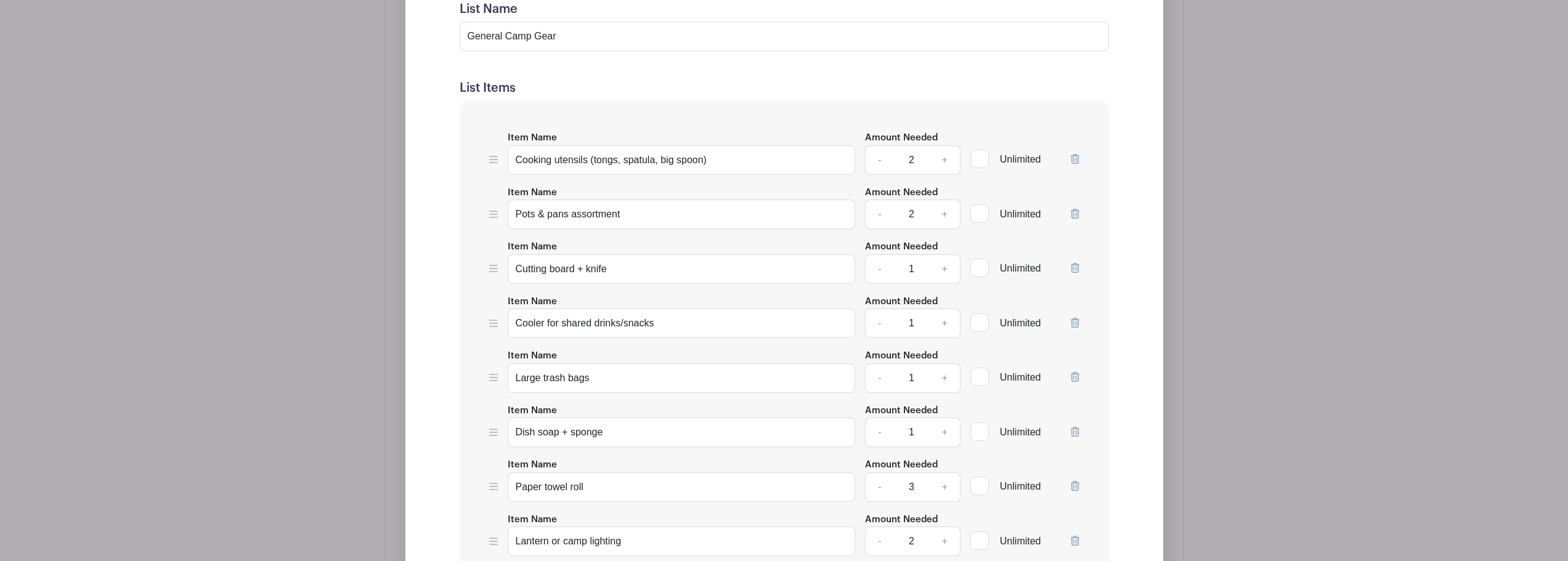
click at [1073, 156] on icon at bounding box center [1075, 159] width 9 height 10
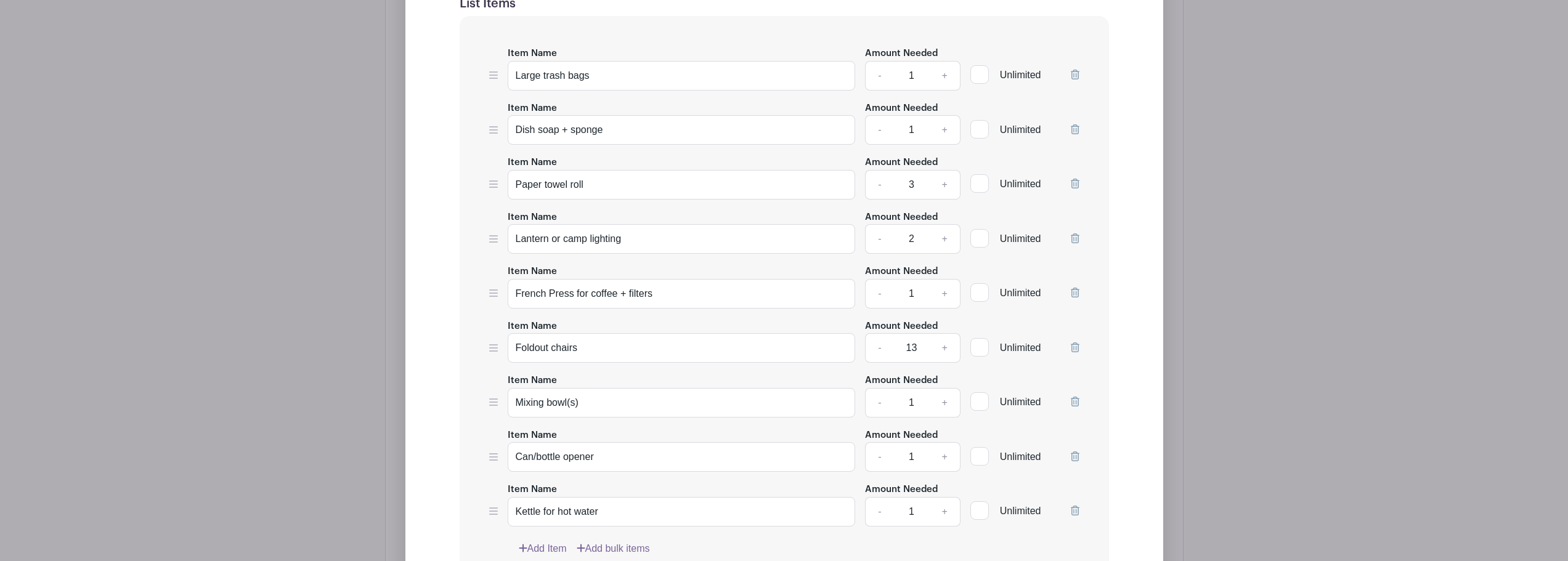
scroll to position [1012, 0]
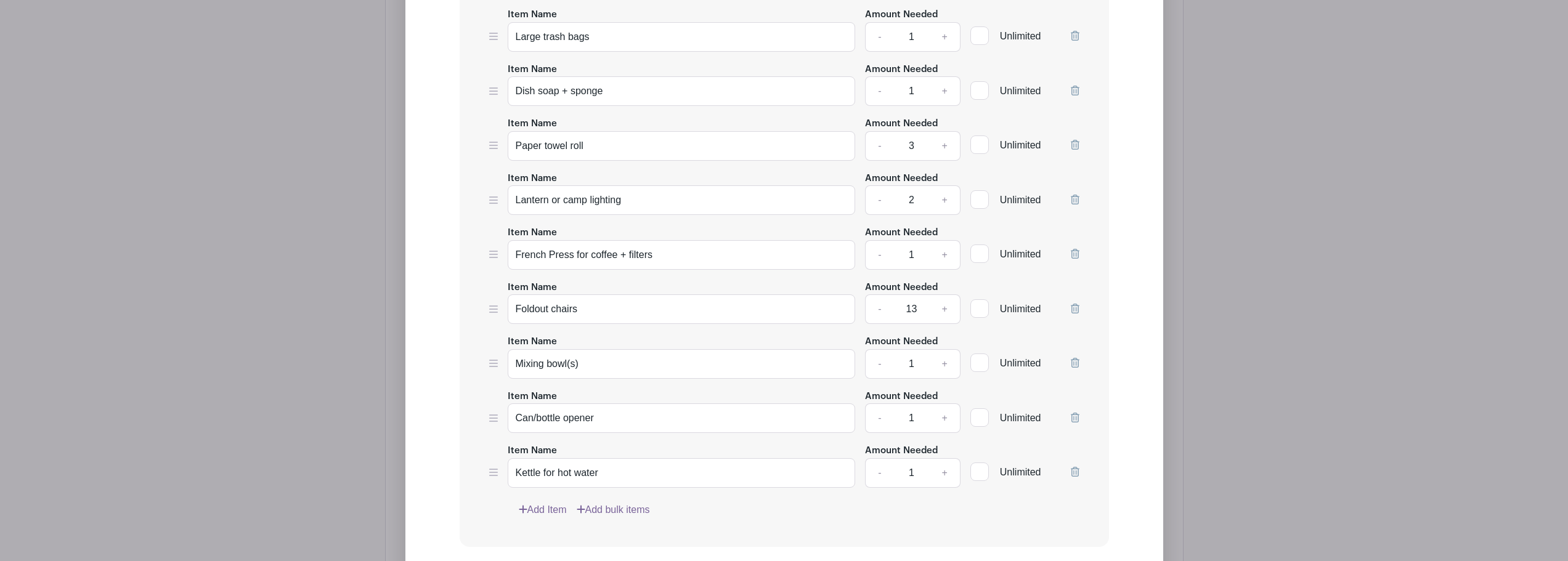
click at [1079, 250] on icon at bounding box center [1075, 254] width 9 height 10
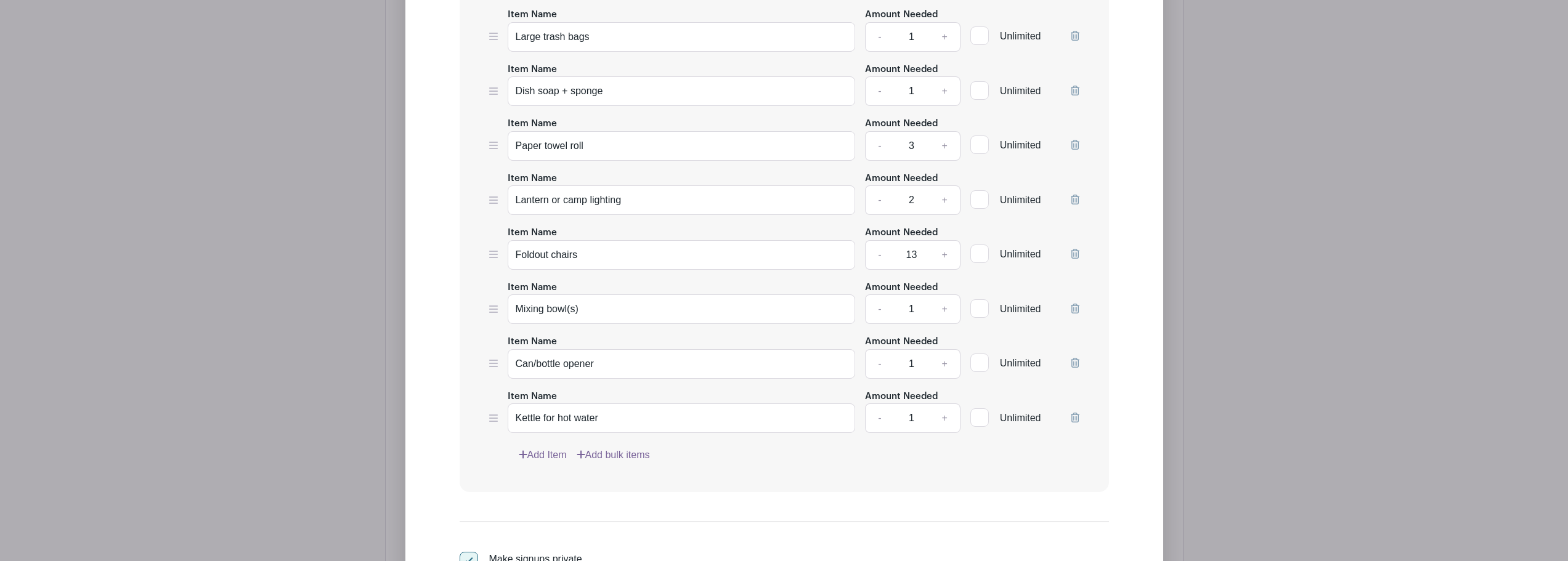
click at [1073, 311] on icon at bounding box center [1075, 309] width 9 height 10
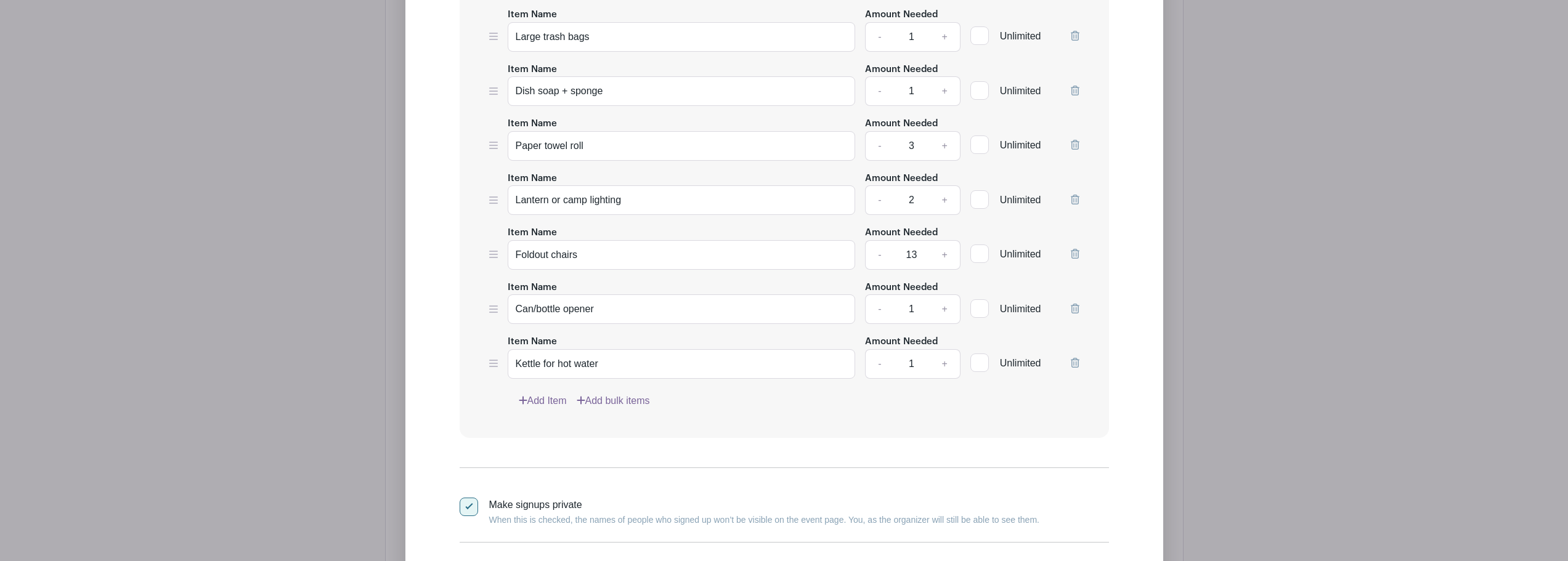
click at [1074, 311] on icon at bounding box center [1075, 309] width 9 height 10
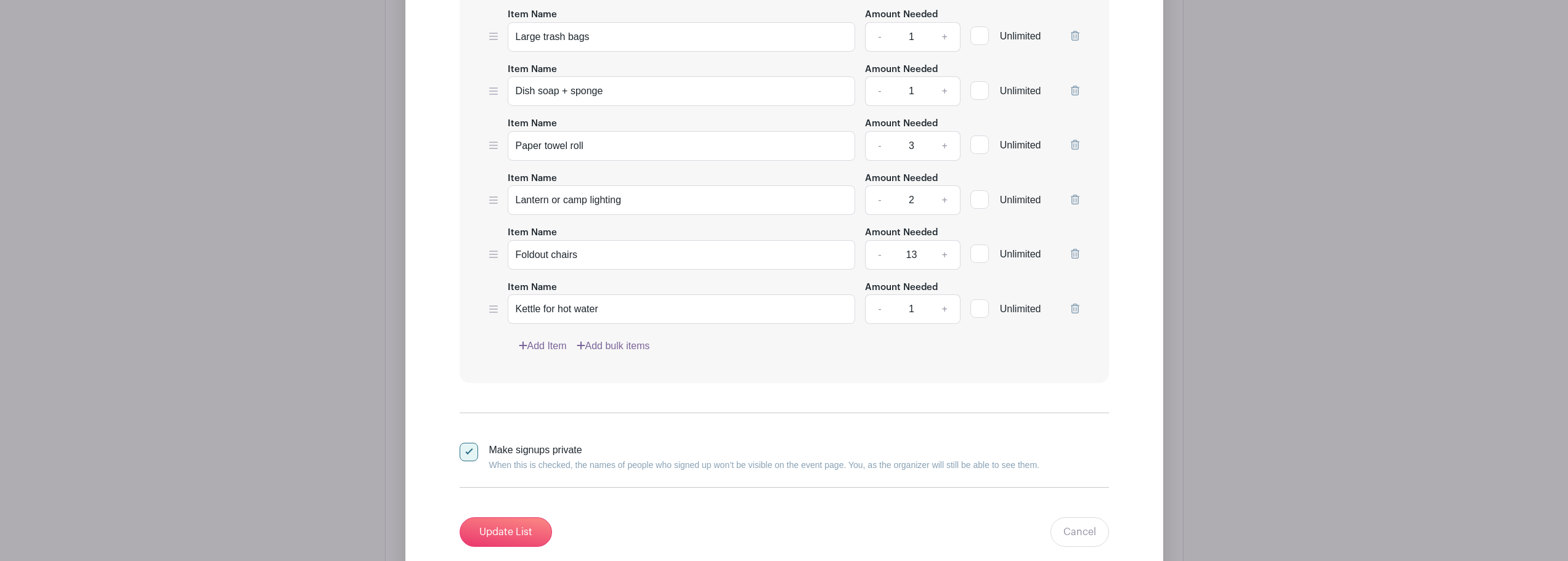
click at [1074, 311] on icon at bounding box center [1075, 309] width 9 height 10
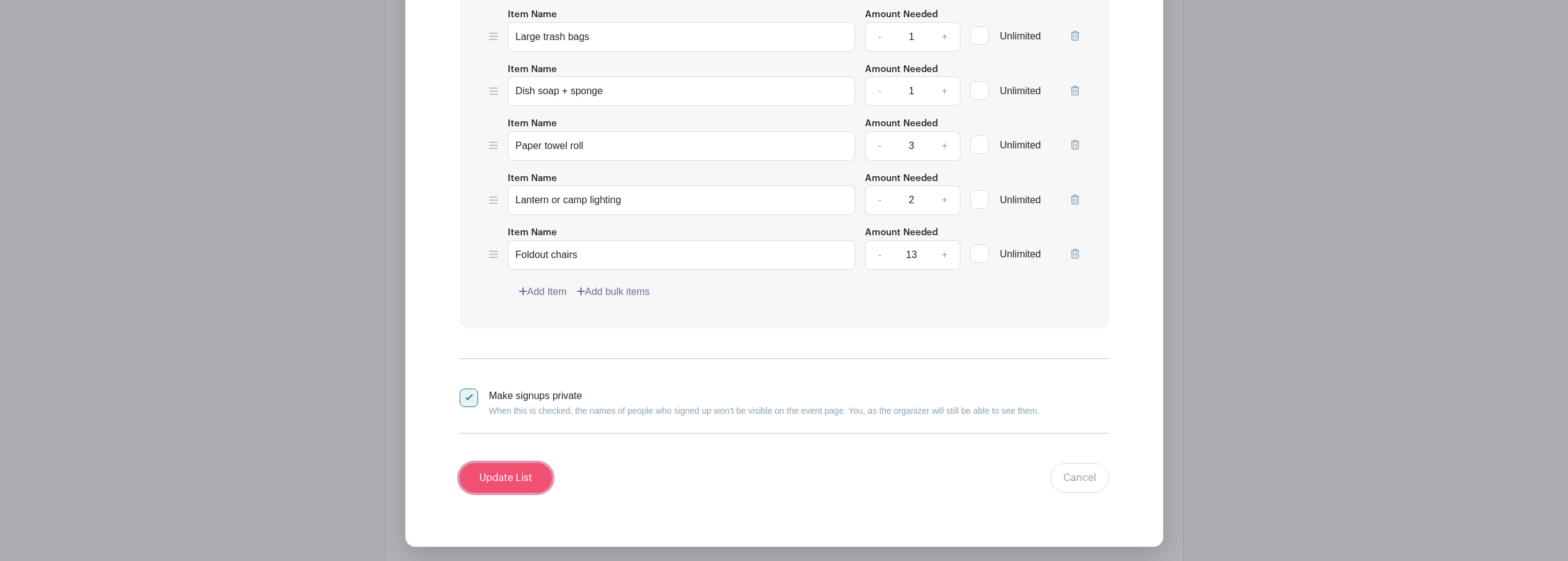
click at [515, 471] on input "Update List" at bounding box center [506, 478] width 93 height 30
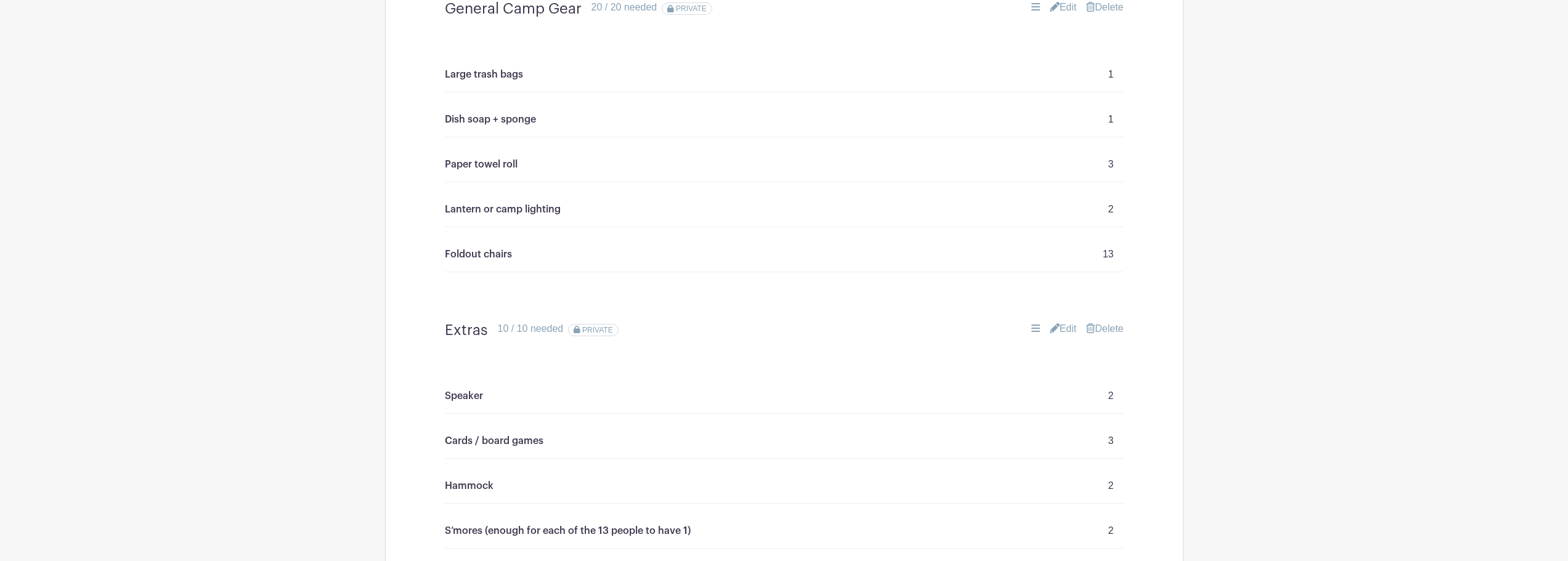
scroll to position [581, 0]
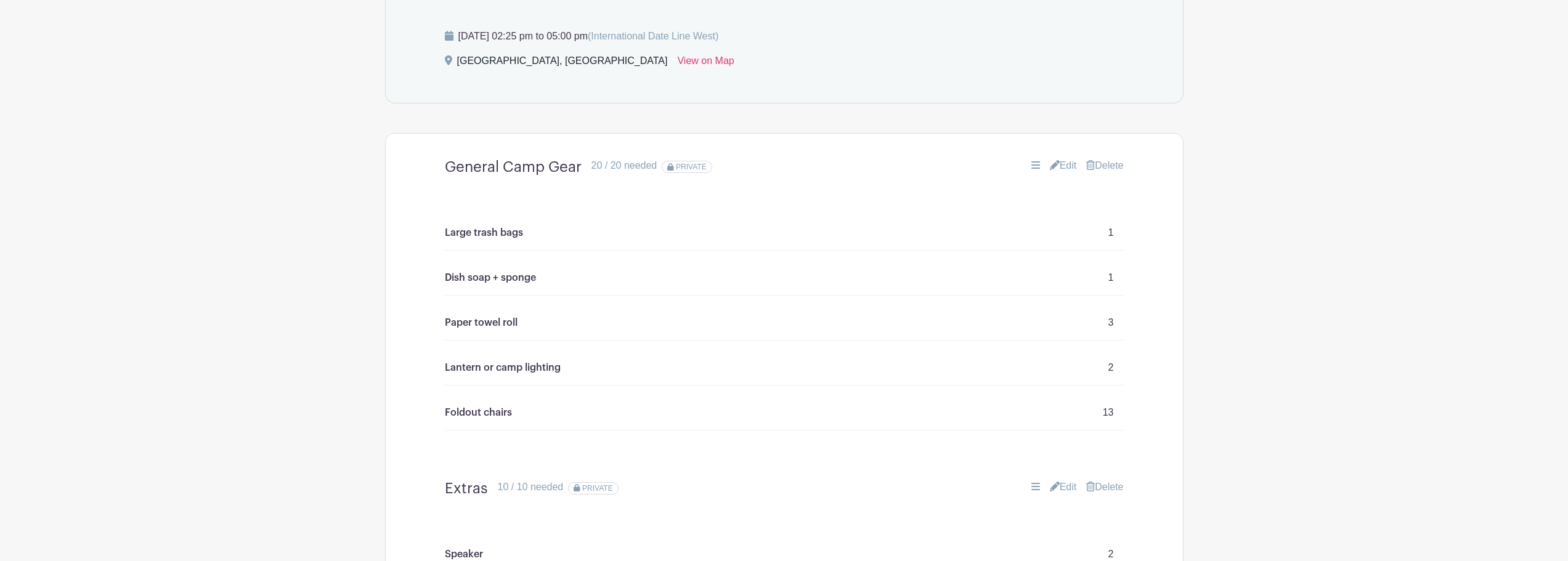
click at [1067, 171] on link "Edit" at bounding box center [1064, 166] width 27 height 15
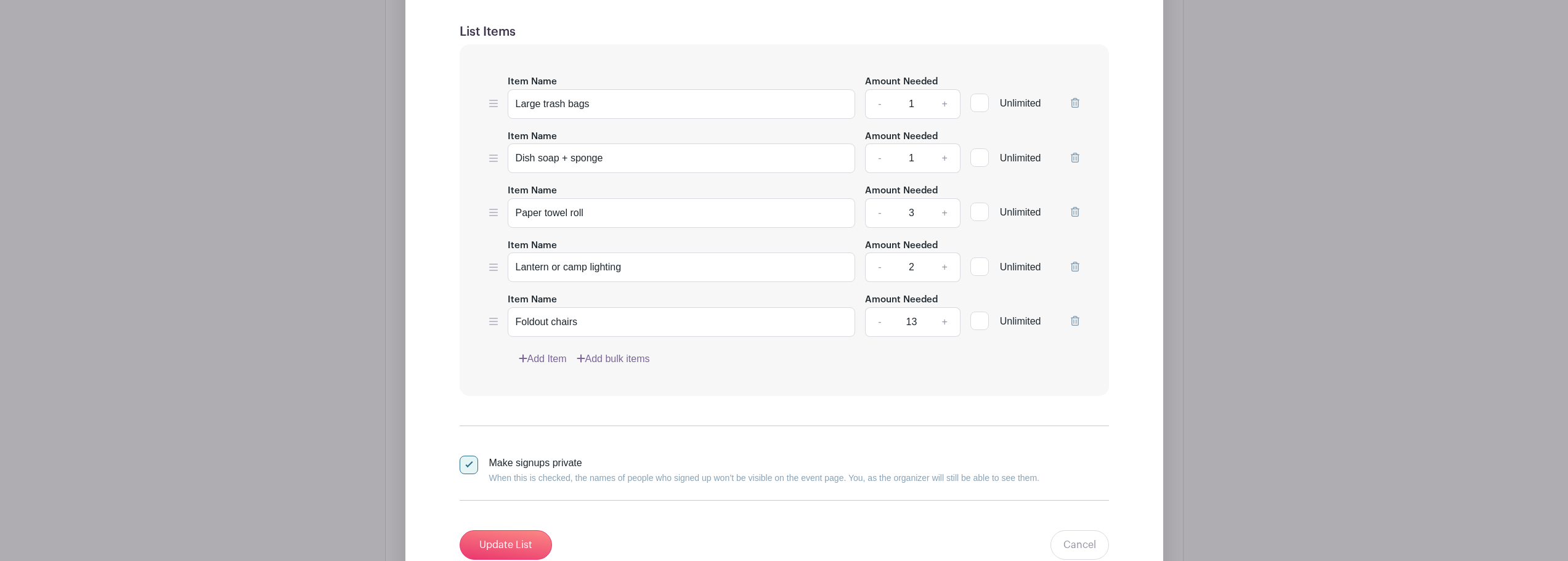
scroll to position [950, 0]
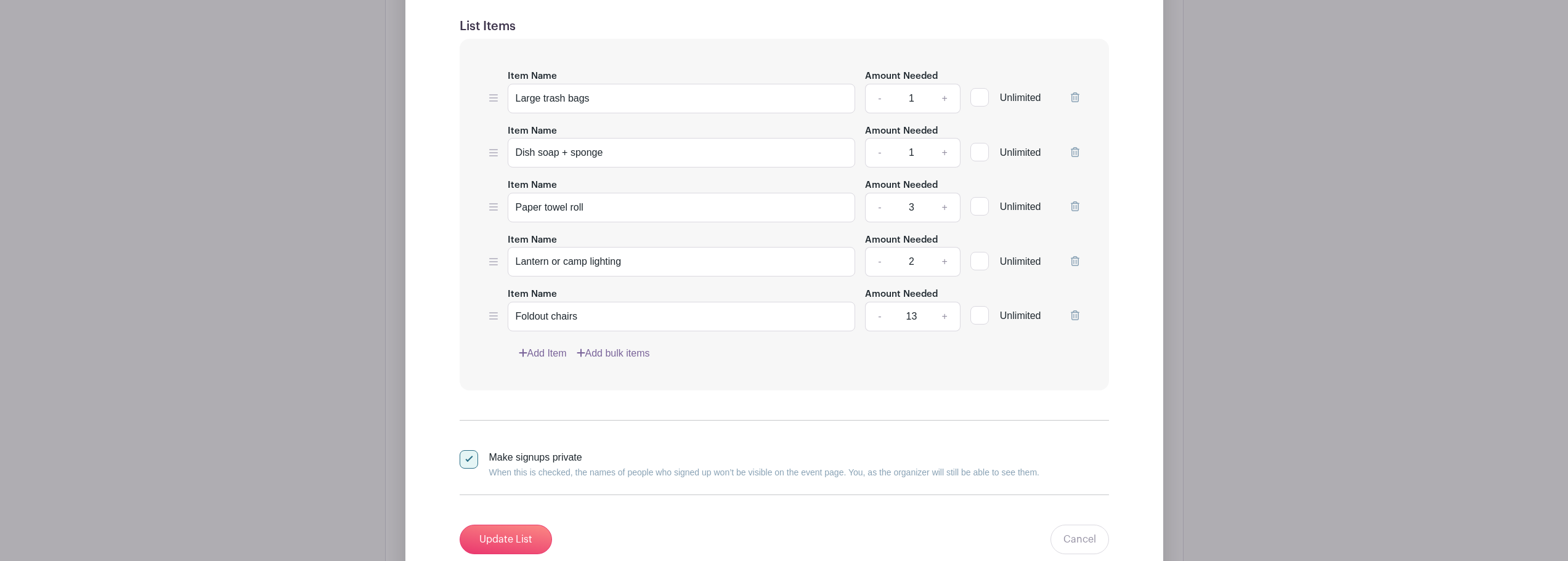
click at [1071, 152] on icon at bounding box center [1075, 152] width 9 height 10
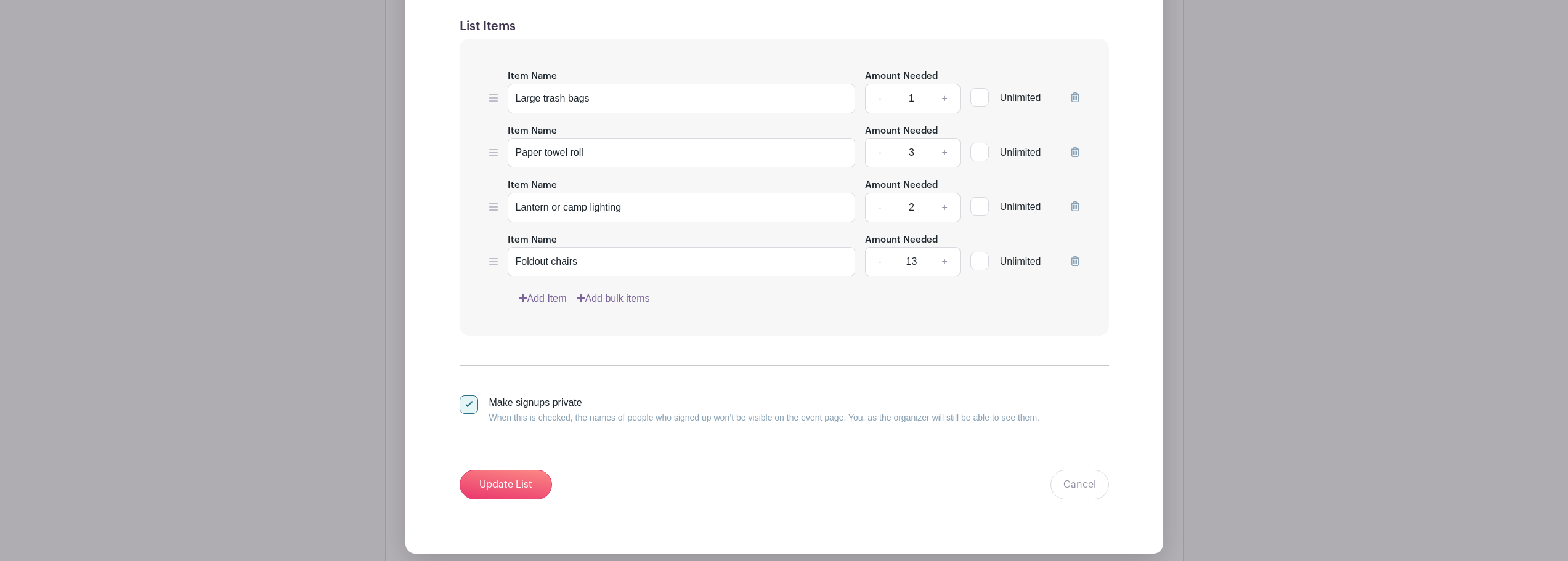
click at [548, 295] on link "Add Item" at bounding box center [543, 299] width 48 height 15
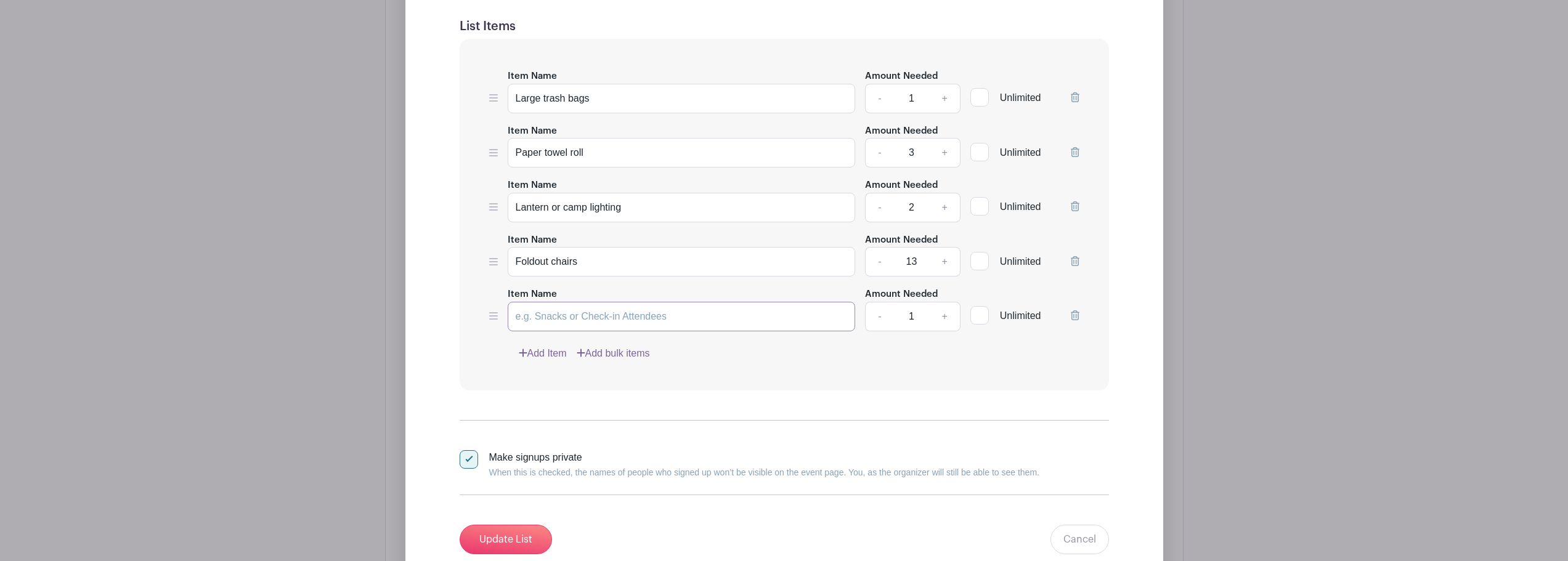
click at [589, 327] on input "Item Name" at bounding box center [682, 317] width 348 height 30
type input "Hammock"
click at [941, 313] on link "+" at bounding box center [944, 317] width 31 height 30
type input "2"
click at [496, 529] on input "Update List" at bounding box center [506, 539] width 93 height 30
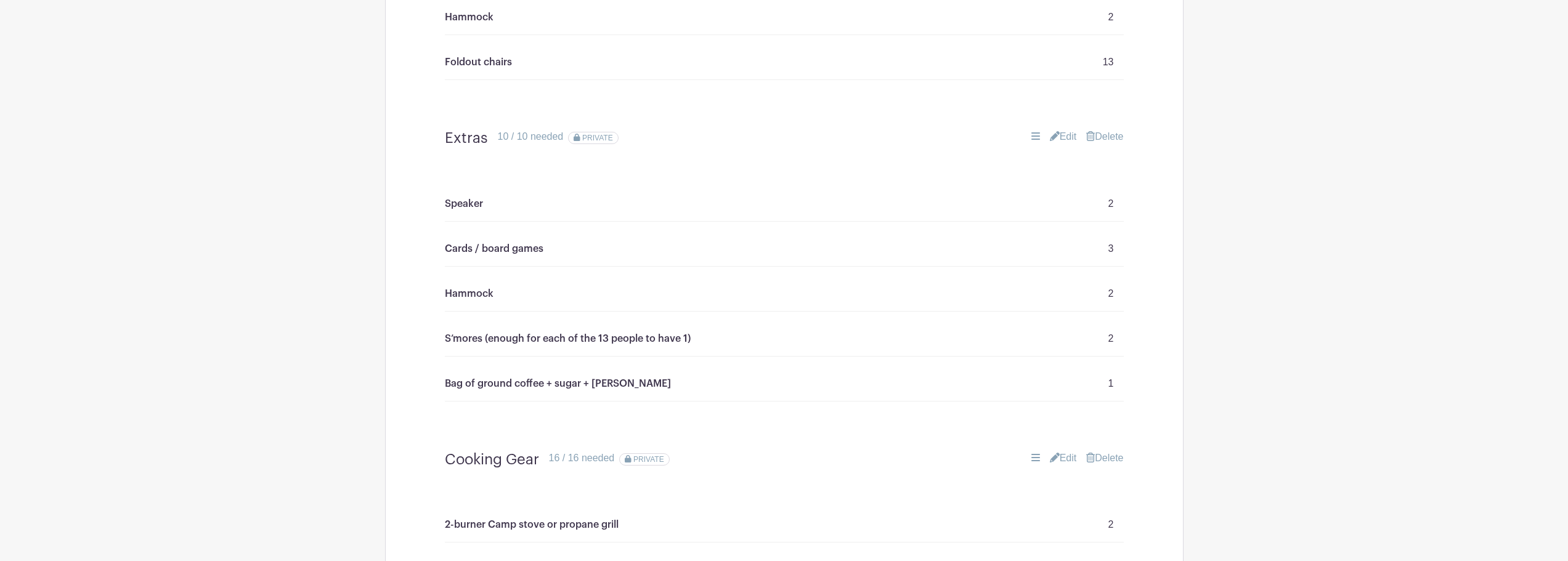
scroll to position [932, 0]
click at [1067, 133] on link "Edit" at bounding box center [1064, 136] width 27 height 15
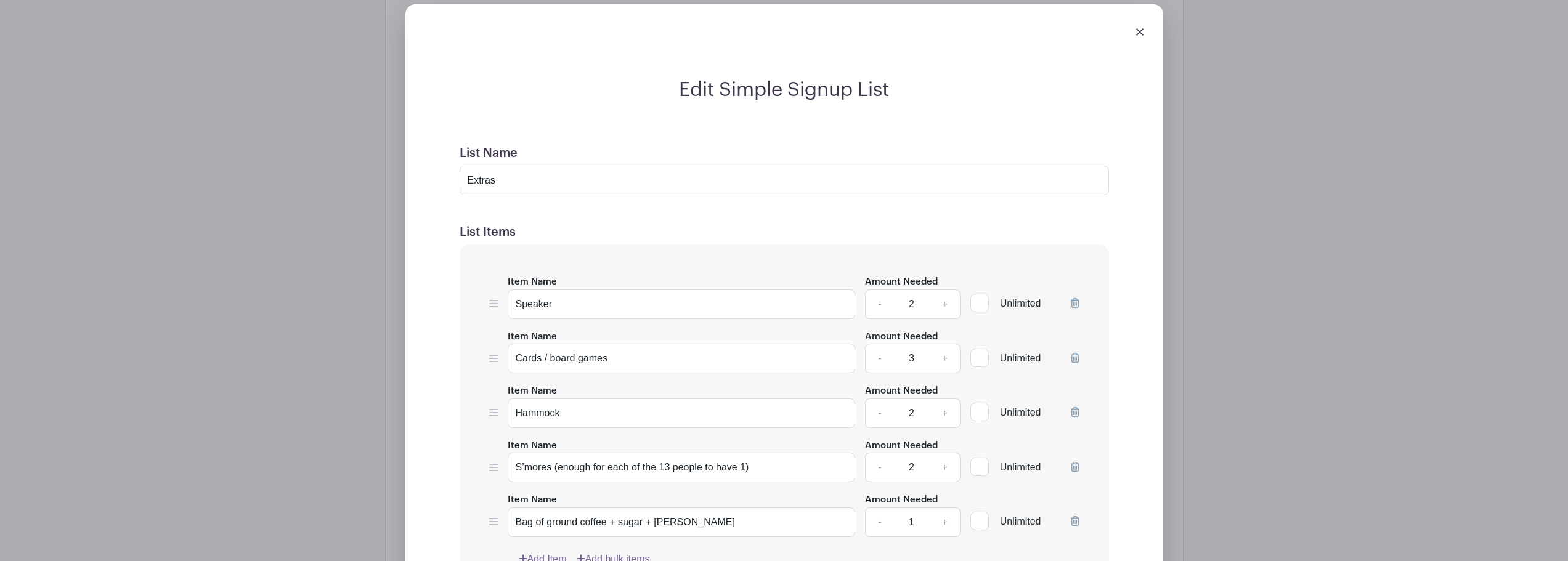
scroll to position [1055, 0]
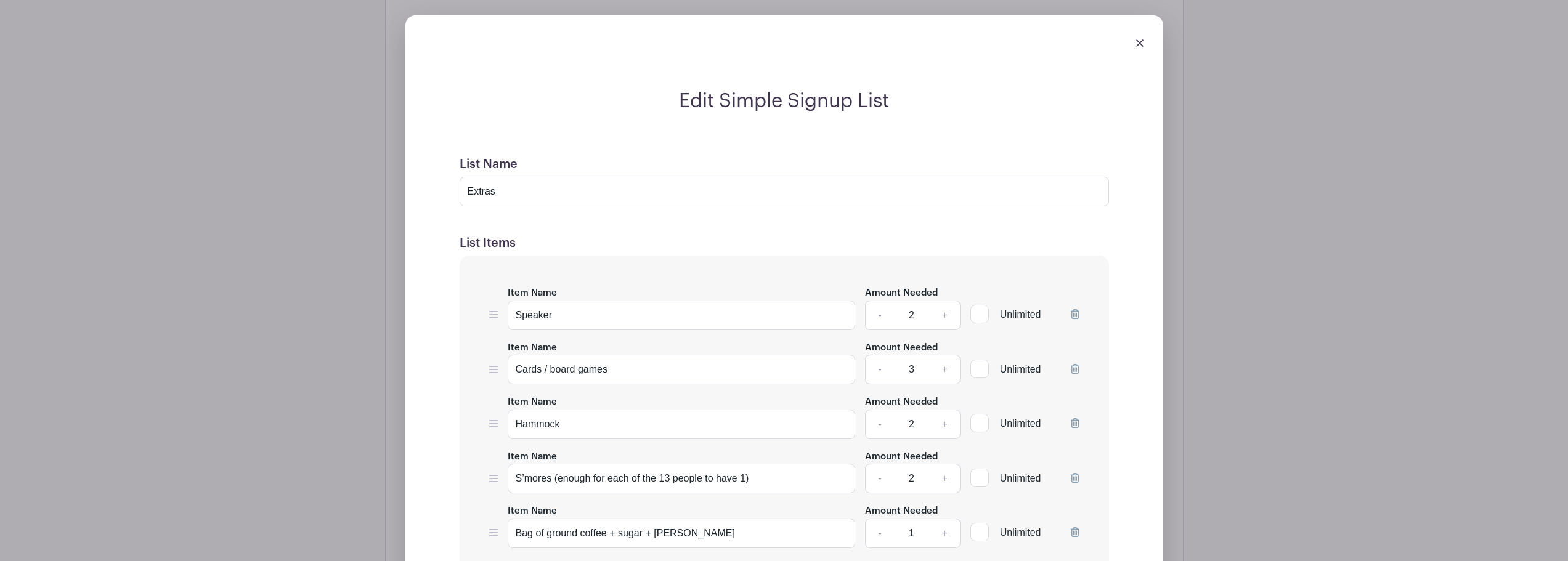
click at [1140, 43] on img at bounding box center [1140, 43] width 7 height 7
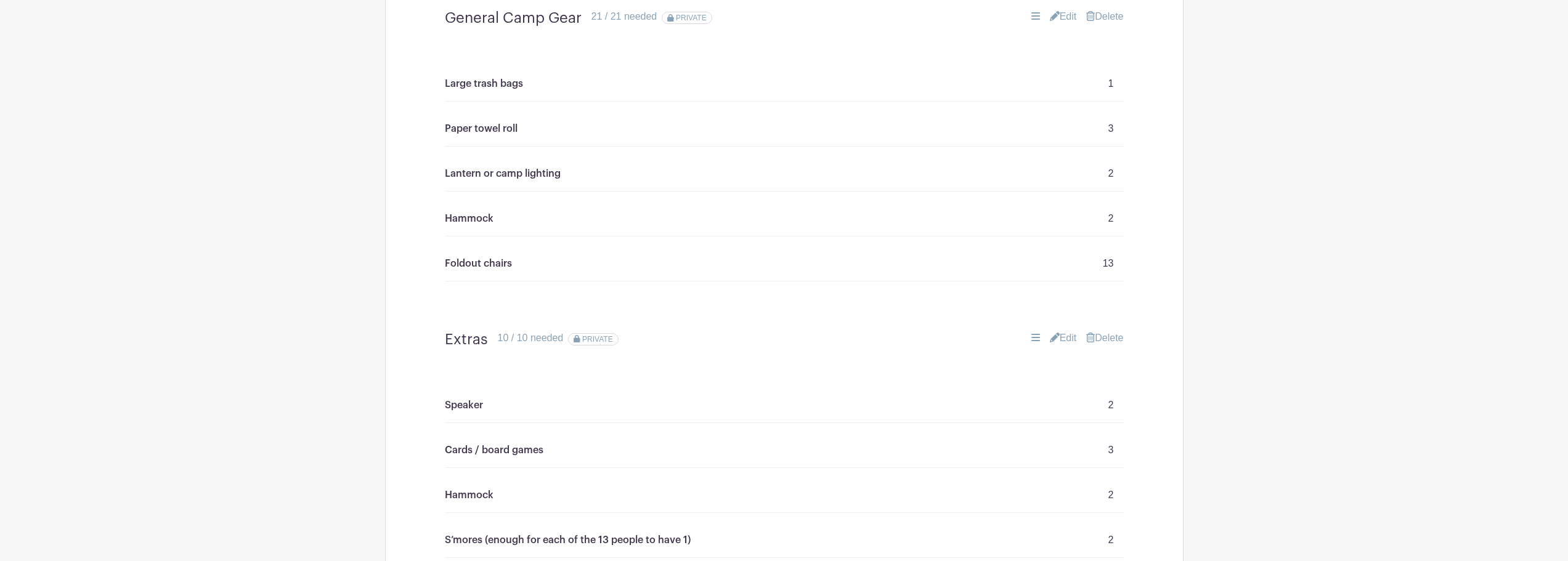
scroll to position [624, 0]
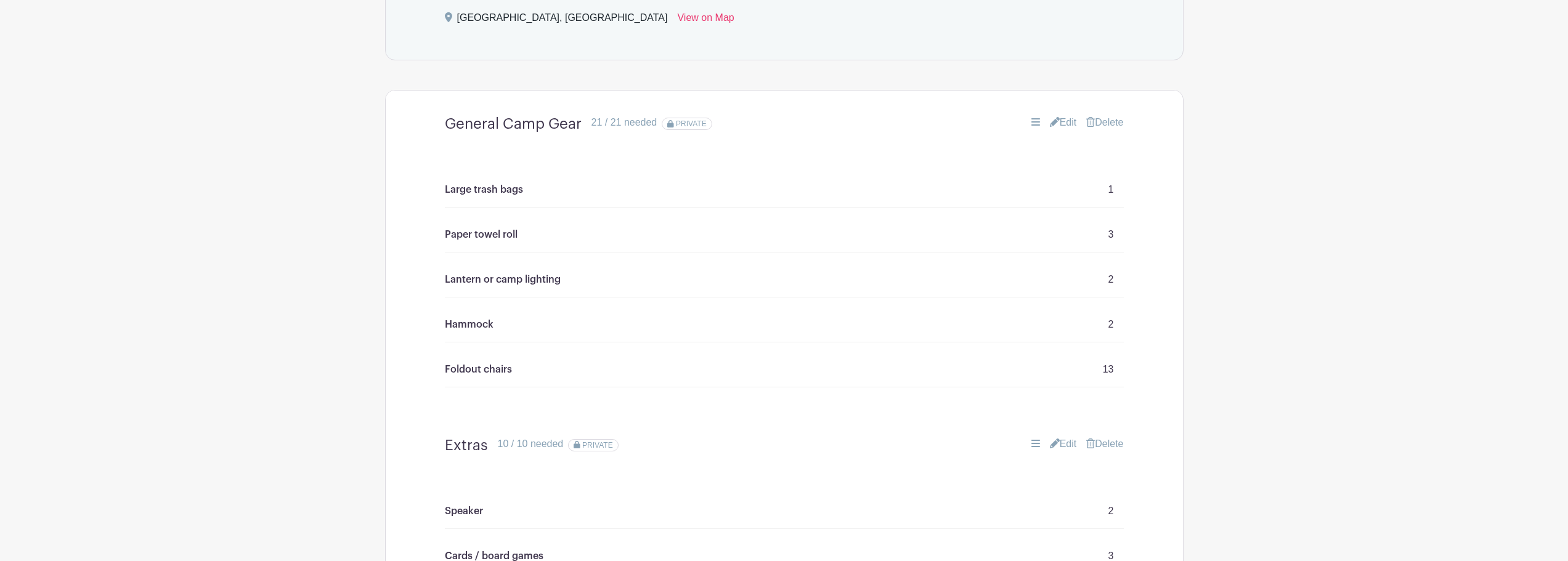
click at [1067, 116] on link "Edit" at bounding box center [1064, 122] width 27 height 15
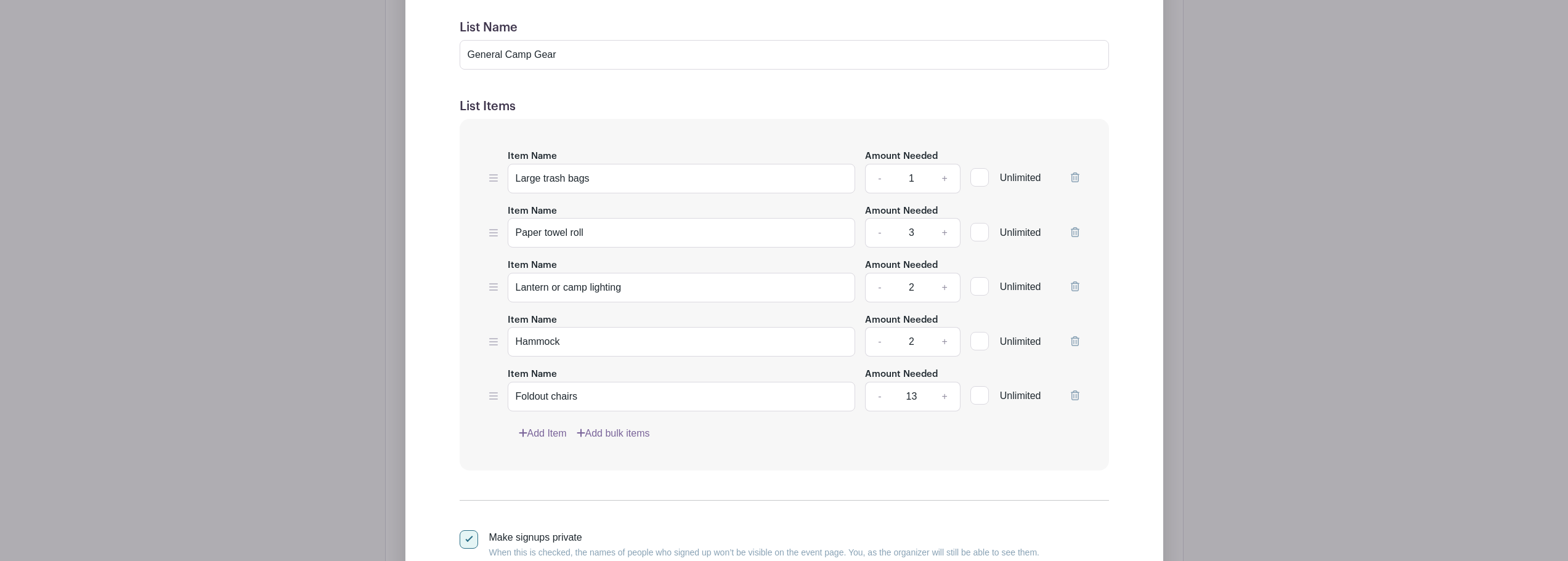
click at [534, 428] on link "Add Item" at bounding box center [543, 434] width 48 height 15
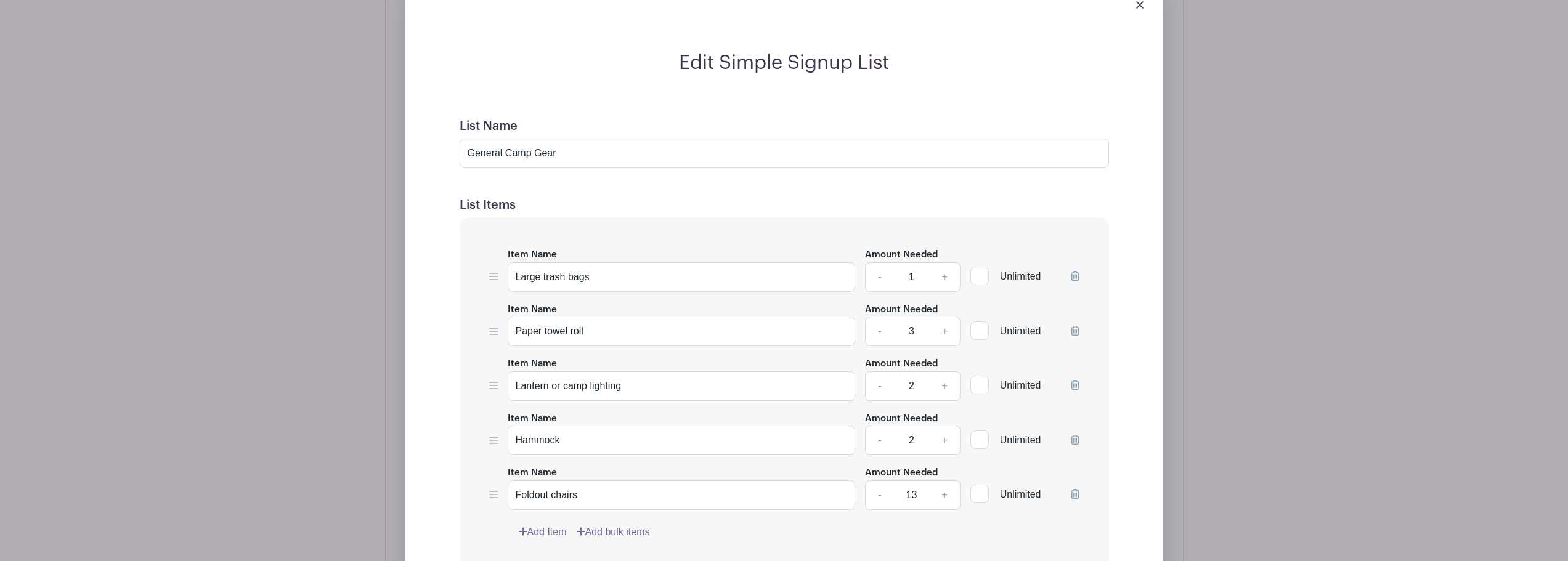
scroll to position [871, 0]
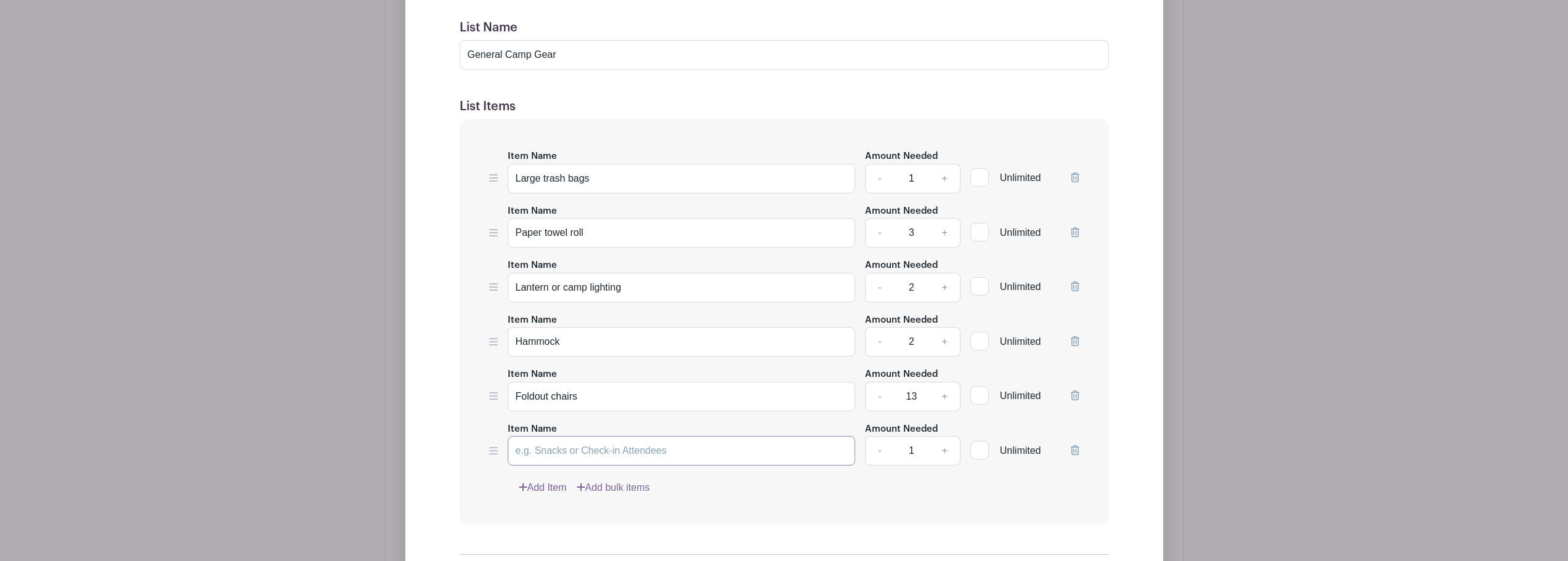
drag, startPoint x: 578, startPoint y: 450, endPoint x: 562, endPoint y: 440, distance: 18.9
click at [578, 450] on input "Item Name" at bounding box center [682, 451] width 348 height 30
type input "Speaker"
click at [944, 445] on link "+" at bounding box center [944, 451] width 31 height 30
type input "2"
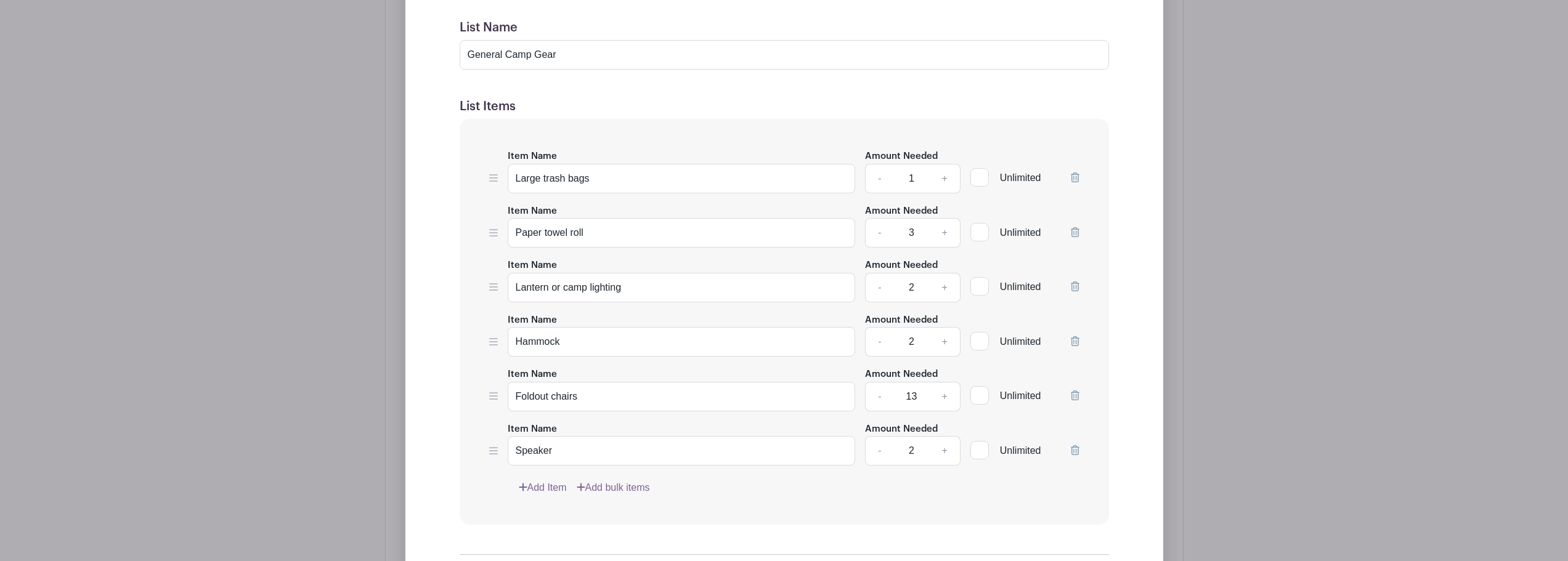
click at [542, 493] on link "Add Item" at bounding box center [543, 488] width 48 height 15
click at [570, 502] on input "Item Name" at bounding box center [682, 506] width 348 height 30
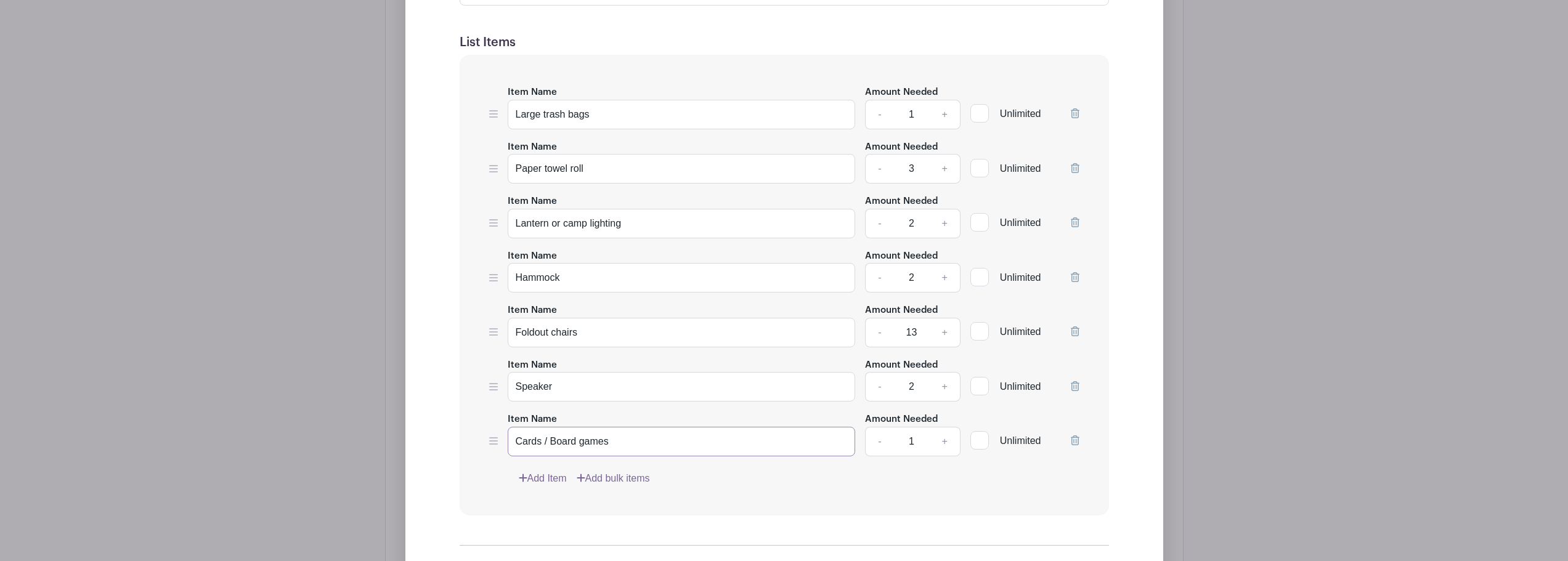
scroll to position [993, 0]
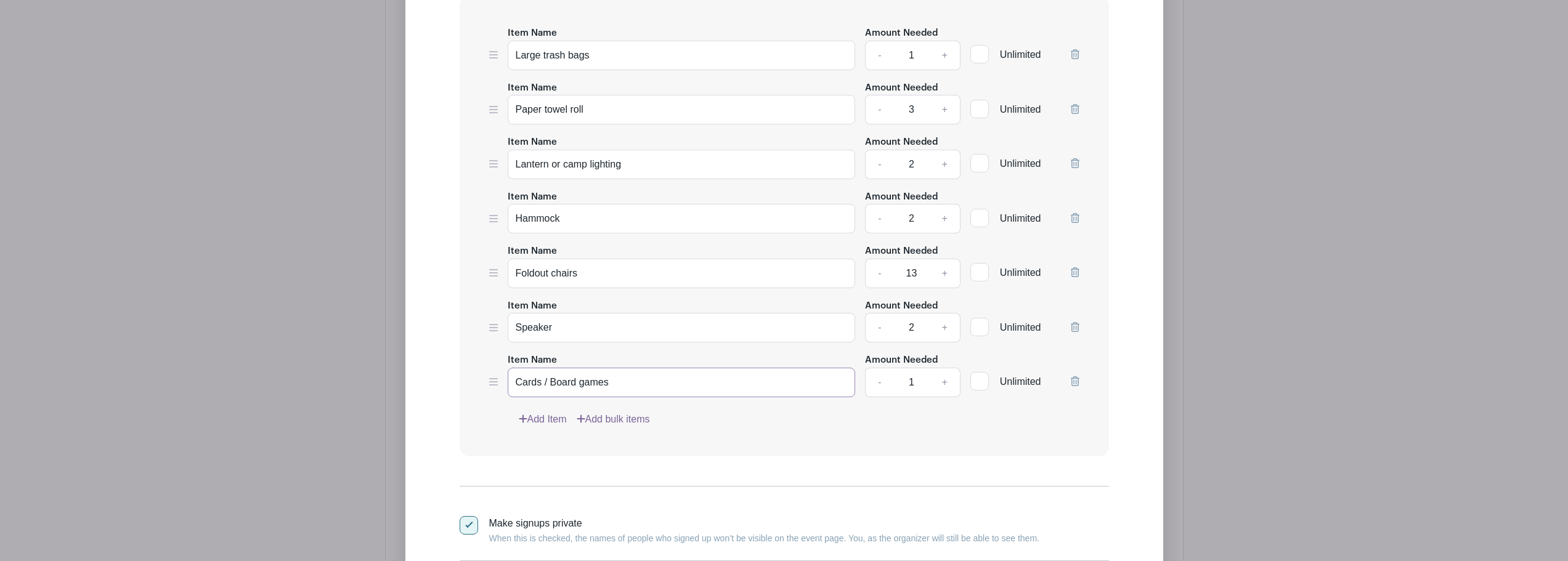
type input "Cards / Board games"
click at [944, 378] on link "+" at bounding box center [944, 382] width 31 height 30
type input "2"
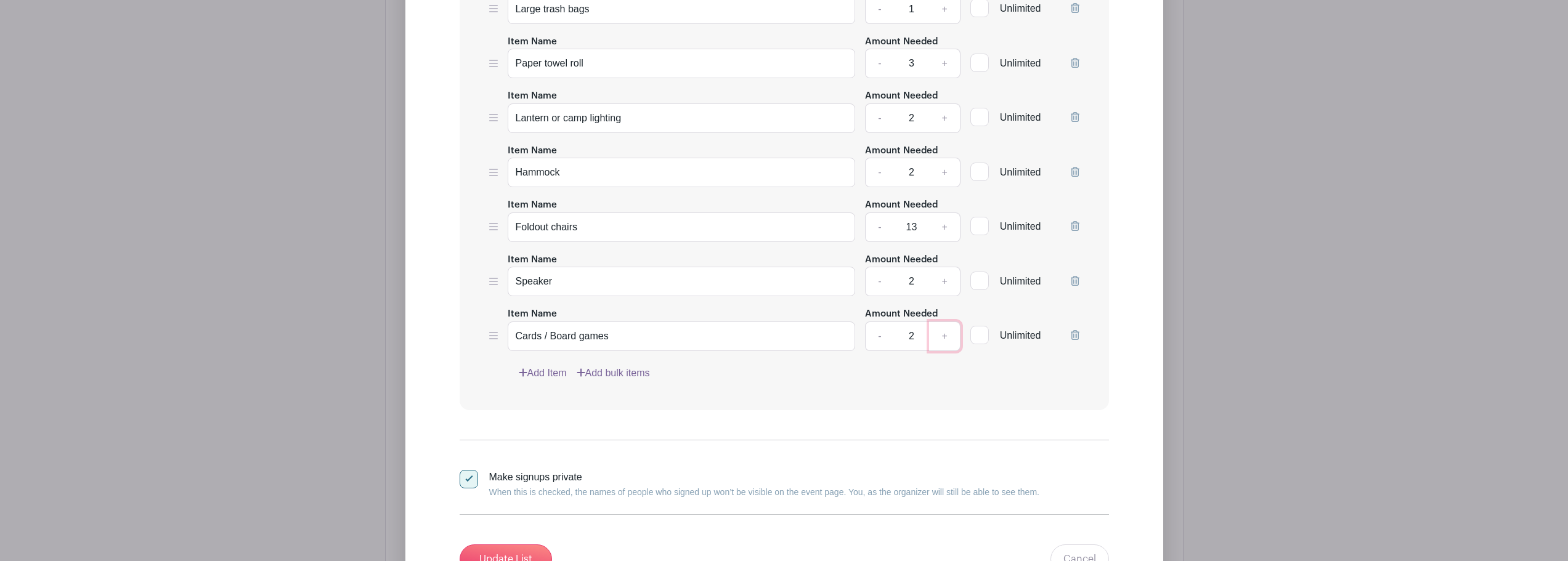
scroll to position [1178, 0]
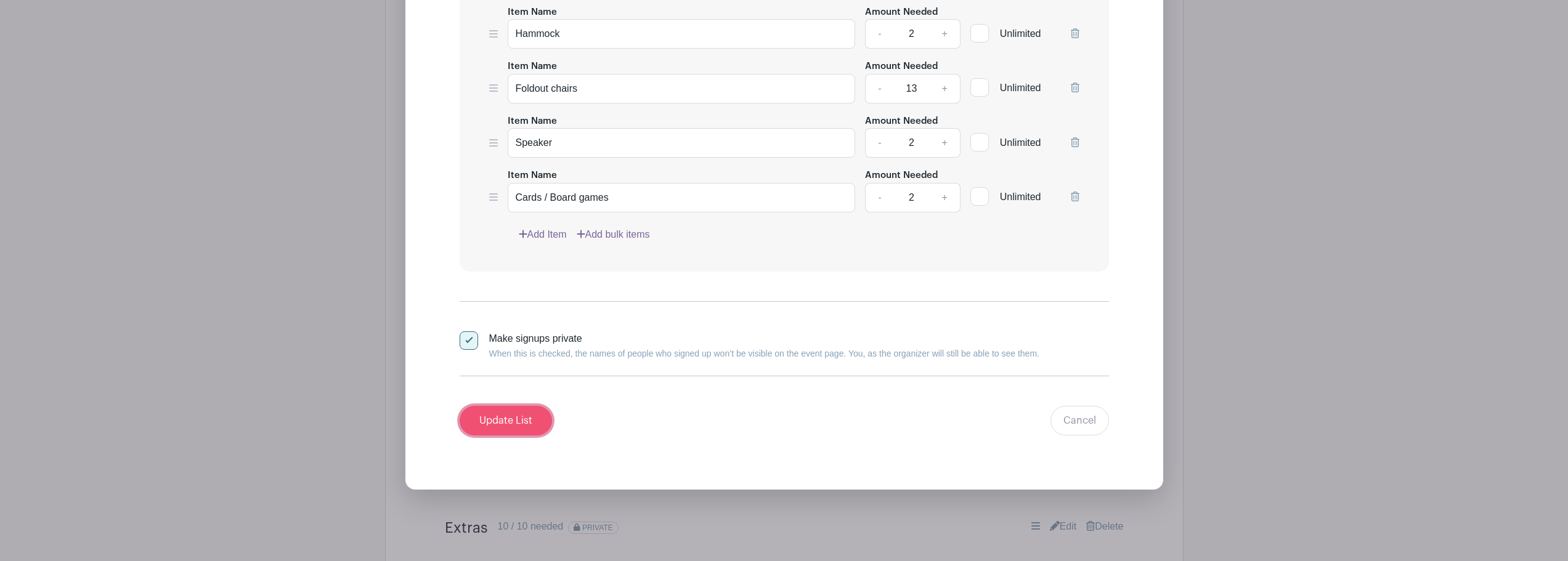
click at [527, 419] on input "Update List" at bounding box center [506, 421] width 93 height 30
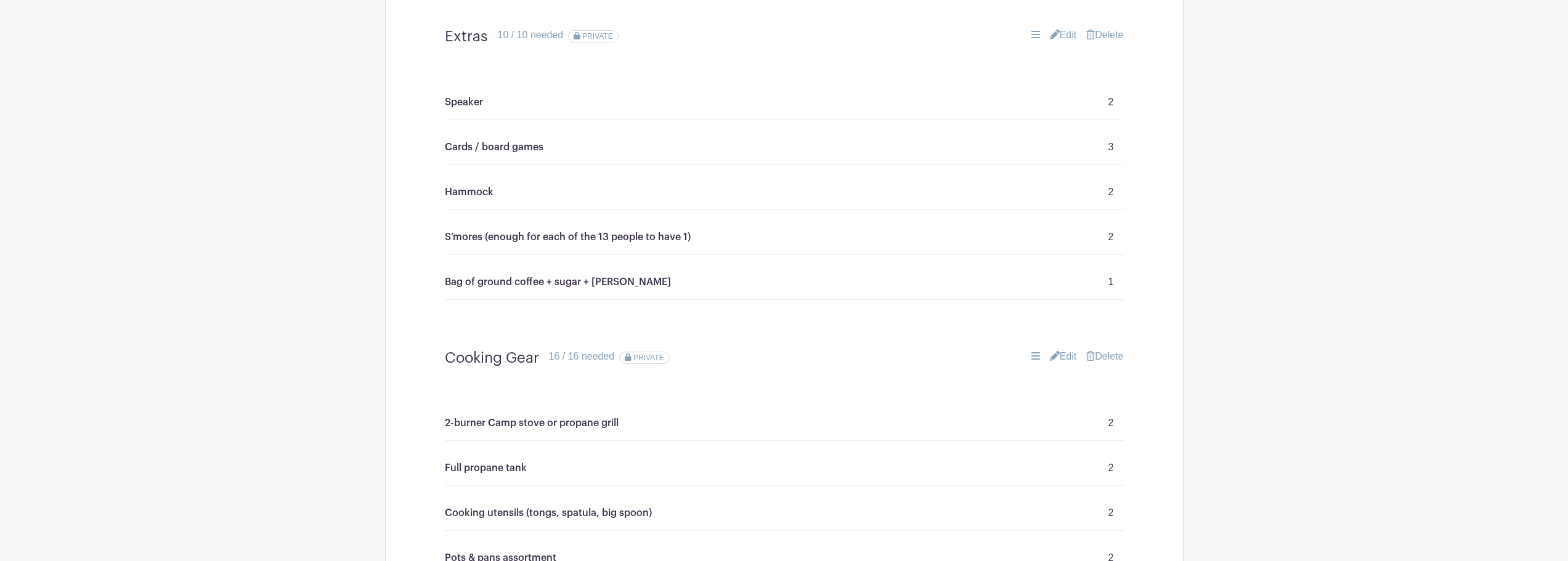
scroll to position [1055, 0]
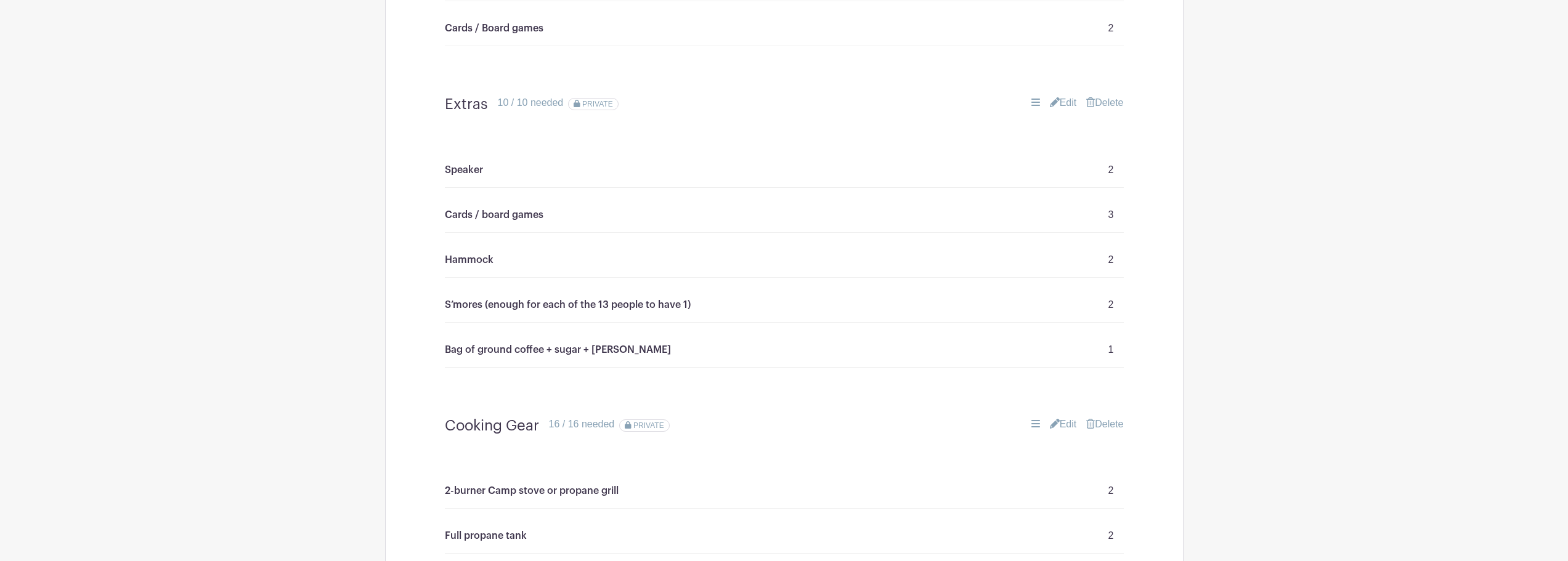
click at [1064, 104] on link "Edit" at bounding box center [1064, 103] width 27 height 15
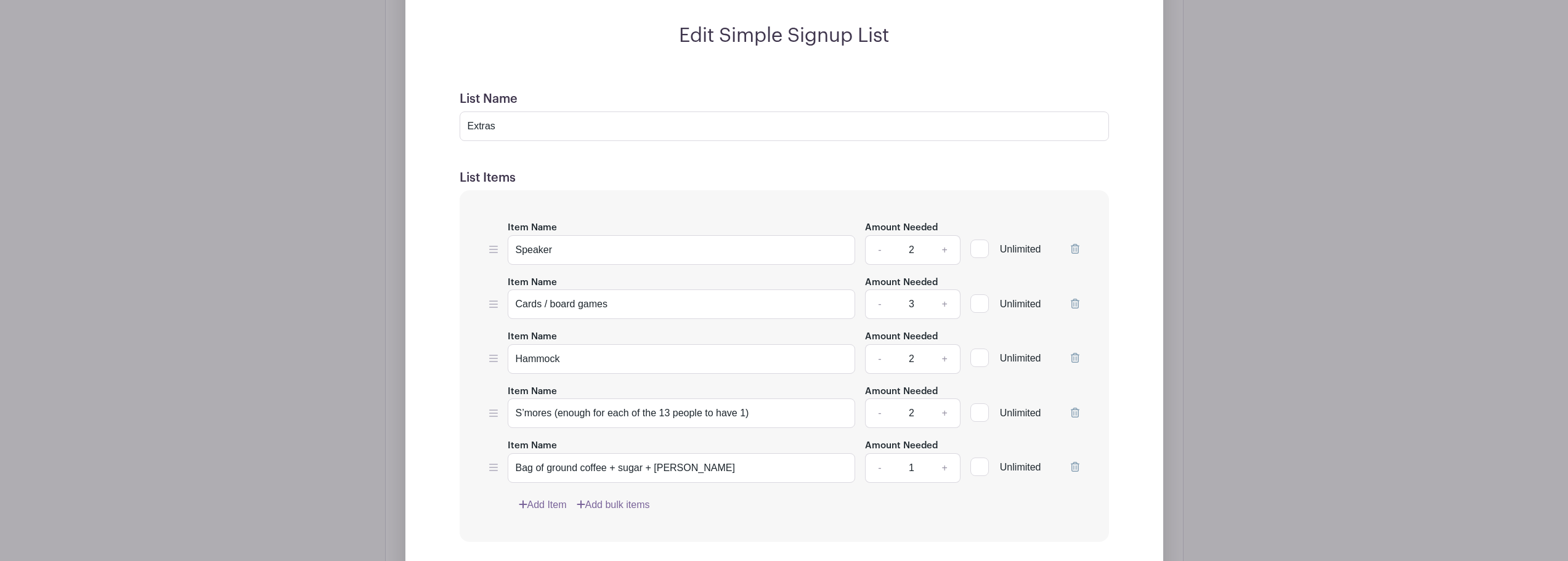
scroll to position [1240, 0]
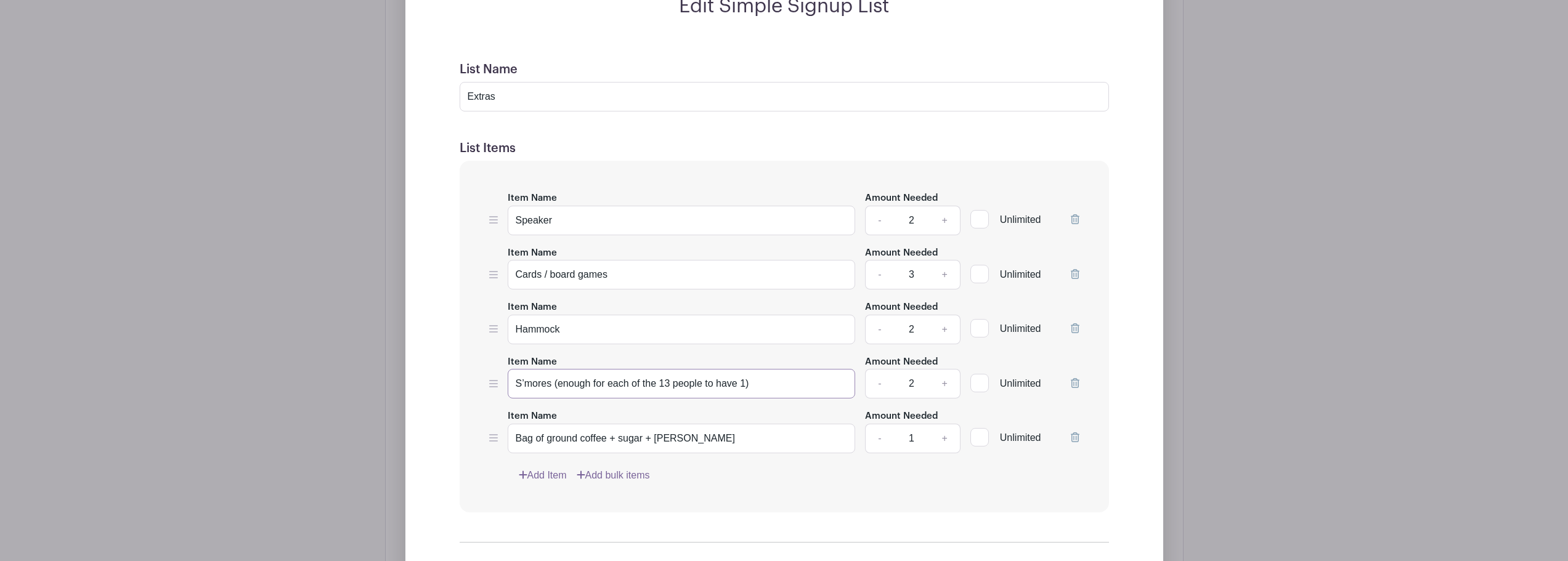
drag, startPoint x: 762, startPoint y: 382, endPoint x: 495, endPoint y: 384, distance: 267.0
click at [495, 384] on div "Item Name S’mores (enough for each of the 13 people to have 1) Amount Needed - …" at bounding box center [784, 376] width 590 height 45
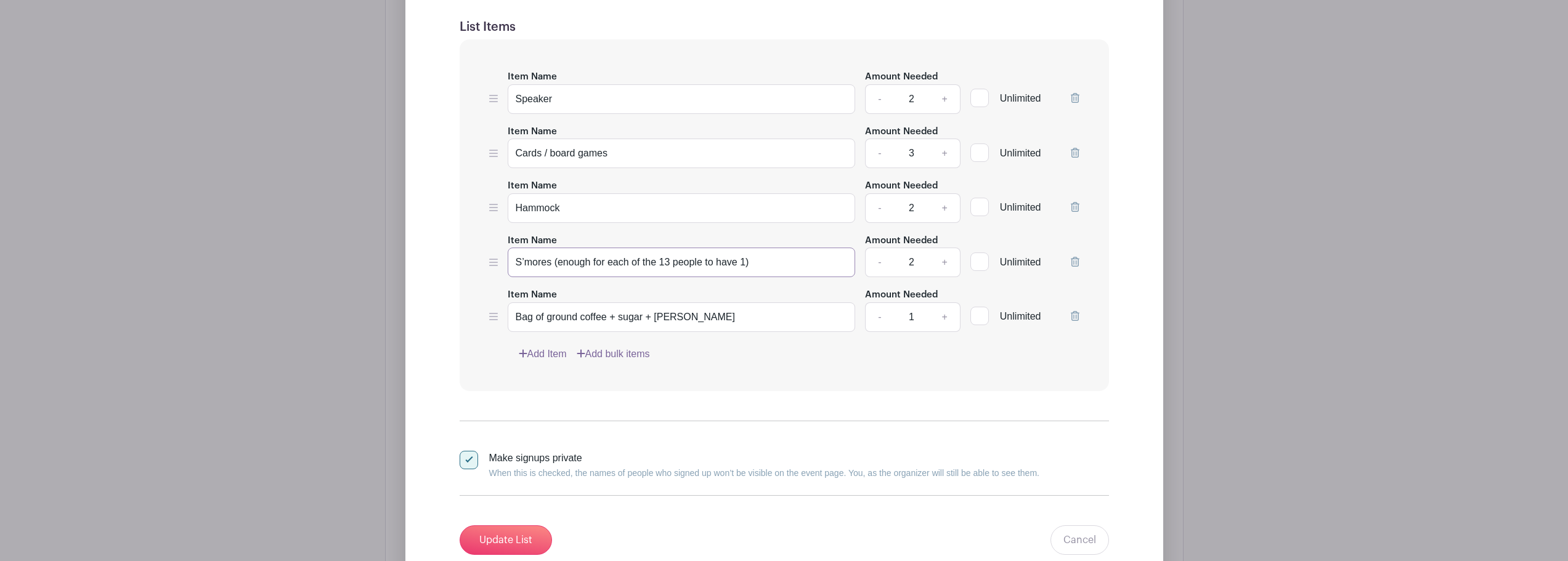
scroll to position [1363, 0]
click at [511, 534] on input "Update List" at bounding box center [506, 538] width 93 height 30
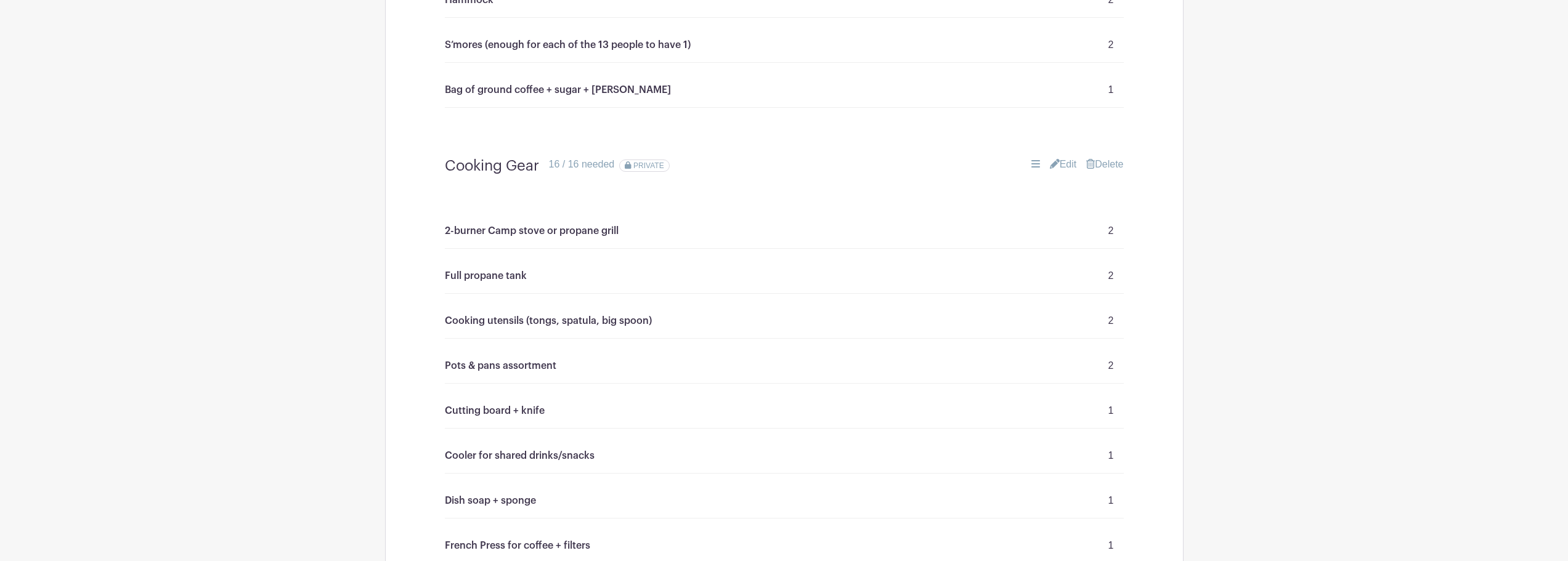
scroll to position [1302, 0]
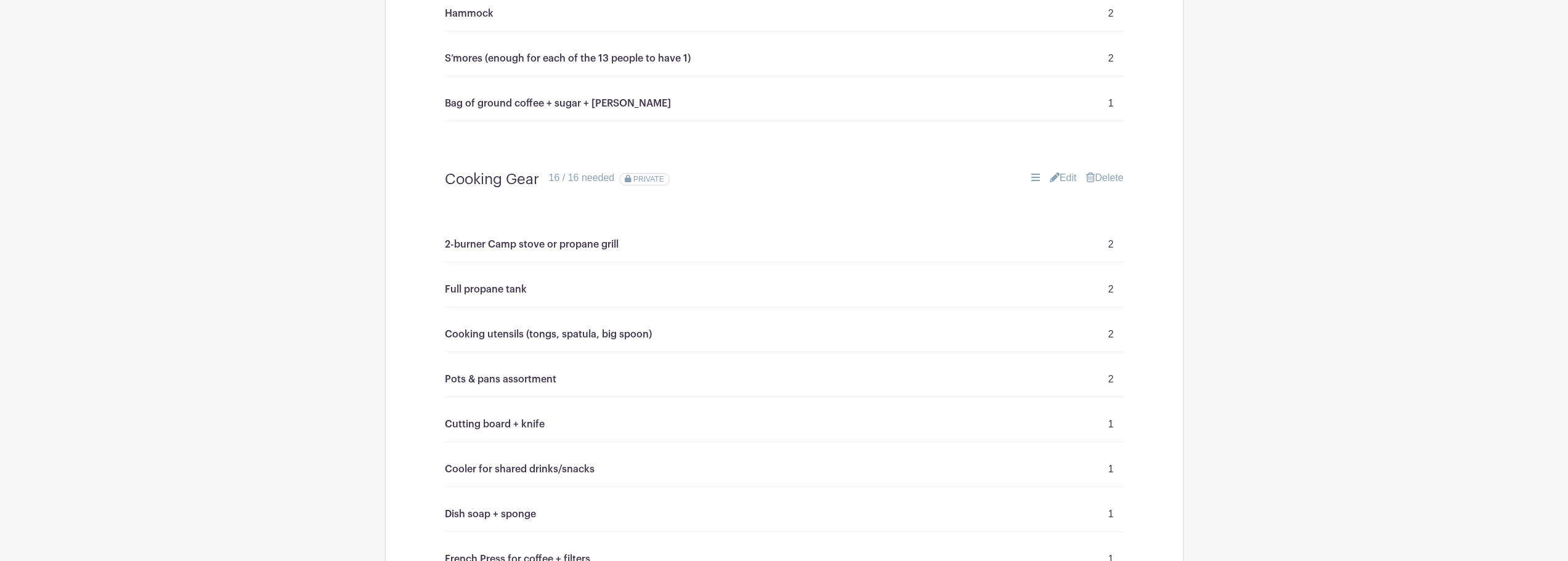
click at [1067, 174] on link "Edit" at bounding box center [1064, 178] width 27 height 15
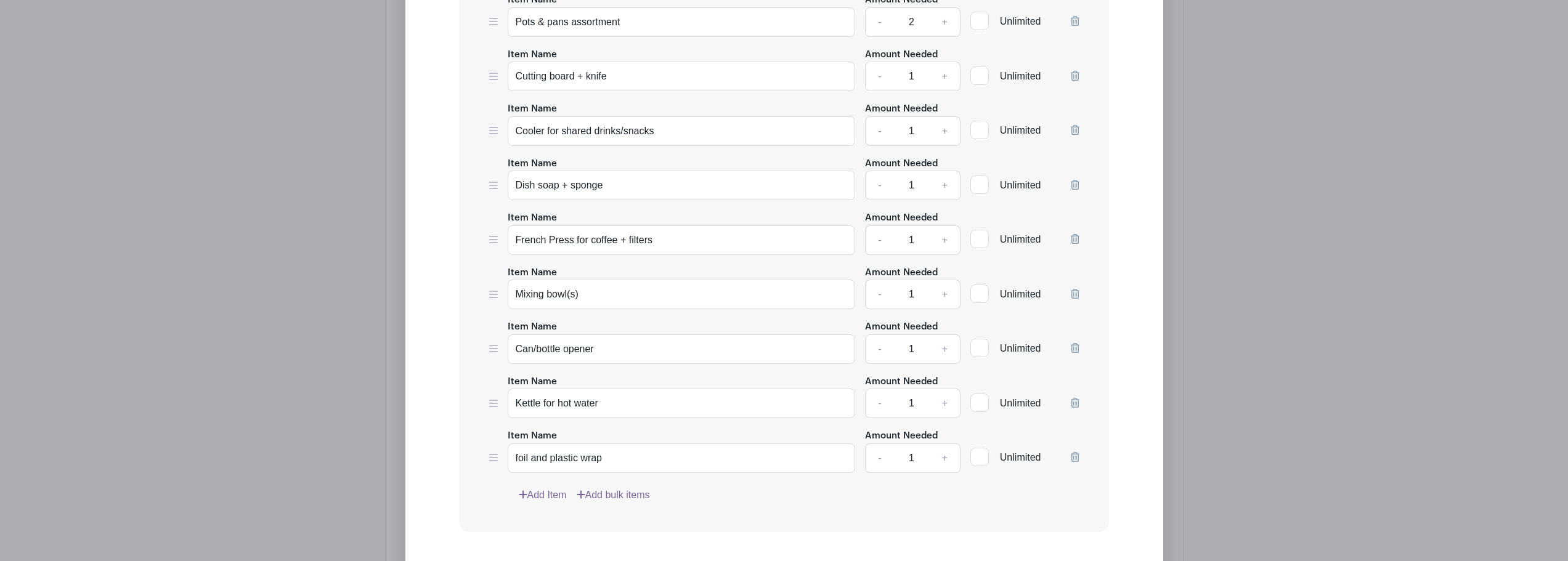
scroll to position [2103, 0]
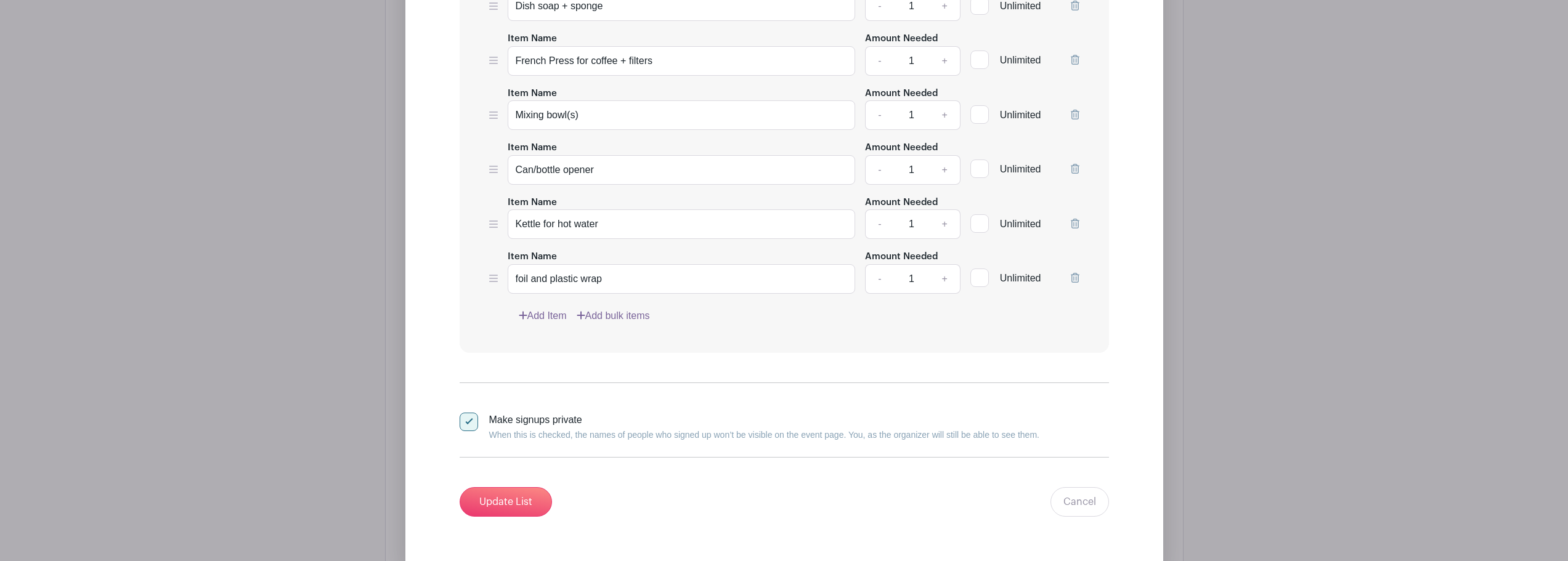
click at [548, 318] on link "Add Item" at bounding box center [543, 316] width 48 height 15
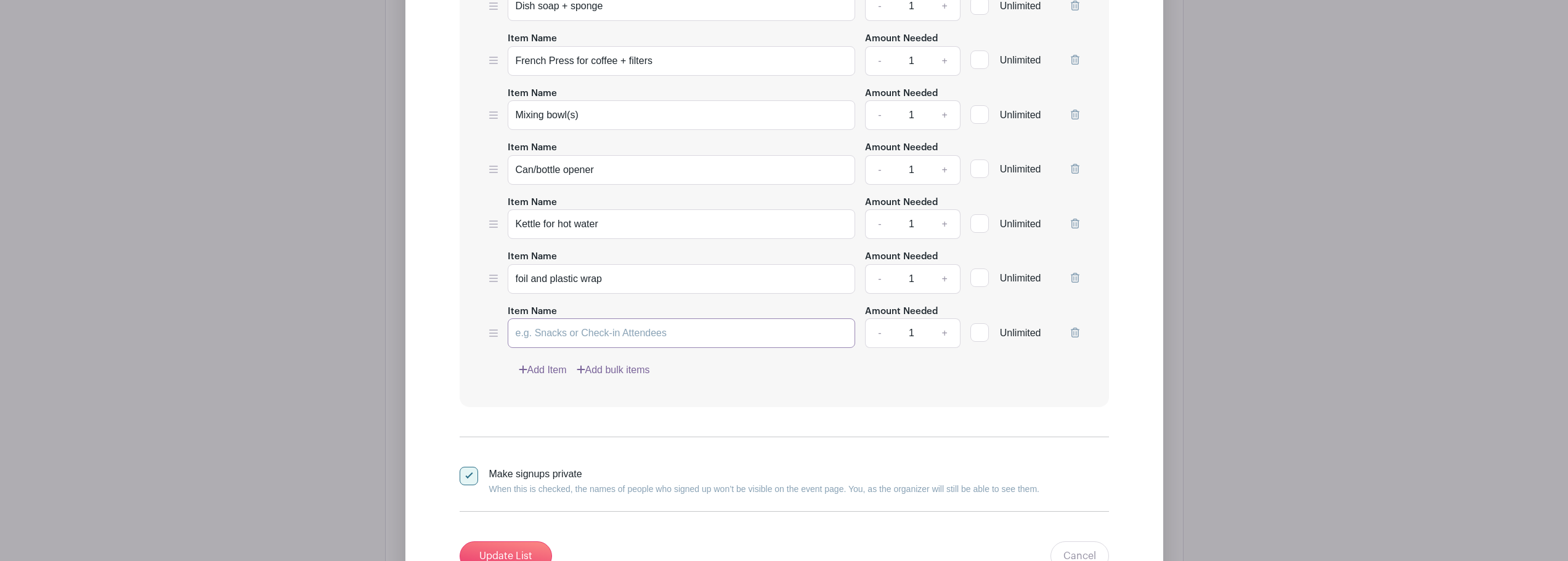
click at [580, 334] on input "Item Name" at bounding box center [682, 333] width 348 height 30
paste input "S’mores (enough for each of the 13 people to have 1)"
type input "S’mores (enough for each of the 13 people to have 1)"
click at [553, 372] on link "Add Item" at bounding box center [543, 370] width 48 height 15
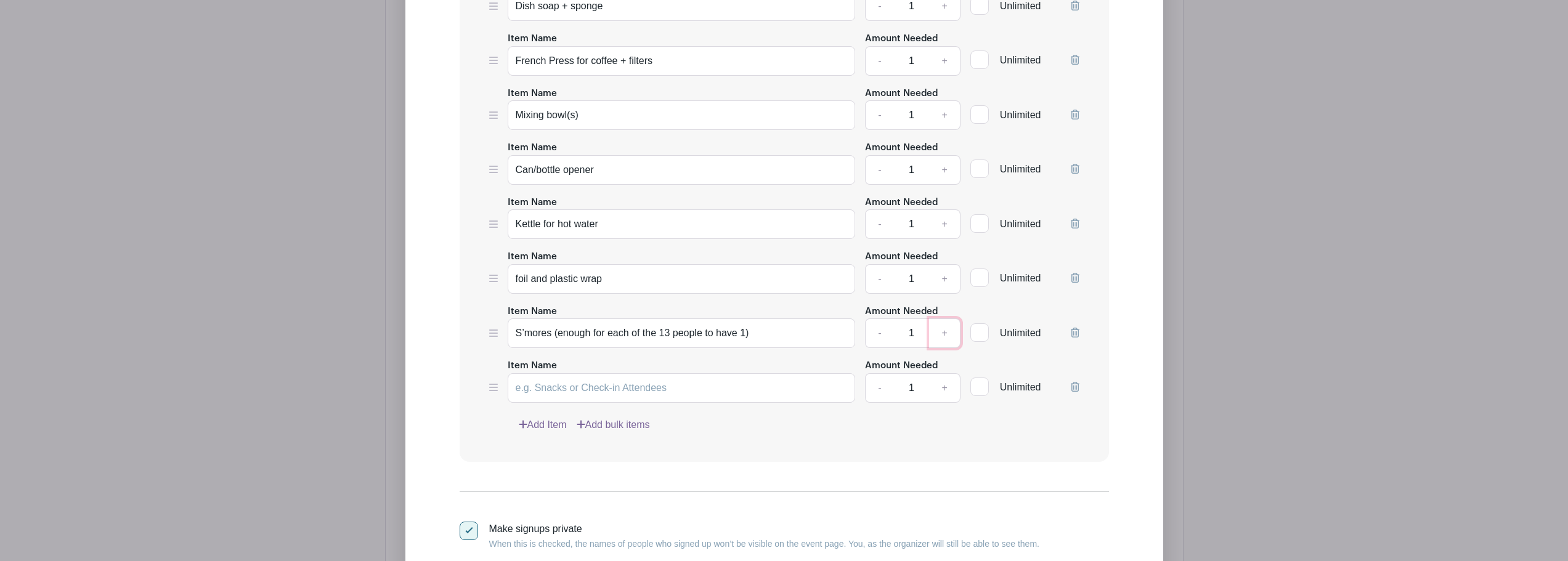
click at [939, 331] on link "+" at bounding box center [944, 333] width 31 height 30
type input "2"
click at [650, 386] on input "Item Name" at bounding box center [682, 388] width 348 height 30
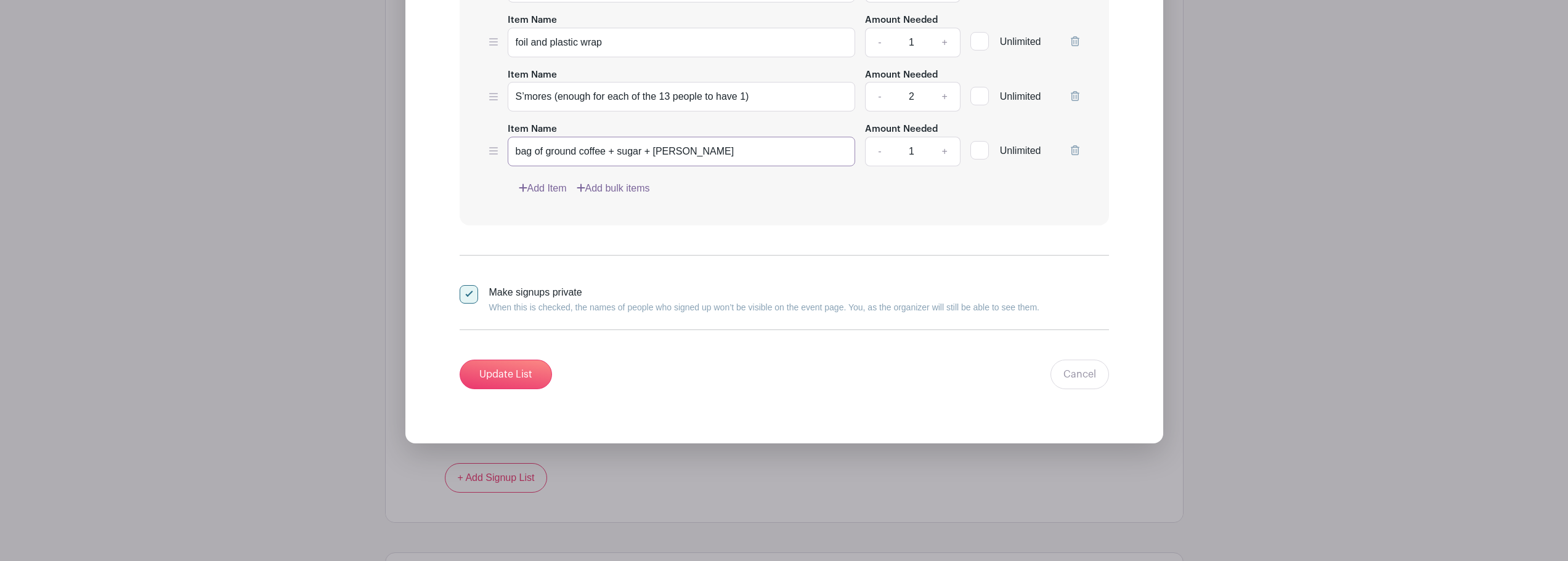
scroll to position [2349, 0]
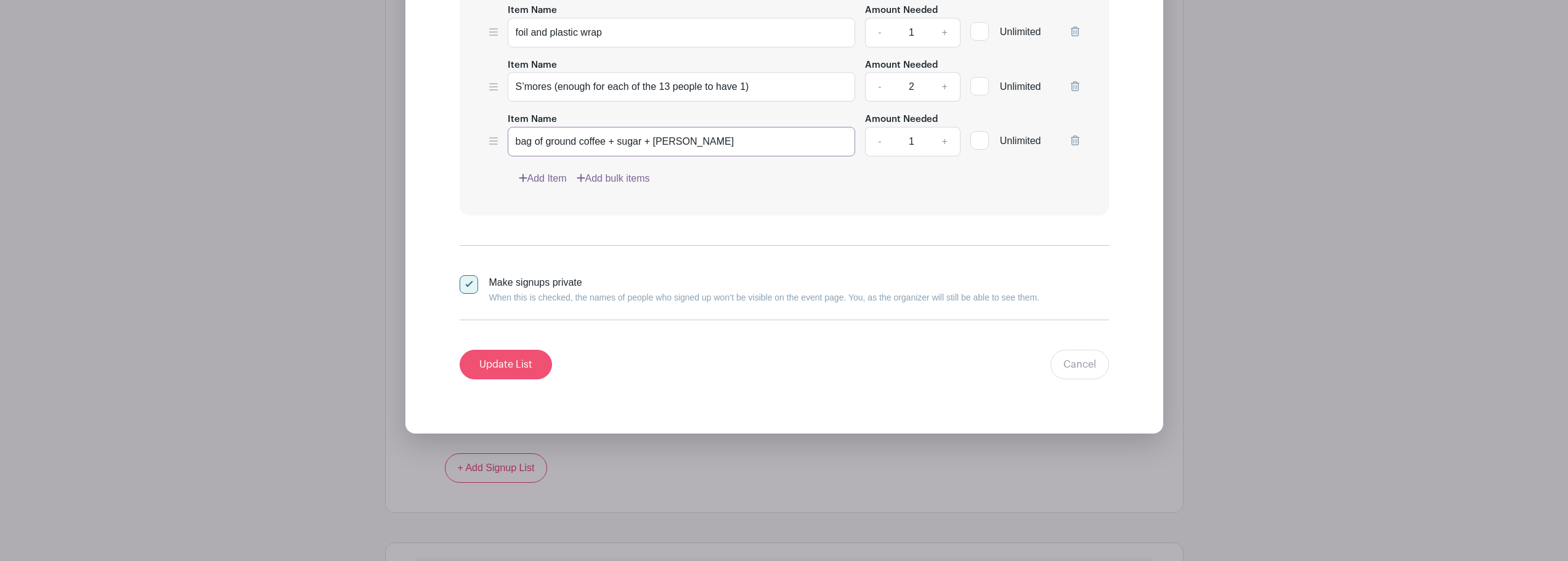
type input "bag of ground coffee + sugar + creamer"
click at [511, 363] on input "Update List" at bounding box center [506, 365] width 93 height 30
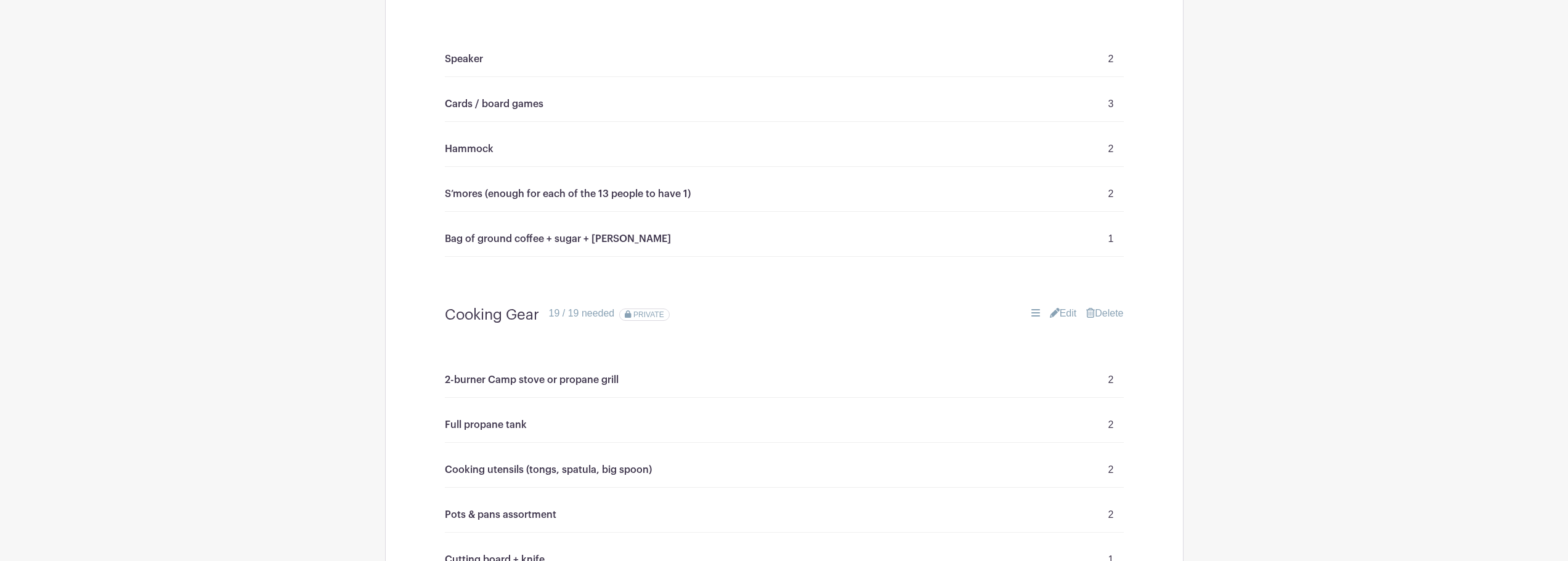
scroll to position [995, 0]
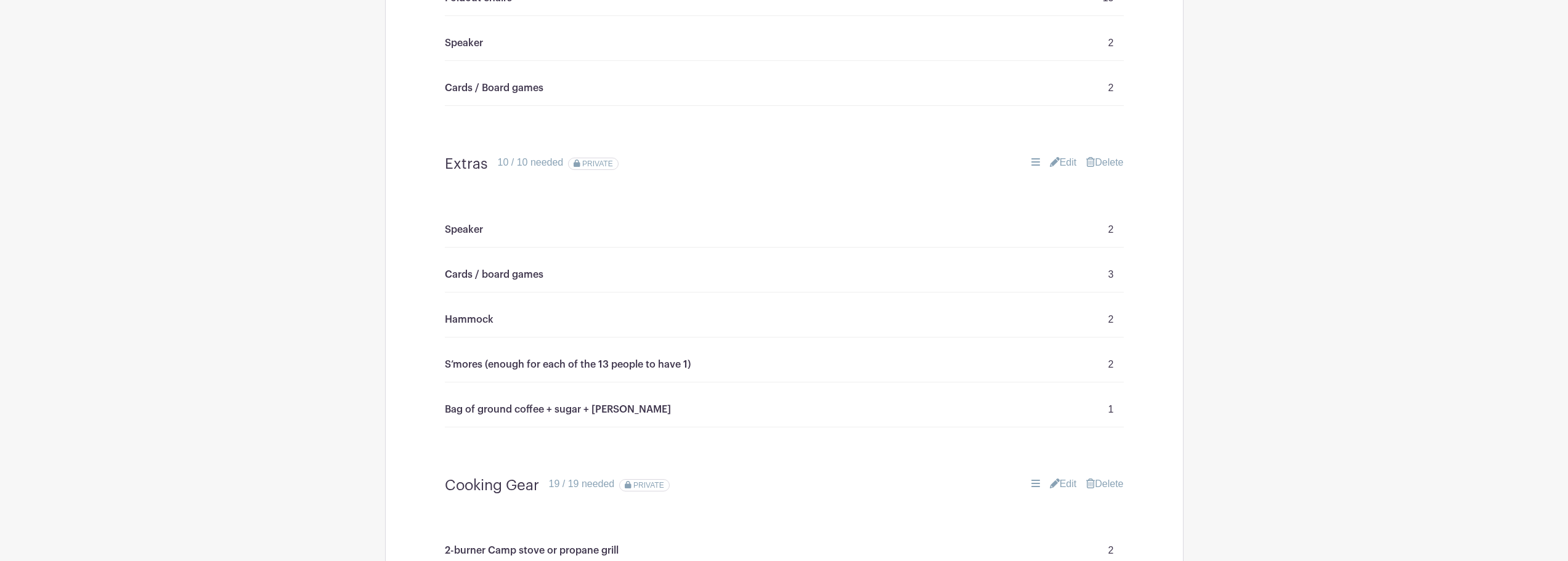
click at [1106, 162] on link "Delete" at bounding box center [1105, 162] width 37 height 15
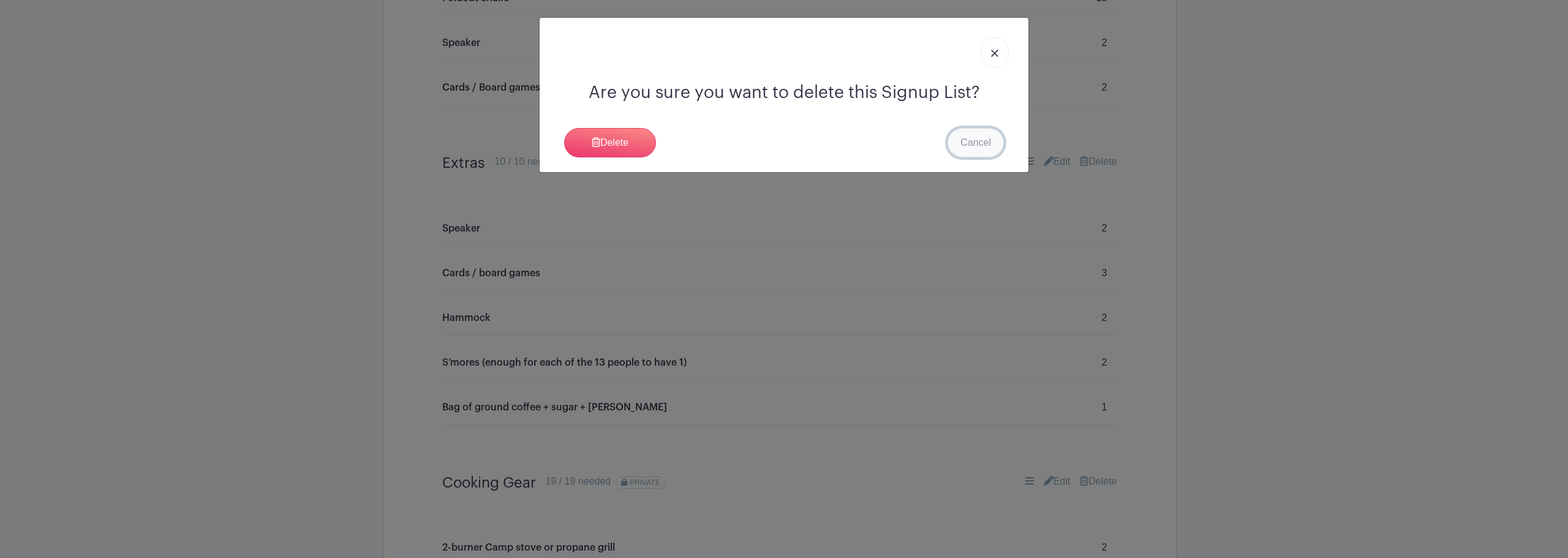
click at [996, 144] on link "Cancel" at bounding box center [976, 143] width 57 height 29
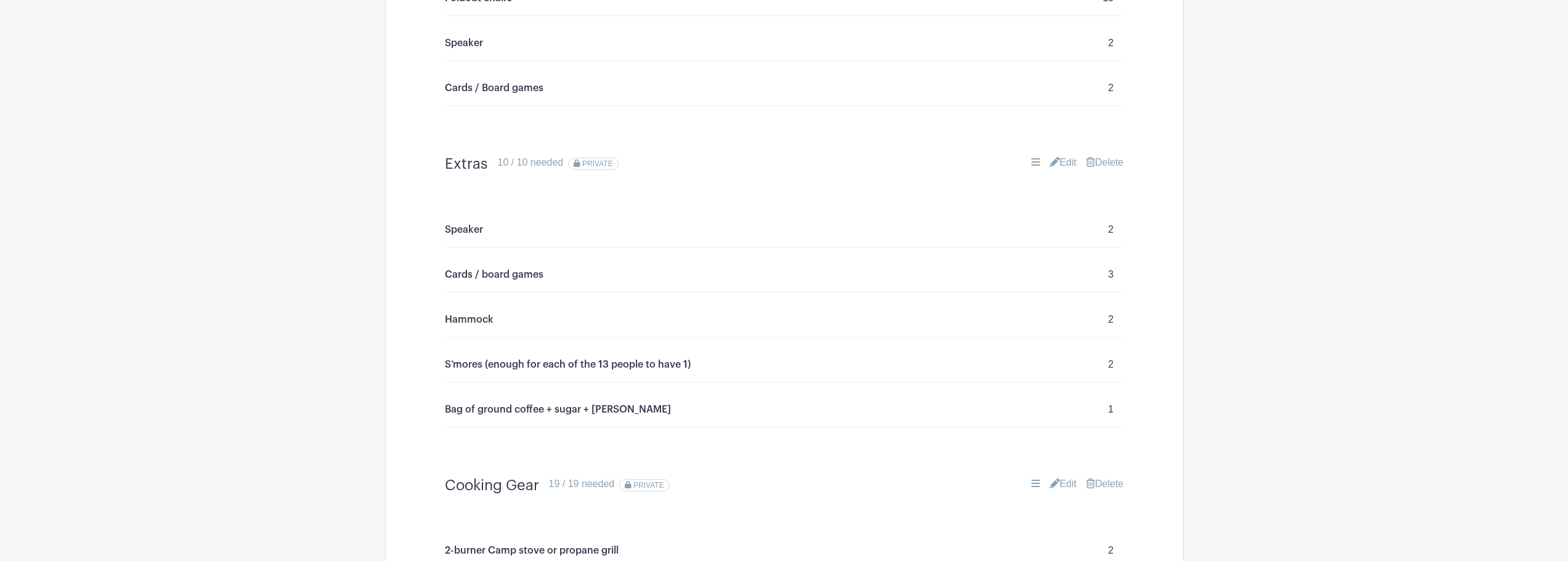
click at [1067, 162] on link "Edit" at bounding box center [1064, 162] width 27 height 15
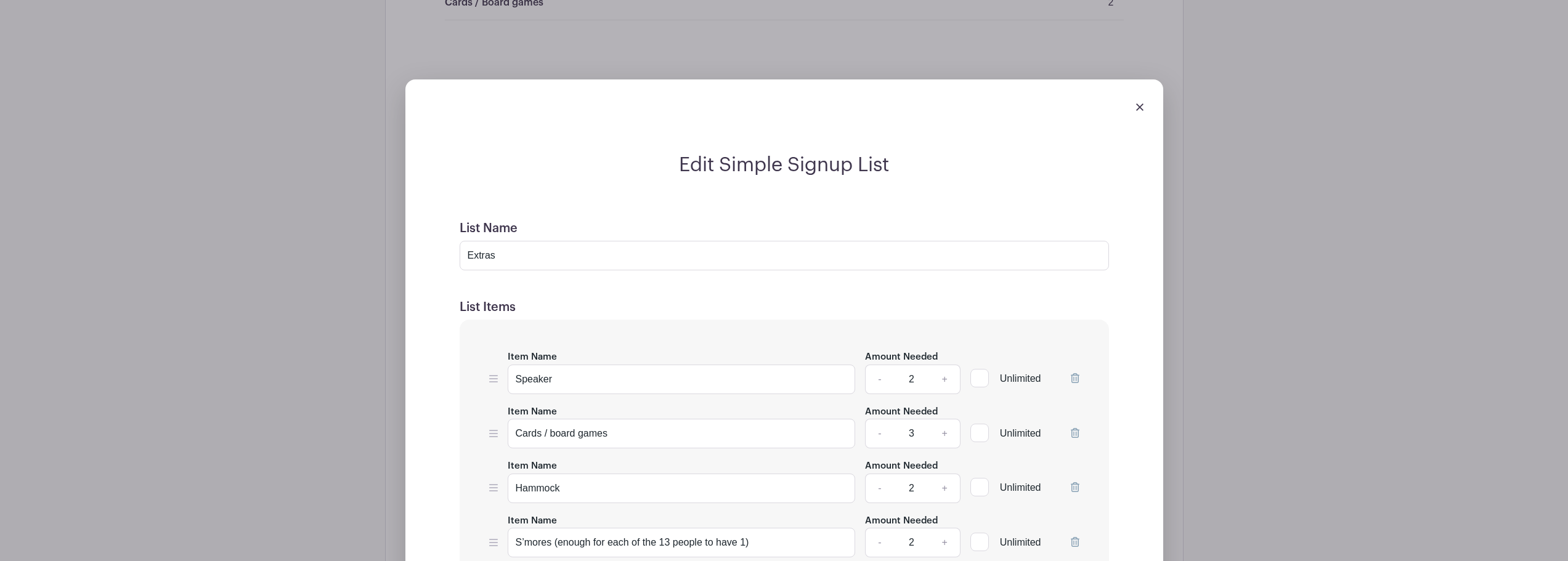
scroll to position [1180, 0]
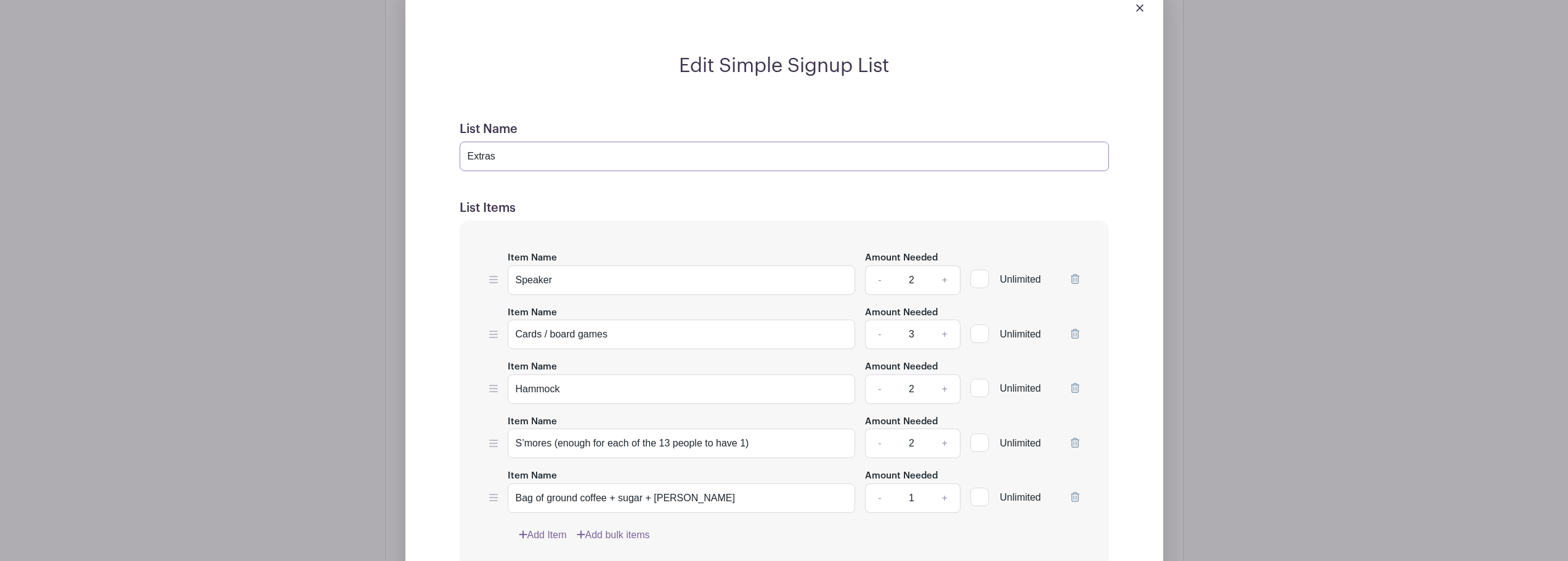
drag, startPoint x: 533, startPoint y: 159, endPoint x: 443, endPoint y: 151, distance: 90.4
click at [443, 151] on div "Edit Simple Signup List List Name Extras List Items Item Name Speaker Amount Ne…" at bounding box center [784, 403] width 738 height 697
type input "C"
click at [587, 162] on input "List Name" at bounding box center [784, 156] width 650 height 30
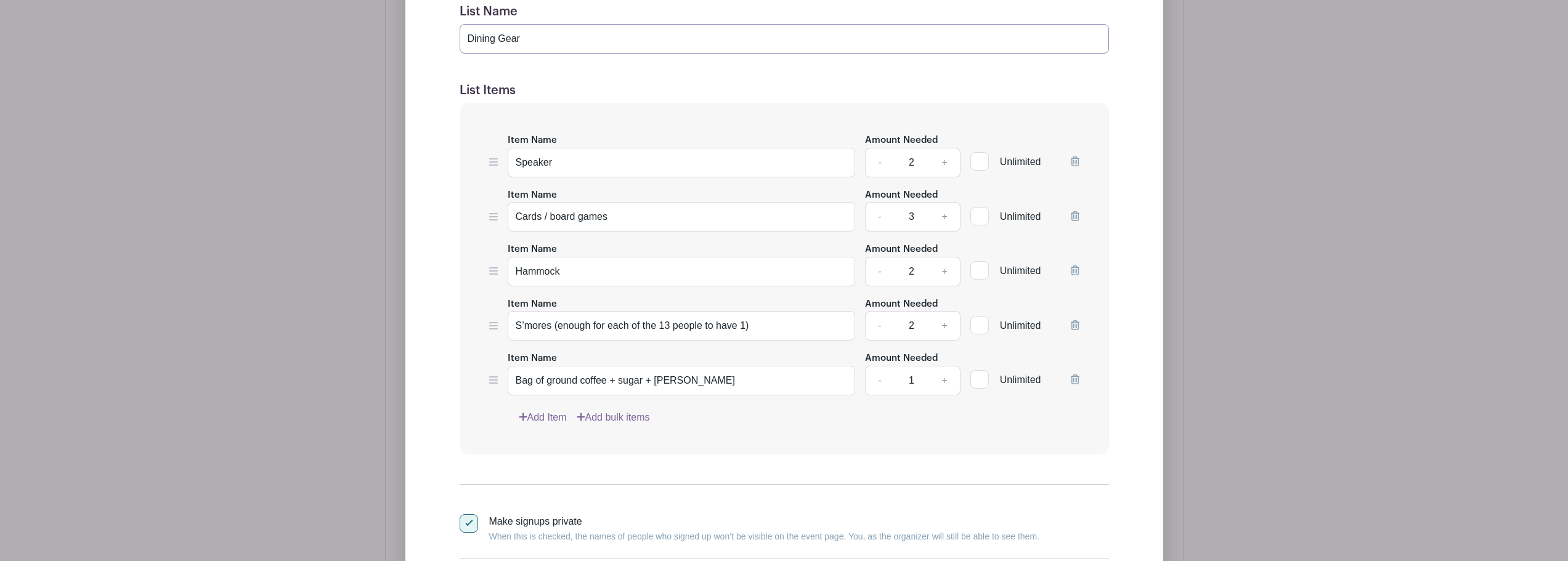
scroll to position [1304, 0]
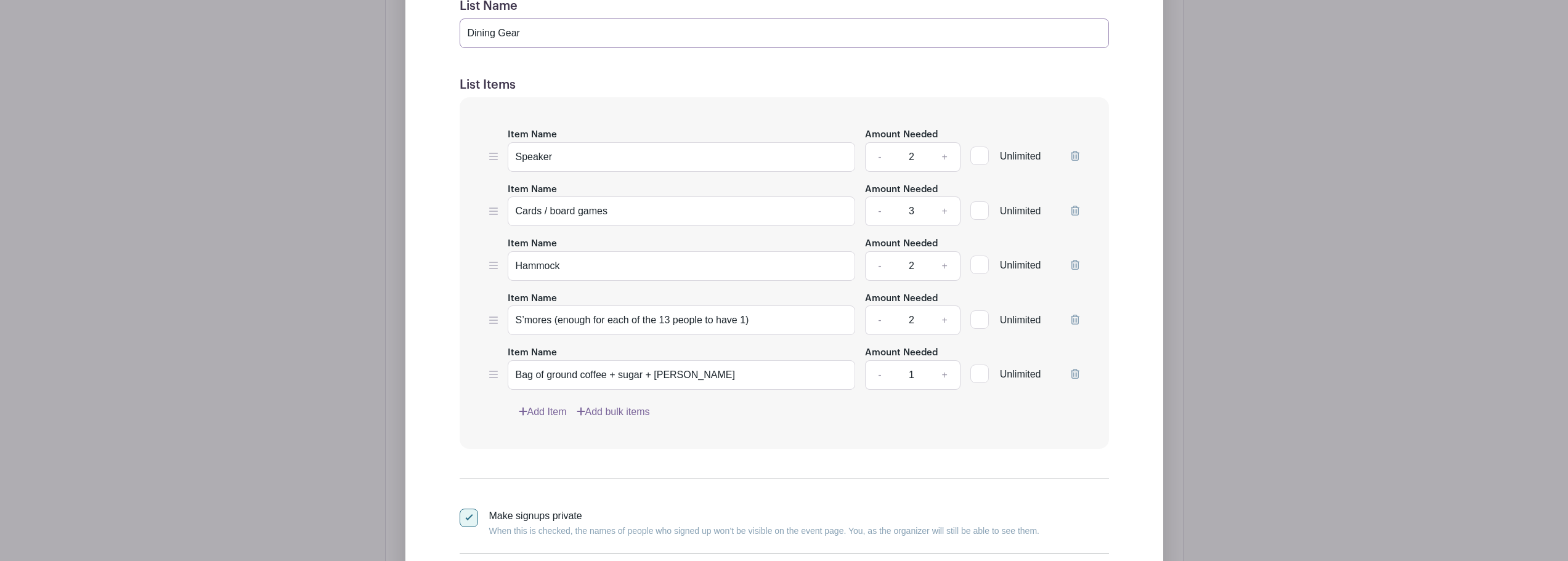
type input "Dining Gear"
drag, startPoint x: 552, startPoint y: 150, endPoint x: 504, endPoint y: 144, distance: 48.4
click at [504, 144] on div "Item Name Speaker Amount Needed - 2 + Unlimited" at bounding box center [784, 149] width 590 height 45
paste input "Compostable plates (pack of ~50)"
type input "Compostable plates (pack of ~50)"
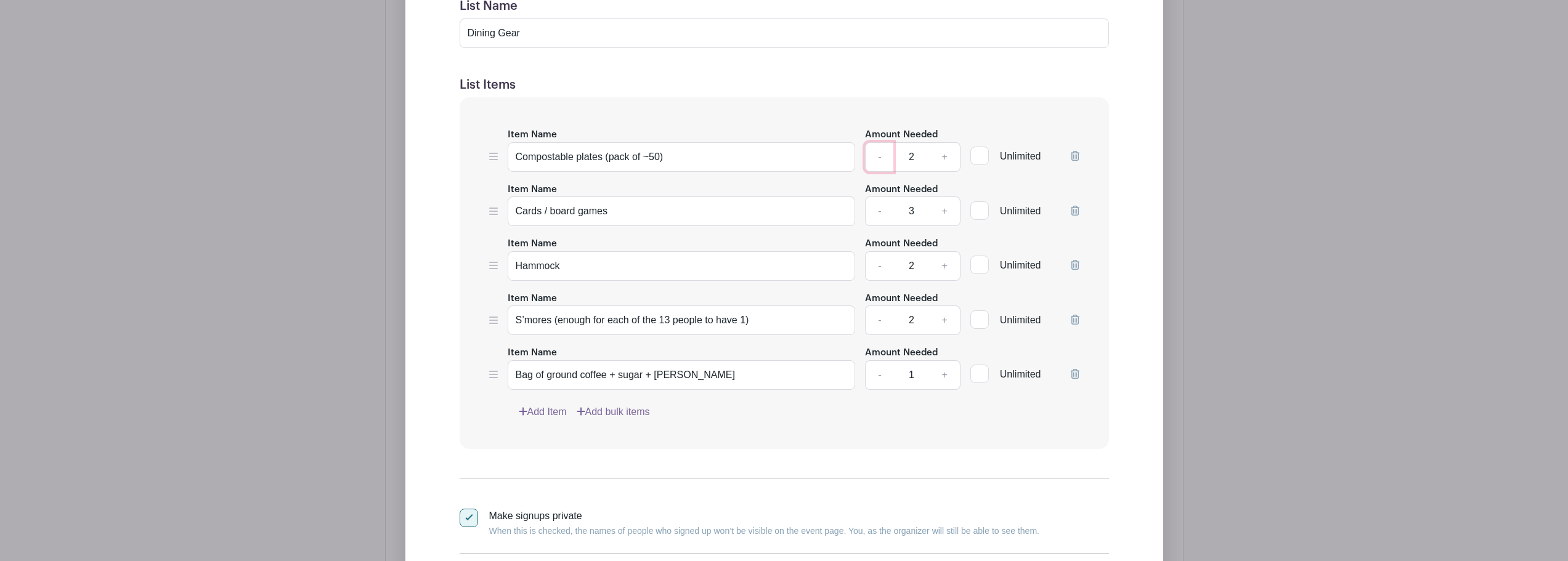
click at [875, 160] on link "-" at bounding box center [879, 157] width 28 height 30
type input "1"
drag, startPoint x: 619, startPoint y: 211, endPoint x: 499, endPoint y: 211, distance: 120.0
click at [499, 211] on div "Item Name Cards / board games Amount Needed - 3 + Unlimited" at bounding box center [784, 204] width 590 height 45
paste input "ompostable plates (pack of ~50)"
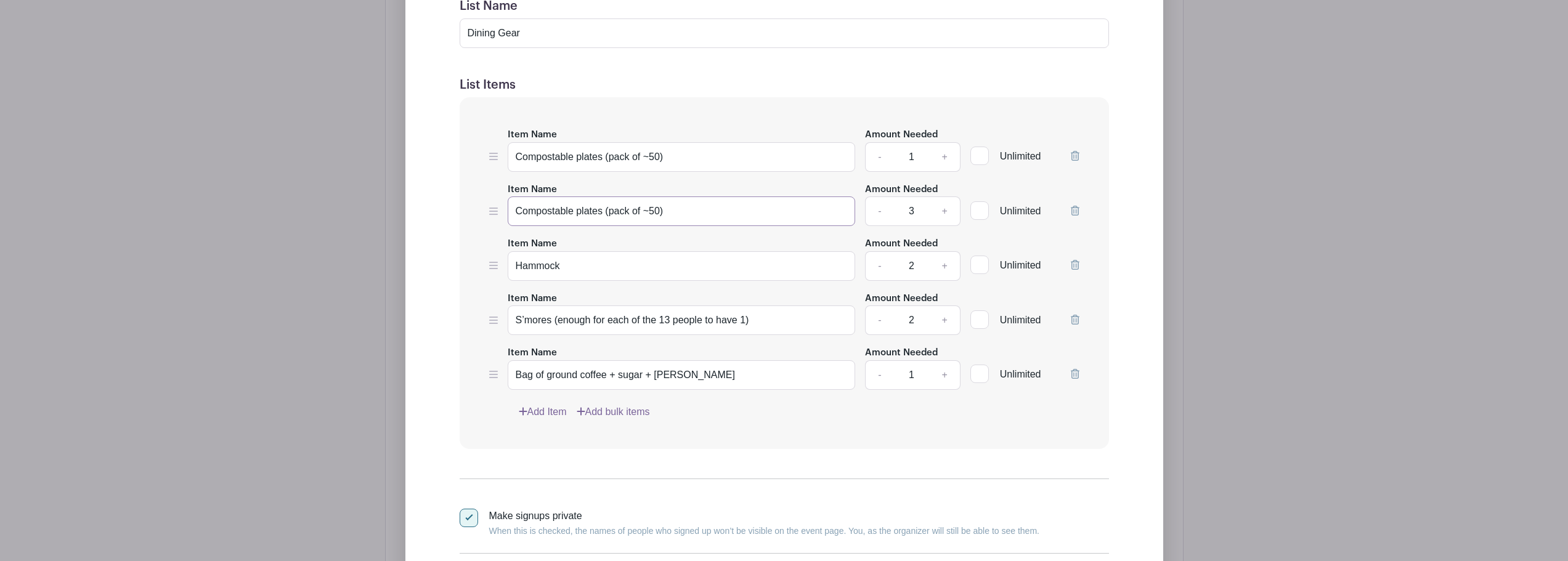
drag, startPoint x: 609, startPoint y: 206, endPoint x: 574, endPoint y: 205, distance: 35.0
click at [513, 205] on input "Compostable plates (pack of ~50)" at bounding box center [682, 211] width 348 height 30
paste input "bowls (pack of ~3"
type input "Compostable bowls (pack of ~30)"
drag, startPoint x: 547, startPoint y: 268, endPoint x: 496, endPoint y: 268, distance: 51.0
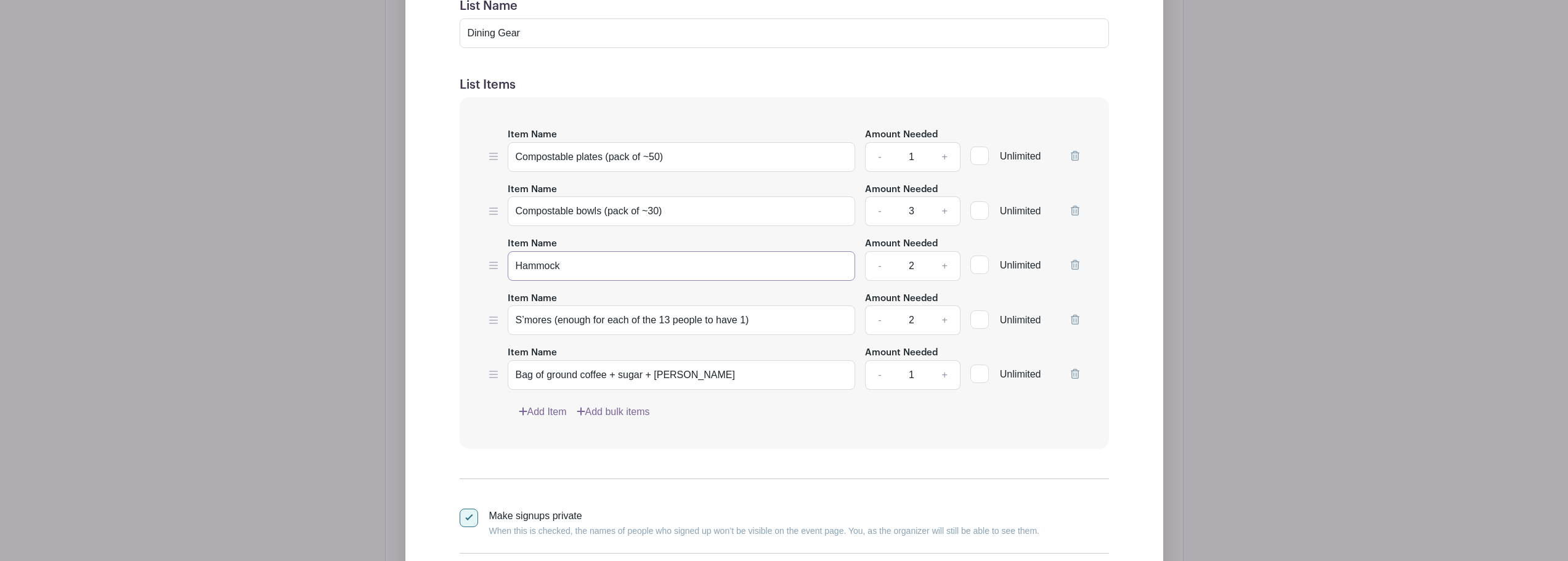
click at [495, 268] on div "Item Name Hammock Amount Needed - 2 + Unlimited" at bounding box center [784, 258] width 590 height 45
paste input "Cold cups (pack of ~50)"
type input "Cold cups (pack of ~50)"
drag, startPoint x: 758, startPoint y: 309, endPoint x: 489, endPoint y: 315, distance: 269.1
click at [489, 316] on div "Item Name S’mores (enough for each of the 13 people to have 1) Amount Needed - …" at bounding box center [784, 313] width 590 height 45
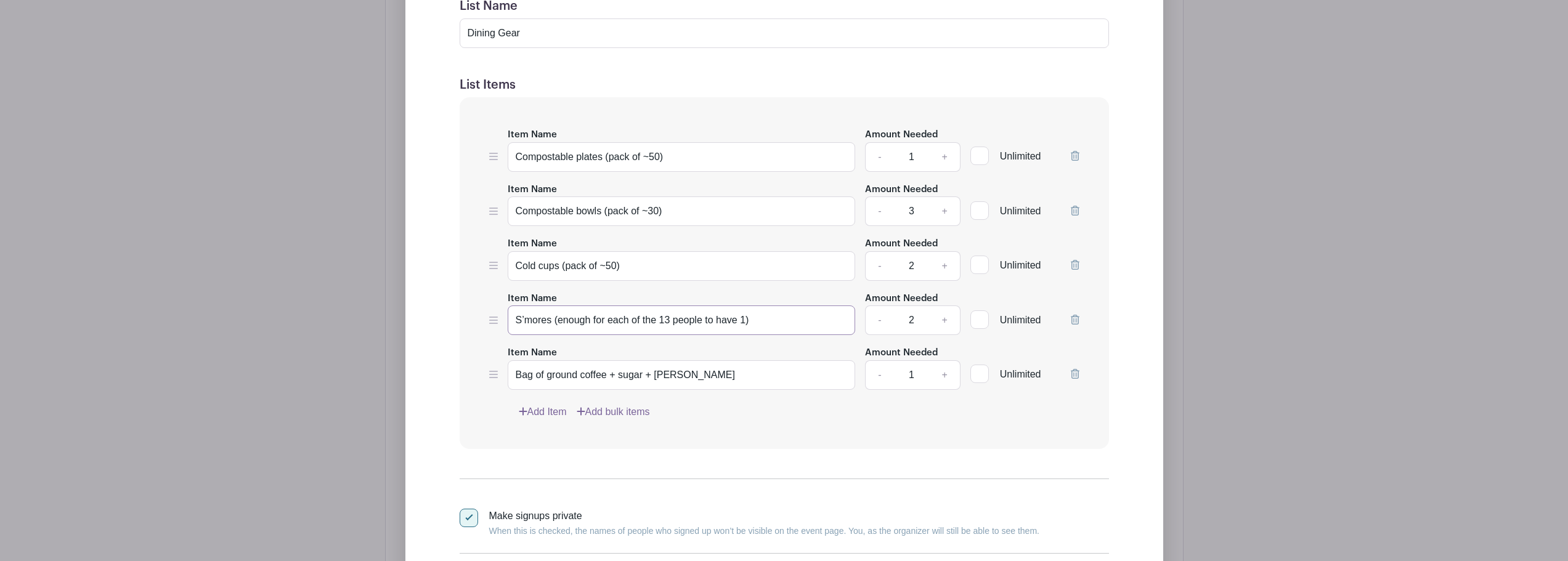
paste input "Hot cups with lids (pack of ~20"
type input "Hot cups with lids (pack of ~20)"
click at [881, 268] on link "-" at bounding box center [879, 266] width 28 height 30
type input "1"
click at [879, 207] on link "-" at bounding box center [879, 211] width 28 height 30
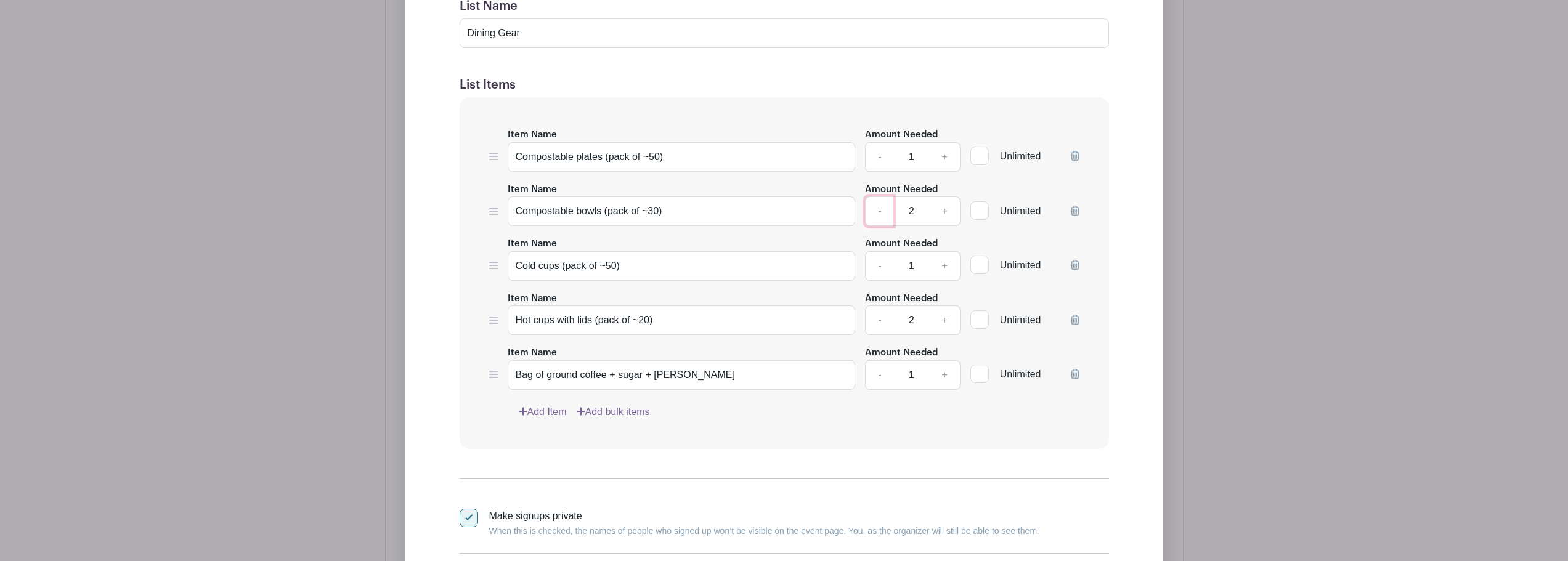
click at [879, 207] on link "-" at bounding box center [879, 211] width 28 height 30
type input "1"
drag, startPoint x: 707, startPoint y: 376, endPoint x: 497, endPoint y: 376, distance: 210.0
click at [497, 376] on div "Item Name Bag of ground coffee + sugar + creamer Amount Needed - 1 + Unlimited" at bounding box center [784, 367] width 590 height 45
paste input "Cutlery set packs or compostable utensils (pack of ~50)"
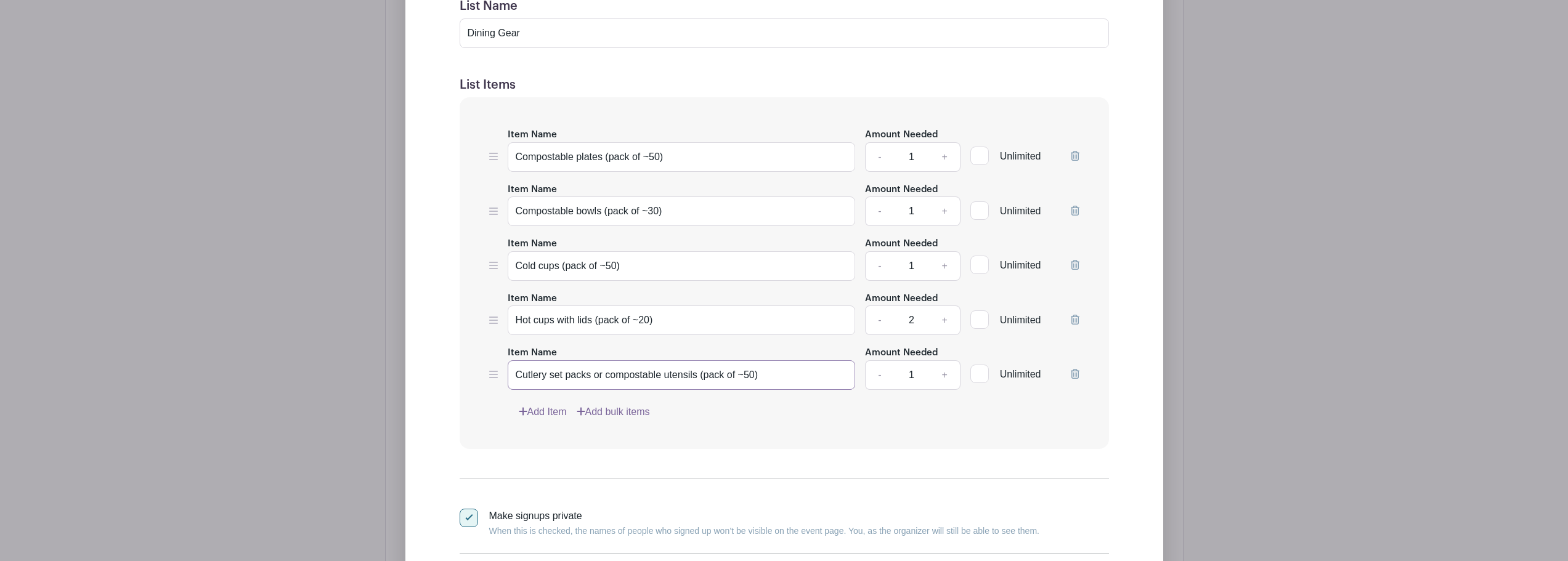
drag, startPoint x: 587, startPoint y: 374, endPoint x: 698, endPoint y: 374, distance: 111.0
click at [698, 374] on input "Cutlery set packs or compostable utensils (pack of ~50)" at bounding box center [682, 375] width 348 height 30
type input "Cutlery set pack (pack of ~50)"
drag, startPoint x: 882, startPoint y: 315, endPoint x: 873, endPoint y: 306, distance: 12.7
click at [882, 315] on link "-" at bounding box center [879, 321] width 28 height 30
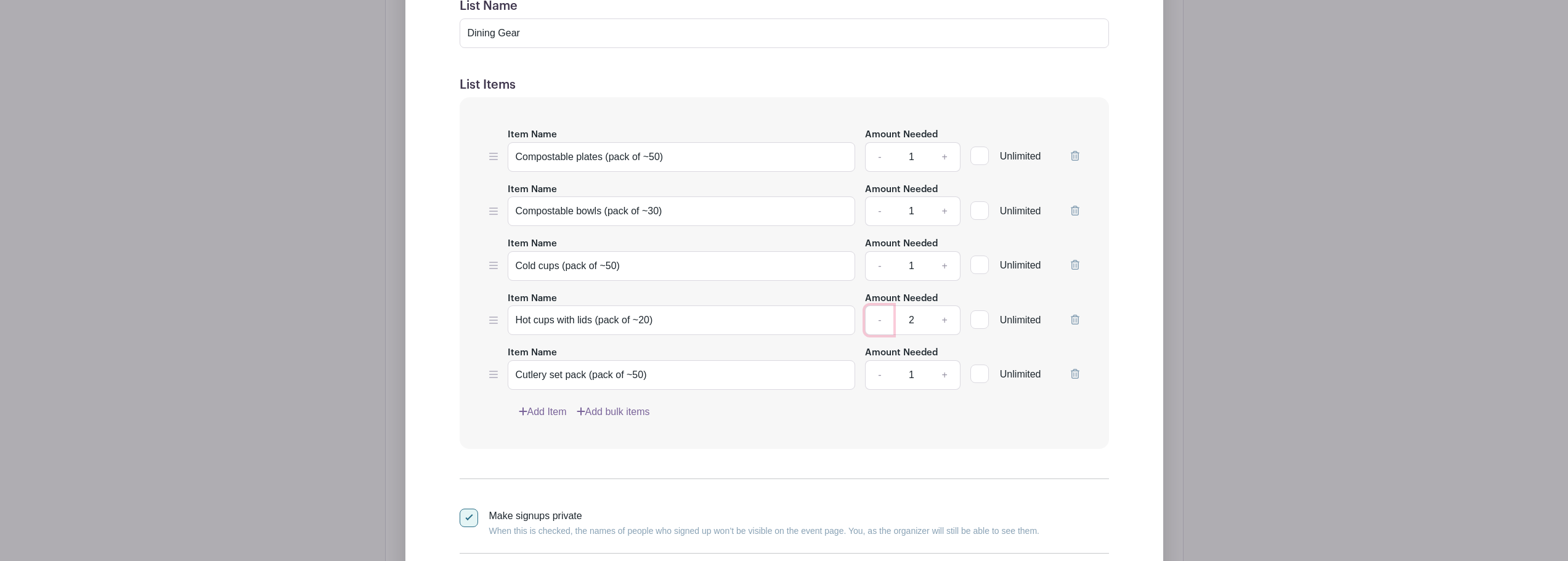
type input "1"
click at [548, 411] on link "Add Item" at bounding box center [543, 412] width 48 height 15
click at [541, 412] on link "Add Item" at bounding box center [543, 412] width 48 height 15
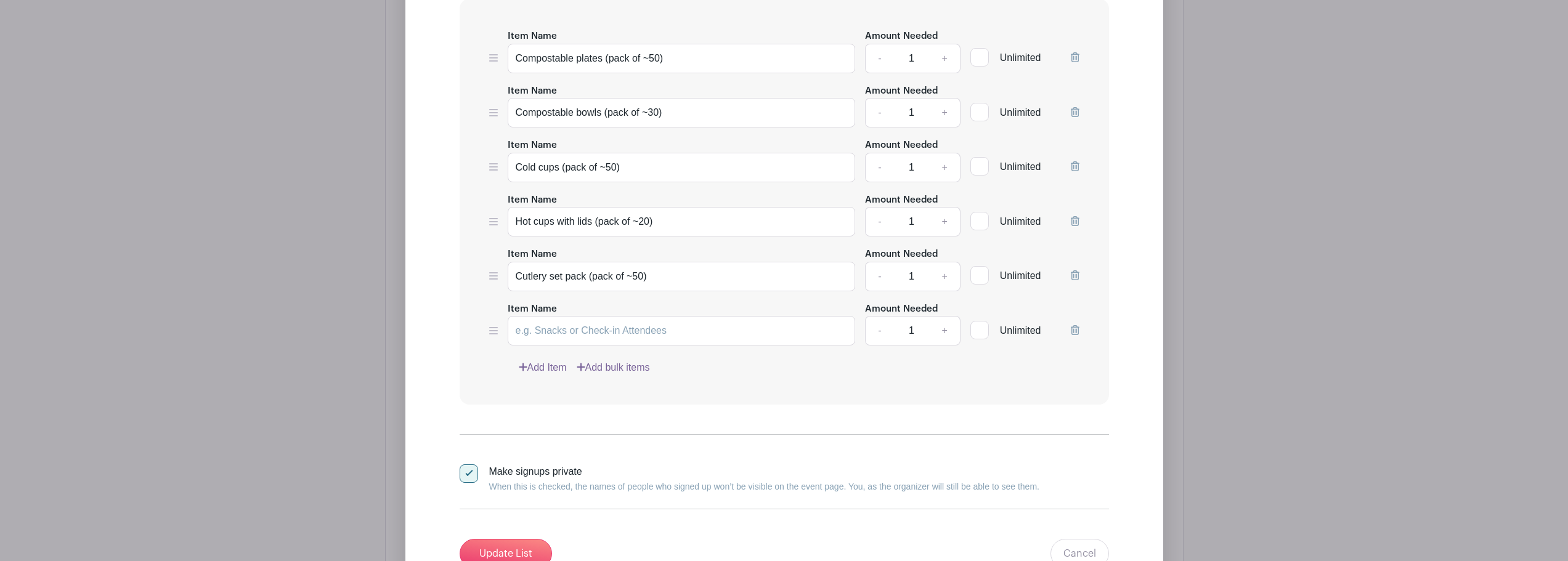
scroll to position [1304, 0]
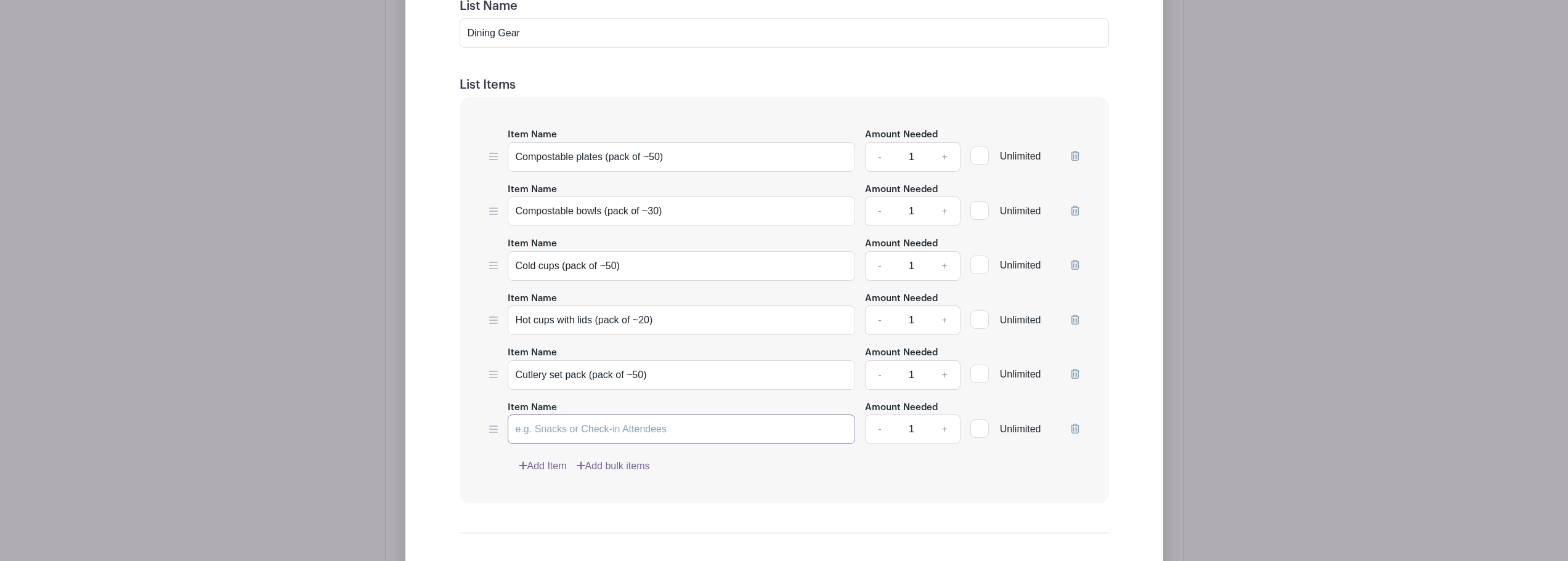
click at [549, 434] on input "Item Name" at bounding box center [682, 429] width 348 height 30
paste input "Tablecloths + clips for picnic tables"
click at [563, 429] on input "Tablecloths + clips for picnic tables" at bounding box center [682, 429] width 348 height 30
type input "Tablecloth + clips for picnic tables"
click at [947, 434] on link "+" at bounding box center [944, 429] width 31 height 30
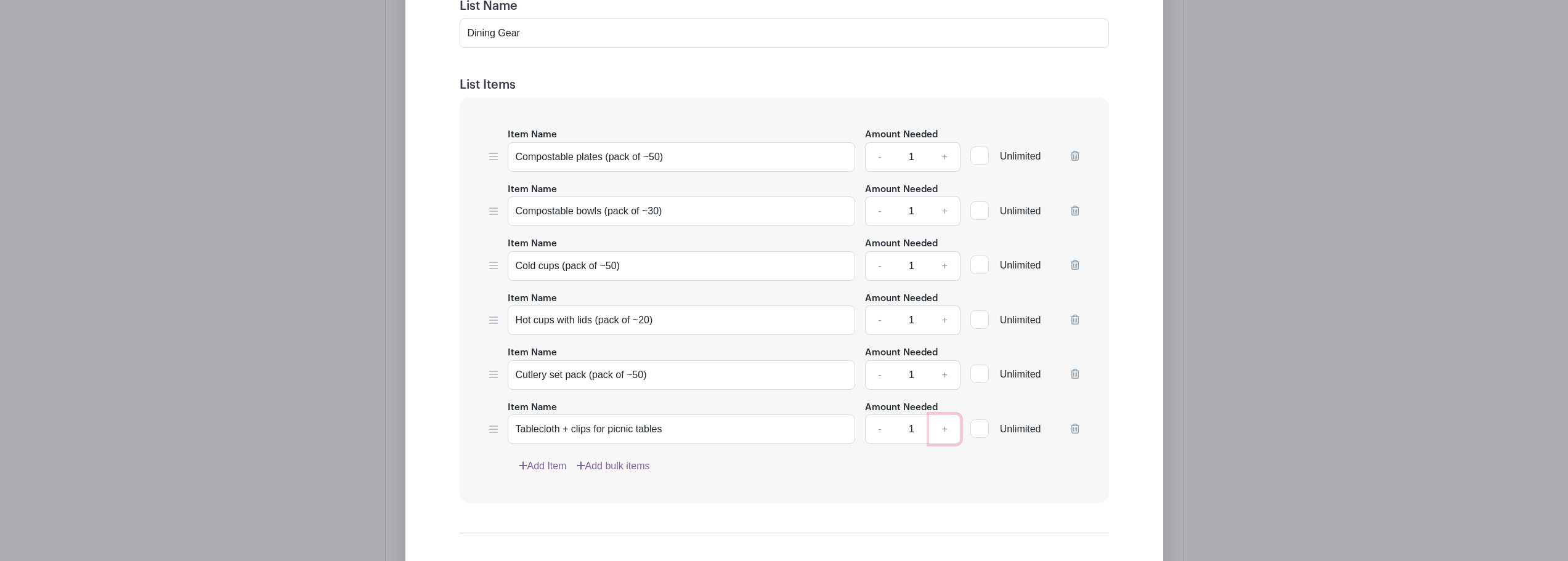
type input "2"
click at [696, 431] on input "Tablecloth + clips for picnic tables" at bounding box center [682, 429] width 348 height 30
type input "Tablecloth + clips for picnic tables"
drag, startPoint x: 879, startPoint y: 431, endPoint x: 855, endPoint y: 431, distance: 24.0
click at [879, 431] on link "-" at bounding box center [879, 429] width 28 height 30
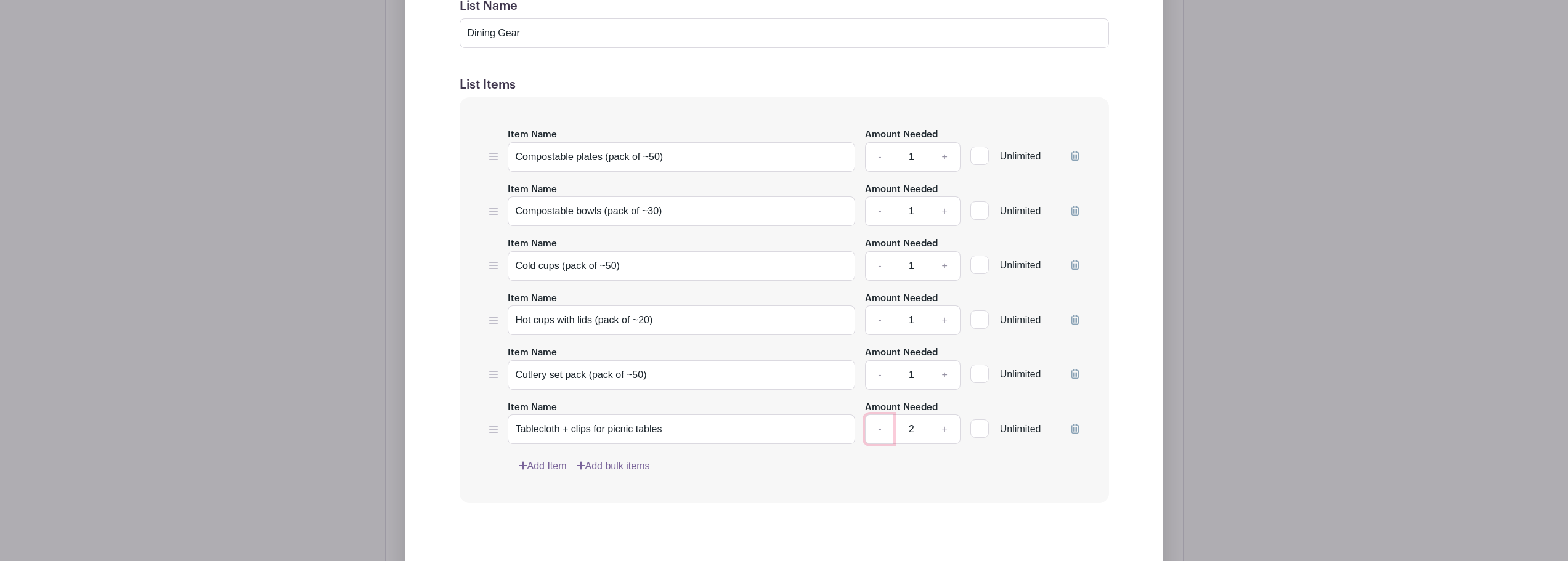
type input "1"
click at [693, 429] on input "Tablecloth + clips for picnic tables" at bounding box center [682, 429] width 348 height 30
click at [561, 428] on input "Tablecloth + clips for picnic tables" at bounding box center [682, 429] width 348 height 30
click at [699, 429] on input "Tablecloth (x2) + clips for picnic tables" at bounding box center [682, 429] width 348 height 30
type input "Tablecloth (x2) + clips for picnic tables"
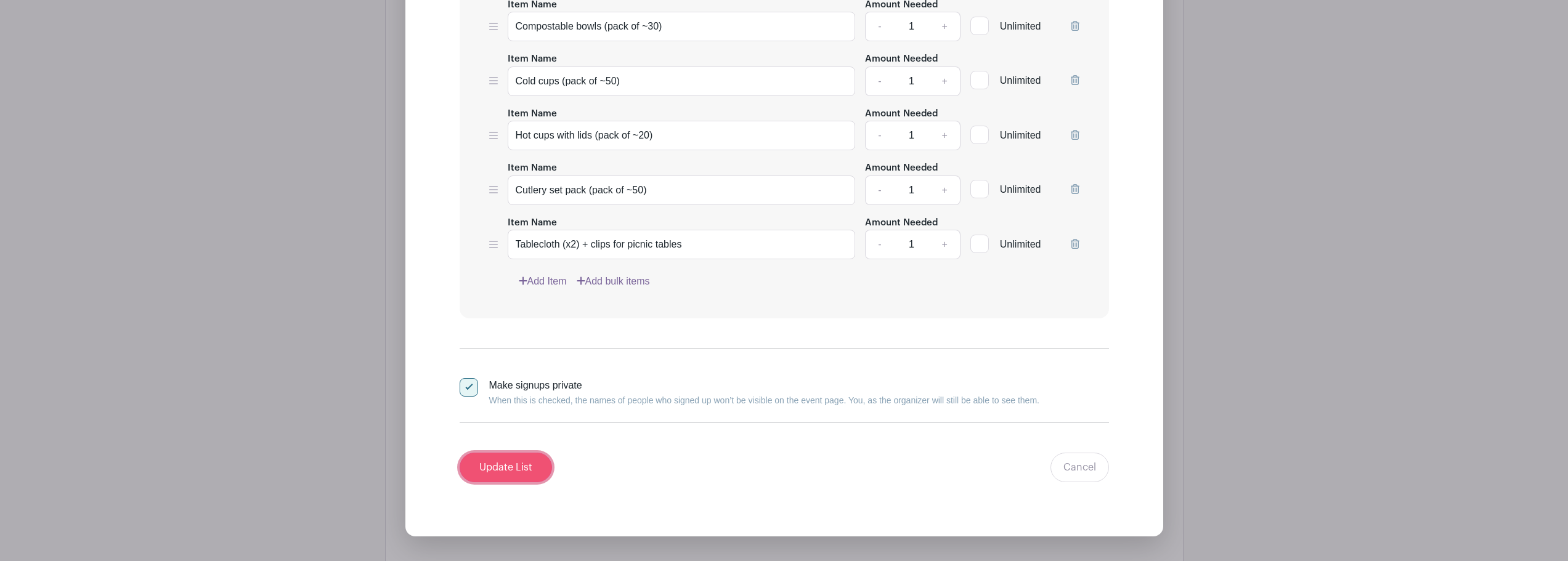
click at [520, 462] on input "Update List" at bounding box center [506, 468] width 93 height 30
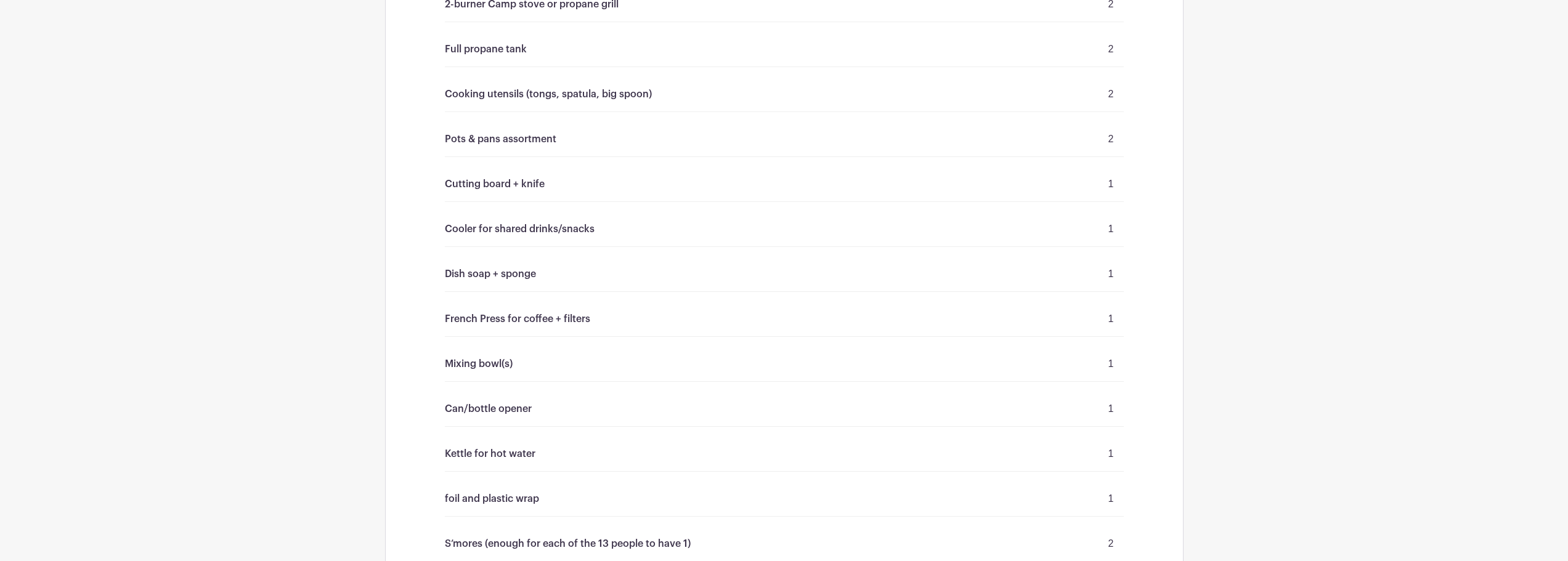
scroll to position [1488, 0]
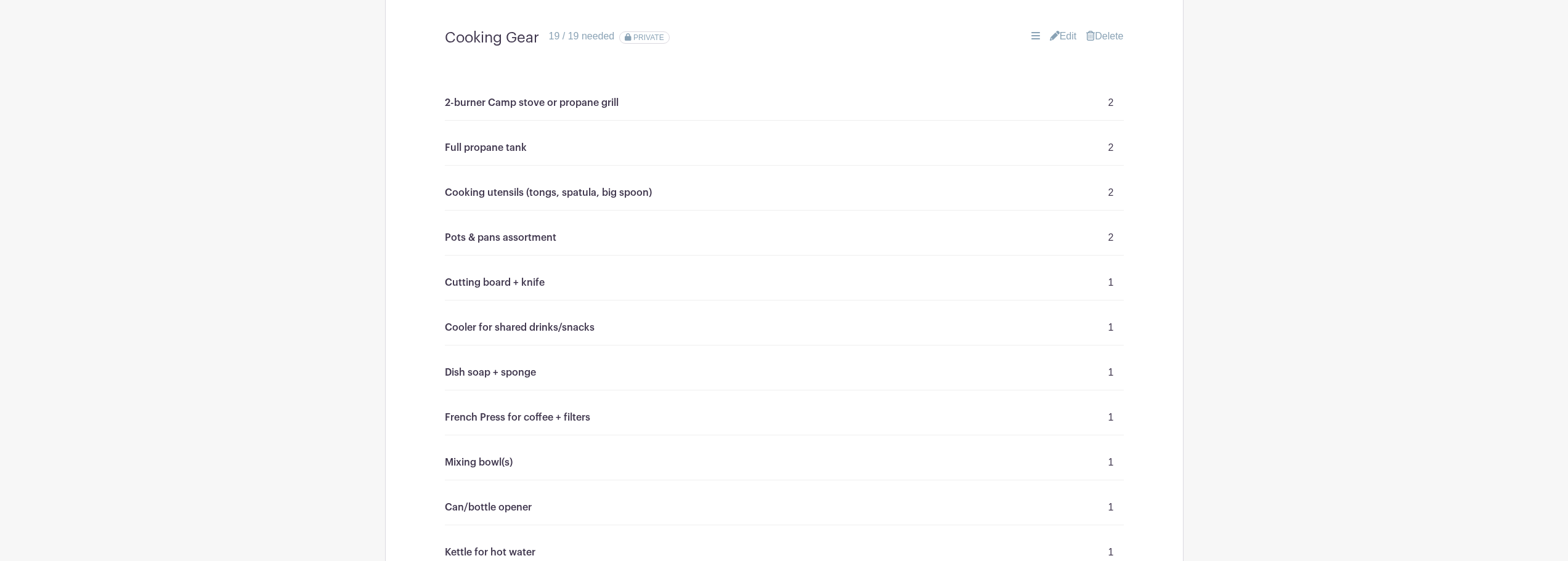
click at [1059, 37] on link "Edit" at bounding box center [1064, 36] width 27 height 15
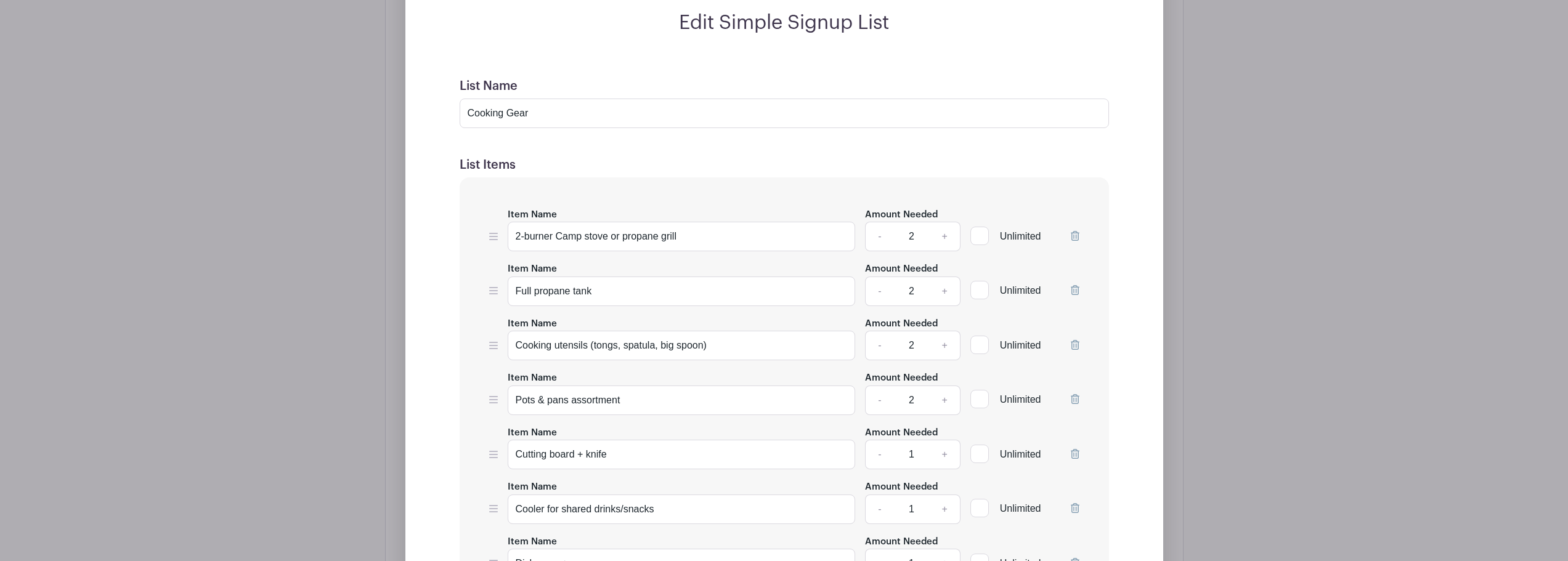
scroll to position [1611, 0]
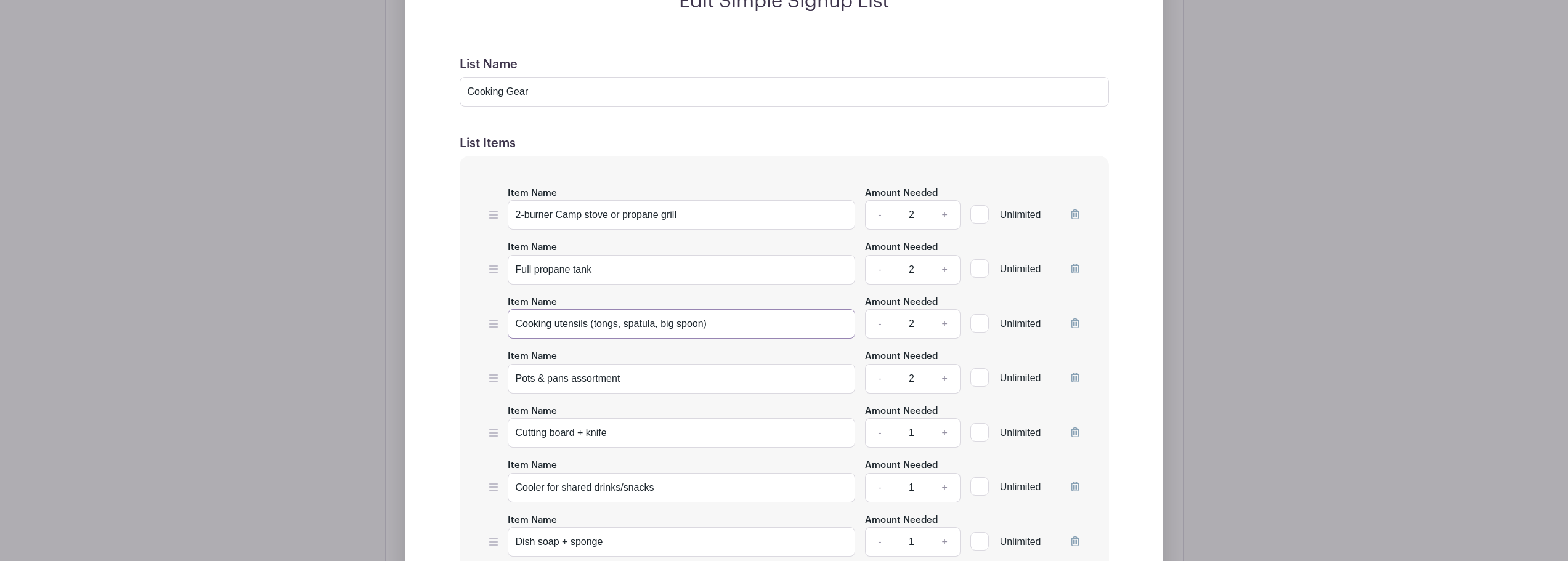
drag, startPoint x: 723, startPoint y: 326, endPoint x: 498, endPoint y: 326, distance: 225.0
click at [497, 326] on div "Item Name Cooking utensils (tongs, spatula, big spoon) Amount Needed - 2 + Unli…" at bounding box center [784, 317] width 590 height 45
click at [755, 326] on input "Cooking utensils (tongs, spatula, big spoon)" at bounding box center [682, 324] width 348 height 30
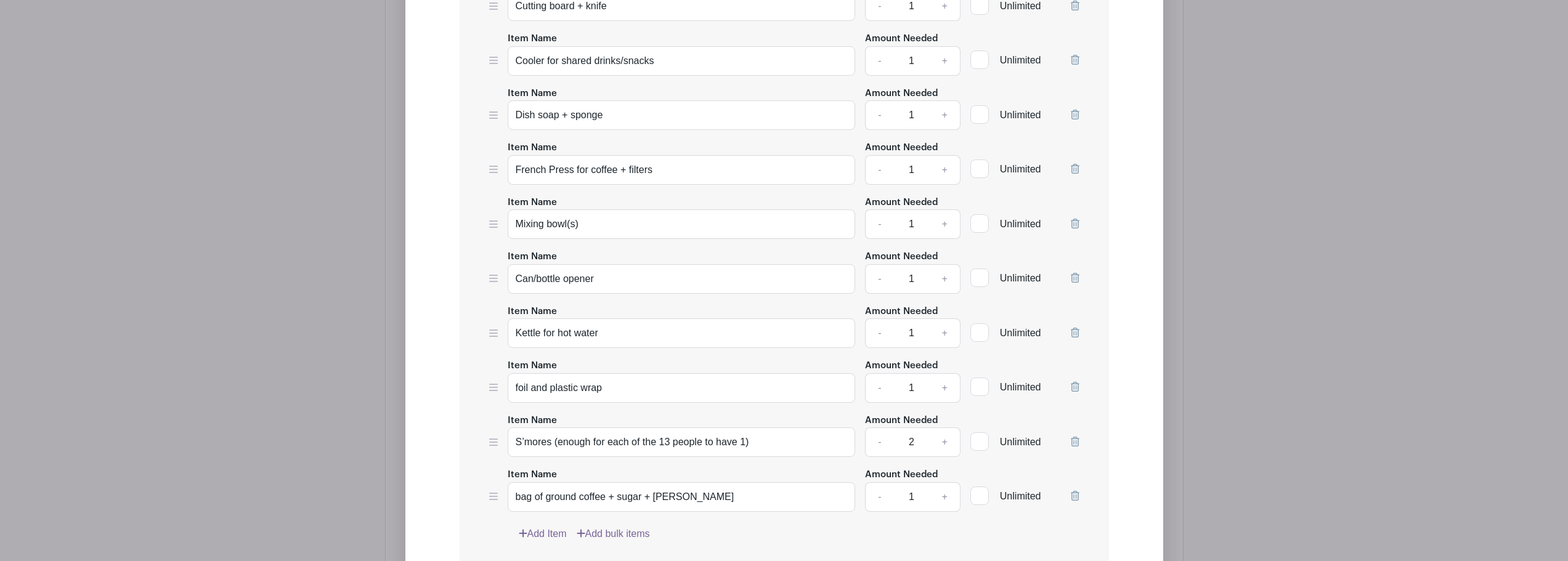
scroll to position [2104, 0]
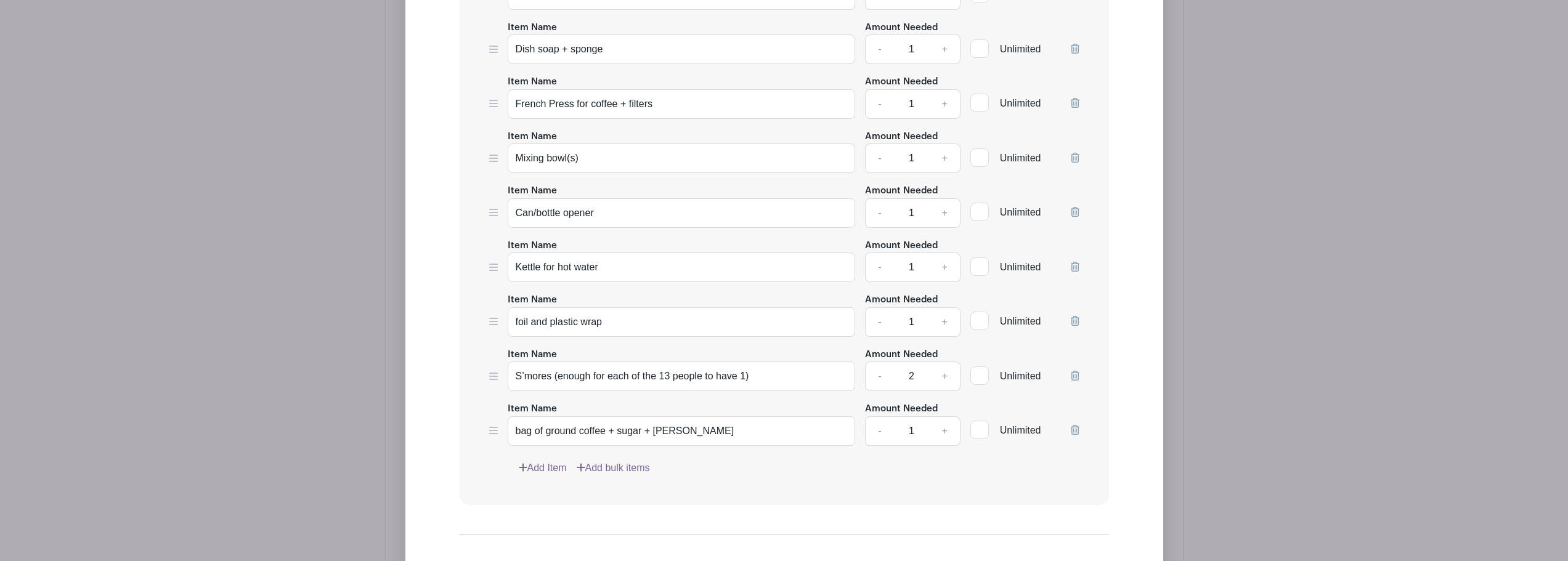
click at [542, 468] on link "Add Item" at bounding box center [543, 468] width 48 height 15
click at [617, 491] on input "Item Name" at bounding box center [682, 486] width 348 height 30
type input "Tub to wash pots & pans"
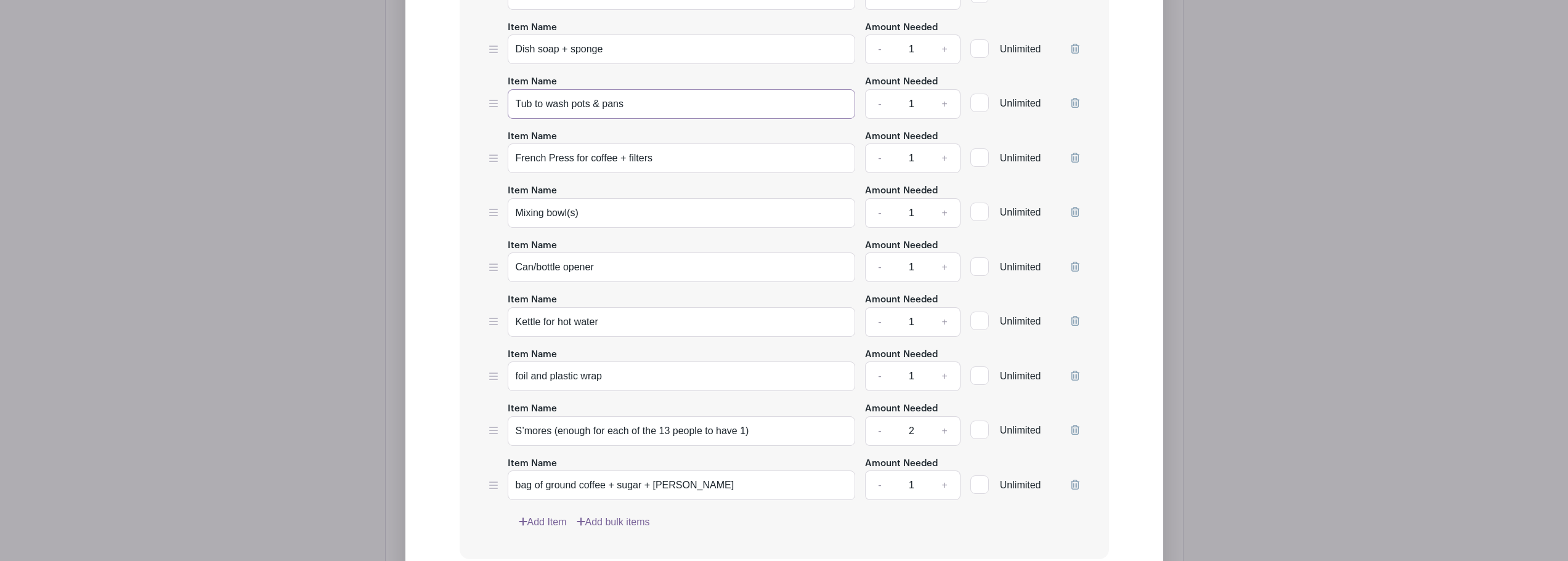
click at [516, 103] on input "Tub to wash pots & pans" at bounding box center [682, 104] width 348 height 30
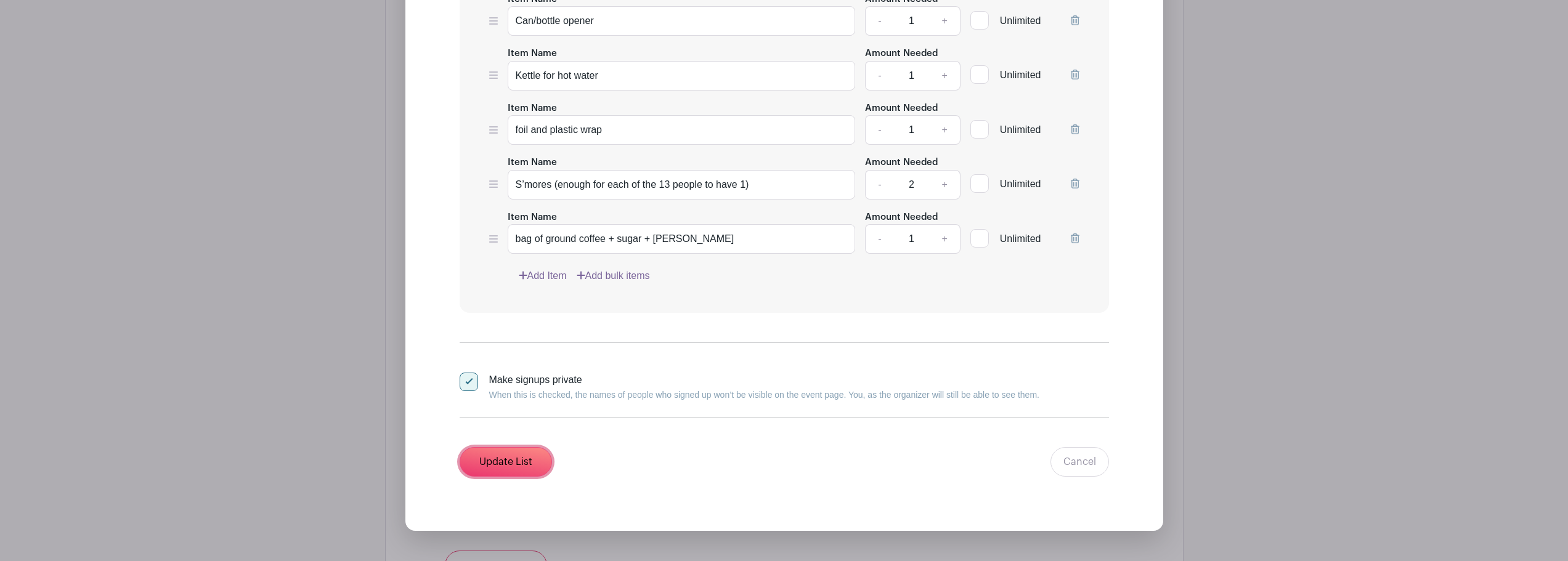
click at [508, 460] on input "Update List" at bounding box center [506, 462] width 93 height 30
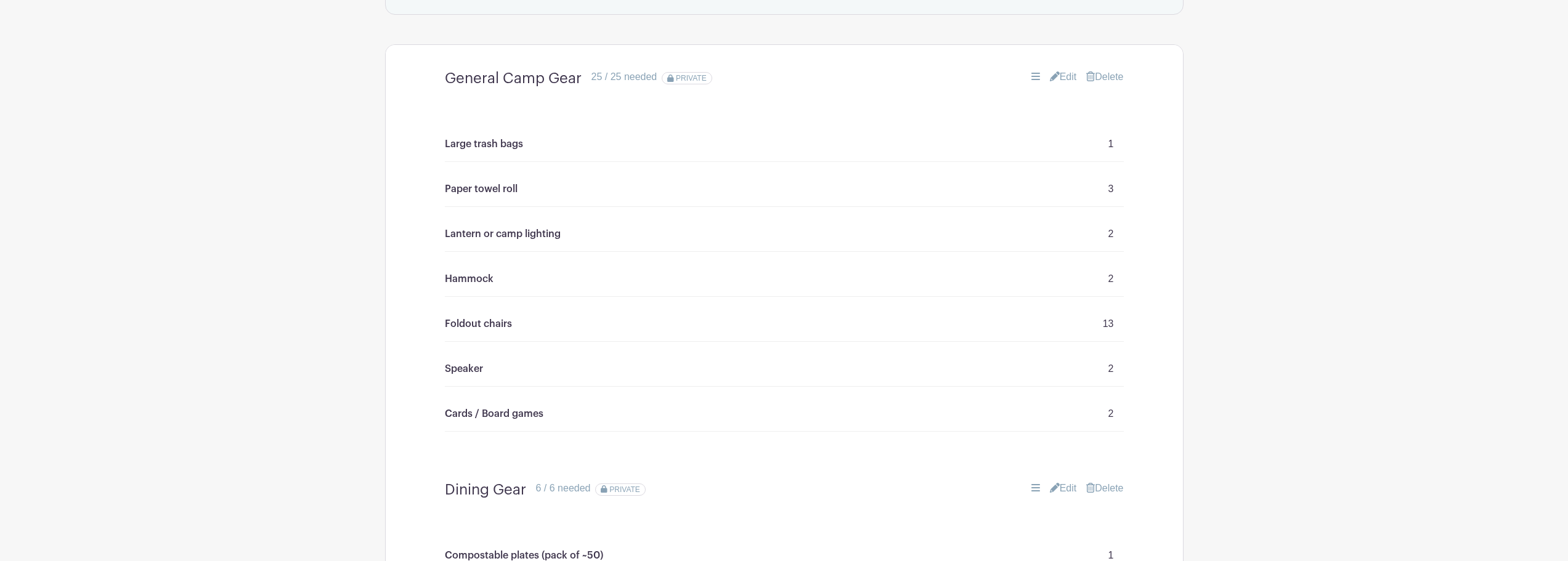
scroll to position [709, 0]
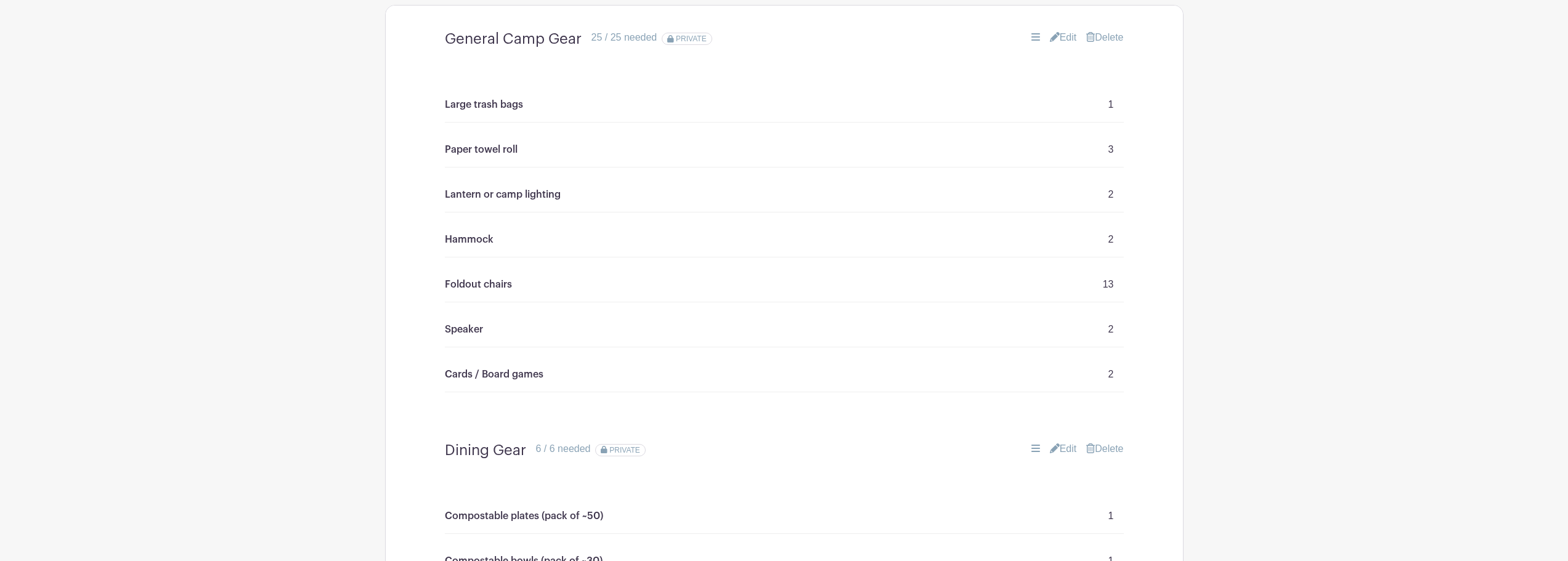
click at [1063, 34] on link "Edit" at bounding box center [1064, 38] width 27 height 15
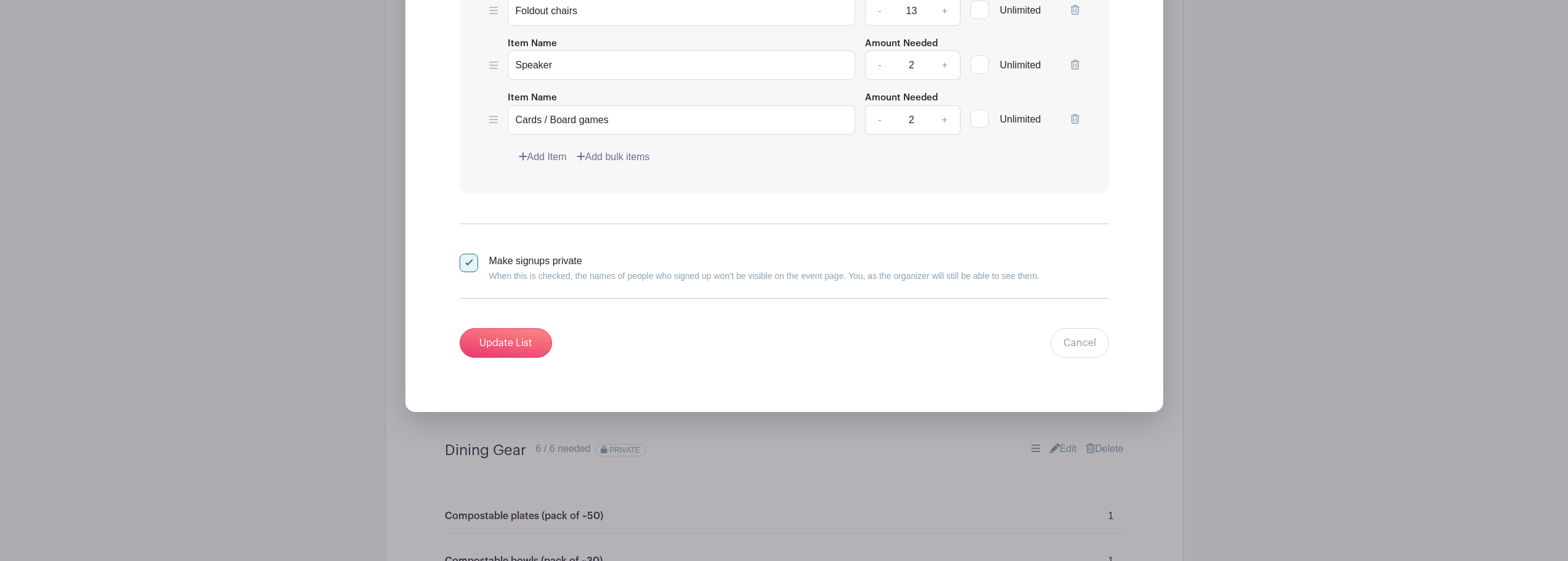
click at [556, 158] on link "Add Item" at bounding box center [543, 157] width 48 height 15
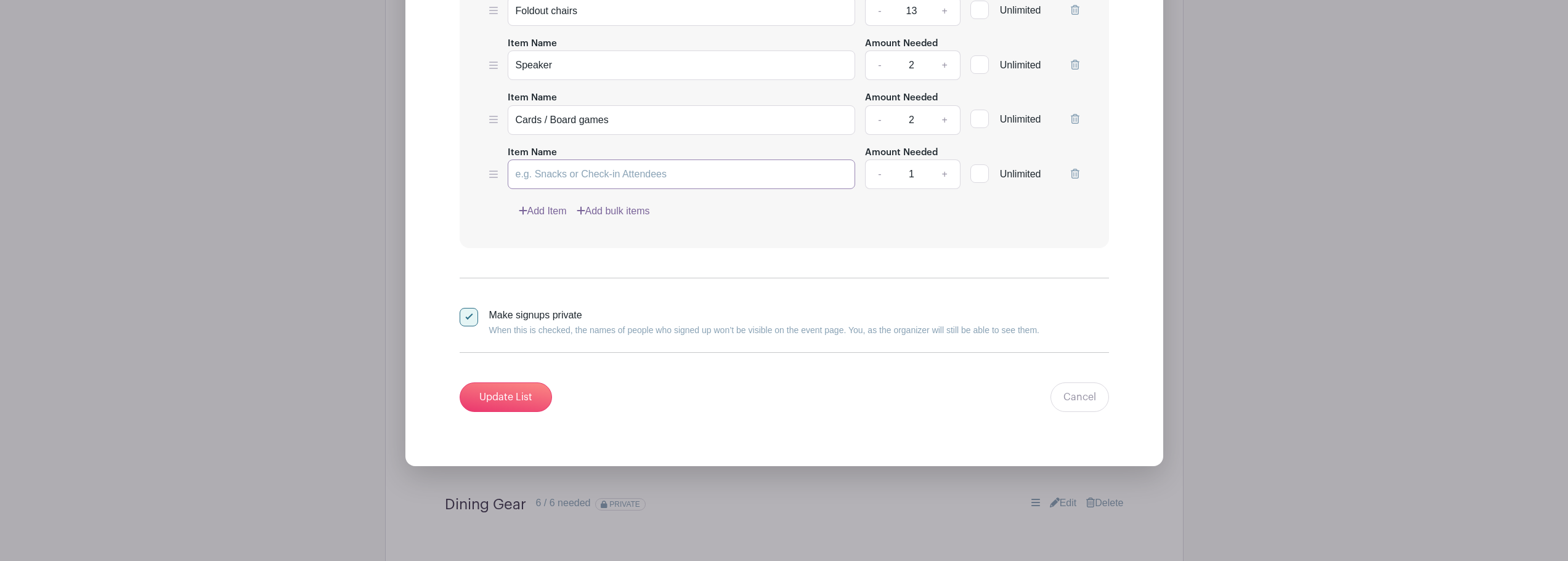
click at [593, 178] on input "Item Name" at bounding box center [682, 174] width 348 height 30
paste input "Wet wipes"
type input "Wet wipes"
click at [557, 209] on link "Add Item" at bounding box center [543, 211] width 48 height 15
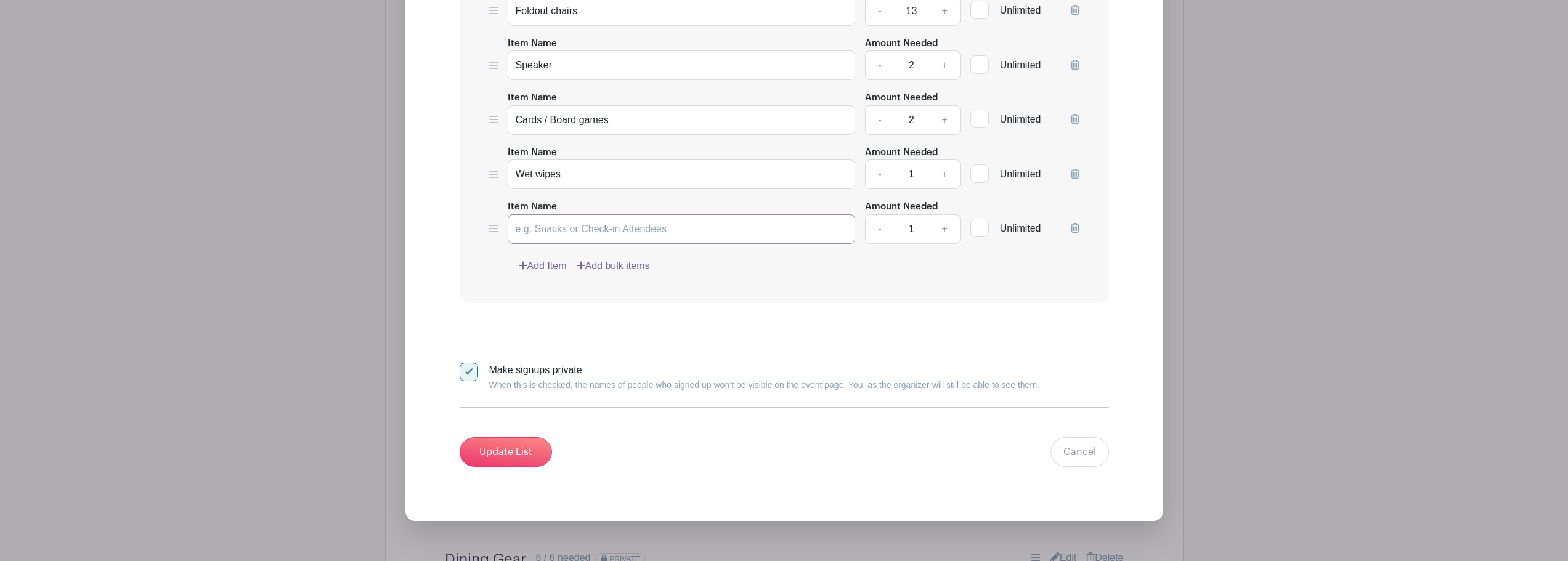
click at [543, 227] on input "Item Name" at bounding box center [682, 229] width 348 height 30
click at [559, 228] on input "Item Name" at bounding box center [682, 229] width 348 height 30
paste input "First-aid kit"
type input "First-aid kit"
click at [535, 264] on link "Add Item" at bounding box center [543, 266] width 48 height 15
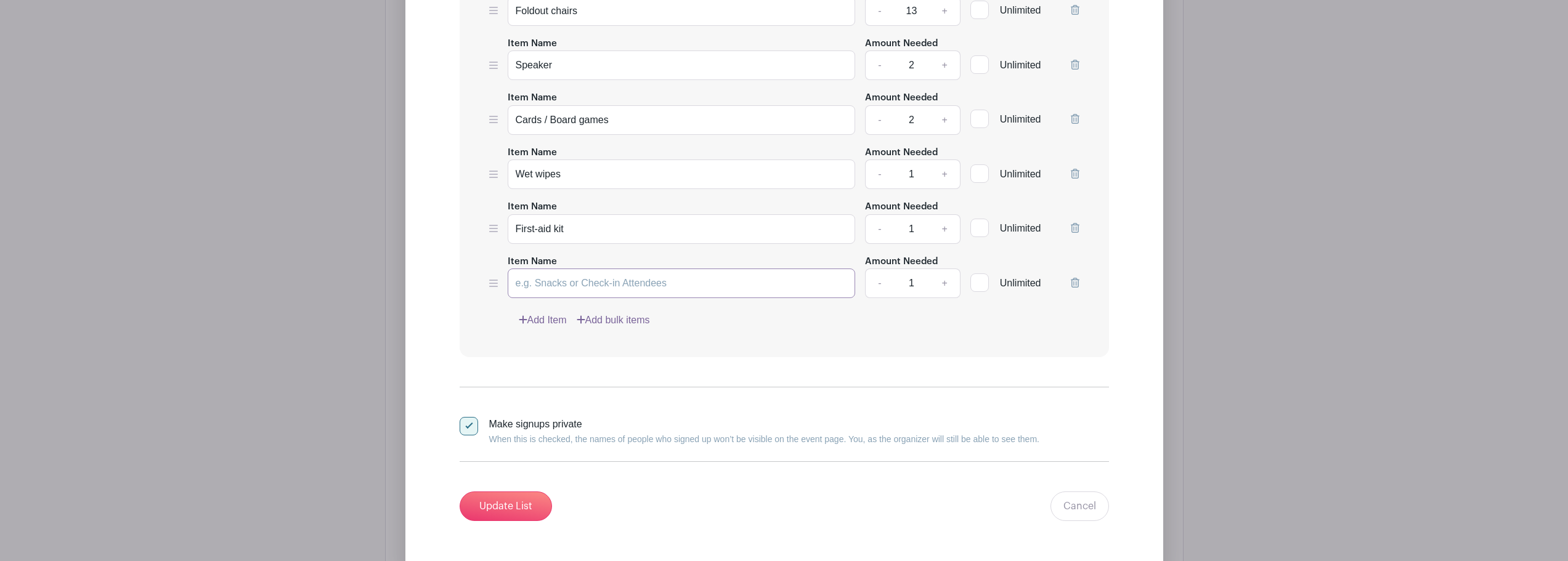
click at [553, 280] on input "Item Name" at bounding box center [682, 284] width 348 height 30
paste input "Bug spray"
type input "Bug spray"
click at [554, 317] on link "Add Item" at bounding box center [543, 320] width 48 height 15
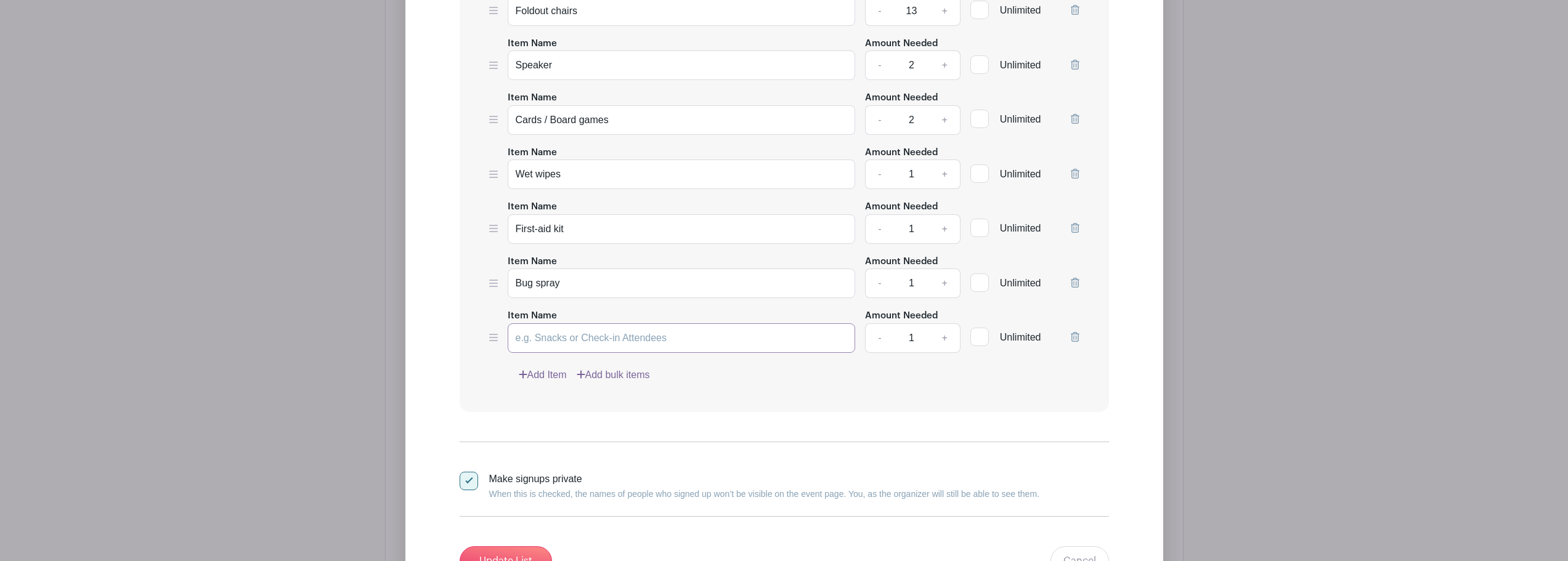
click at [585, 331] on input "Item Name" at bounding box center [682, 338] width 348 height 30
paste input "Small broom + dustpan for campsite"
drag, startPoint x: 657, startPoint y: 339, endPoint x: 619, endPoint y: 340, distance: 38.0
click at [619, 340] on input "Small broom + dustpan for campsite" at bounding box center [682, 338] width 348 height 30
type input "Small broom + dustpan"
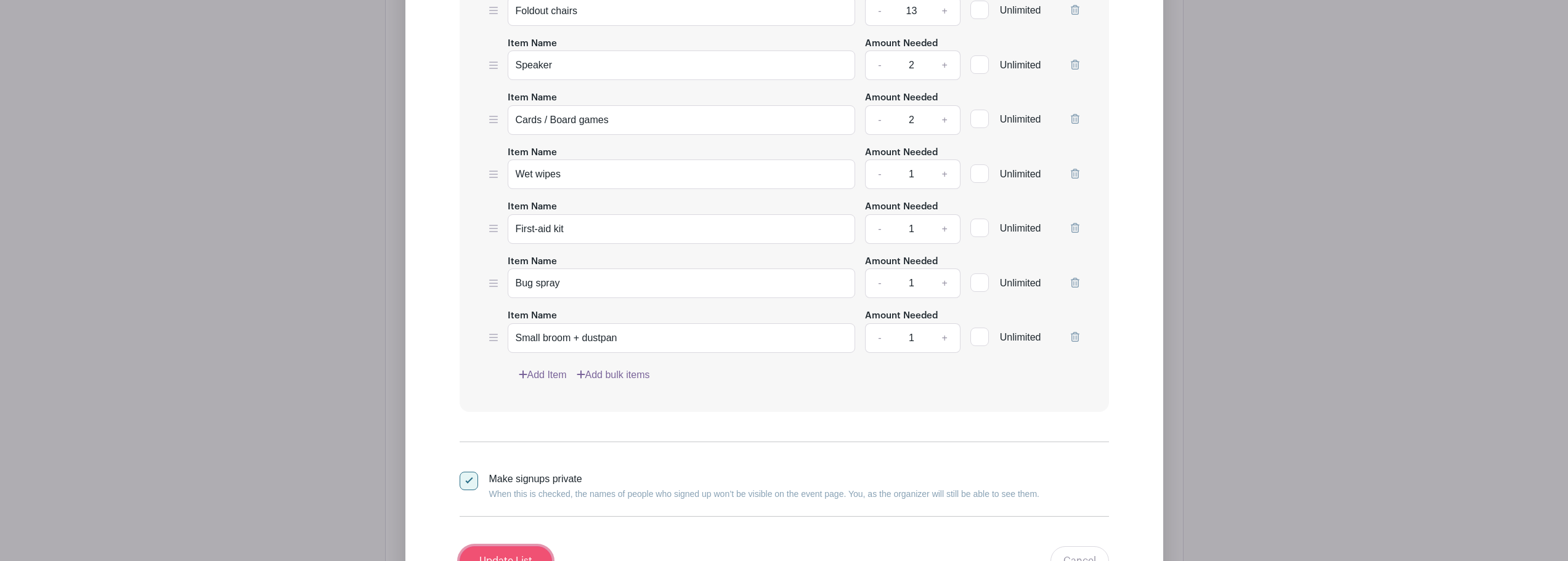
click at [523, 554] on input "Update List" at bounding box center [506, 561] width 93 height 30
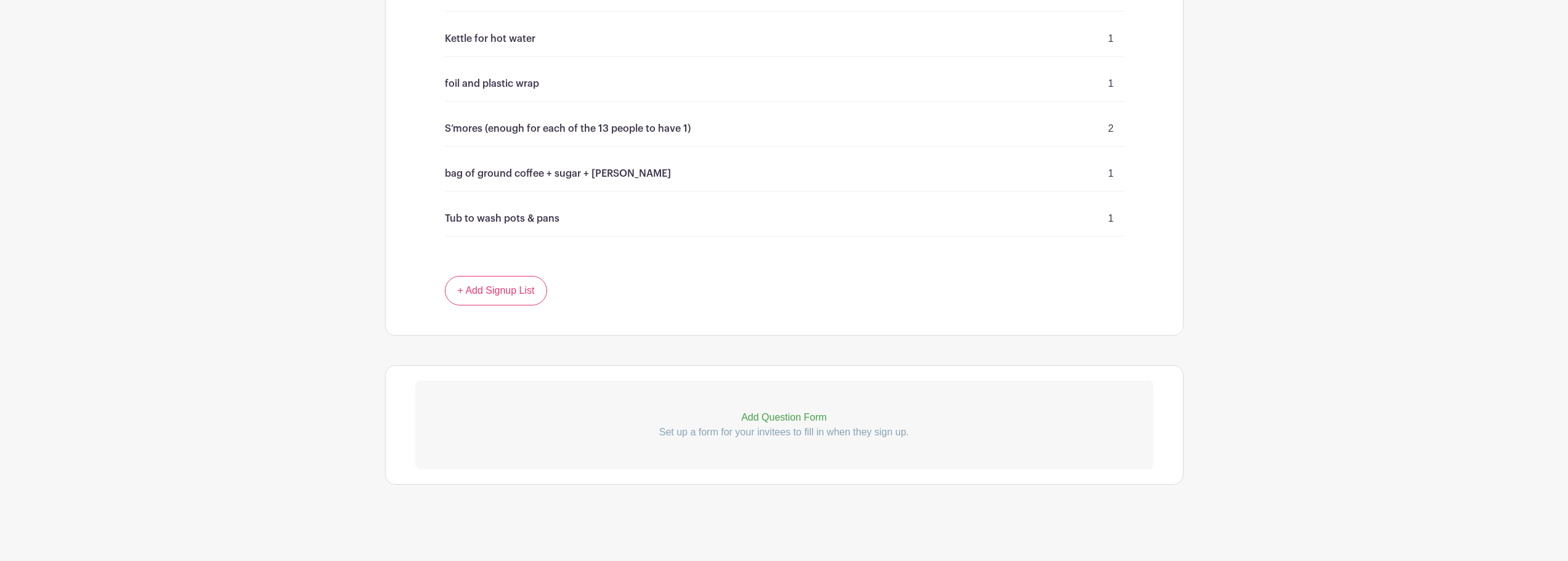
scroll to position [2182, 0]
click at [796, 415] on p "Add Question Form" at bounding box center [784, 417] width 738 height 15
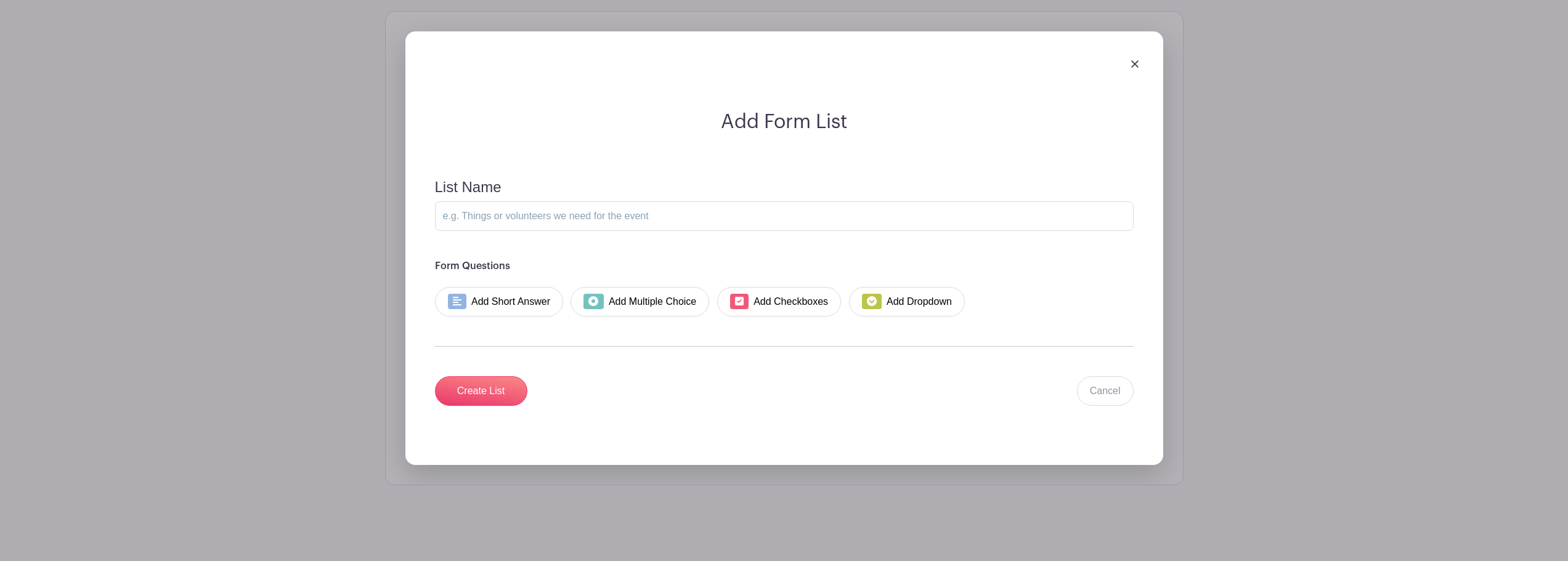
scroll to position [2537, 0]
click at [621, 213] on input "List Name" at bounding box center [784, 215] width 699 height 30
type input "D"
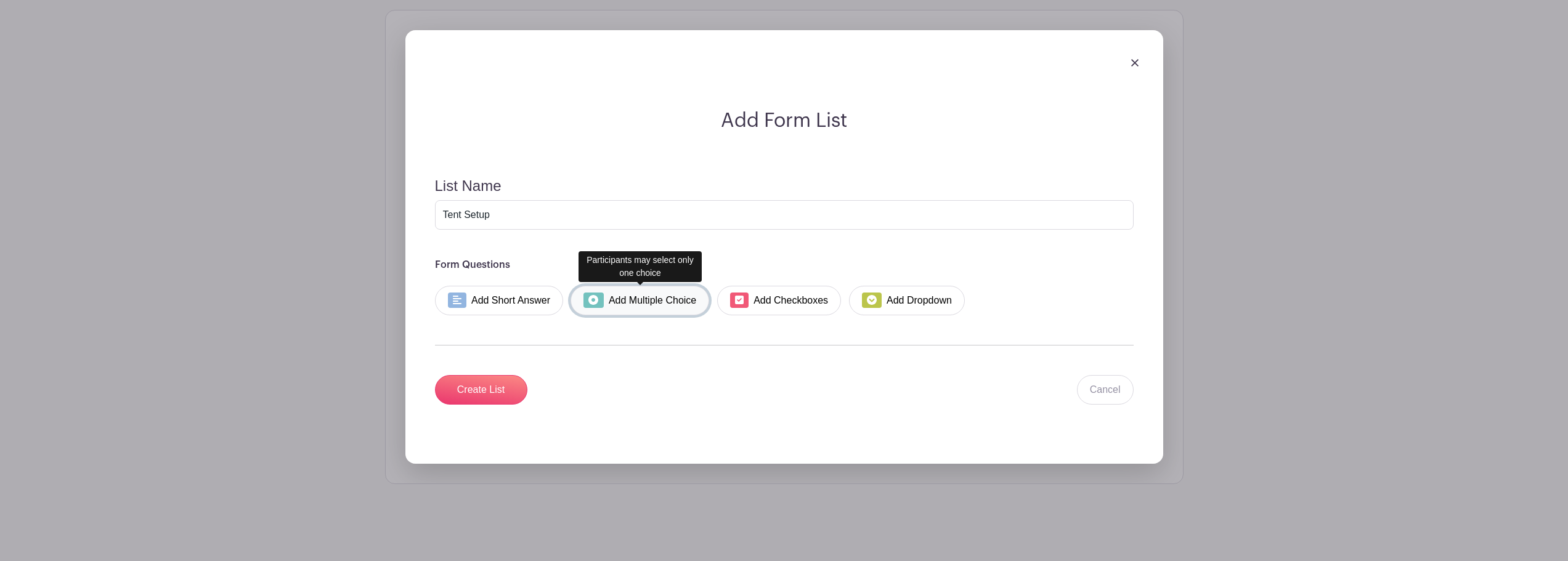
click at [637, 306] on link "Add Multiple Choice" at bounding box center [640, 301] width 138 height 30
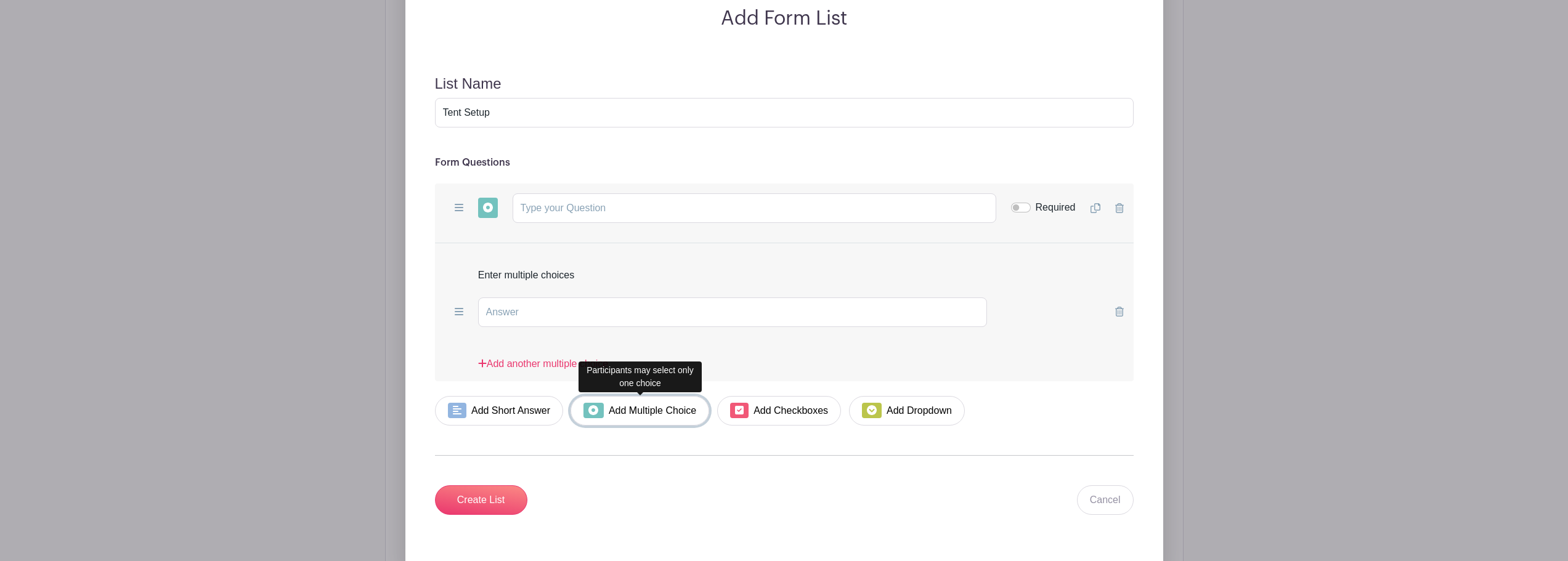
scroll to position [2660, 0]
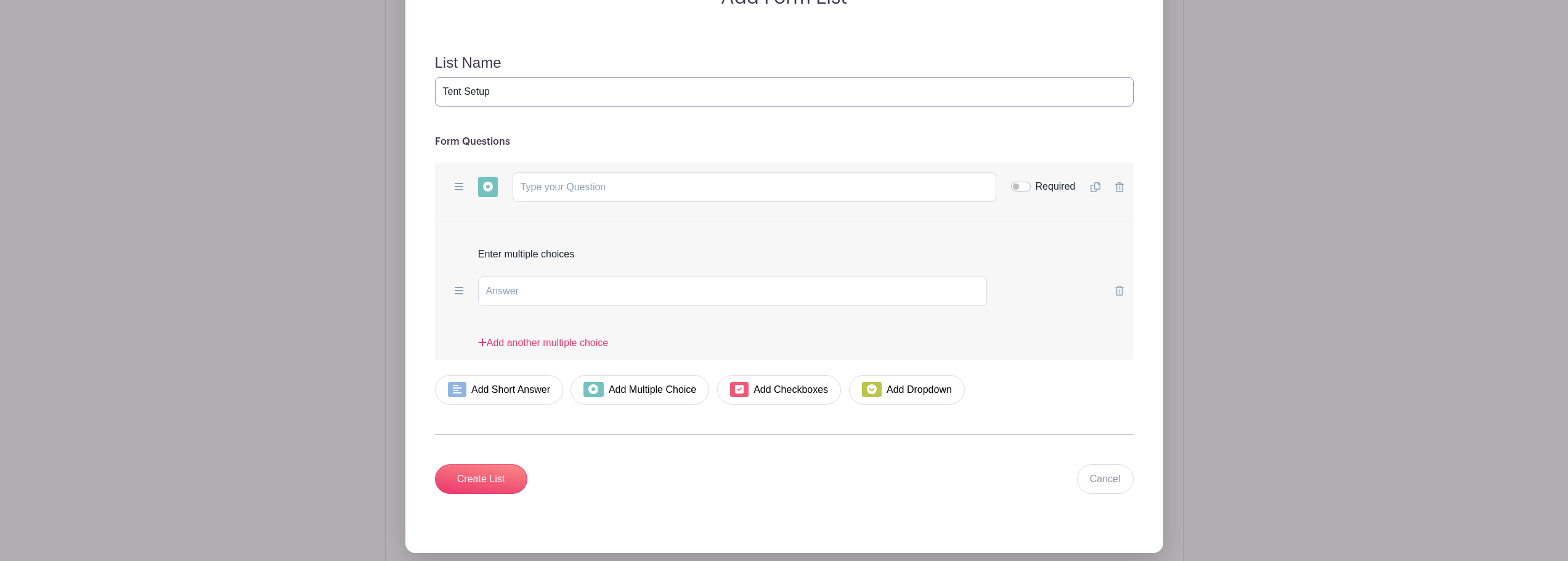
drag, startPoint x: 499, startPoint y: 91, endPoint x: 430, endPoint y: 92, distance: 69.0
click at [430, 92] on form "List Name Tent Setup Form Questions Add Short Answer Add Multiple Choice Add Ch…" at bounding box center [784, 274] width 728 height 470
click at [556, 186] on input "text" at bounding box center [754, 187] width 484 height 30
click at [556, 186] on input "text" at bounding box center [754, 187] width 484 height 30
drag, startPoint x: 481, startPoint y: 90, endPoint x: 449, endPoint y: 90, distance: 32.0
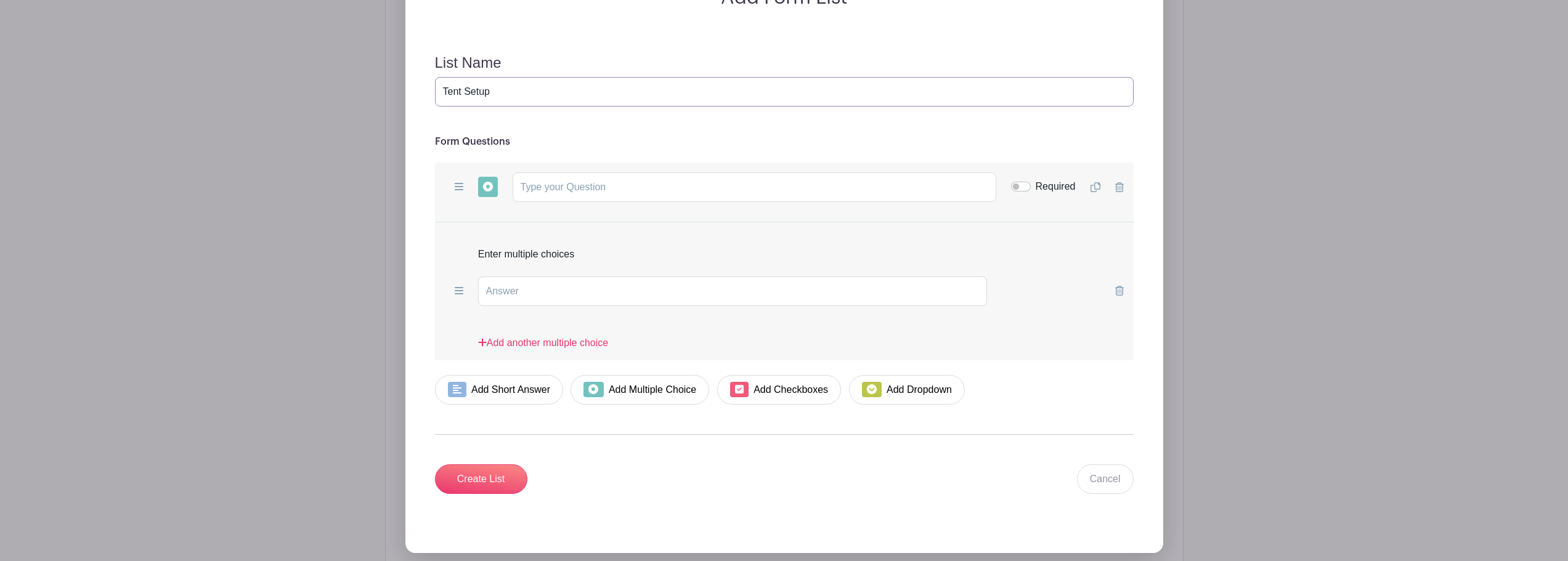
click at [450, 90] on input "Tent Setup" at bounding box center [784, 92] width 699 height 30
type input "T"
type input "Rides and carpooling"
click at [572, 186] on input "text" at bounding box center [754, 187] width 484 height 30
click at [550, 190] on input "text" at bounding box center [754, 187] width 484 height 30
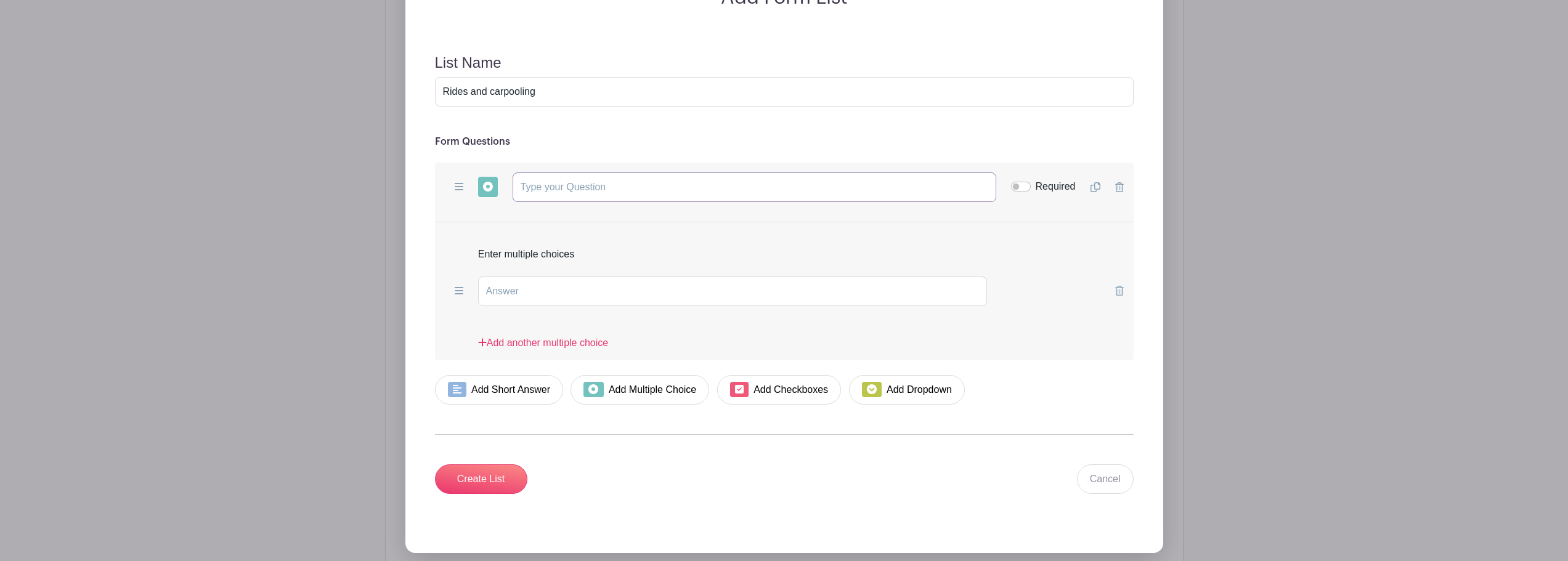
click at [578, 188] on input "text" at bounding box center [754, 187] width 484 height 30
paste input "Driver with 2–3 open seats"
type input "Driver with 2–3 open seats"
drag, startPoint x: 661, startPoint y: 185, endPoint x: 512, endPoint y: 187, distance: 149.0
click at [512, 187] on input "Driver with 2–3 open seats" at bounding box center [754, 187] width 484 height 30
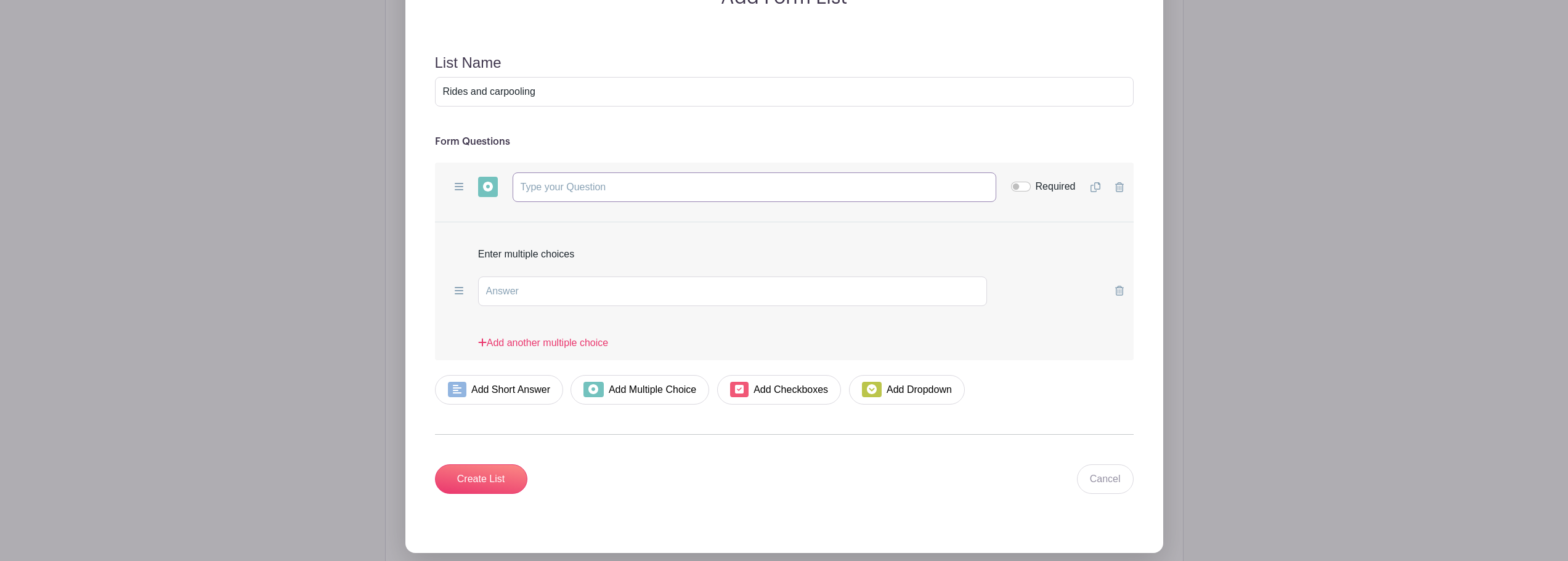
click at [580, 189] on input "text" at bounding box center [754, 187] width 484 height 30
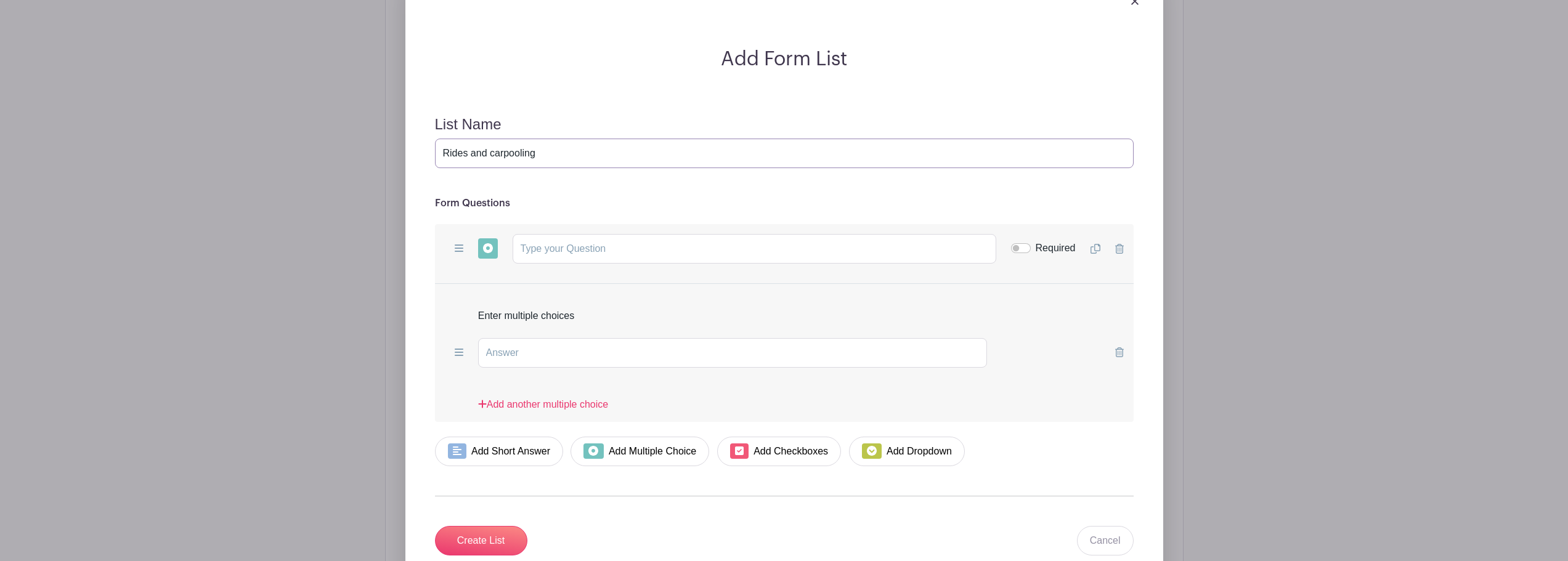
drag, startPoint x: 545, startPoint y: 153, endPoint x: 441, endPoint y: 153, distance: 104.0
click at [441, 153] on input "Rides and carpooling" at bounding box center [784, 153] width 699 height 30
click at [548, 255] on input "text" at bounding box center [754, 249] width 484 height 30
click at [542, 455] on link "Add Short Answer" at bounding box center [499, 452] width 129 height 30
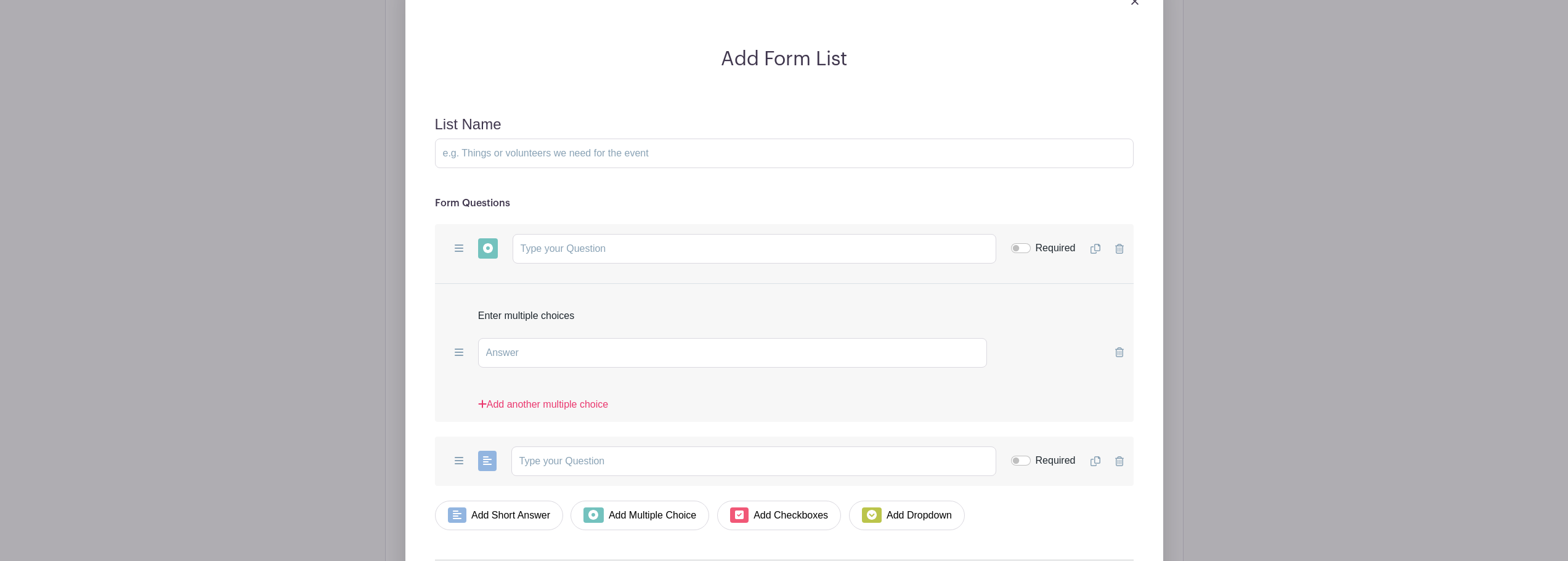
click at [1119, 248] on icon at bounding box center [1120, 249] width 9 height 10
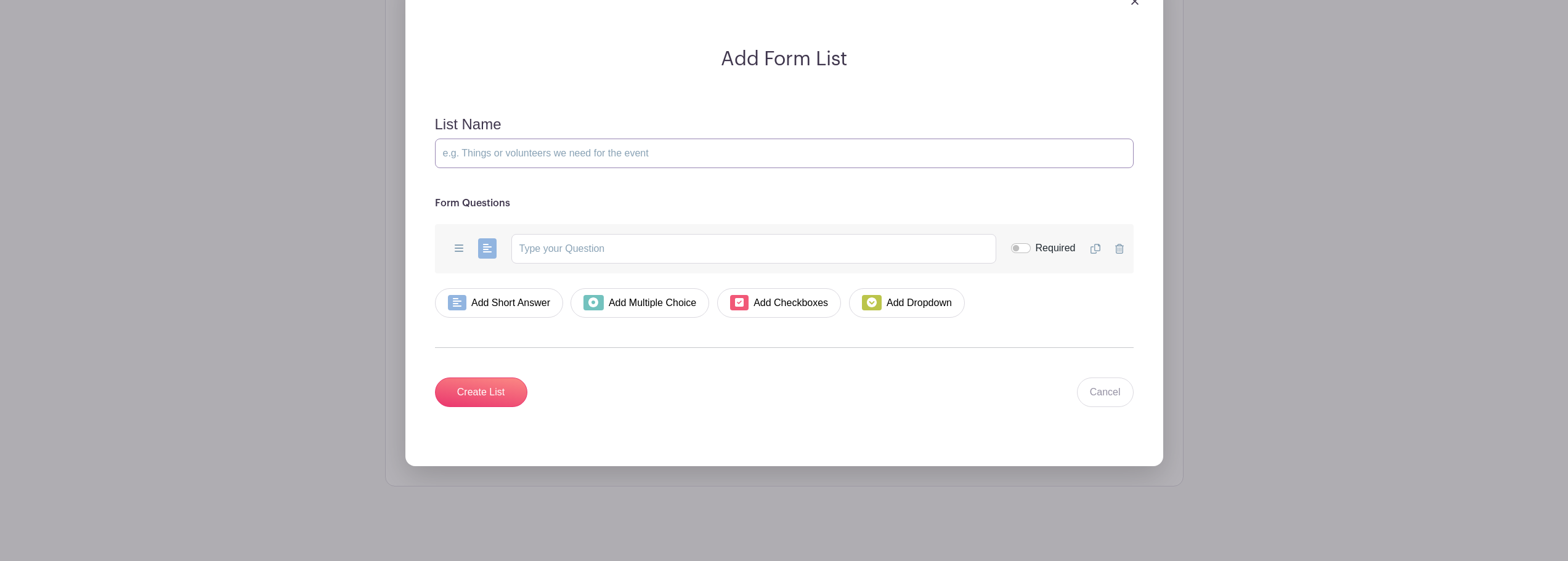
click at [520, 147] on input "List Name" at bounding box center [784, 153] width 699 height 30
type input "Tents and Rides"
click at [590, 252] on input "text" at bounding box center [753, 249] width 485 height 30
paste input "Do you have a tent? If yes, list the size (2-person, 4-person, etc.). If not, w…"
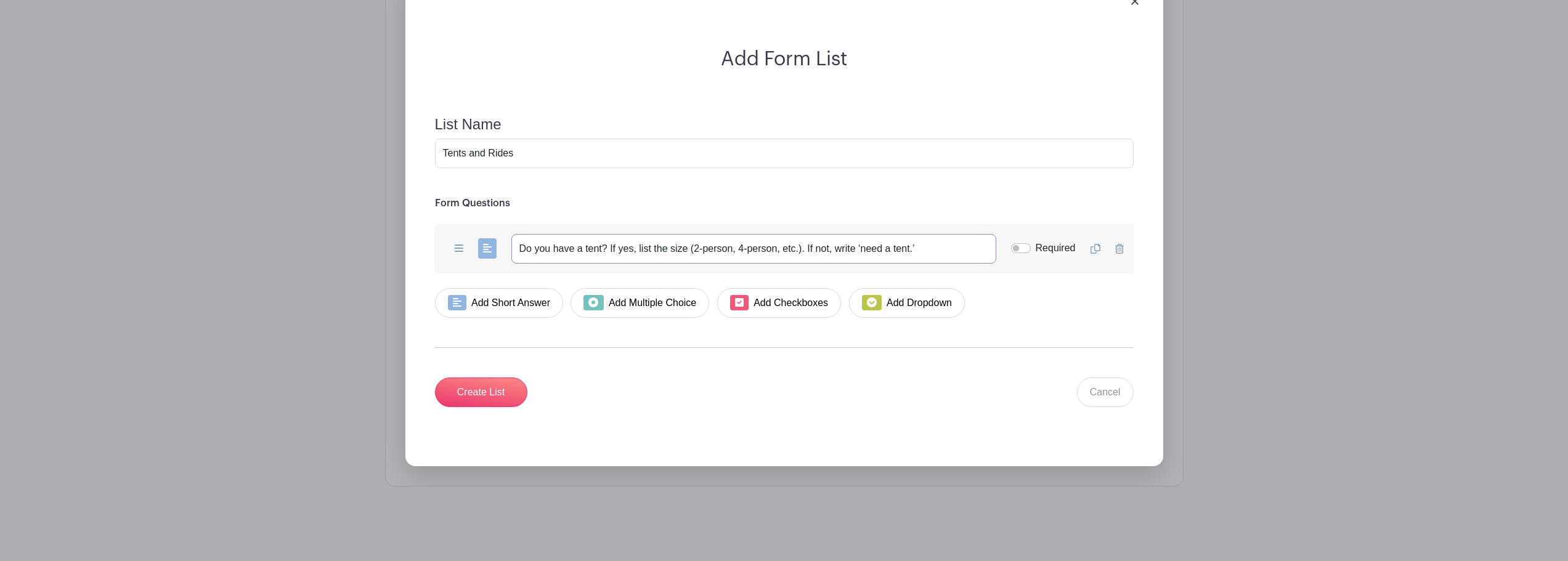
type input "Do you have a tent? If yes, list the size (2-person, 4-person, etc.). If not, w…"
click at [1014, 248] on input "Required" at bounding box center [1021, 248] width 20 height 10
checkbox input "true"
click at [528, 306] on link "Add Short Answer" at bounding box center [499, 303] width 129 height 30
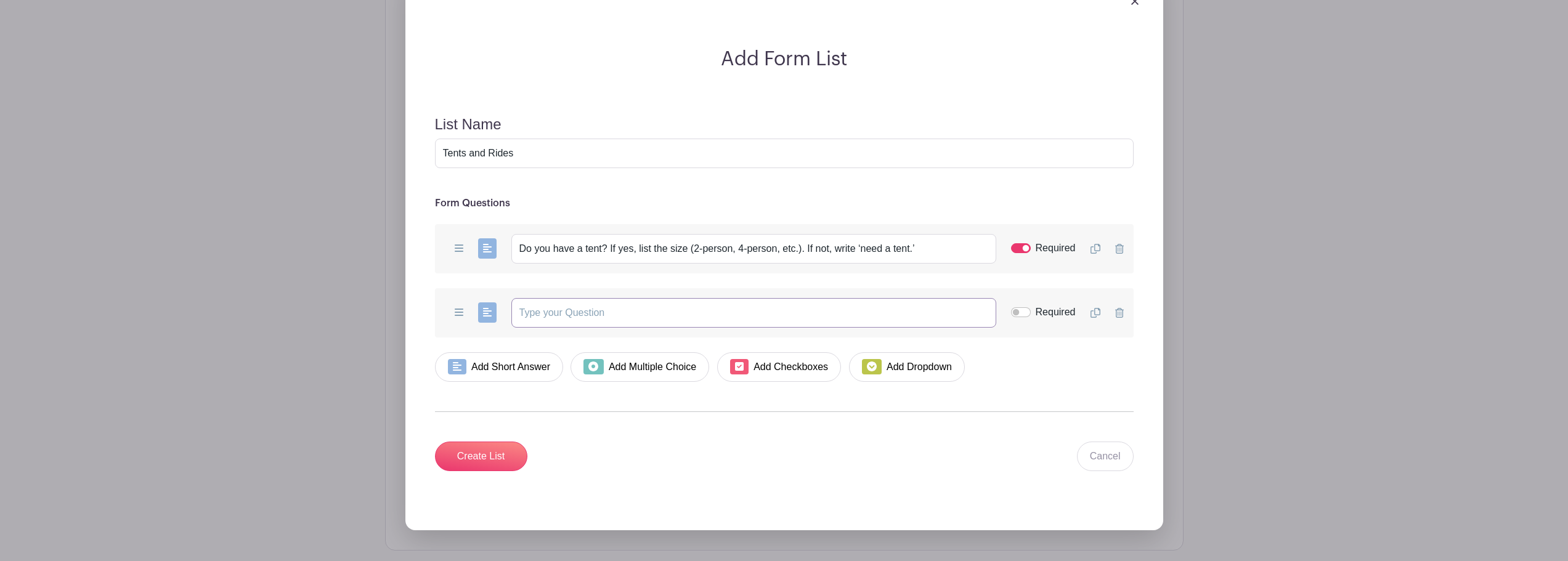
click at [576, 315] on input "text" at bounding box center [753, 313] width 485 height 30
paste input "Are you driving? If yes, how many open seats do you have? If not, write ‘need a…"
type input "Are you driving? If yes, how many open seats do you have? If not, write ‘need a…"
click at [1025, 309] on input "Required" at bounding box center [1021, 312] width 20 height 10
checkbox input "true"
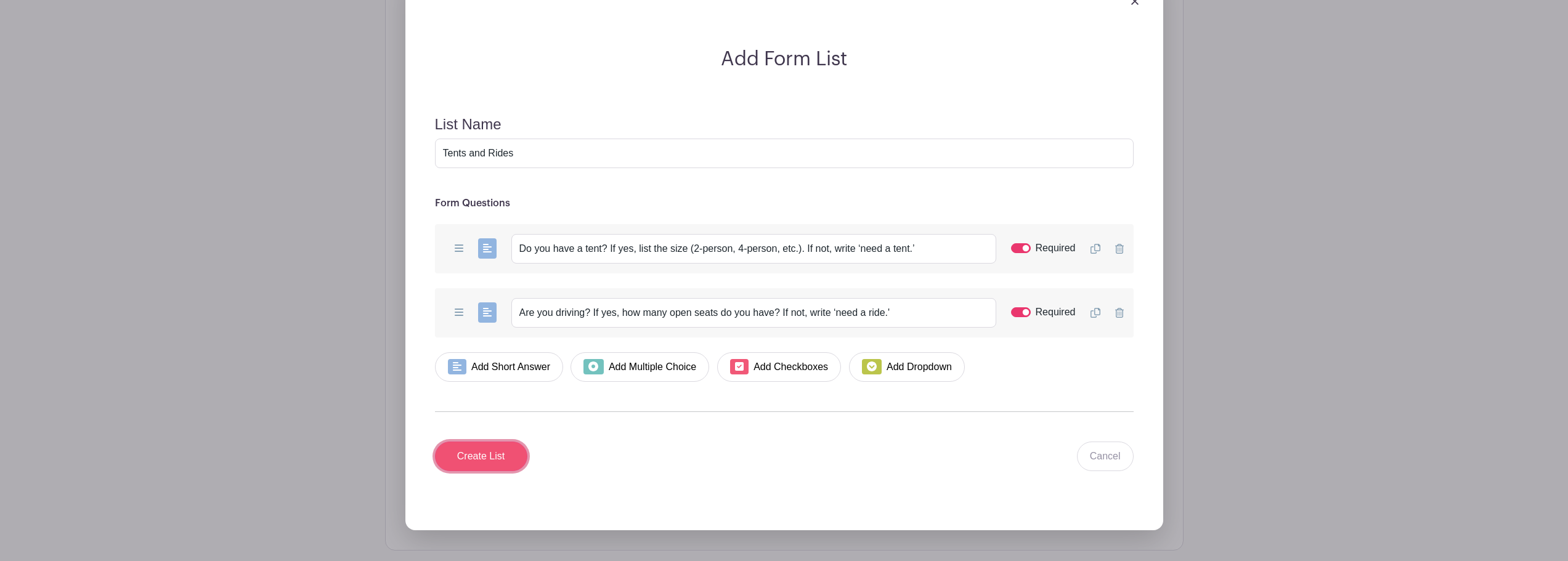
click at [489, 458] on input "Create List" at bounding box center [481, 457] width 93 height 30
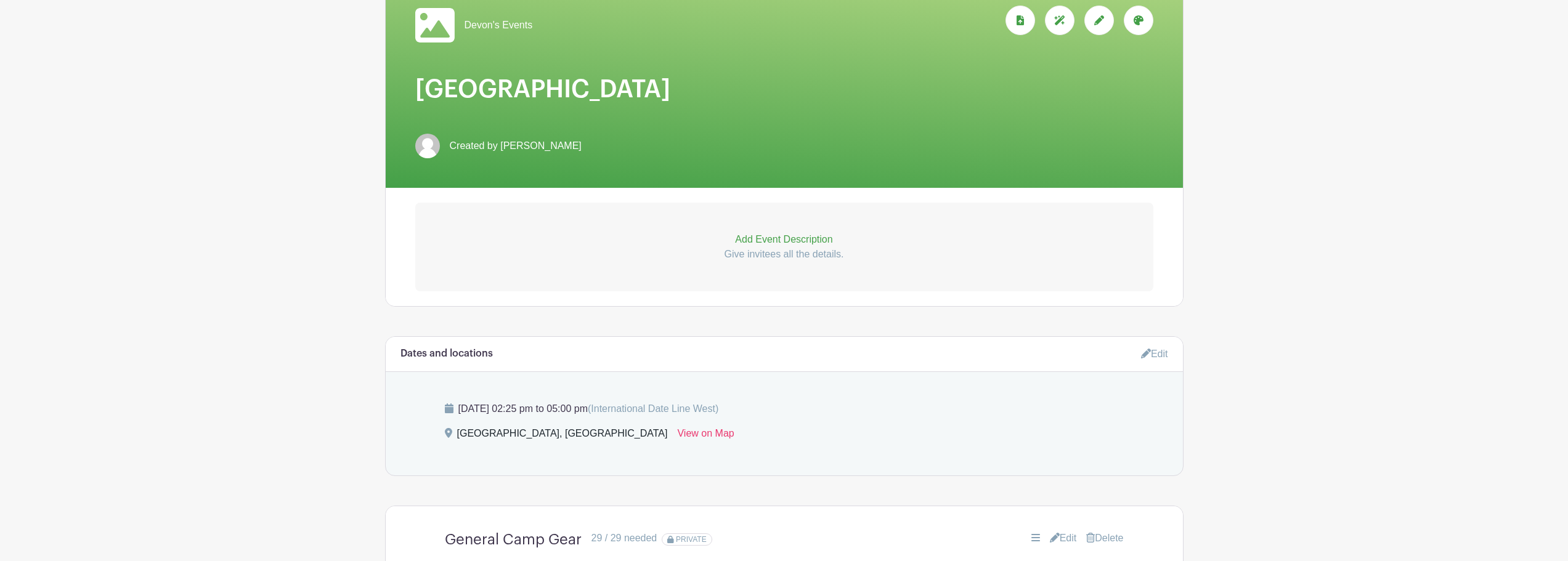
scroll to position [193, 0]
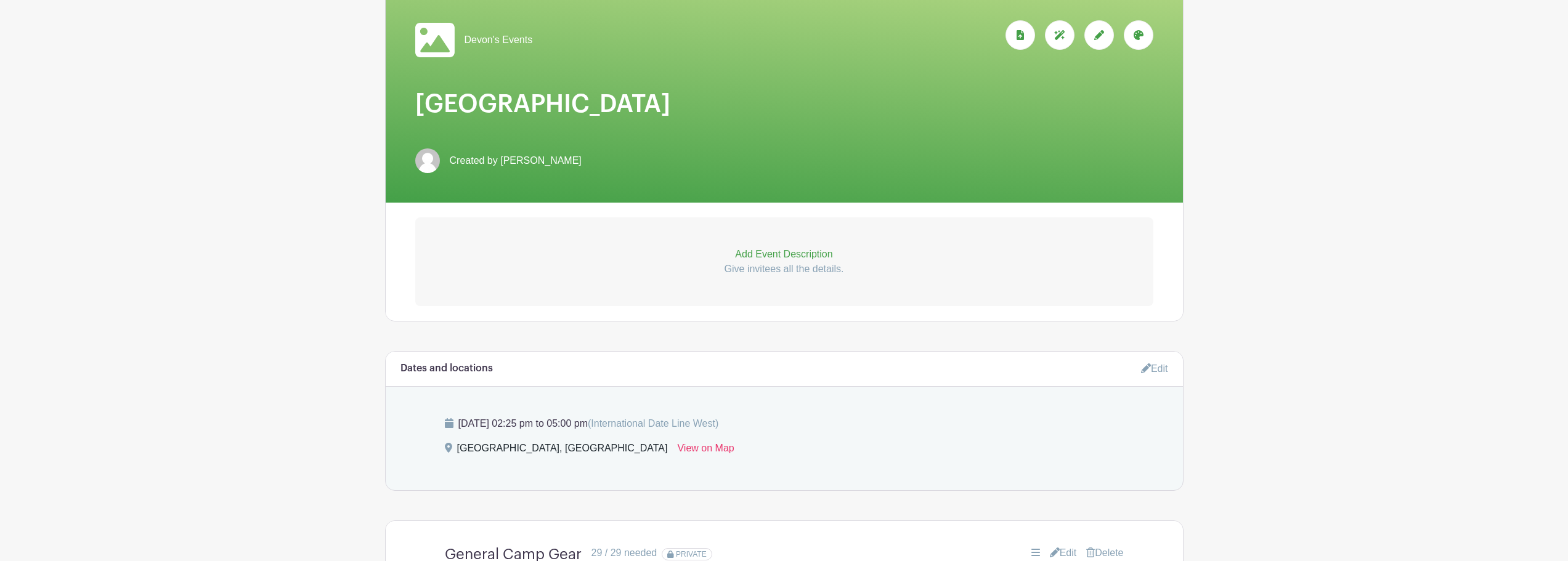
click at [781, 261] on p "Add Event Description" at bounding box center [784, 255] width 738 height 15
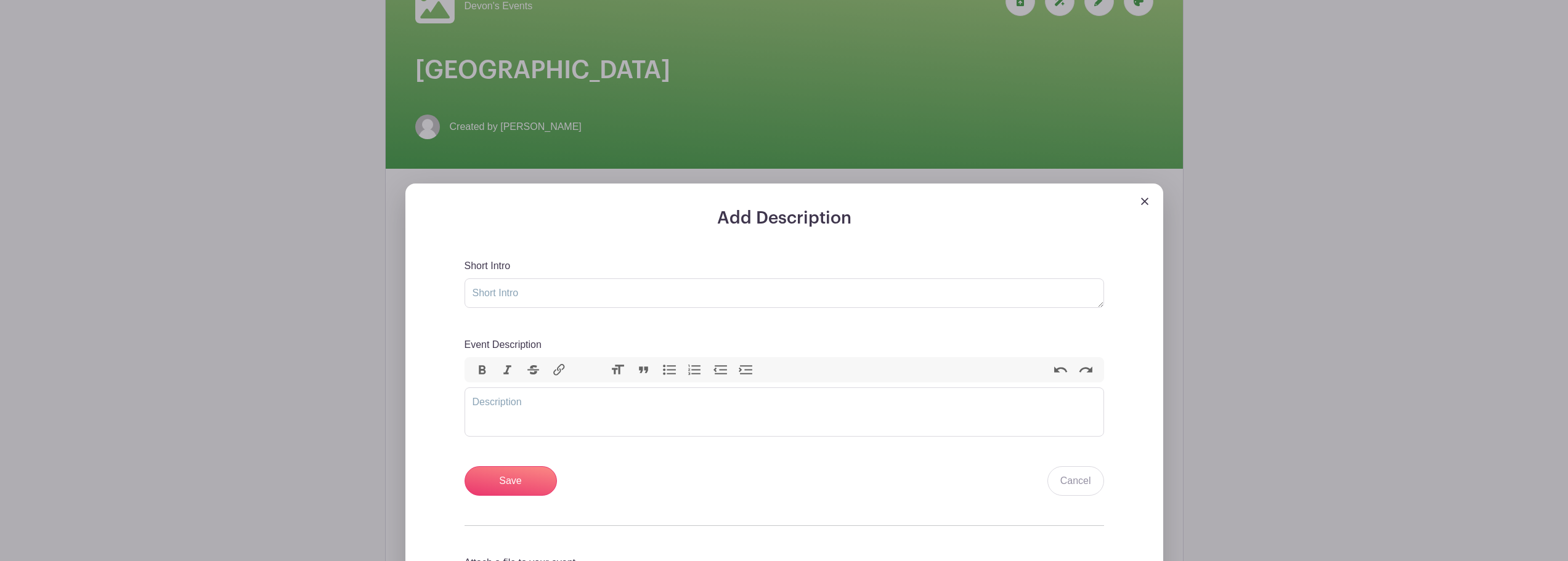
scroll to position [255, 0]
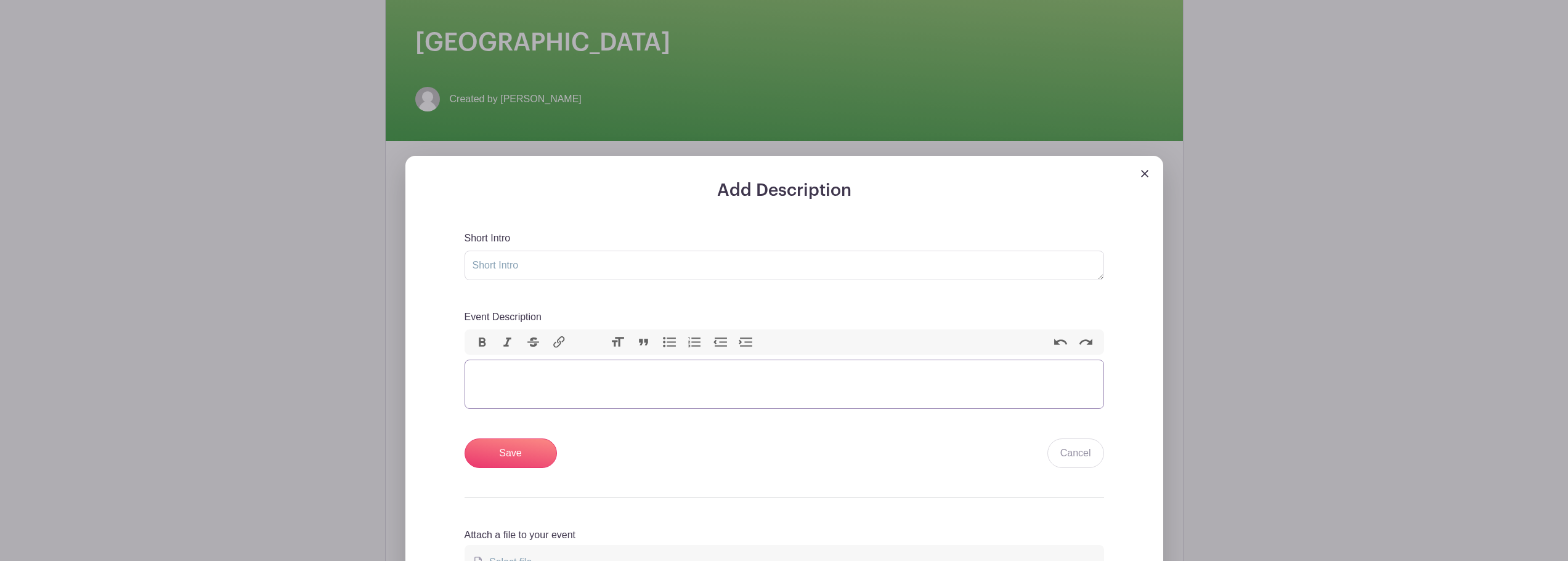
click at [554, 388] on trix-editor "Event Description" at bounding box center [784, 384] width 640 height 49
paste trix-editor "<div>&nbsp;</div><div>🗓️ Dates&nbsp;<br><br></div><ul><li><strong>Friday, Sept …"
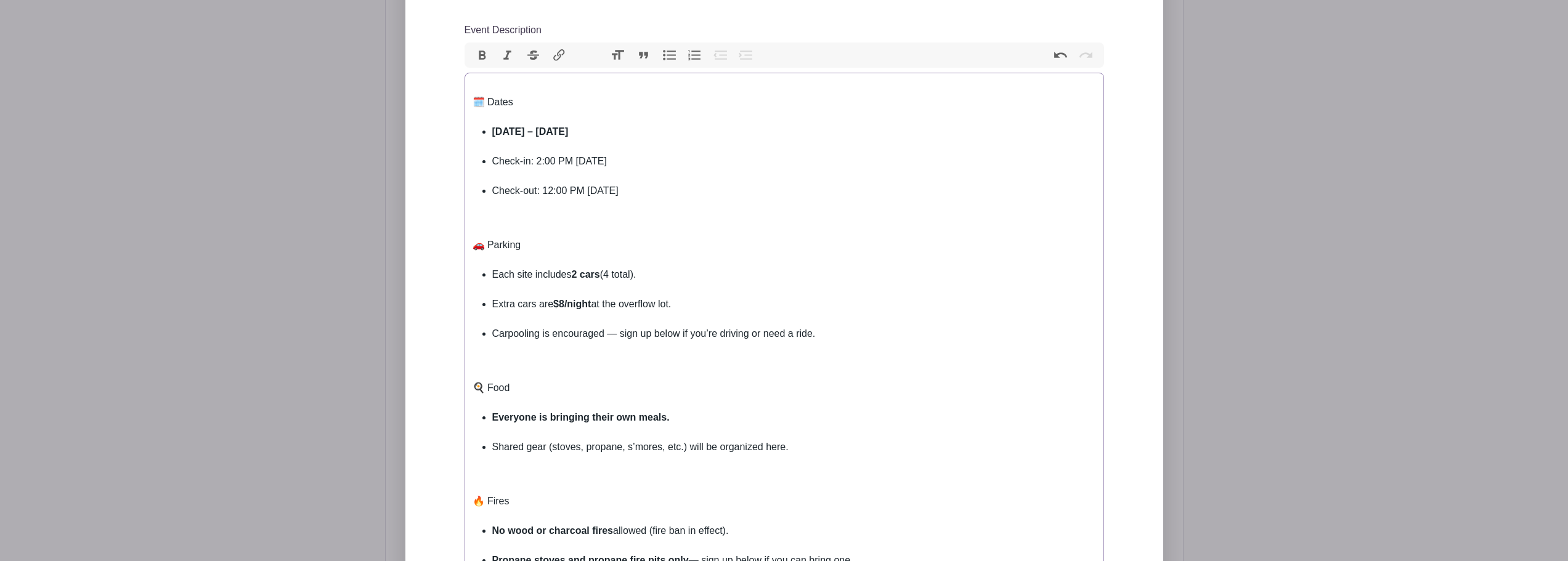
scroll to position [563, 0]
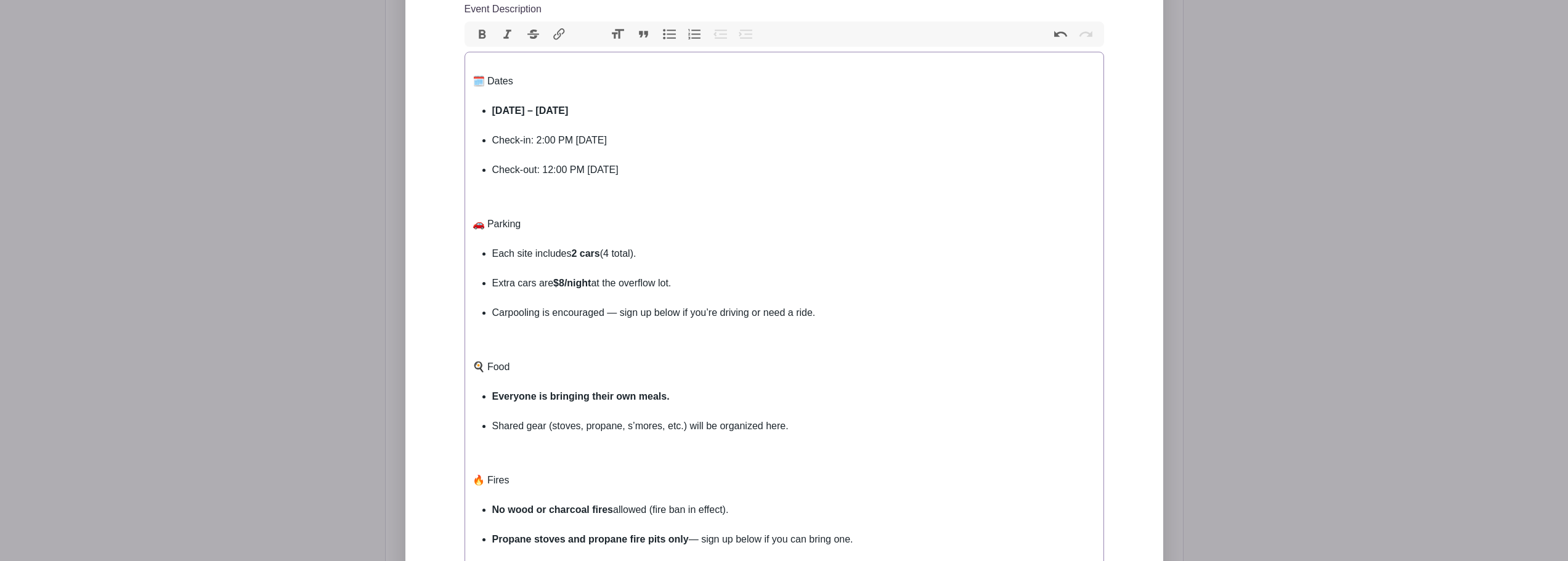
click at [505, 198] on trix-editor "🗓️ Dates Friday, Sept 20 – Sunday, Sept 22 Check-in: 2:00 PM Friday Check-out: …" at bounding box center [784, 424] width 640 height 744
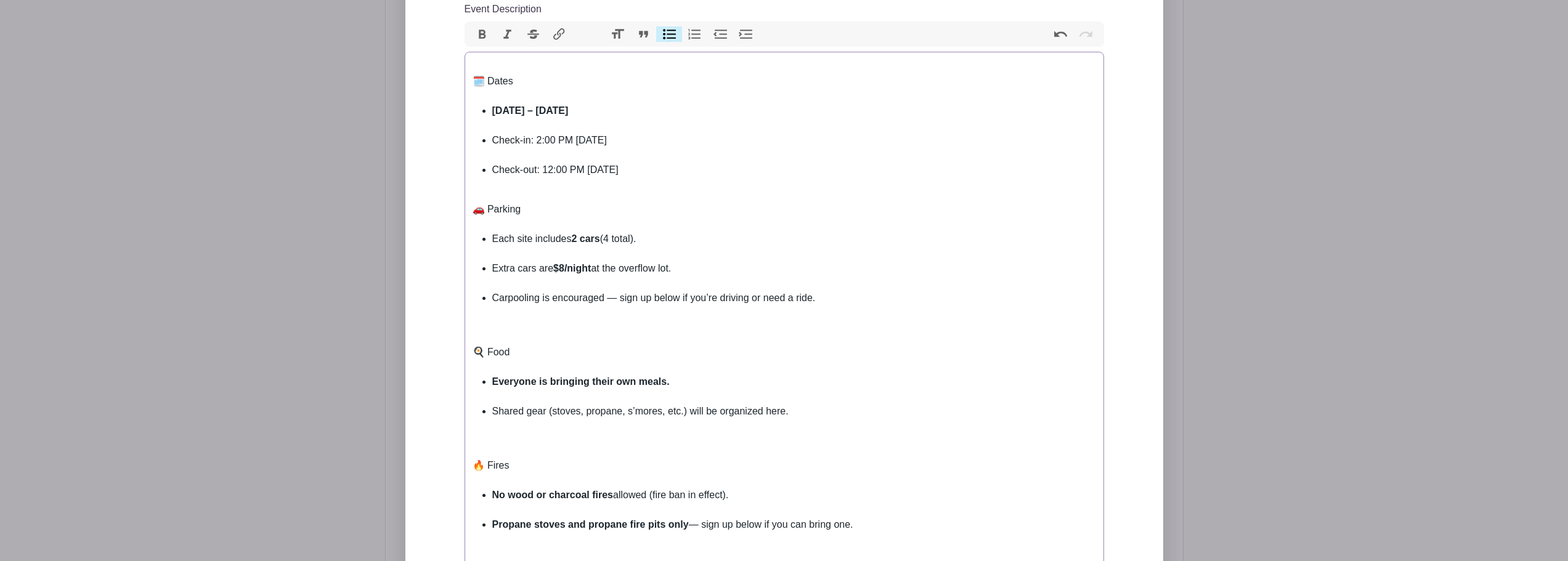
click at [503, 331] on div "🍳 Food" at bounding box center [784, 352] width 624 height 44
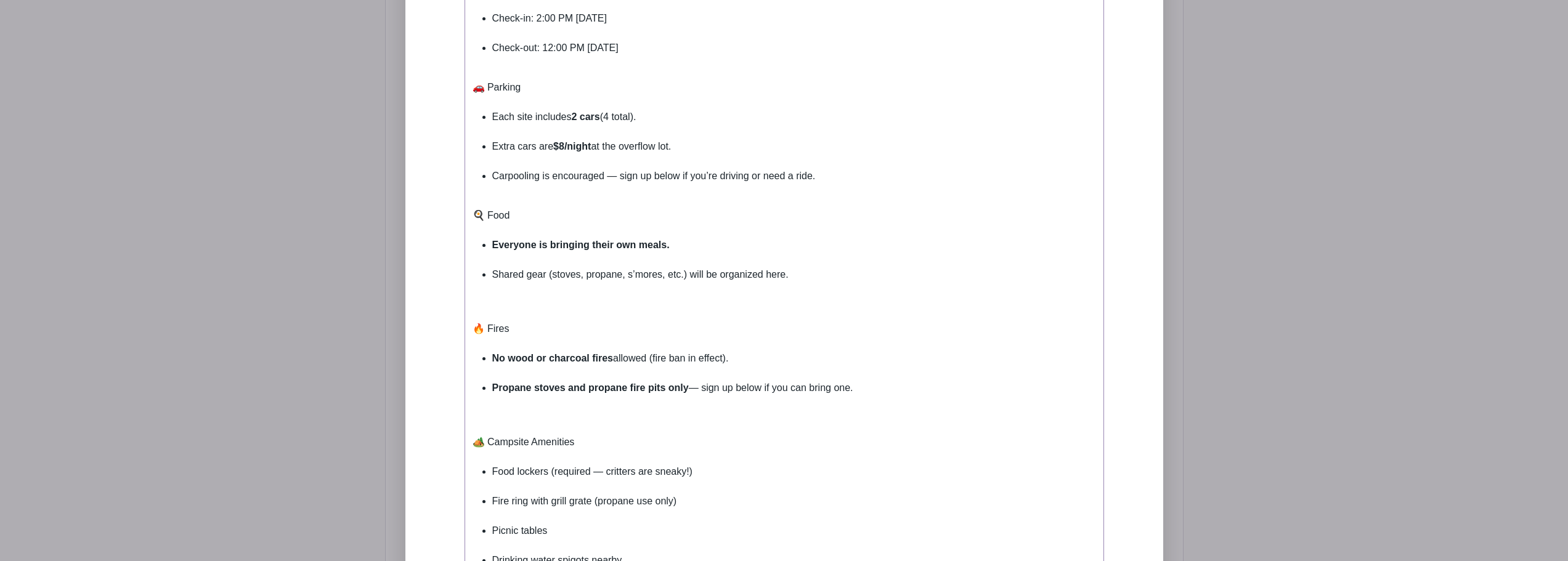
scroll to position [686, 0]
click at [493, 298] on trix-editor "🗓️ Dates Friday, Sept 20 – Sunday, Sept 22 Check-in: 2:00 PM Friday Check-out: …" at bounding box center [784, 285] width 640 height 715
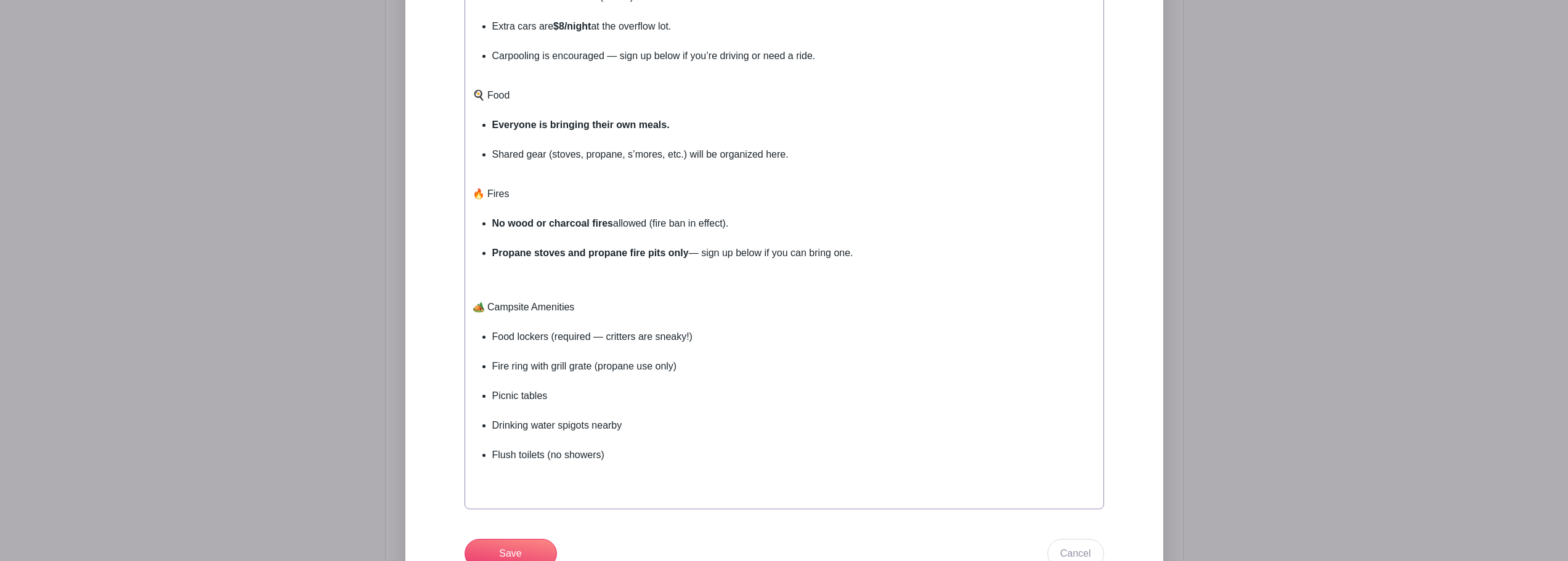
scroll to position [809, 0]
click at [498, 271] on li "Propane stoves and propane fire pits only — sign up below if you can bring one." at bounding box center [794, 256] width 604 height 30
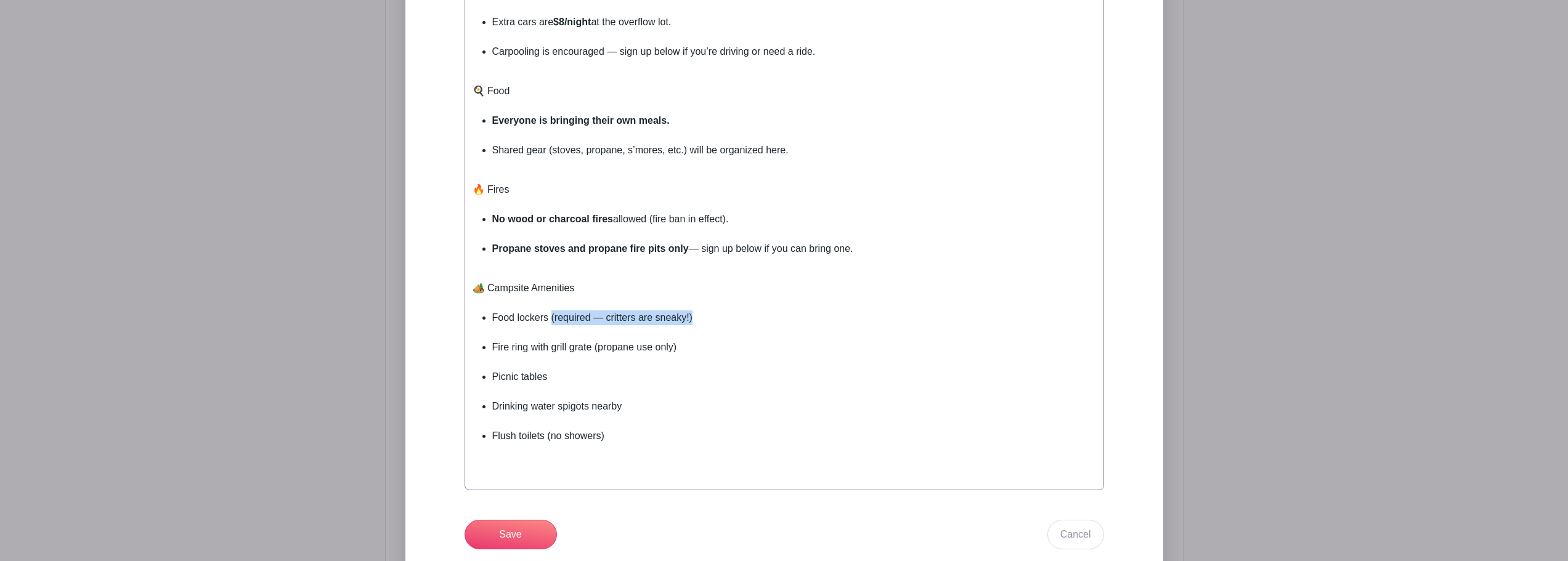
drag, startPoint x: 711, startPoint y: 316, endPoint x: 550, endPoint y: 314, distance: 161.0
click at [550, 314] on li "Food lockers (required — critters are sneaky!)" at bounding box center [794, 325] width 604 height 30
type trix-editor "<div>&nbsp;</div><div>🗓️ Dates&nbsp;<br><br></div><ul><li><strong>Friday, Sept …"
click at [512, 530] on input "Save" at bounding box center [511, 534] width 93 height 30
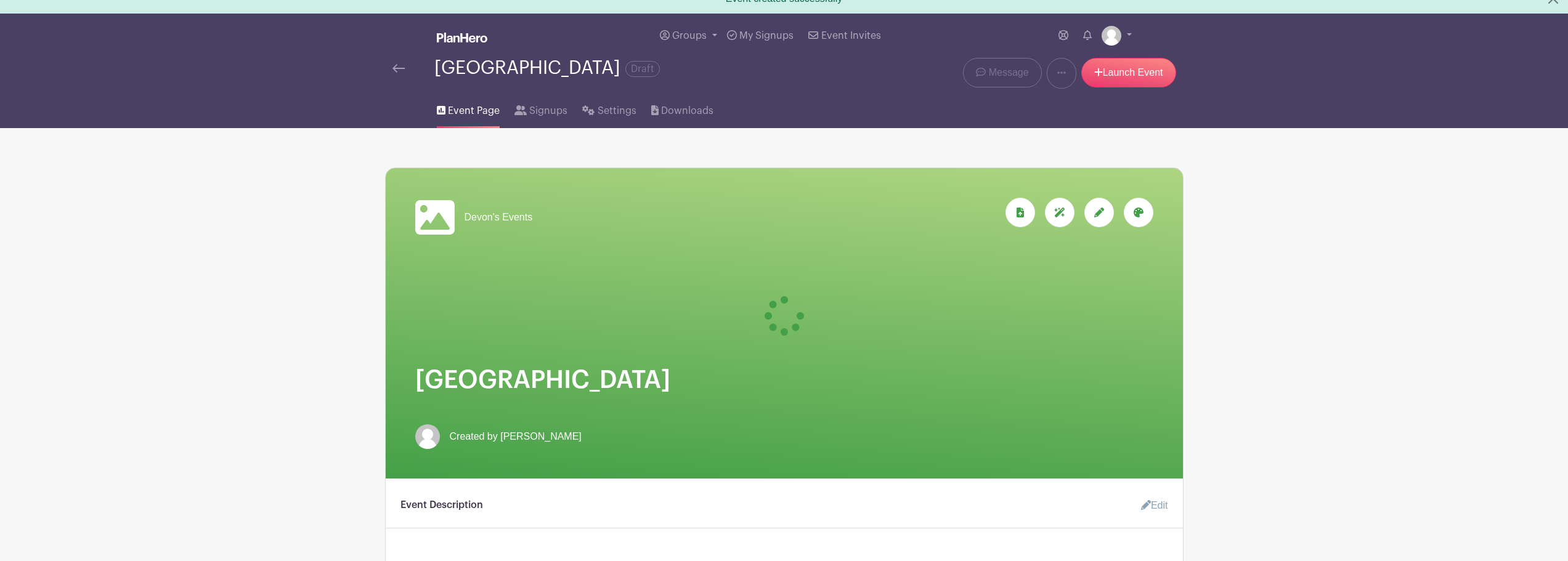
scroll to position [0, 0]
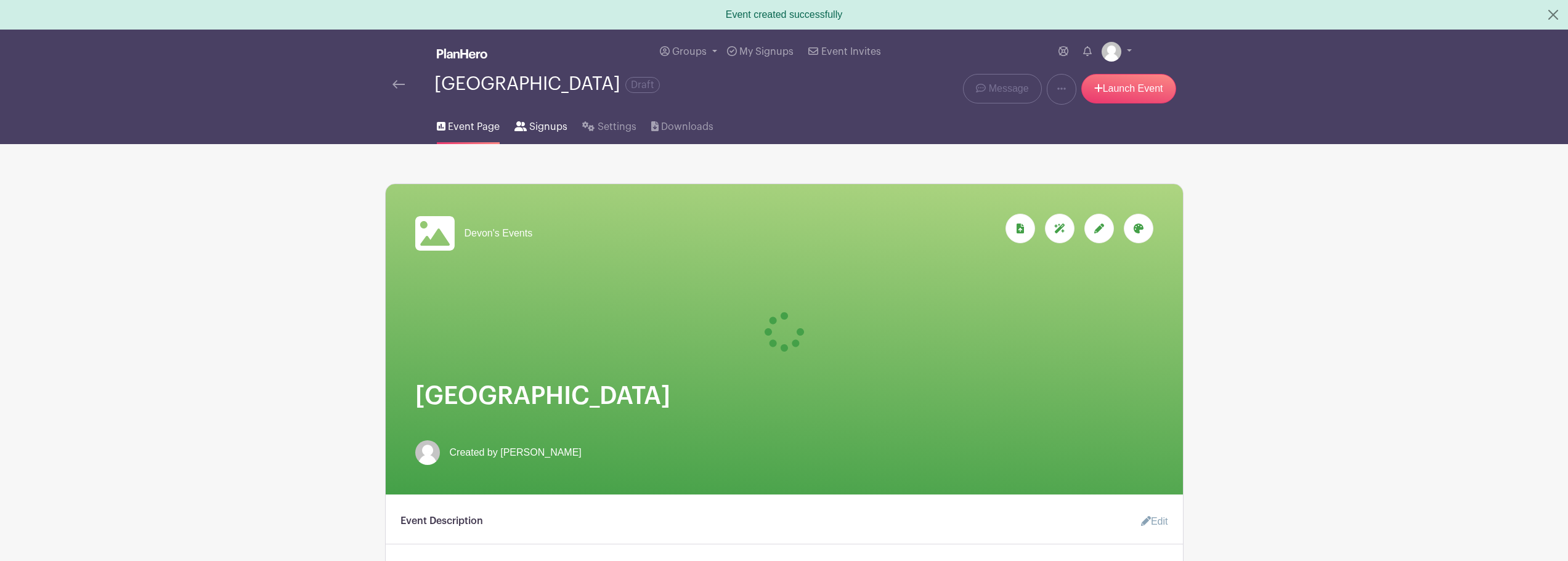
click at [543, 129] on span "Signups" at bounding box center [548, 127] width 38 height 15
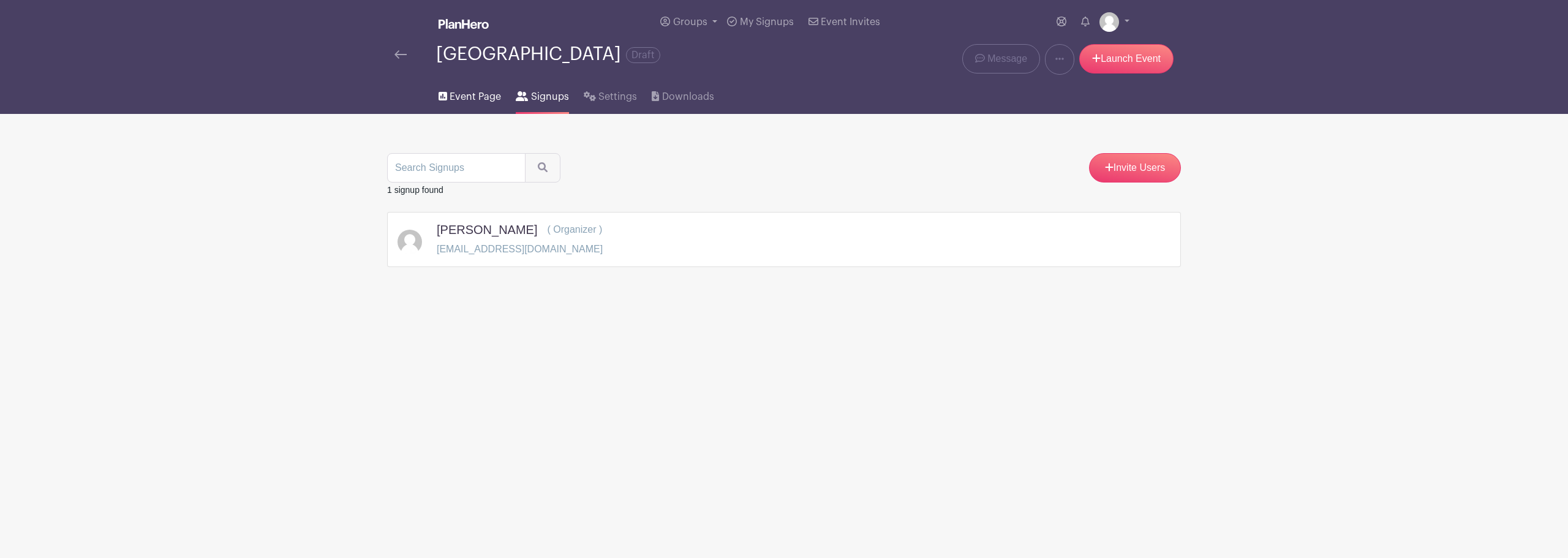
click at [468, 98] on span "Event Page" at bounding box center [476, 97] width 52 height 15
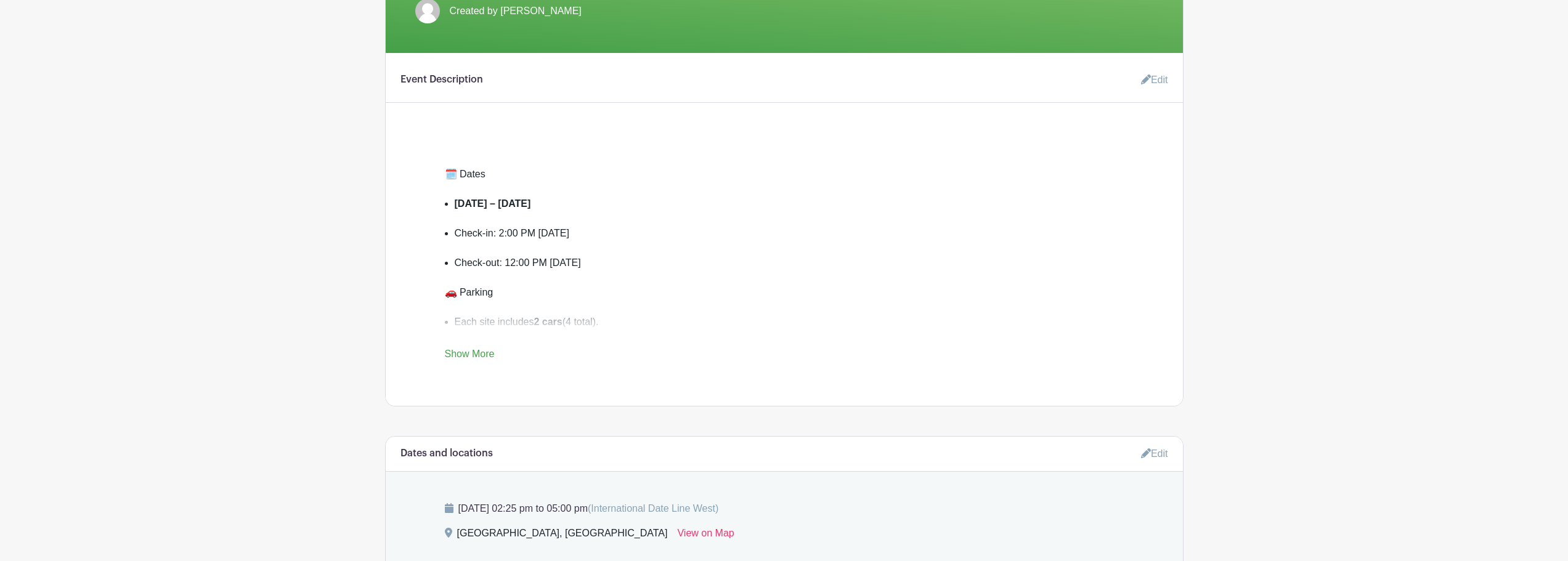
scroll to position [369, 0]
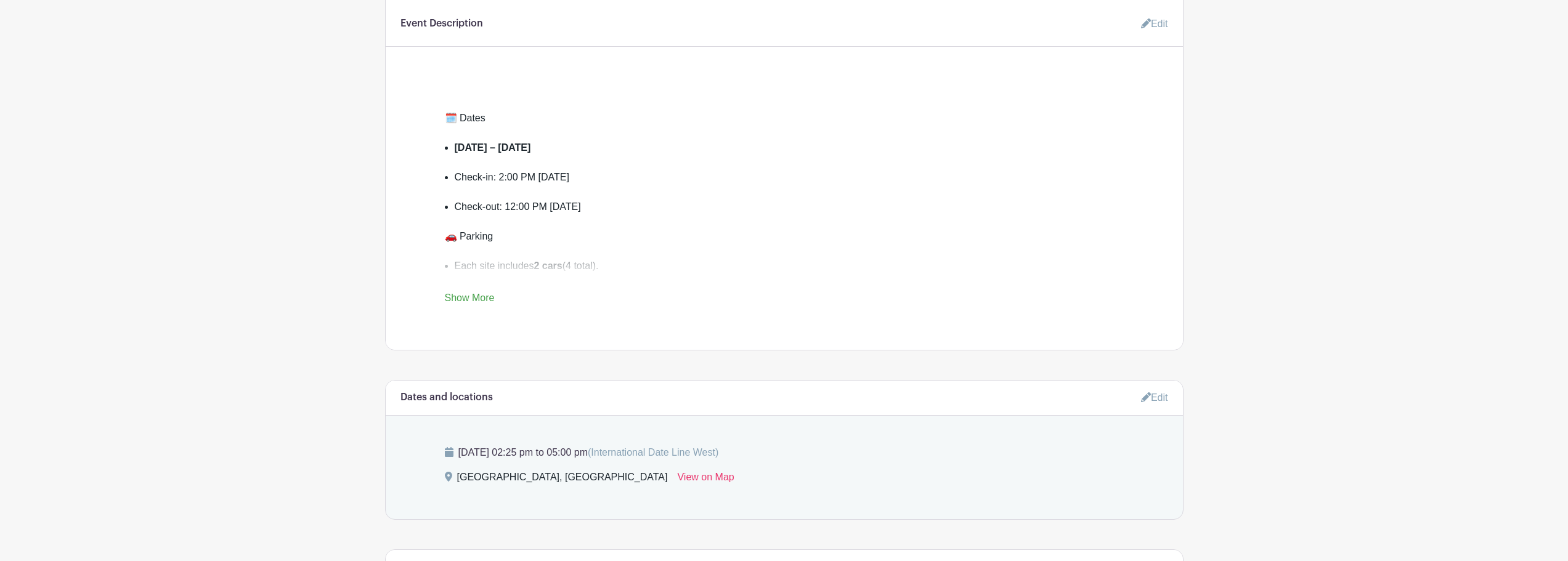
click at [471, 295] on link "Show More" at bounding box center [470, 300] width 50 height 15
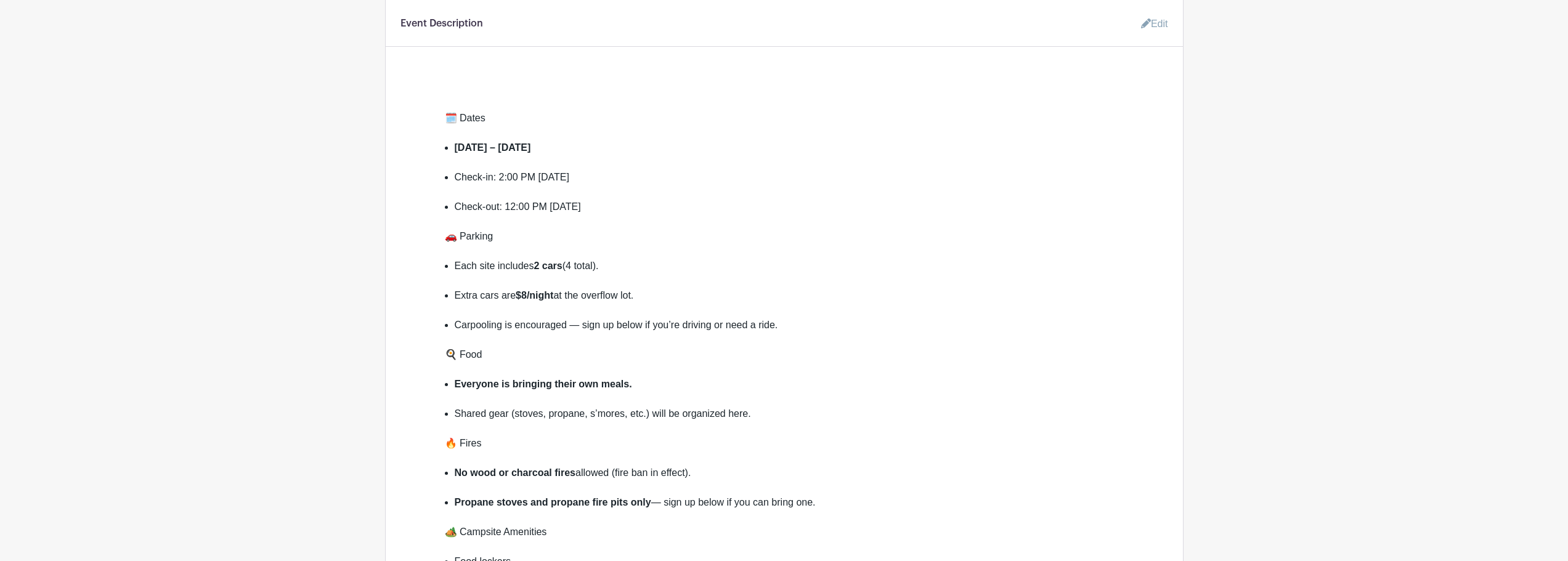
click at [1151, 21] on link "Edit" at bounding box center [1150, 24] width 37 height 25
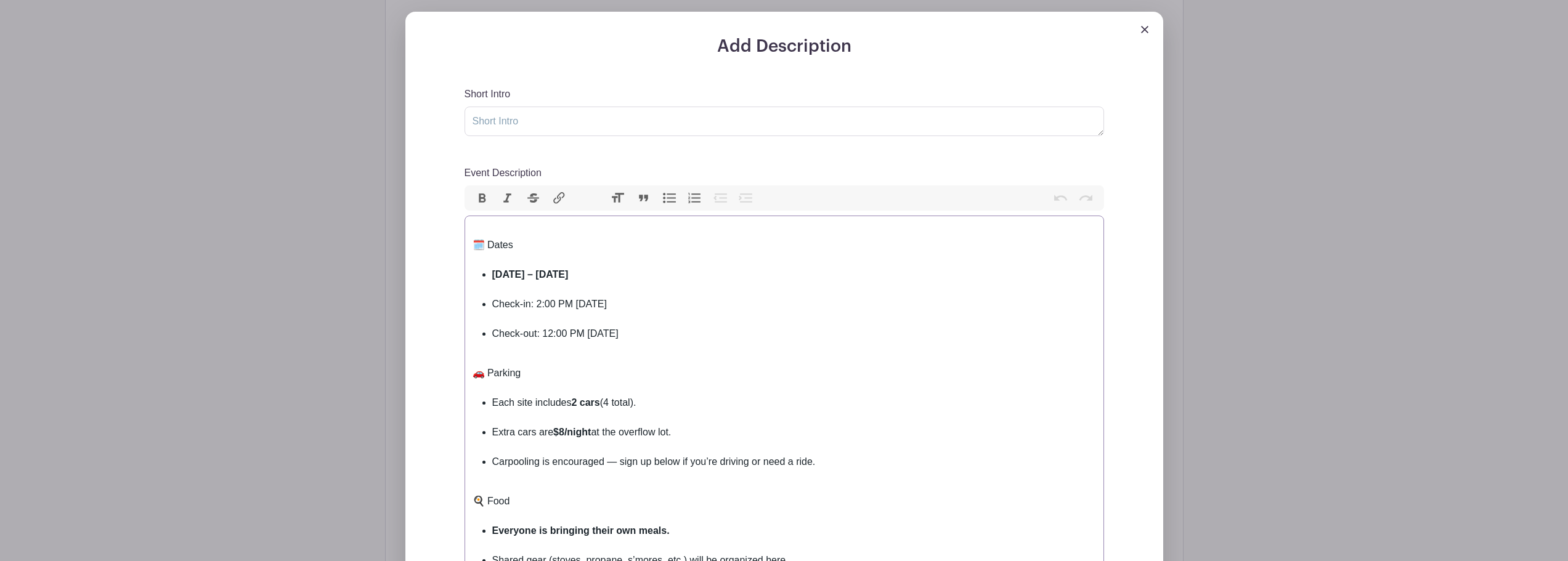
click at [493, 227] on div "Event Description" at bounding box center [784, 230] width 624 height 15
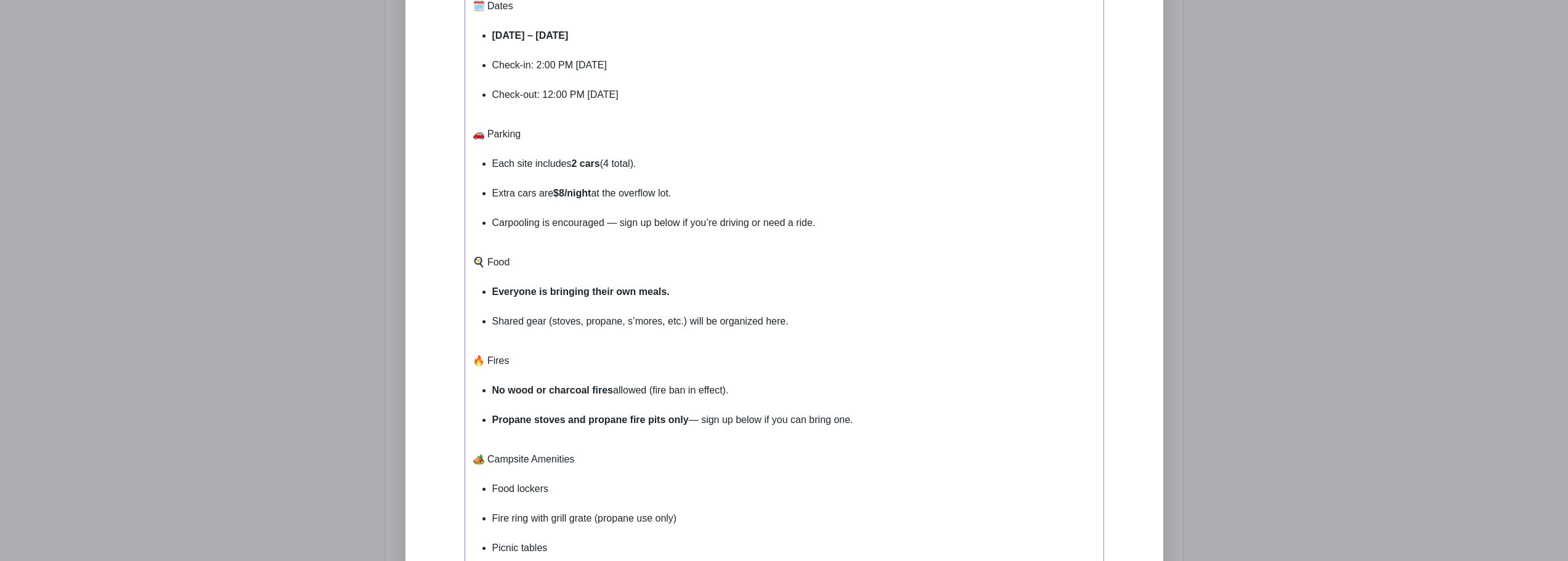
scroll to position [616, 0]
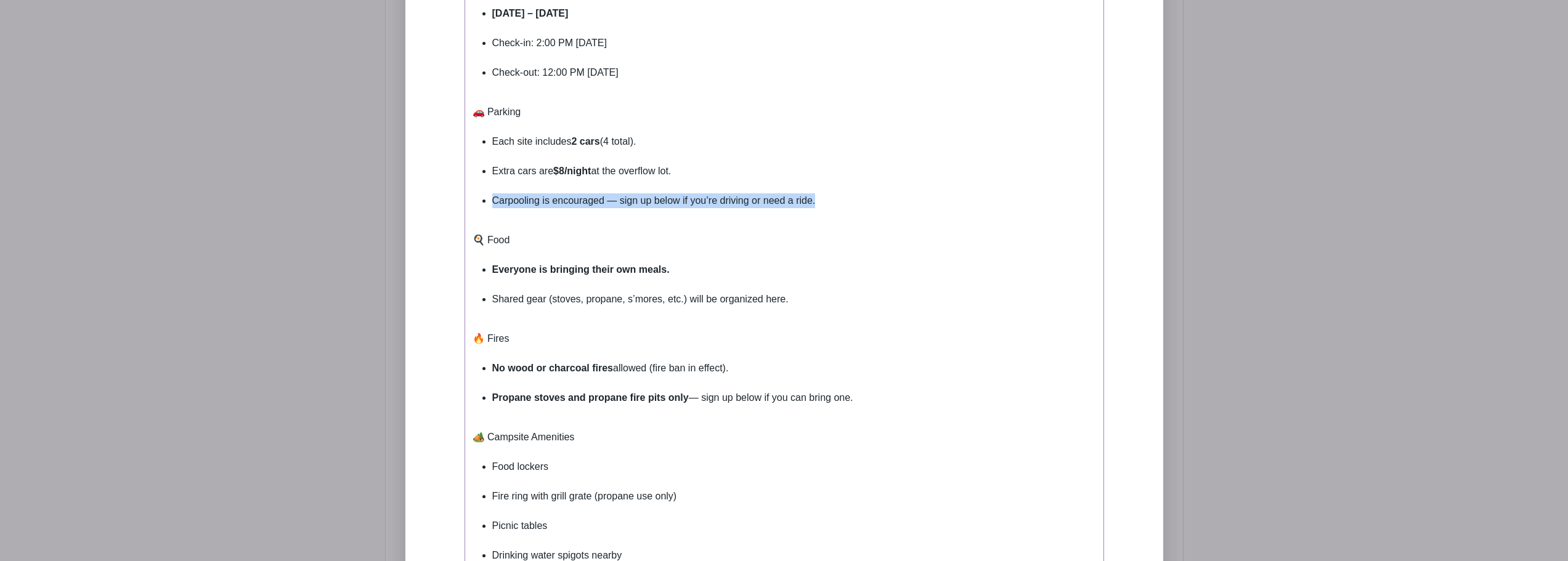
drag, startPoint x: 840, startPoint y: 200, endPoint x: 474, endPoint y: 206, distance: 366.0
click at [474, 206] on ul "Each site includes 2 cars (4 total). Extra cars are $8/night at the overflow lo…" at bounding box center [784, 179] width 624 height 89
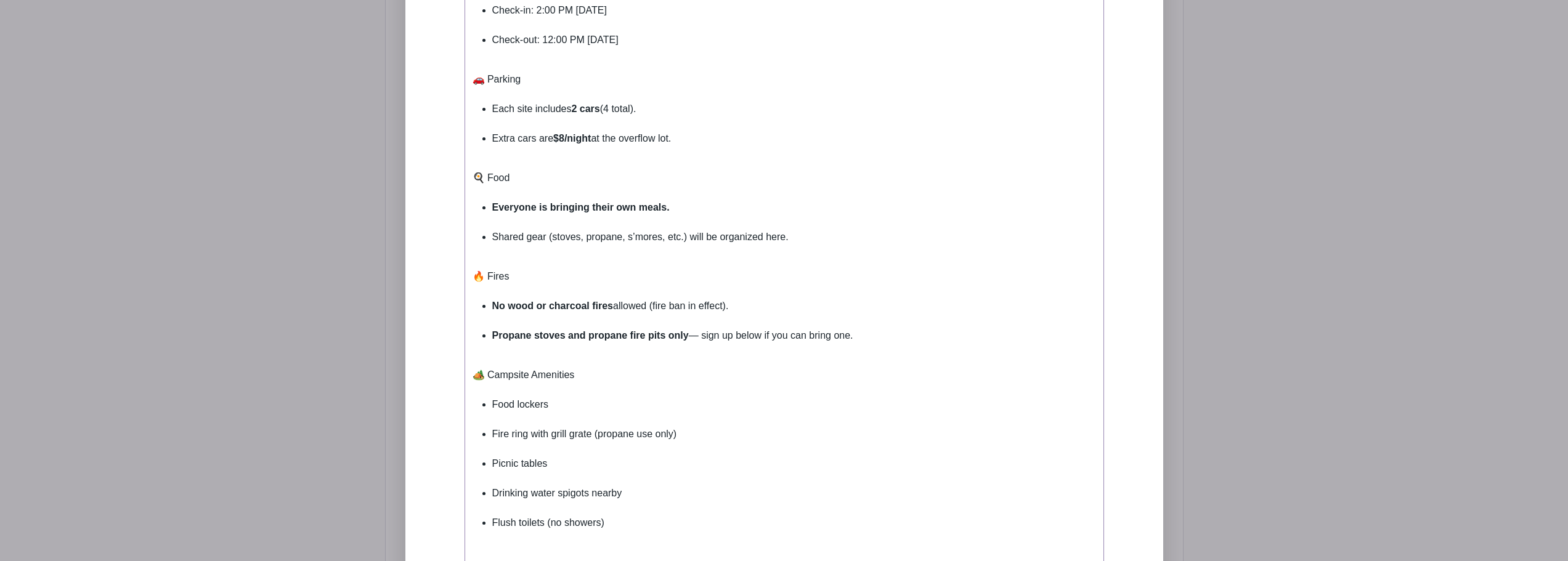
scroll to position [678, 0]
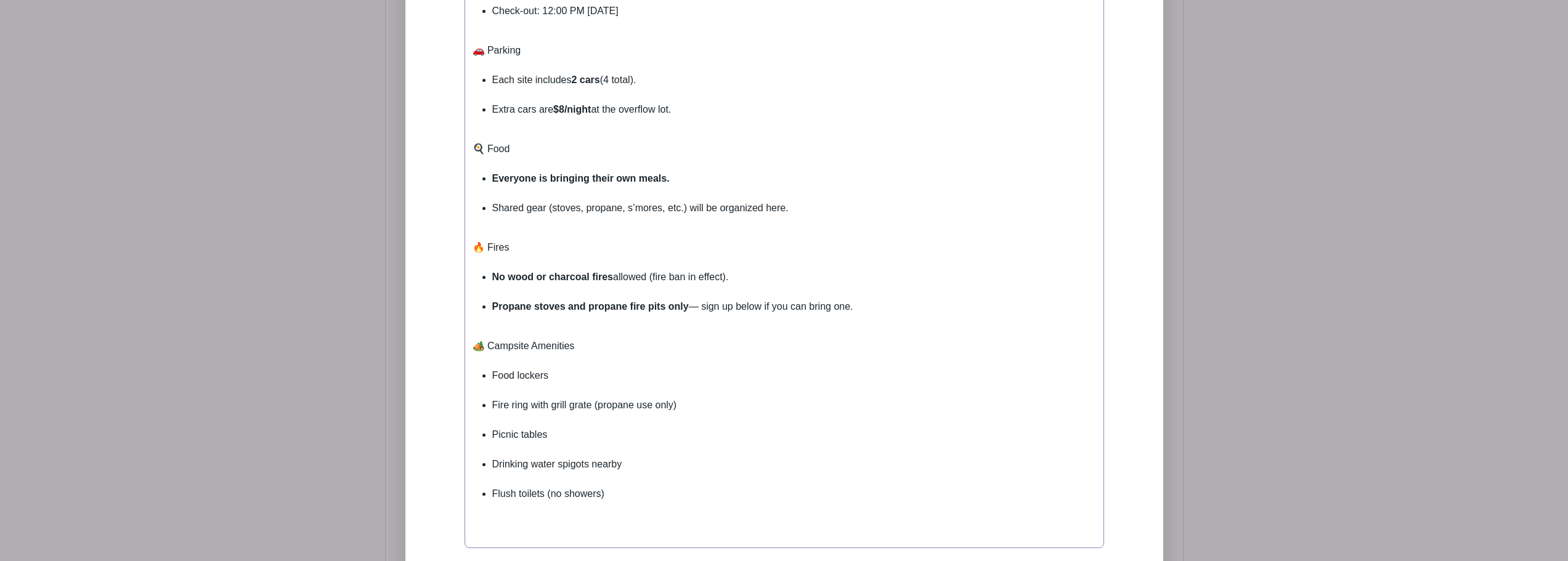
drag, startPoint x: 879, startPoint y: 308, endPoint x: 445, endPoint y: 241, distance: 439.1
click at [445, 241] on div "Add Description Short Intro Event Description Bold Italic Strikethrough Link He…" at bounding box center [784, 238] width 699 height 1020
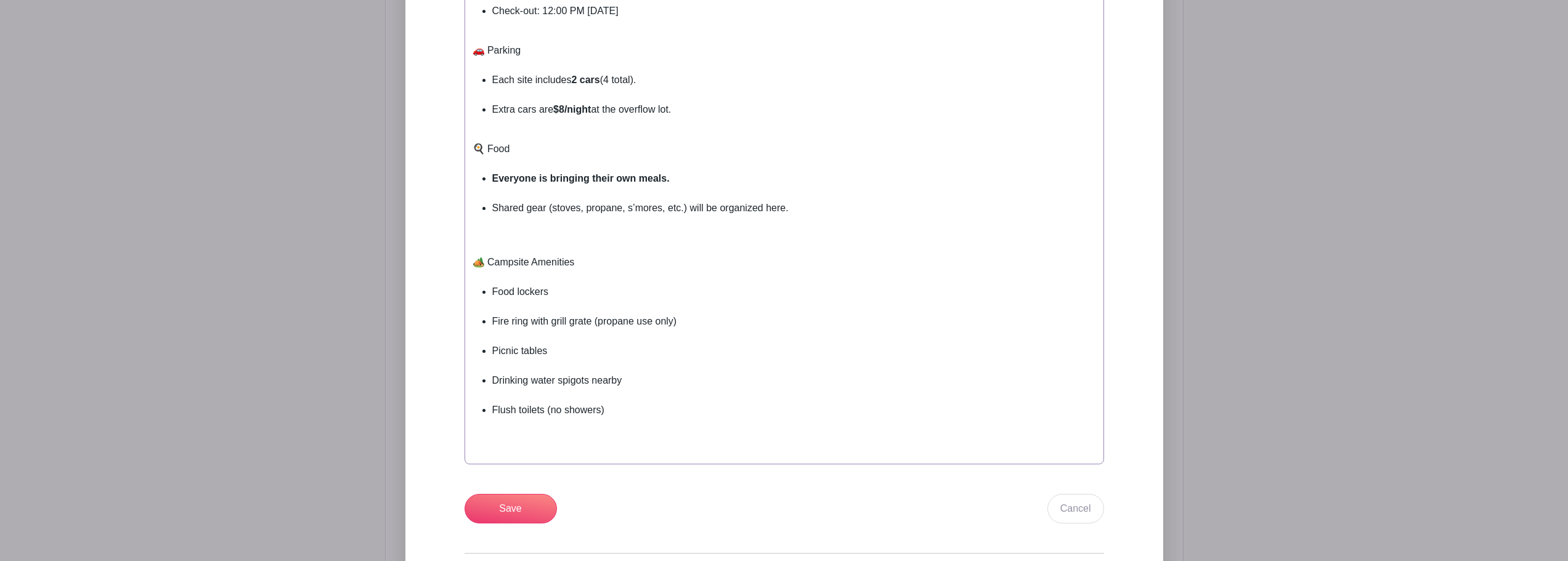
type trix-editor "<div>&nbsp;🗓️ Dates&nbsp;<br><br></div><ul><li><strong>Friday, Sept 20 – Sunday…"
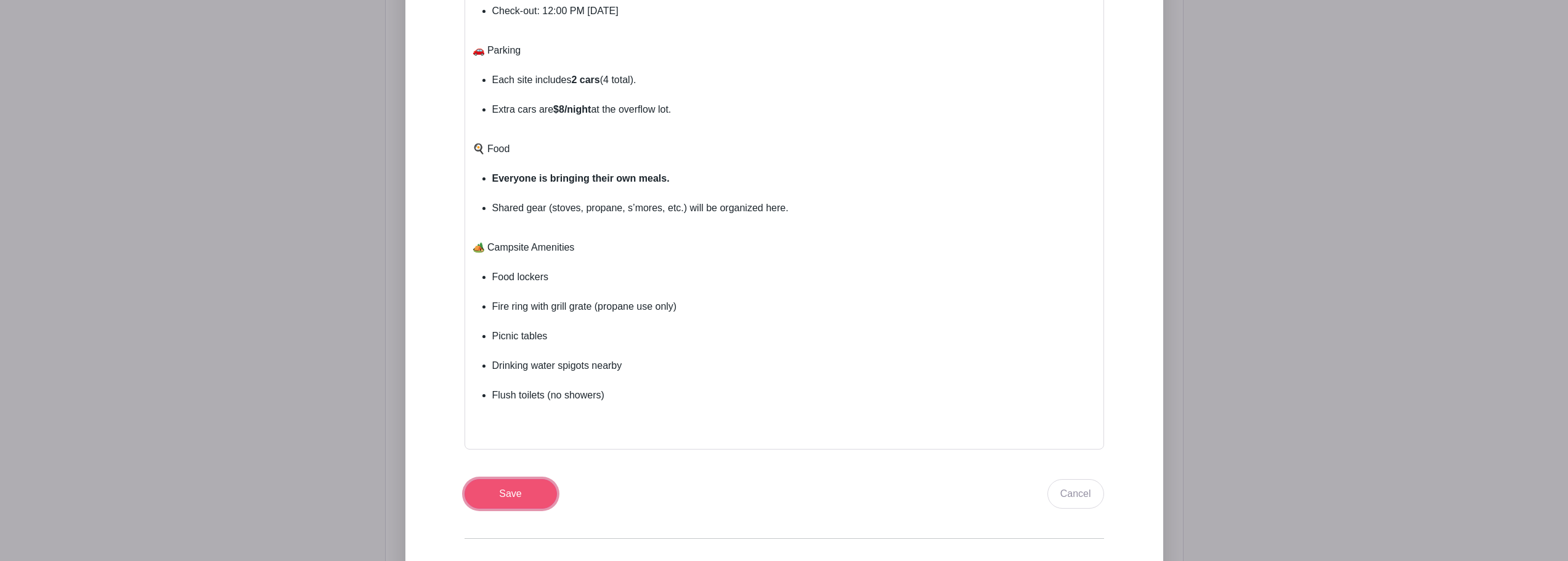
click at [528, 494] on input "Save" at bounding box center [511, 494] width 93 height 30
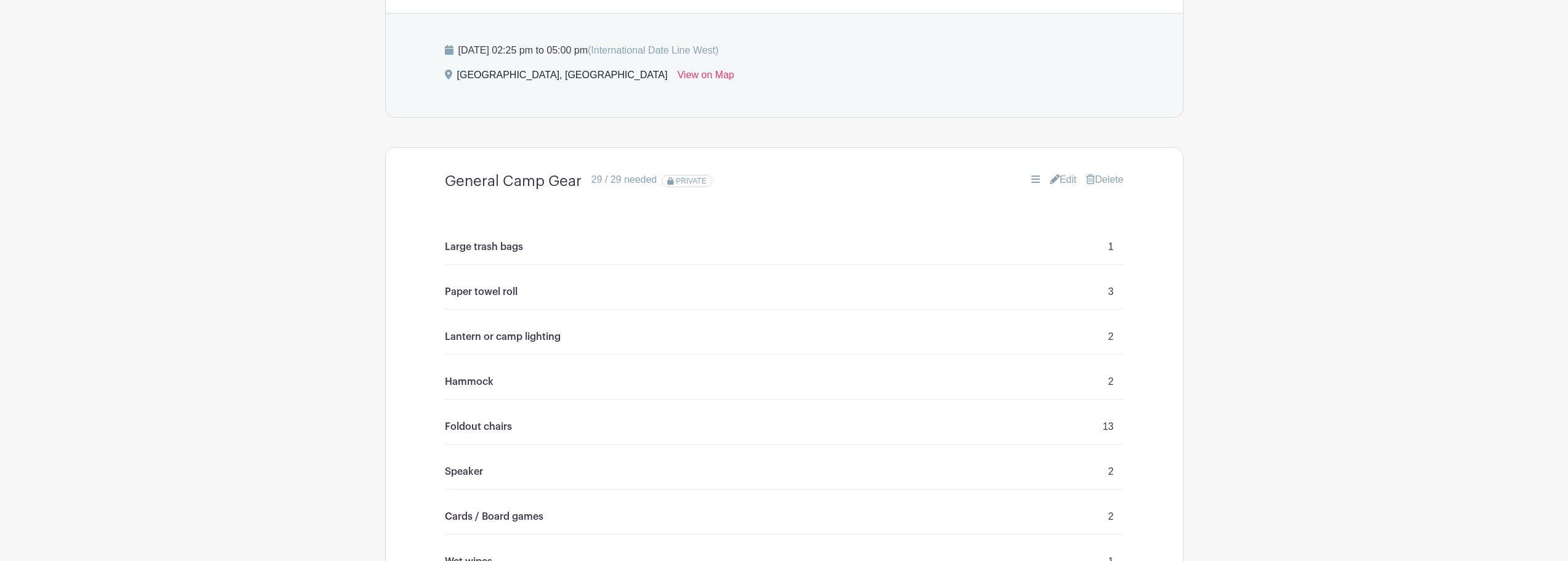
scroll to position [924, 0]
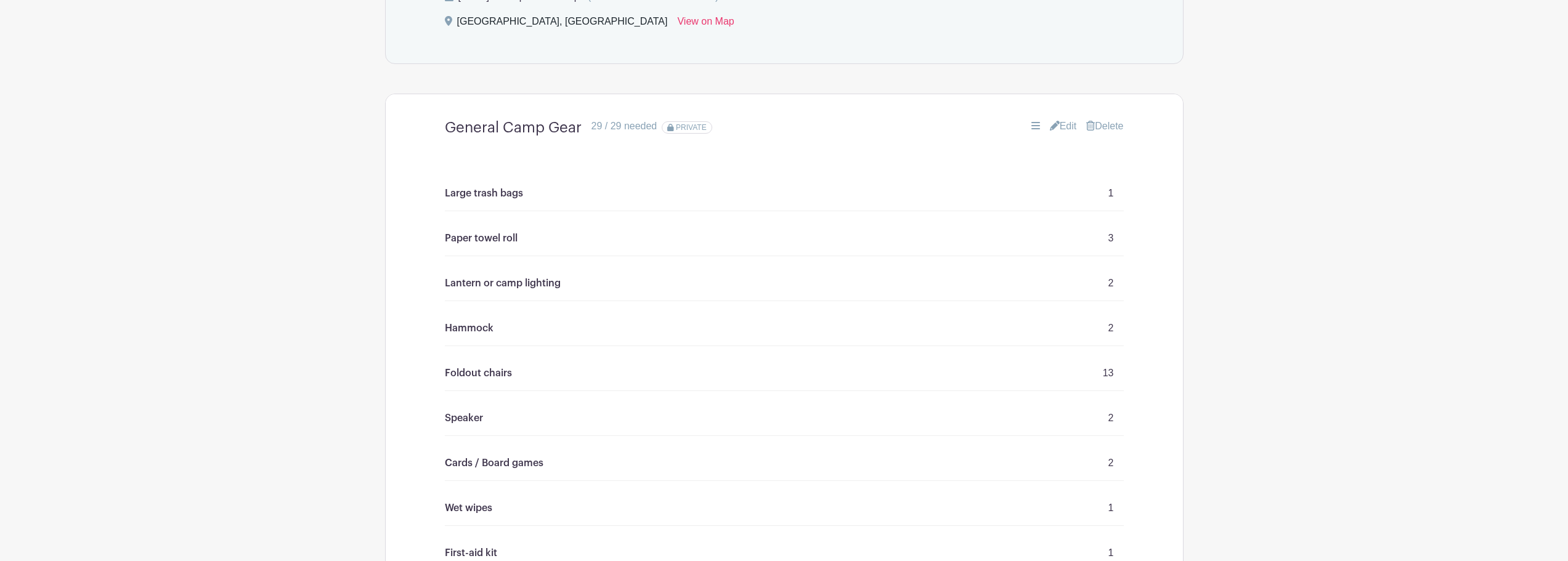
click at [1056, 130] on link "Edit" at bounding box center [1064, 126] width 27 height 15
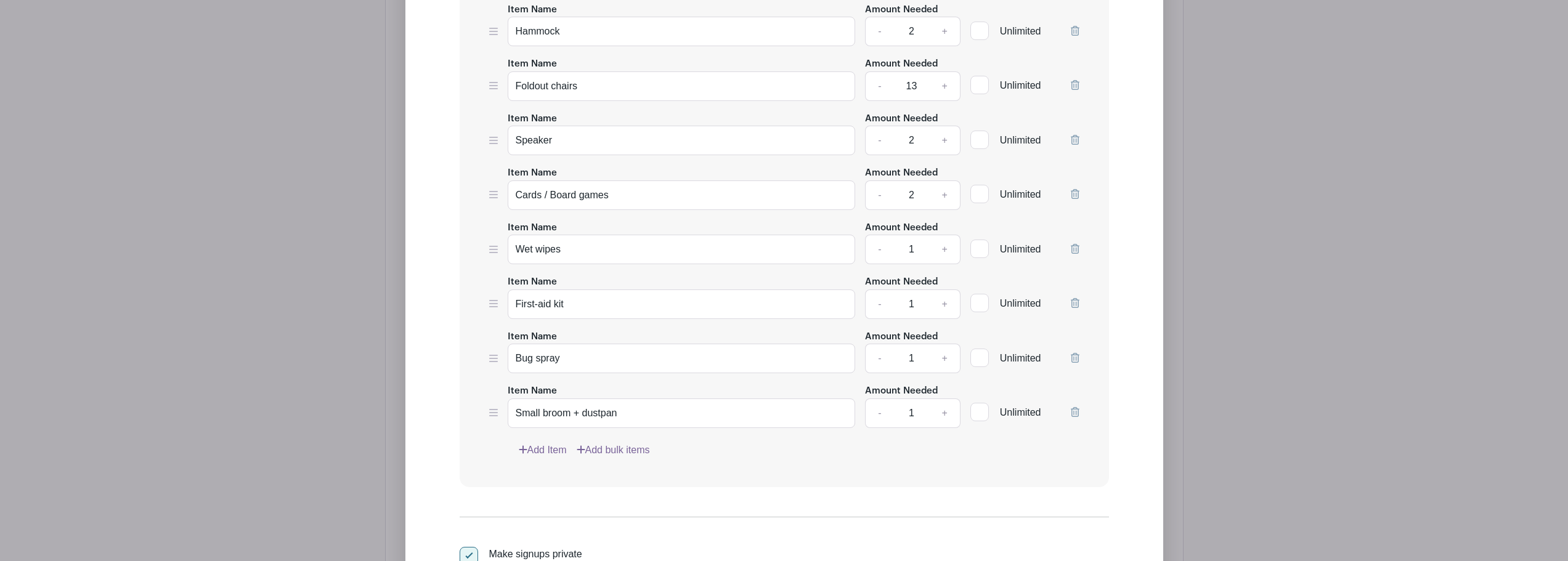
scroll to position [1540, 0]
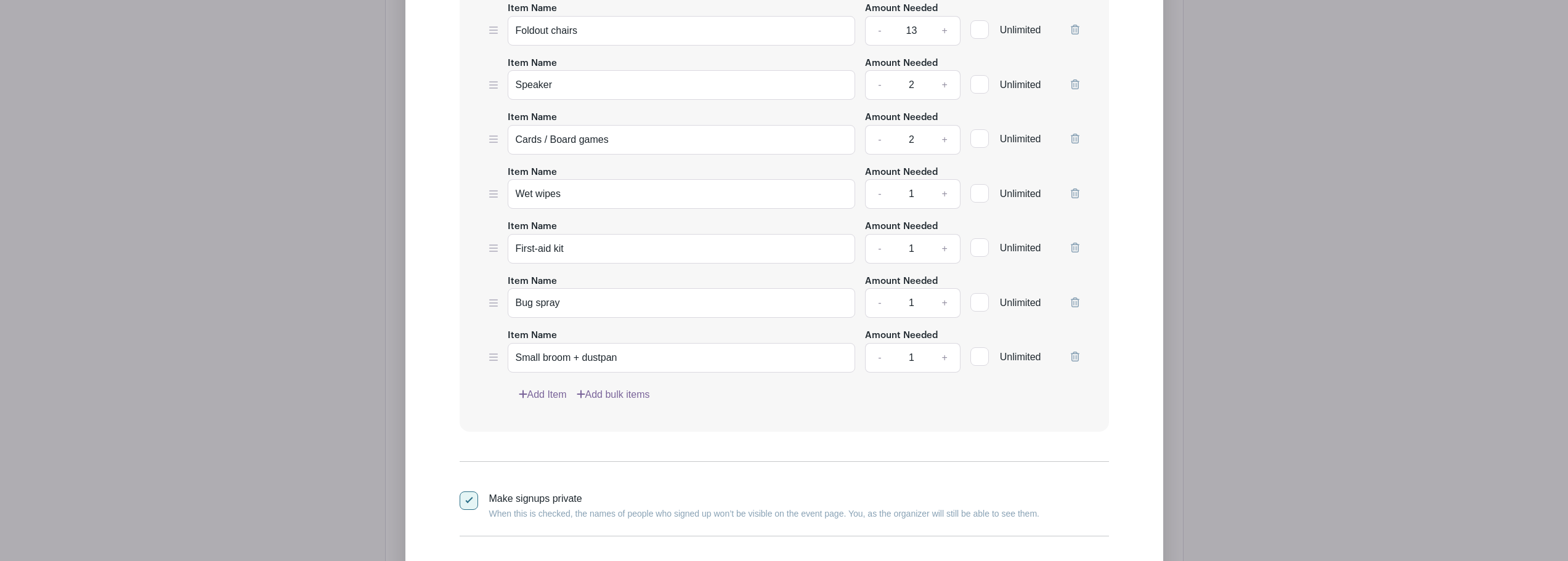
click at [547, 392] on link "Add Item" at bounding box center [543, 395] width 48 height 15
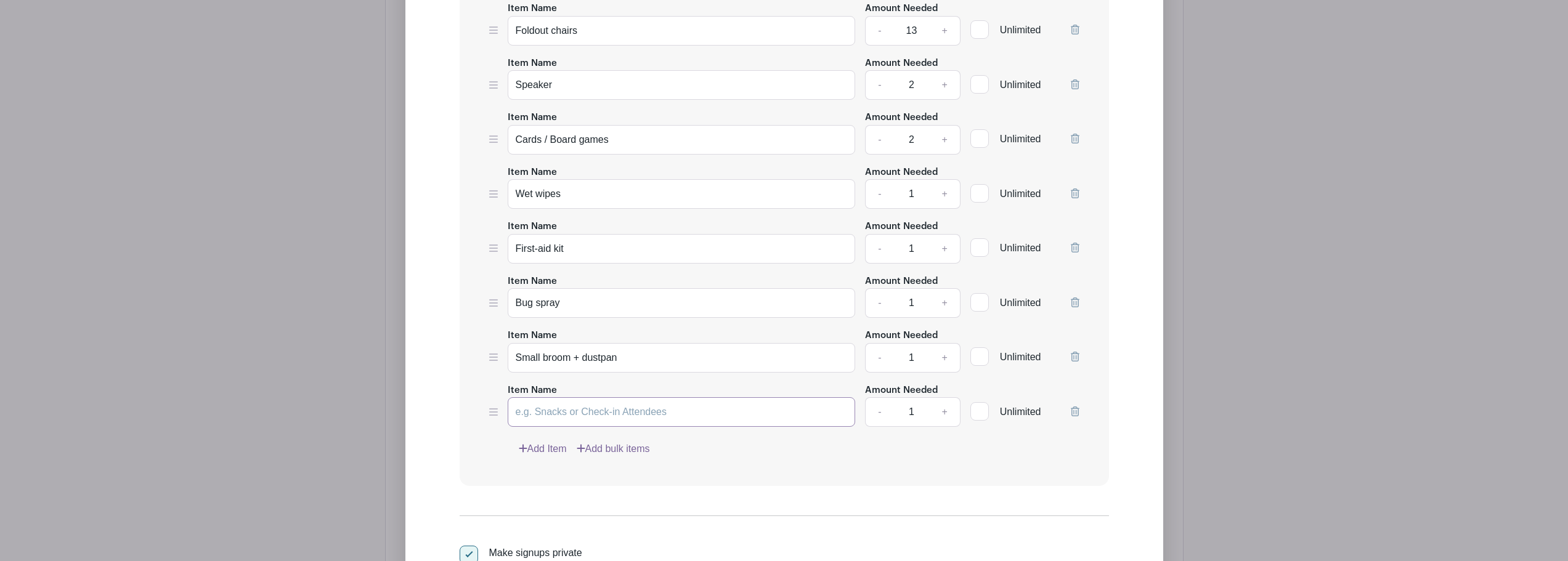
click at [575, 416] on input "Item Name" at bounding box center [682, 412] width 348 height 30
type input "portable shower"
click at [552, 447] on link "Add Item" at bounding box center [543, 449] width 48 height 15
click at [608, 470] on input "Item Name" at bounding box center [682, 467] width 348 height 30
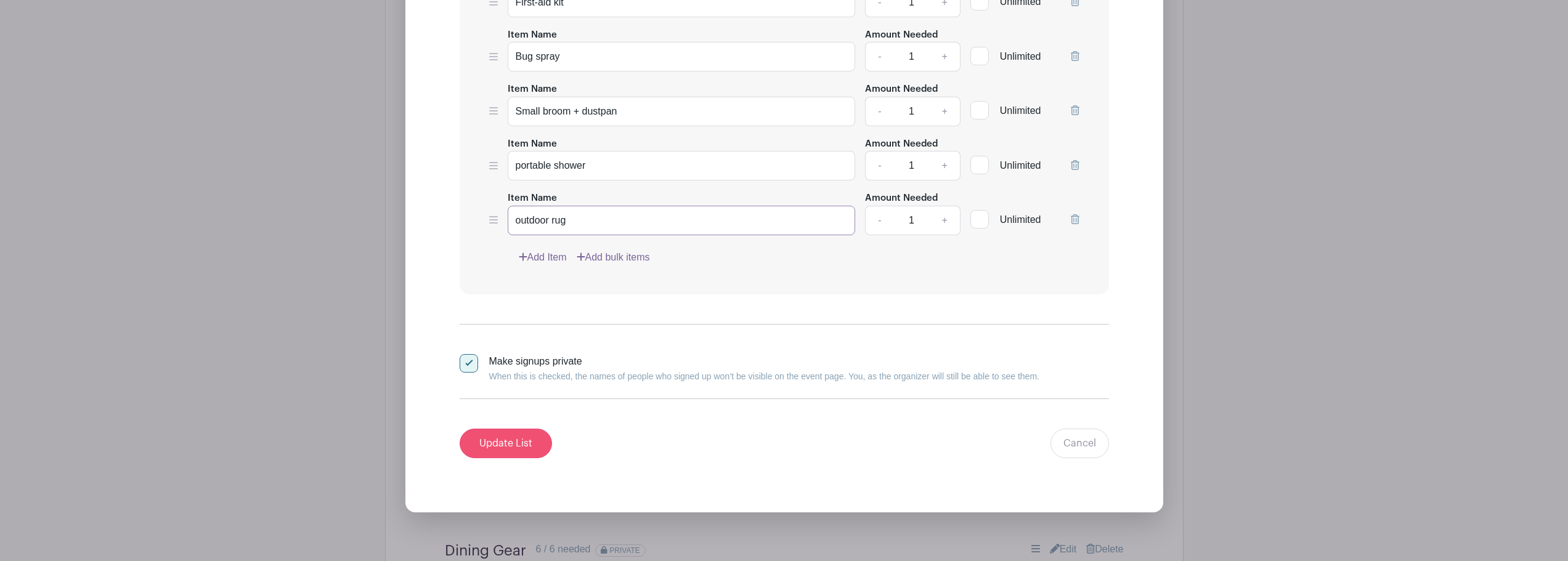
type input "outdoor rug"
click at [510, 440] on input "Update List" at bounding box center [506, 444] width 93 height 30
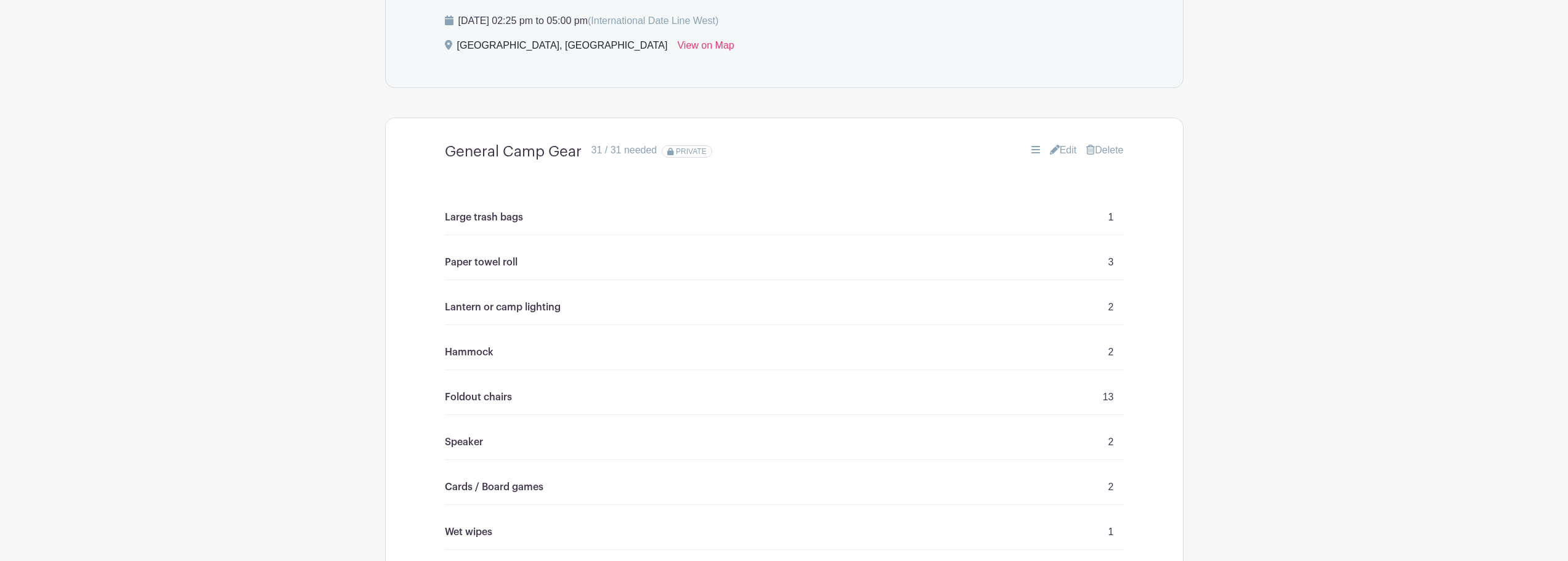
scroll to position [801, 0]
click at [1056, 150] on link "Edit" at bounding box center [1064, 151] width 27 height 15
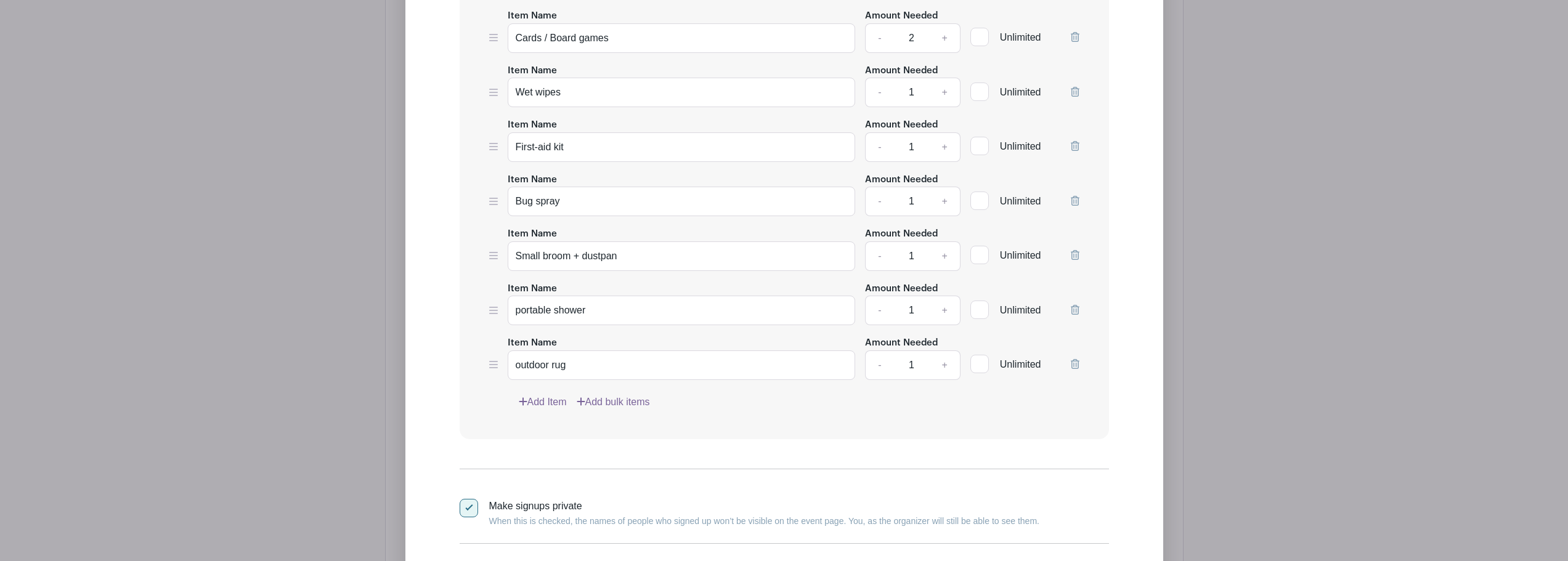
scroll to position [1601, 0]
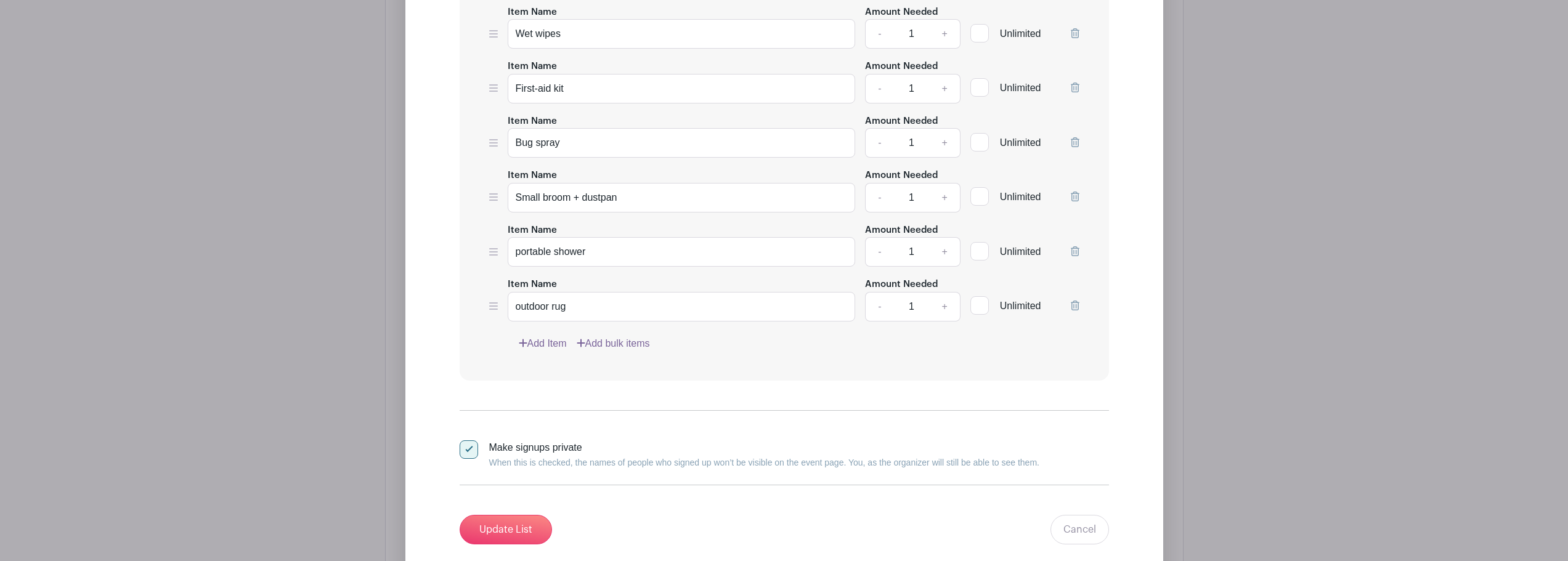
click at [548, 347] on link "Add Item" at bounding box center [543, 344] width 48 height 15
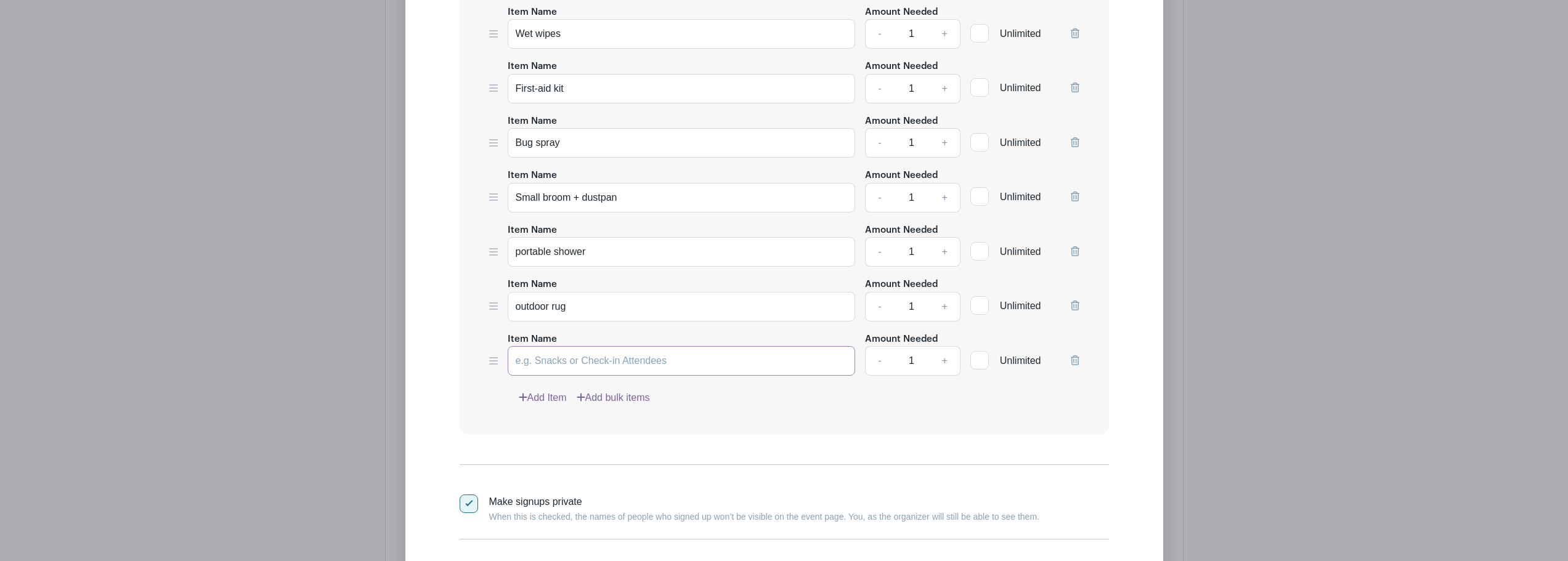
click at [557, 358] on input "Item Name" at bounding box center [682, 361] width 348 height 30
paste input "Shared power bank"
type input "Shared power bank"
click at [943, 361] on link "+" at bounding box center [944, 361] width 31 height 30
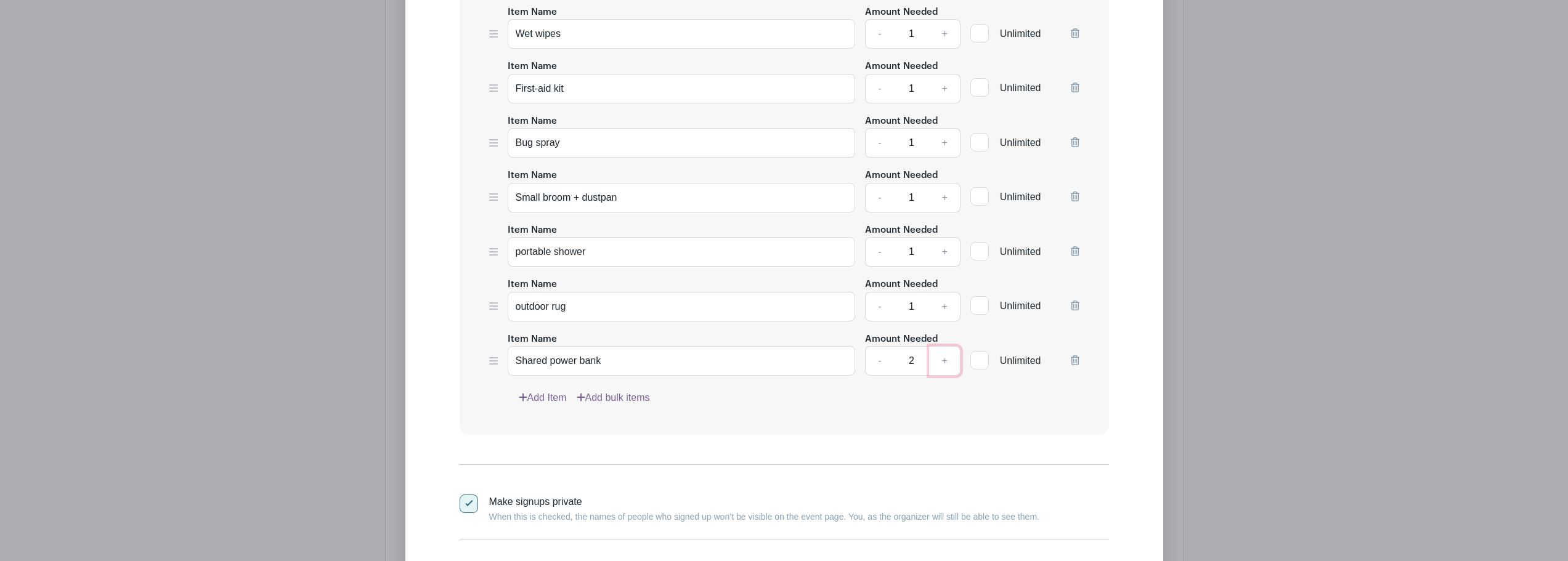
type input "3"
click at [698, 362] on input "Shared power bank" at bounding box center [682, 361] width 348 height 30
type input "Shared power bank to charge phones, etc"
click at [845, 405] on div "Add Item Add bulk items" at bounding box center [799, 398] width 561 height 15
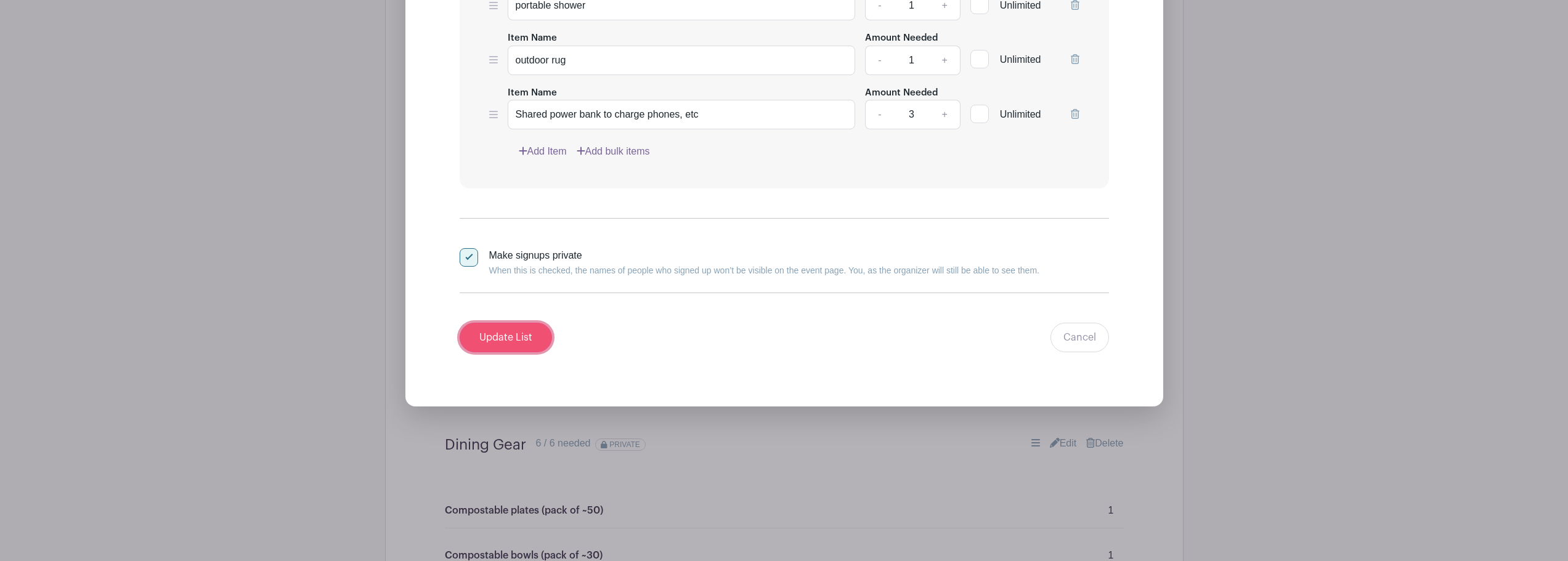
click at [528, 339] on input "Update List" at bounding box center [506, 337] width 93 height 30
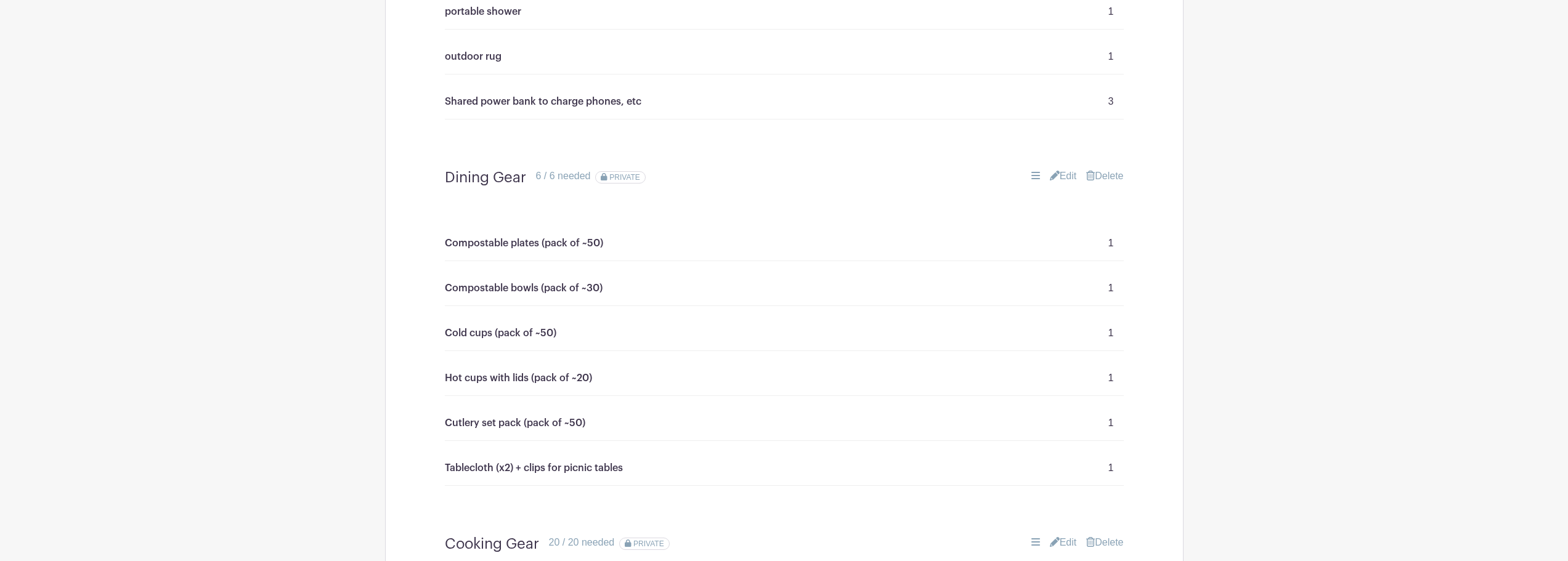
scroll to position [1478, 0]
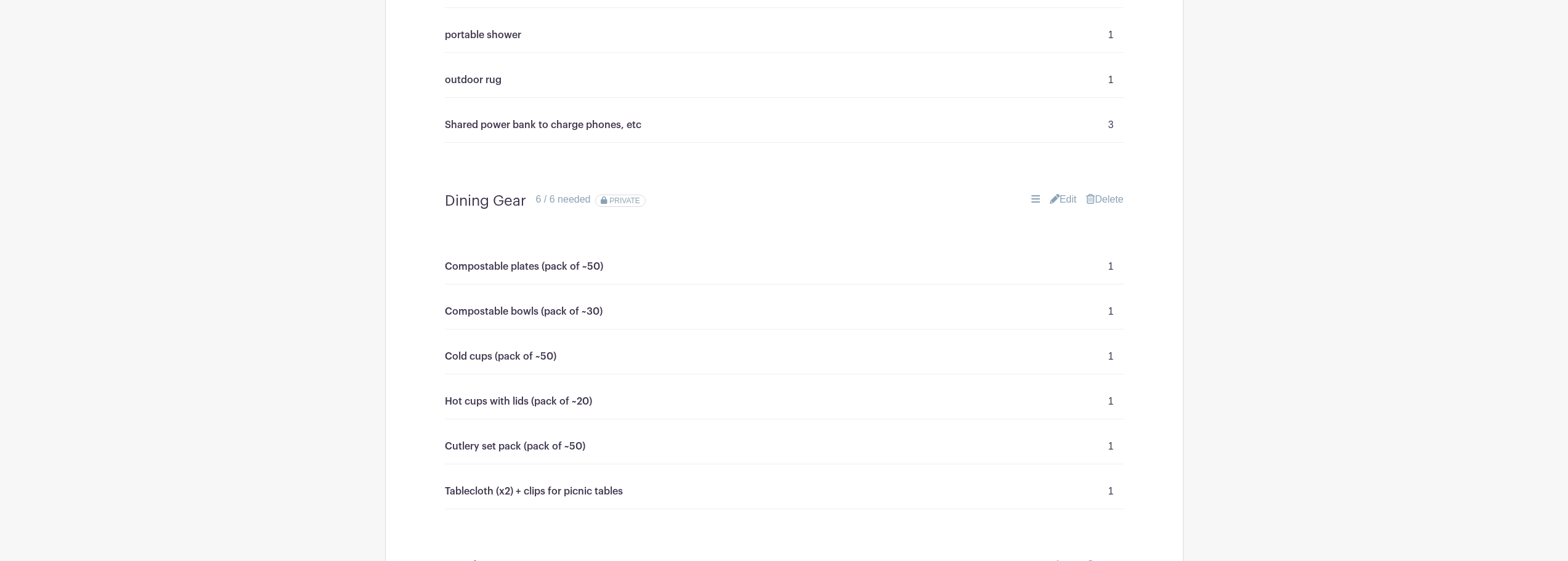
click at [1066, 200] on link "Edit" at bounding box center [1064, 200] width 27 height 15
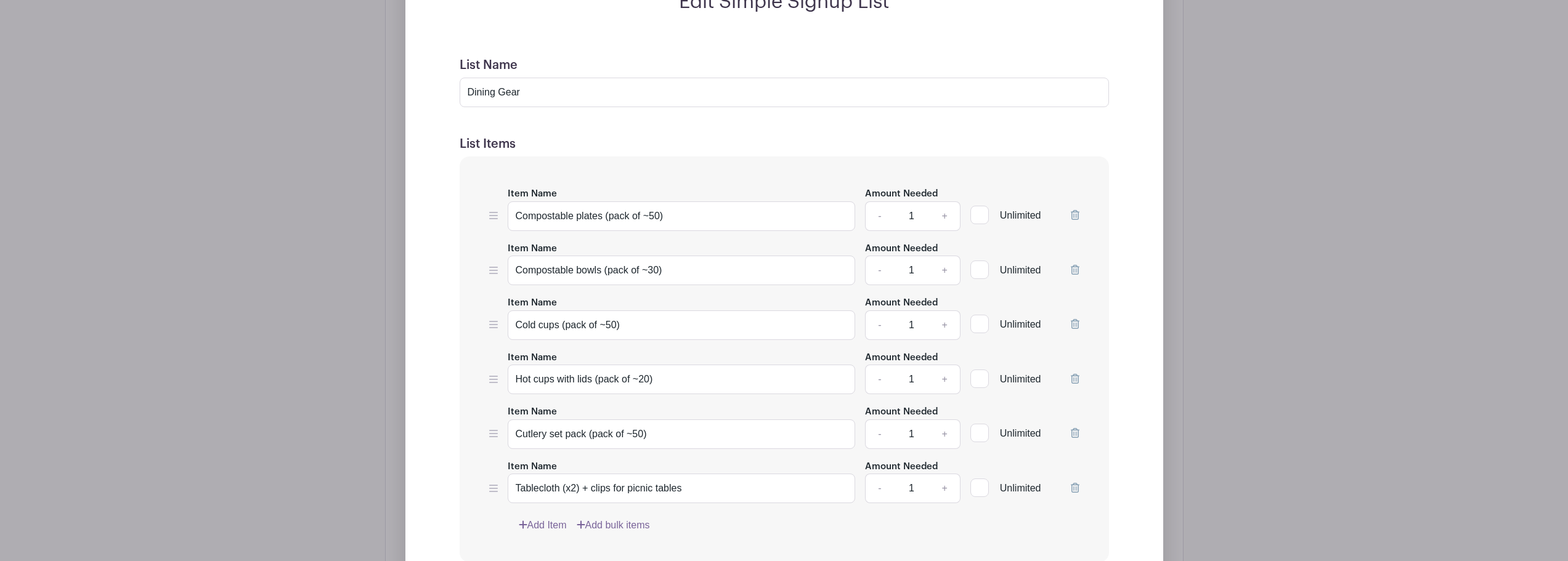
scroll to position [1786, 0]
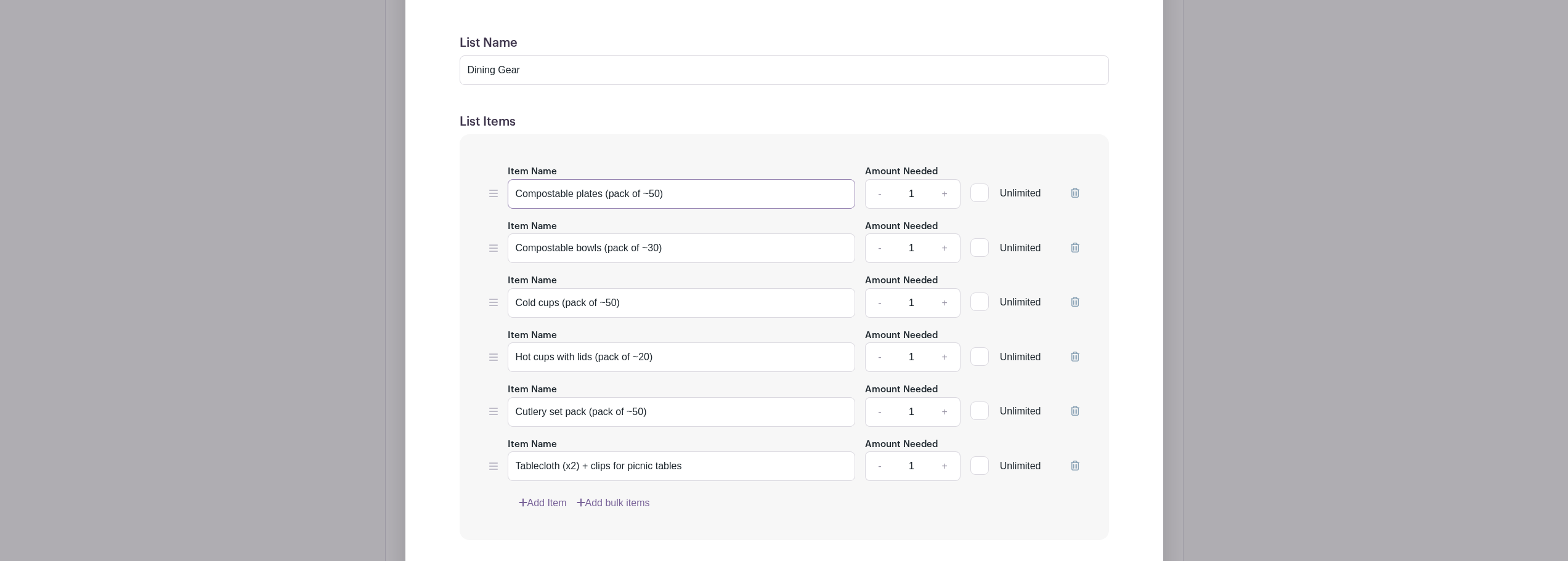
drag, startPoint x: 571, startPoint y: 192, endPoint x: 499, endPoint y: 195, distance: 72.1
click at [499, 195] on div "Item Name Compostable plates (pack of ~50) Amount Needed - 1 + Unlimited" at bounding box center [784, 186] width 590 height 45
click at [574, 243] on input "Compostable bowls (pack of ~30)" at bounding box center [682, 248] width 348 height 30
click at [557, 194] on input "dispossable plates (pack of ~50)" at bounding box center [682, 194] width 348 height 30
click at [540, 196] on input "dispossable plates (pack of ~50)" at bounding box center [682, 194] width 348 height 30
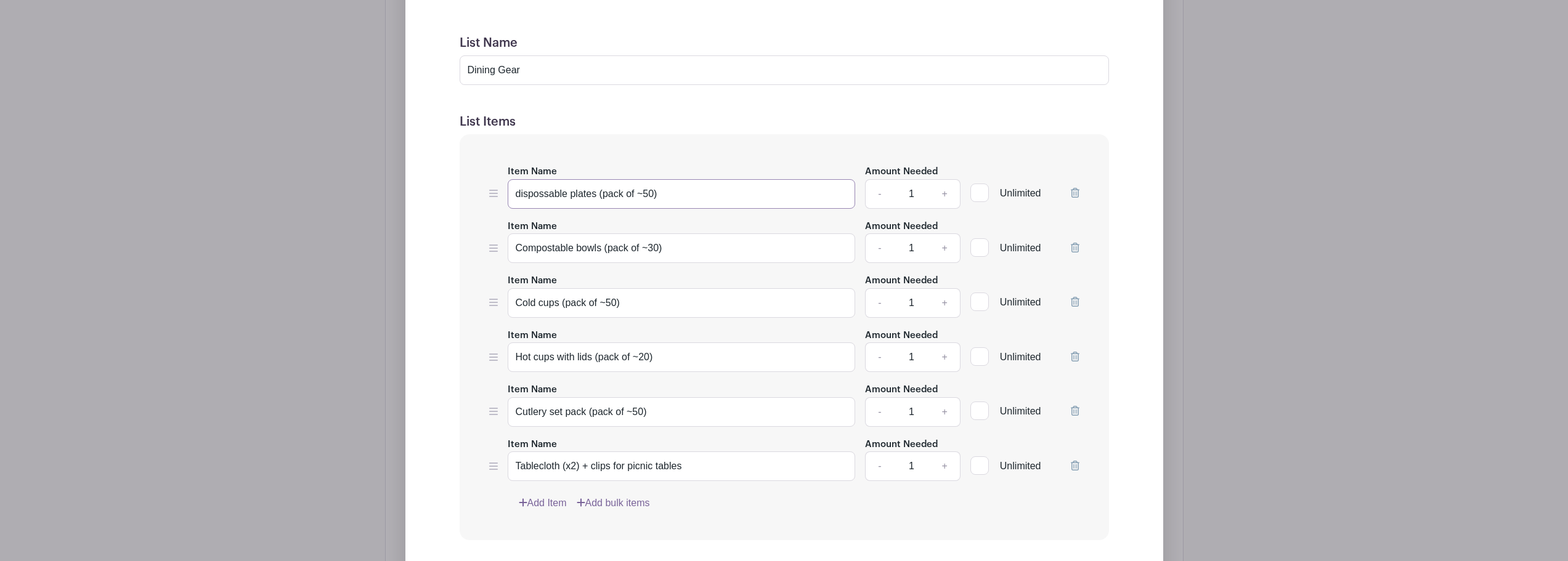
click at [545, 195] on input "dispossable plates (pack of ~50)" at bounding box center [682, 194] width 348 height 30
drag, startPoint x: 559, startPoint y: 192, endPoint x: 491, endPoint y: 194, distance: 68.0
click at [491, 194] on div "Item Name disposable plates (pack of ~50) Amount Needed - 1 + Unlimited" at bounding box center [784, 186] width 590 height 45
drag, startPoint x: 562, startPoint y: 194, endPoint x: 510, endPoint y: 194, distance: 52.0
click at [510, 194] on input "disposable plates (pack of ~50)" at bounding box center [682, 194] width 348 height 30
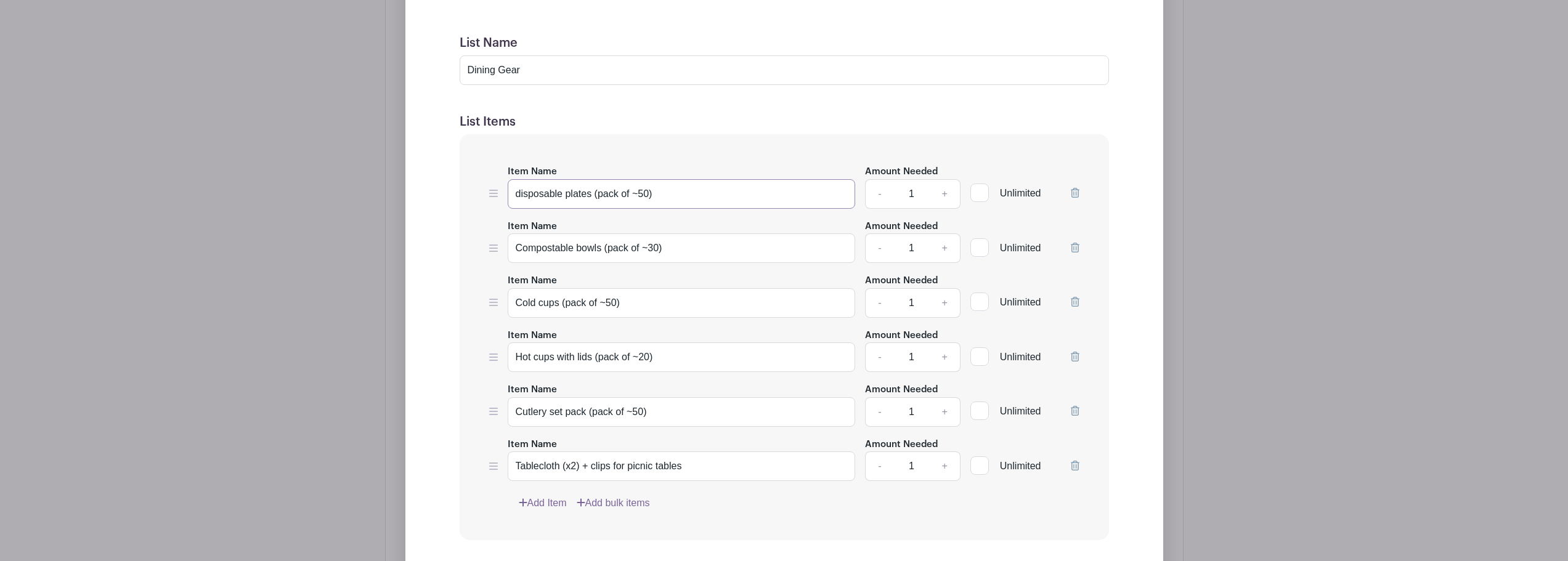
type input "disposable plates (pack of ~50)"
drag, startPoint x: 572, startPoint y: 247, endPoint x: 507, endPoint y: 246, distance: 65.0
click at [508, 246] on input "Compostable bowls (pack of ~30)" at bounding box center [682, 248] width 348 height 30
paste input "dispos"
type input "disposable bowls (pack of ~30)"
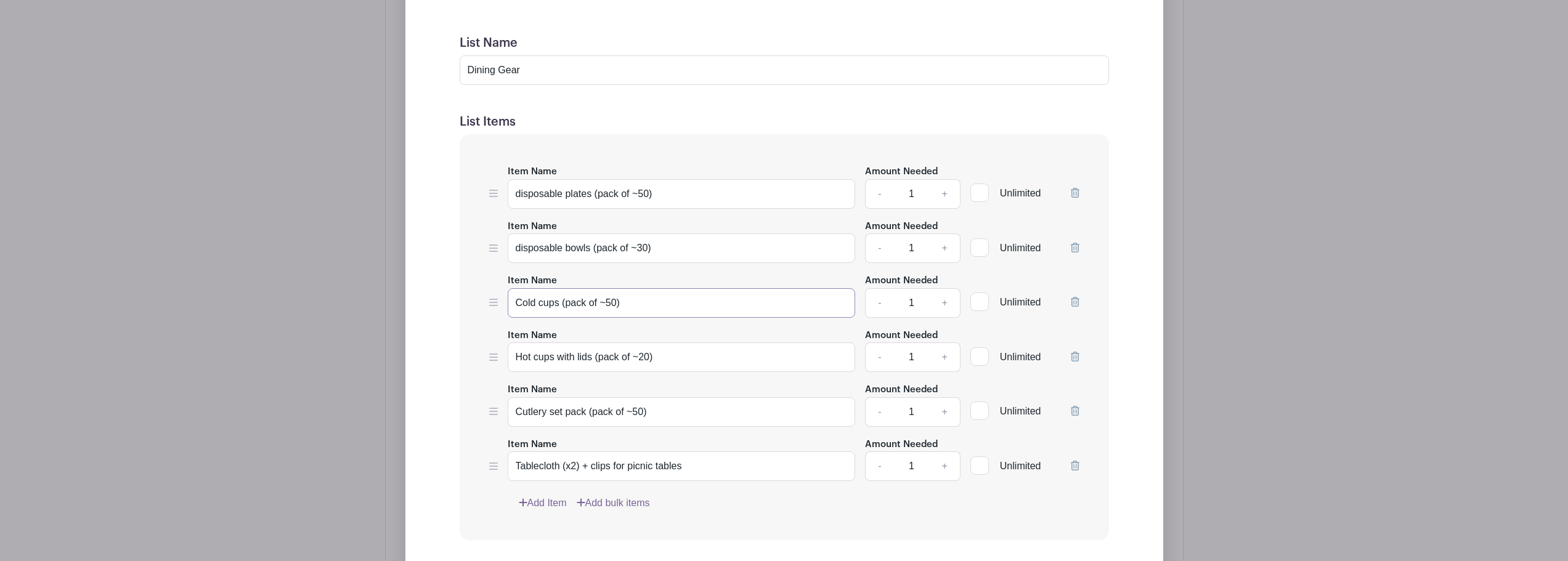
click at [638, 297] on input "Cold cups (pack of ~50)" at bounding box center [682, 303] width 348 height 30
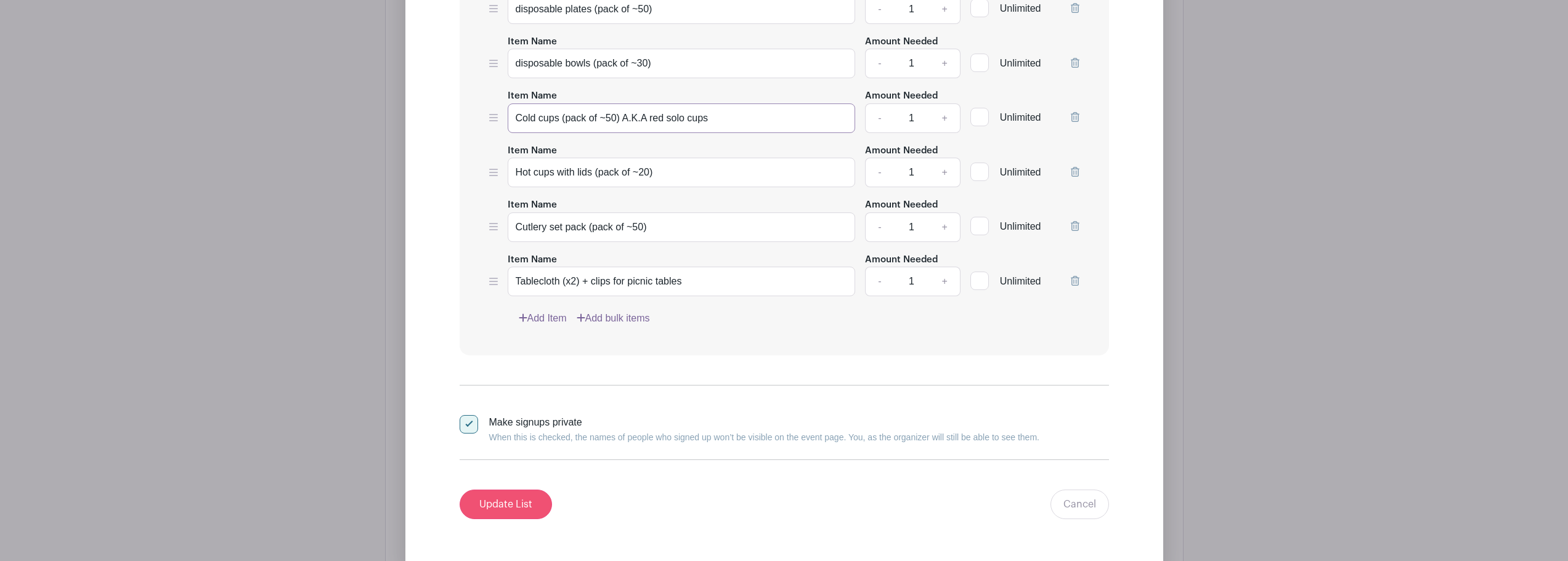
type input "Cold cups (pack of ~50) A.K.A red solo cups"
click at [504, 516] on input "Update List" at bounding box center [506, 505] width 93 height 30
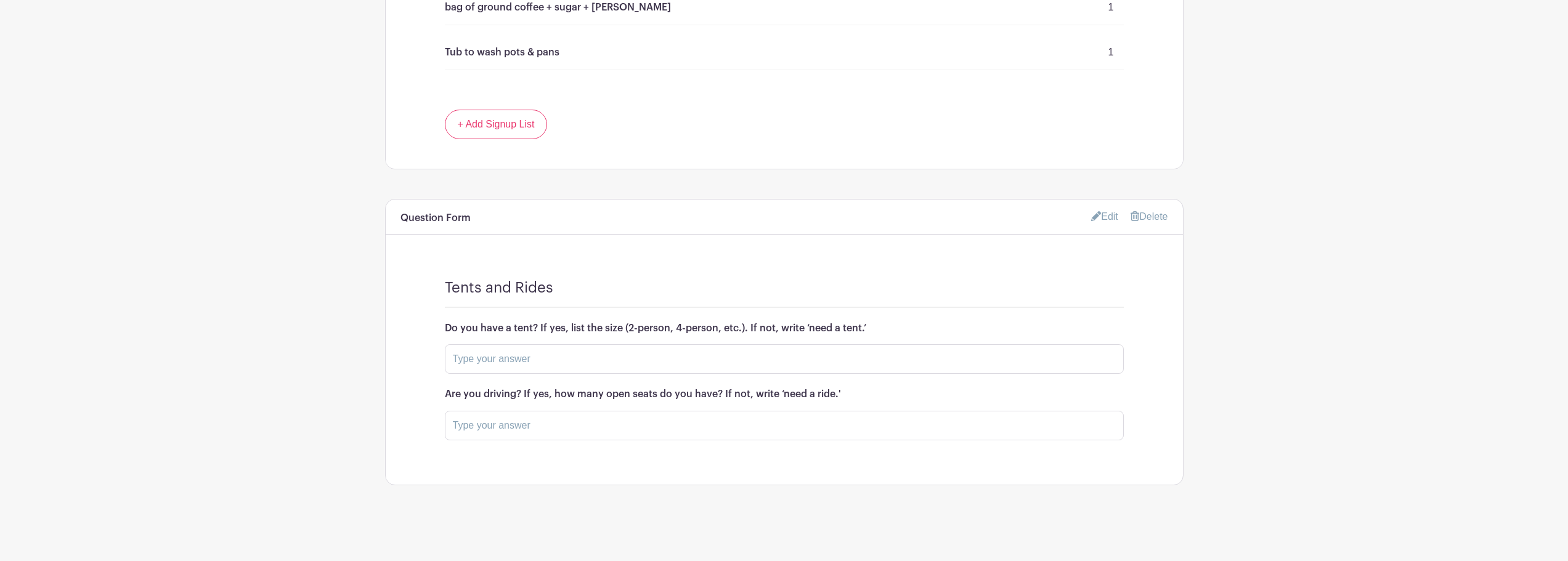
scroll to position [2689, 0]
click at [1104, 213] on link "Edit" at bounding box center [1105, 215] width 27 height 20
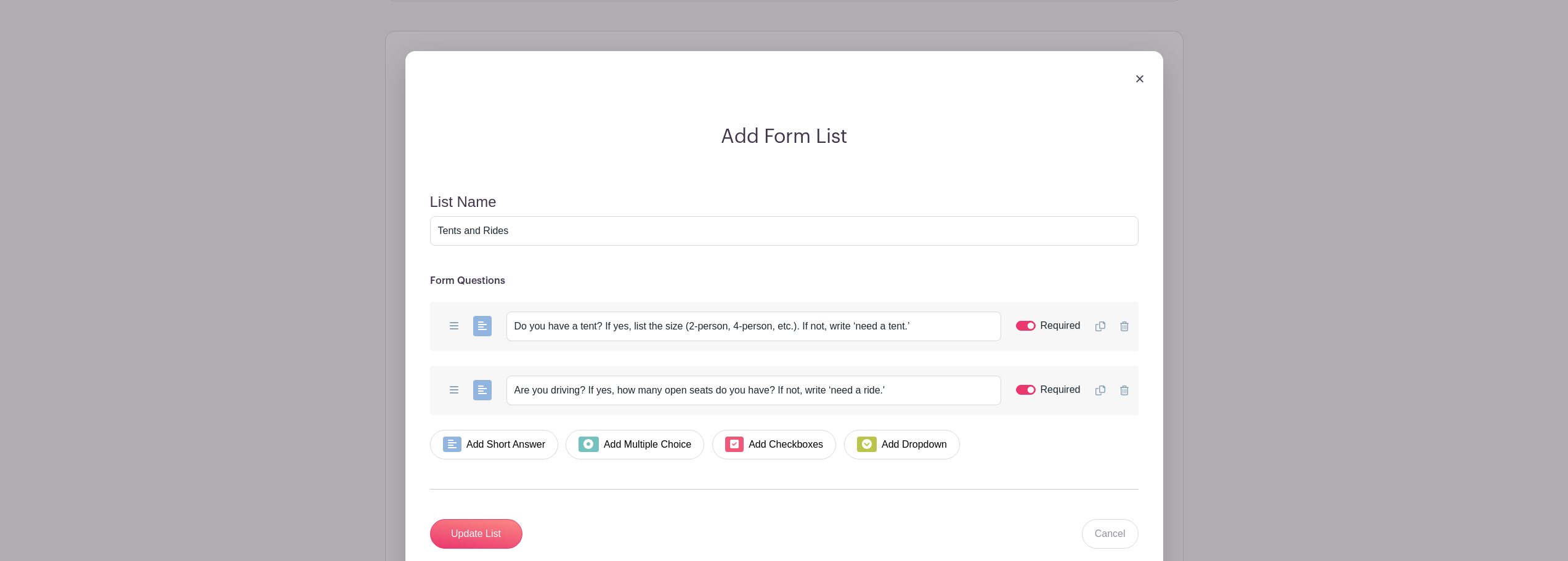
scroll to position [2874, 0]
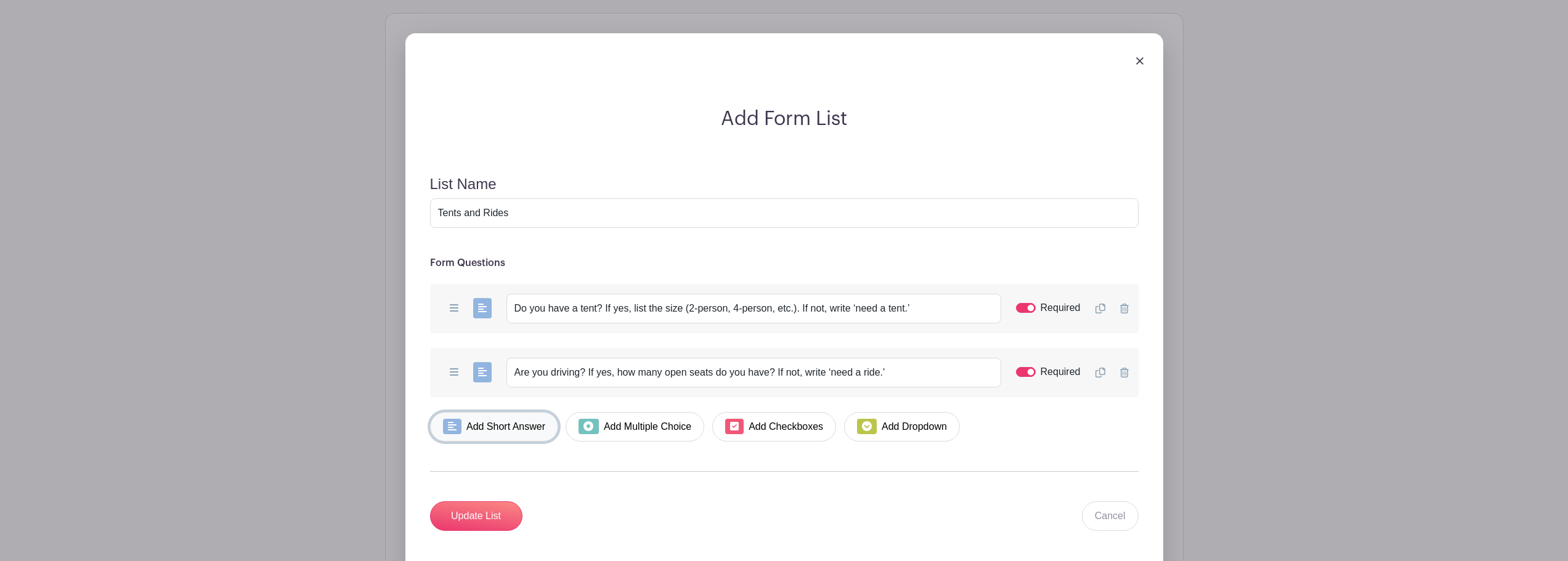
click at [519, 427] on link "Add Short Answer" at bounding box center [494, 427] width 129 height 30
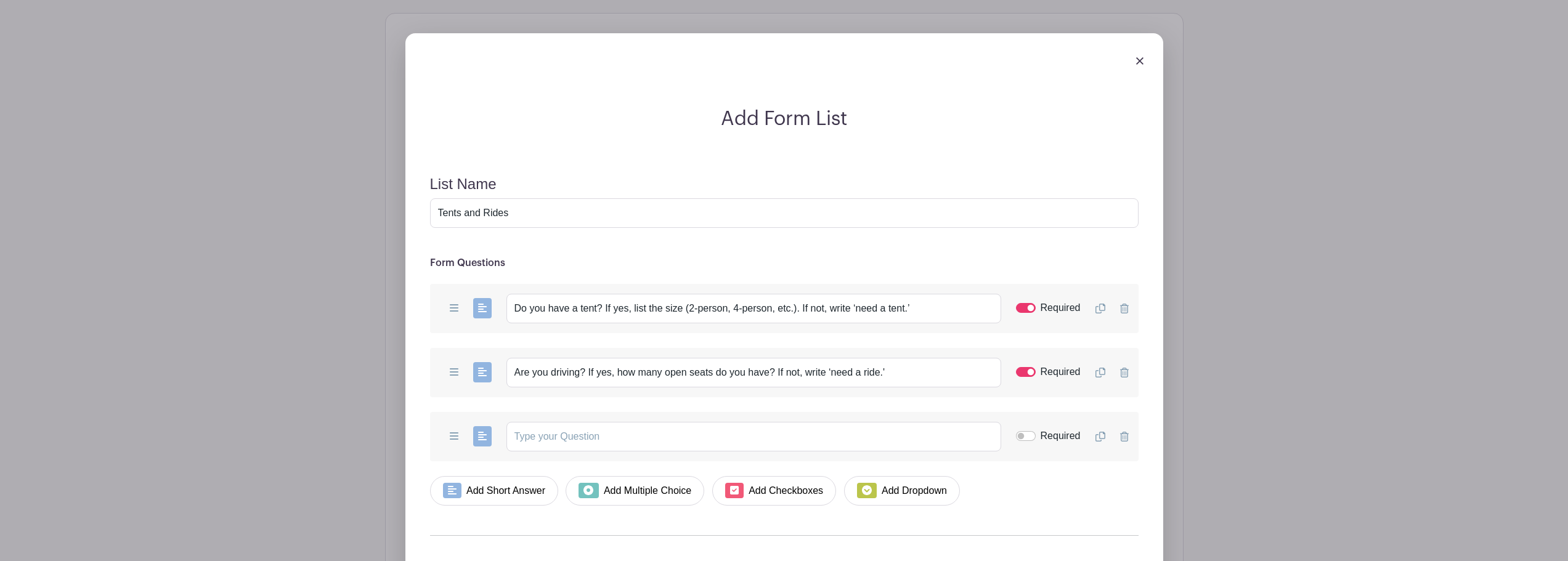
click at [548, 452] on div "Add Short Answer Add Multiple Choice Add Checkboxes Add Dropdown Required Dupli…" at bounding box center [784, 437] width 709 height 49
click at [548, 445] on input "text" at bounding box center [754, 437] width 495 height 30
click at [645, 434] on input "Do you have a sleeping bag? Do you have extra sleeping bags?" at bounding box center [754, 437] width 495 height 30
click at [787, 437] on input "Do you have a sleeping bag? If not, write 'need a sleeping bag,' Do you have ex…" at bounding box center [754, 437] width 495 height 30
click at [933, 439] on input "Do you have a sleeping bag? If not, write 'need a sleeping bag.' Do you have ex…" at bounding box center [754, 437] width 495 height 30
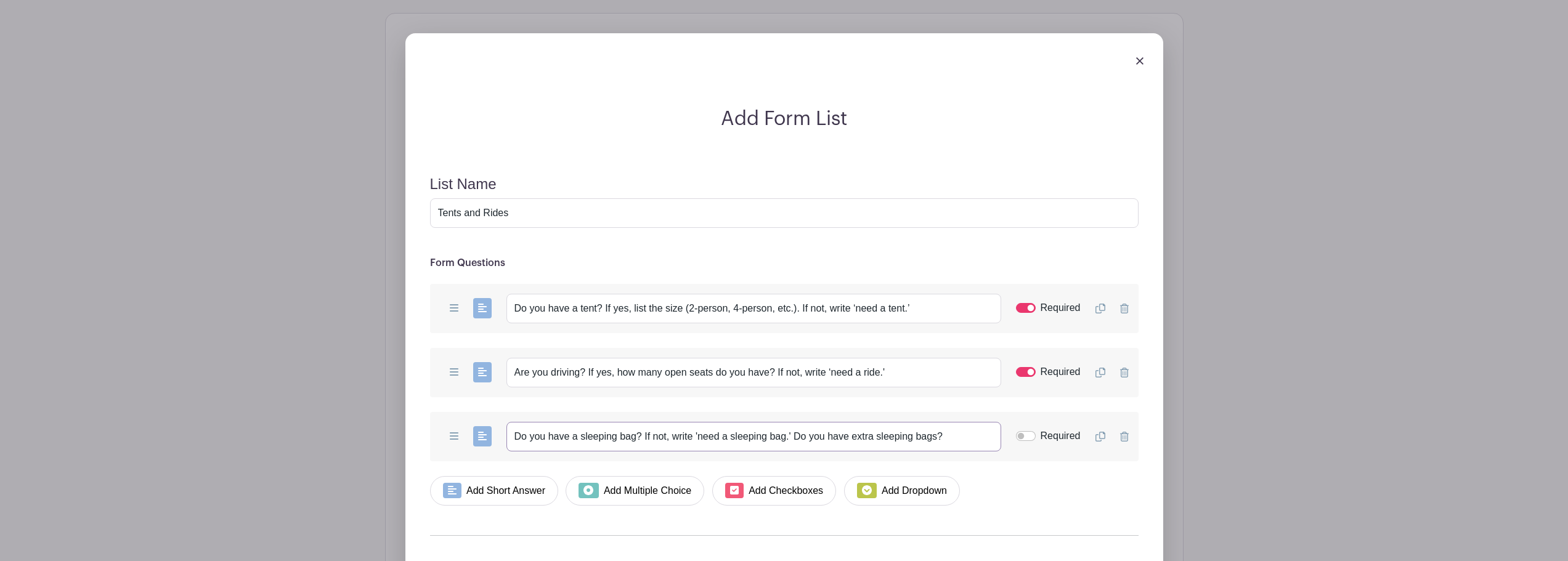
click at [953, 432] on input "Do you have a sleeping bag? If not, write 'need a sleeping bag.' Do you have ex…" at bounding box center [754, 437] width 495 height 30
click at [792, 437] on input "Do you have a sleeping bag? If not, write 'need a sleeping bag.' Do you have ex…" at bounding box center [754, 437] width 495 height 30
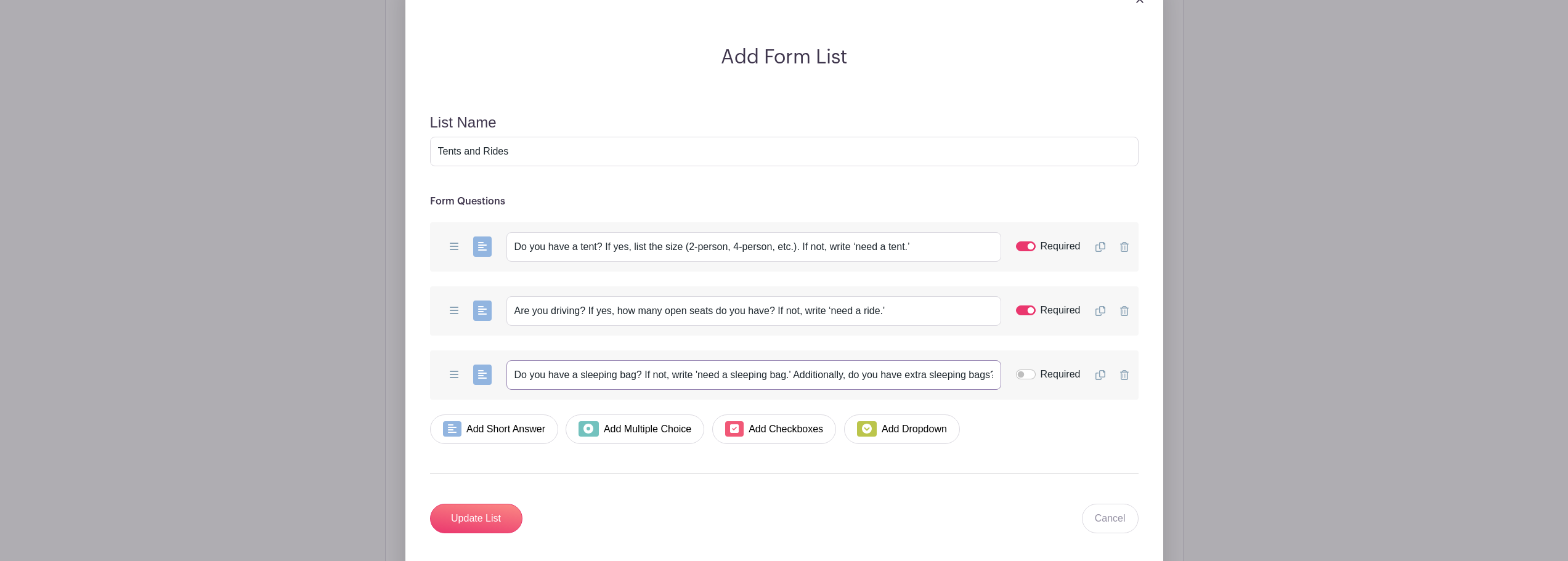
type input "Do you have a sleeping bag? If not, write 'need a sleeping bag.' Additionally, …"
click at [1028, 375] on input "Required" at bounding box center [1026, 374] width 20 height 10
checkbox input "true"
click at [491, 514] on input "Update List" at bounding box center [477, 519] width 93 height 30
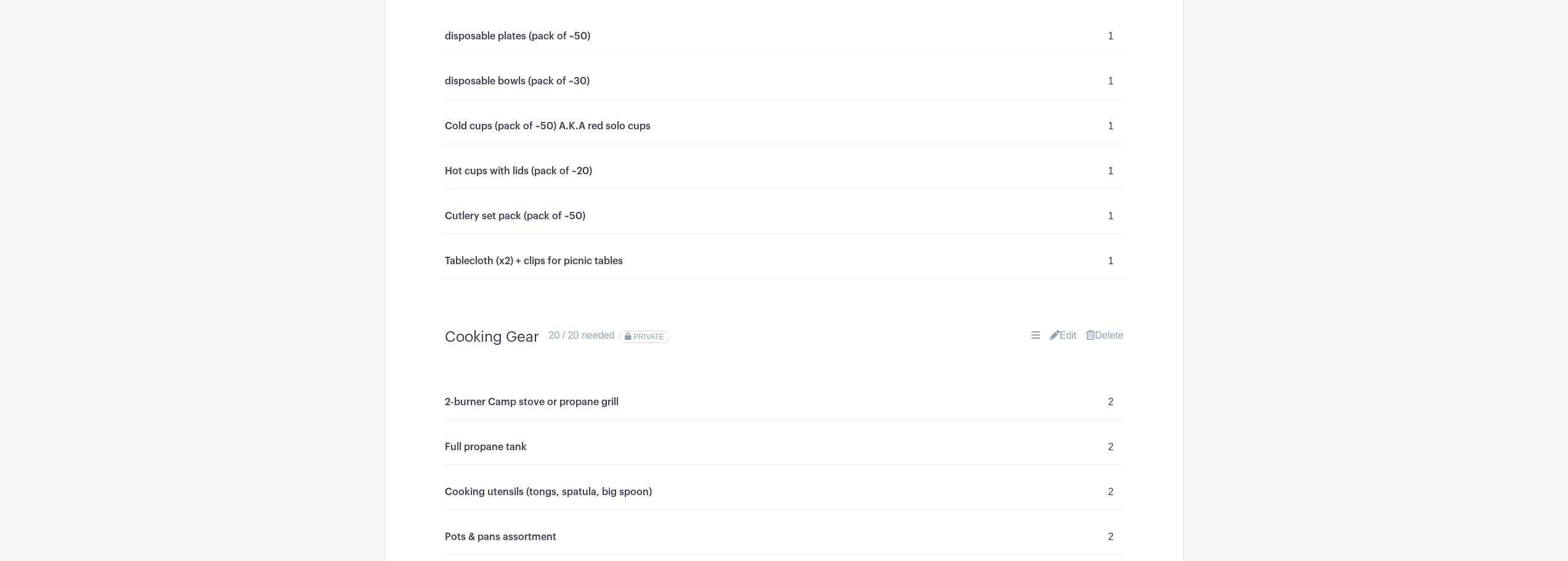
scroll to position [1708, 0]
click at [1064, 335] on link "Edit" at bounding box center [1064, 336] width 27 height 15
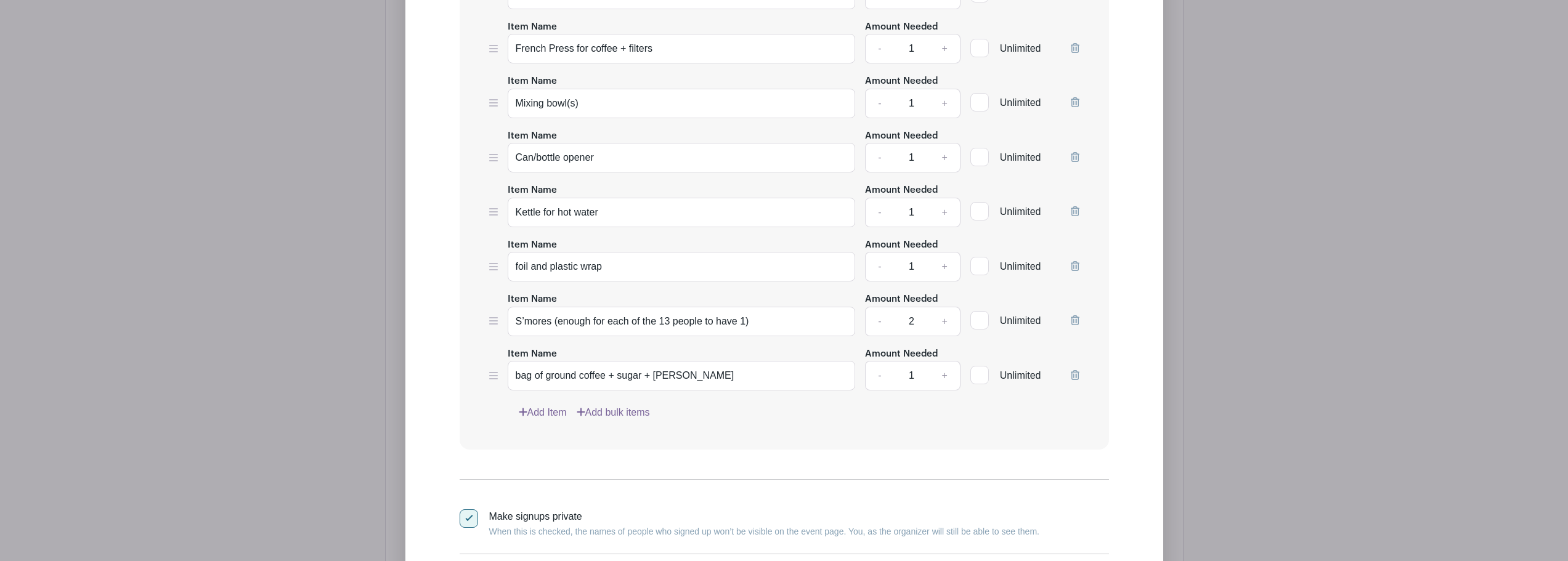
scroll to position [2756, 0]
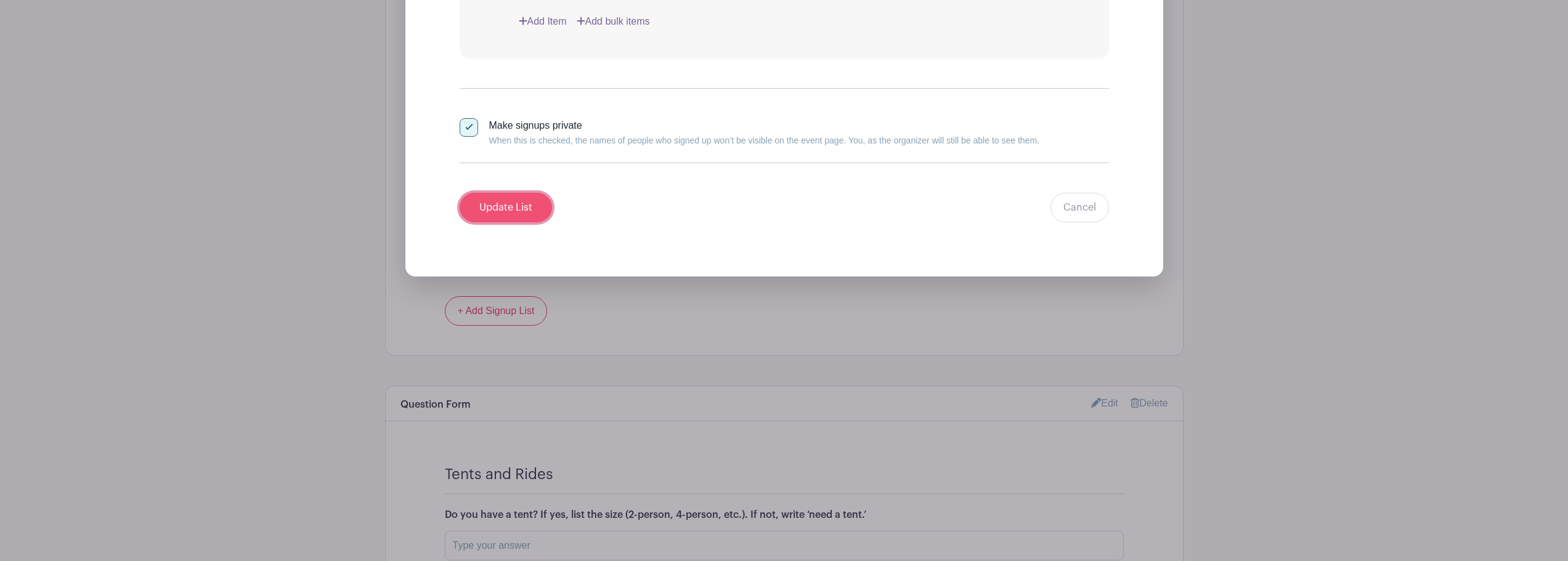
click at [502, 211] on input "Update List" at bounding box center [506, 208] width 93 height 30
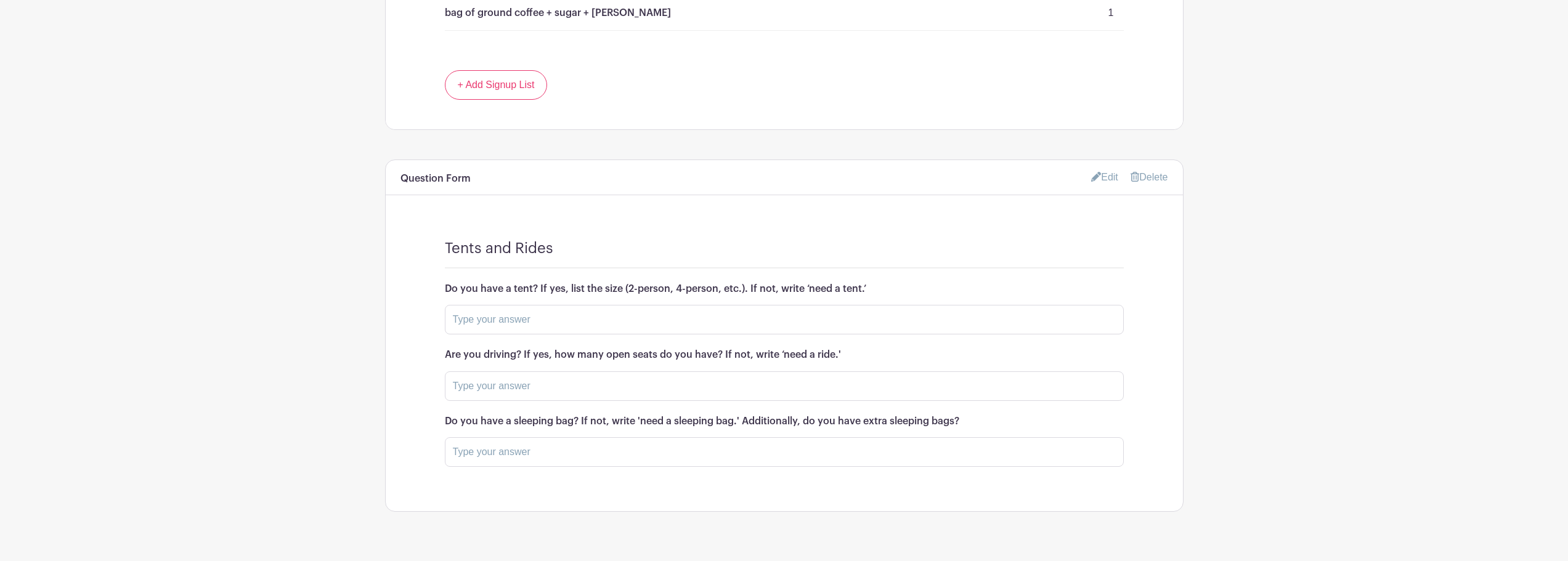
scroll to position [2748, 0]
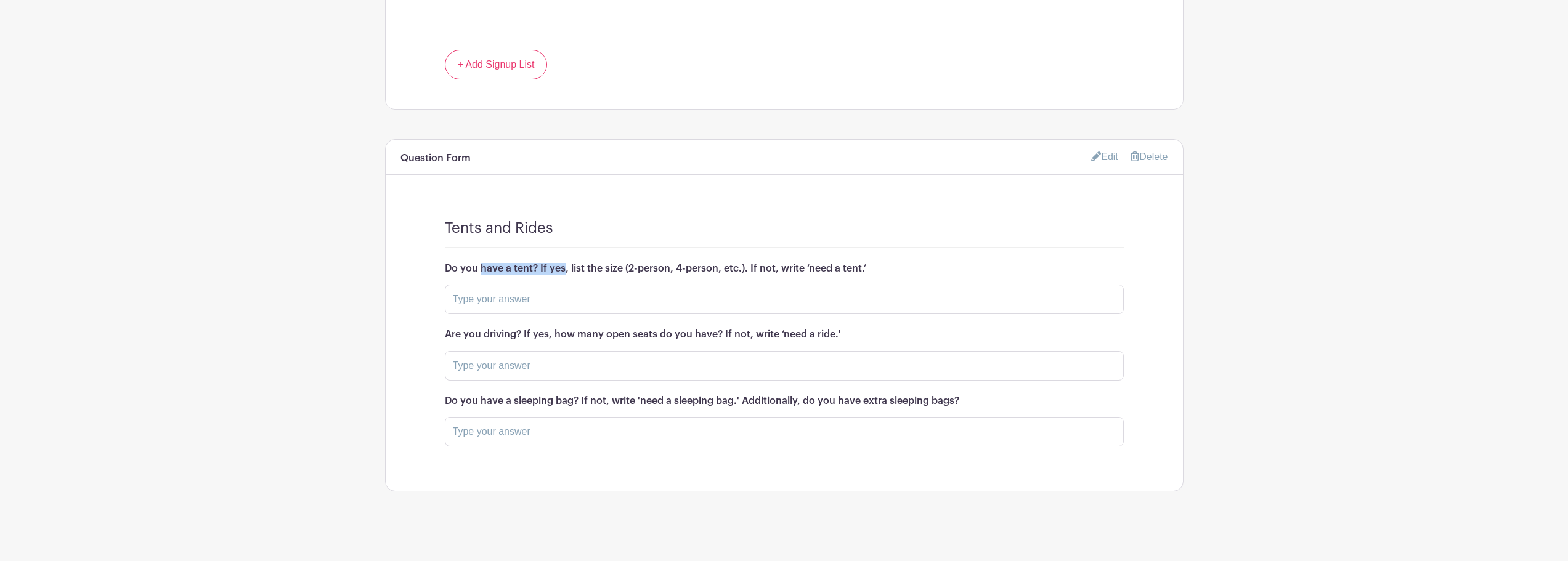
drag, startPoint x: 446, startPoint y: 266, endPoint x: 536, endPoint y: 268, distance: 90.0
click at [536, 268] on h6 "Do you have a tent? If yes, list the size (2-person, 4-person, etc.). If not, w…" at bounding box center [784, 269] width 679 height 12
copy h6 "Do you have a tent?"
drag, startPoint x: 444, startPoint y: 334, endPoint x: 521, endPoint y: 332, distance: 77.0
click at [521, 332] on div "Tents and Rides Do you have a tent? If yes, list the size (2-person, 4-person, …" at bounding box center [784, 340] width 797 height 301
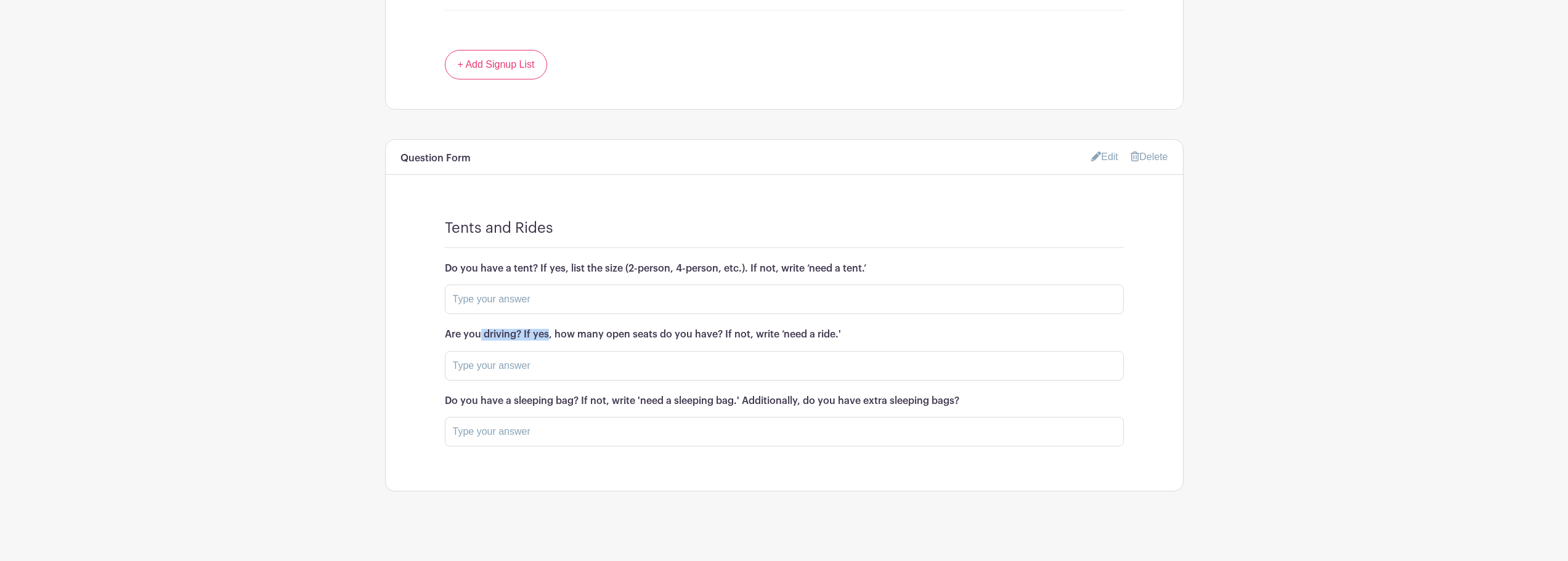
copy h6 "Are you driving?"
drag, startPoint x: 443, startPoint y: 398, endPoint x: 578, endPoint y: 401, distance: 135.0
click at [578, 401] on div "Tents and Rides Do you have a tent? If yes, list the size (2-person, 4-person, …" at bounding box center [784, 340] width 797 height 301
copy h6 "Do you have a sleeping bag?"
